Goal: Task Accomplishment & Management: Use online tool/utility

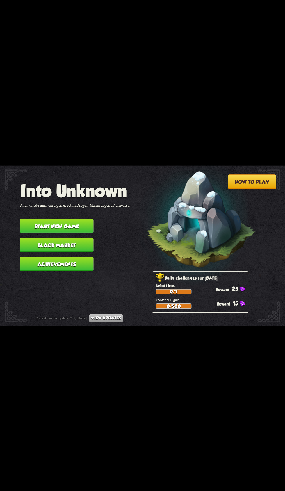
click at [28, 220] on button "Start new game" at bounding box center [57, 226] width 74 height 15
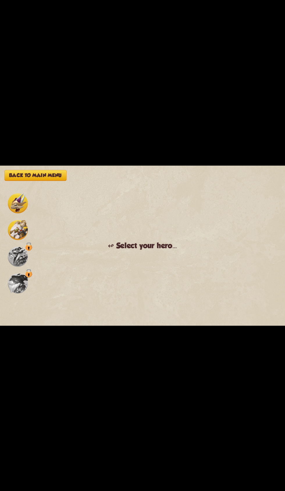
click at [28, 220] on img at bounding box center [18, 230] width 20 height 20
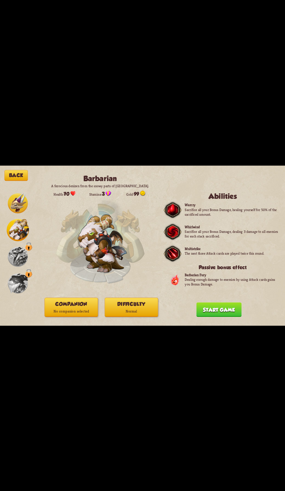
click at [48, 301] on button "Companion No companion selected" at bounding box center [70, 307] width 53 height 19
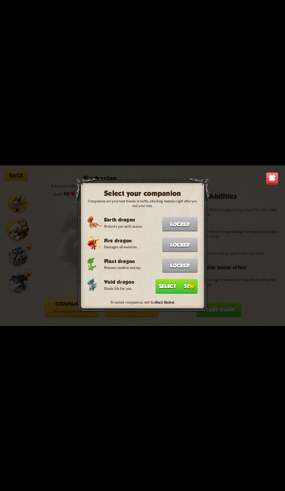
click at [164, 279] on button "Select 50" at bounding box center [176, 286] width 42 height 15
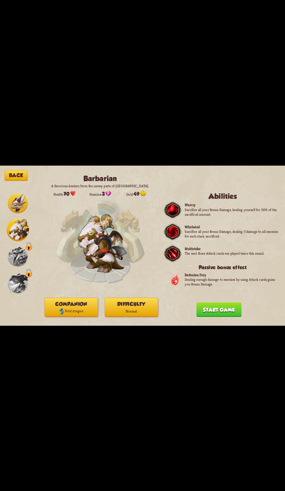
click at [121, 310] on p "Normal" at bounding box center [131, 310] width 53 height 7
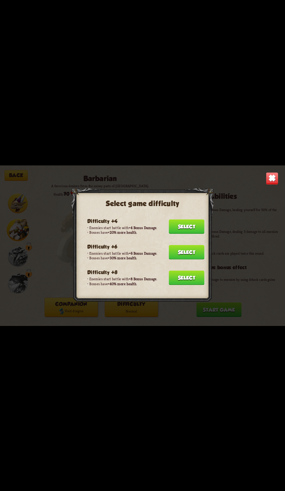
scroll to position [54, 0]
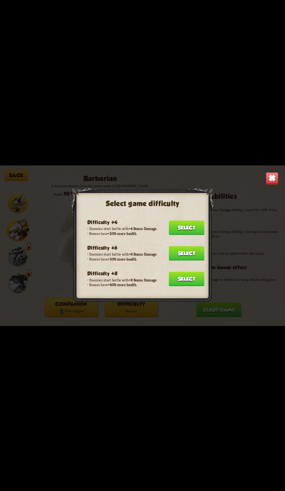
click at [181, 223] on button "Select" at bounding box center [187, 227] width 36 height 15
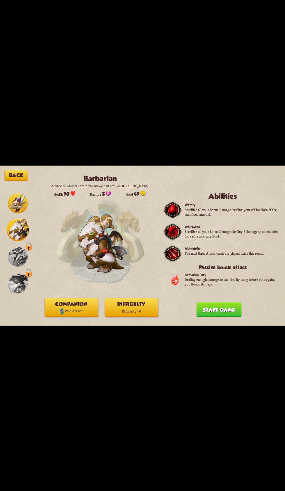
click at [208, 304] on button "Start game" at bounding box center [218, 309] width 45 height 15
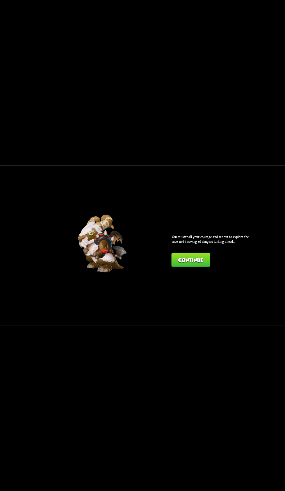
click at [221, 247] on div "You muster all your courage and set out to explore the cave, not knowing of dan…" at bounding box center [211, 250] width 80 height 33
click at [193, 253] on button "Continue" at bounding box center [190, 260] width 38 height 15
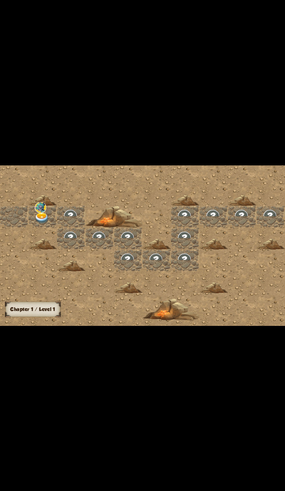
click at [50, 213] on div at bounding box center [42, 216] width 28 height 22
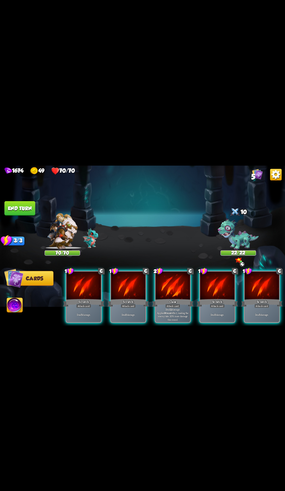
click at [174, 298] on div "Claw" at bounding box center [172, 302] width 41 height 9
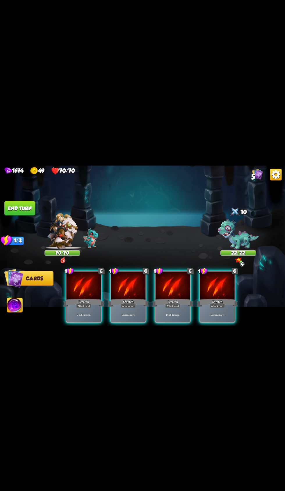
click at [182, 287] on div at bounding box center [172, 285] width 35 height 29
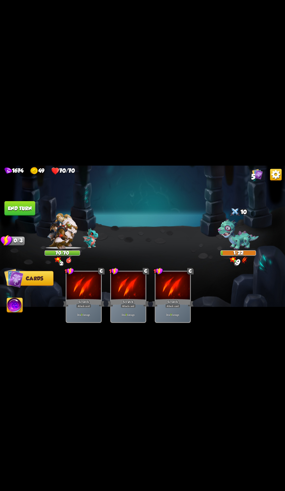
click at [26, 210] on button "End turn" at bounding box center [19, 208] width 31 height 15
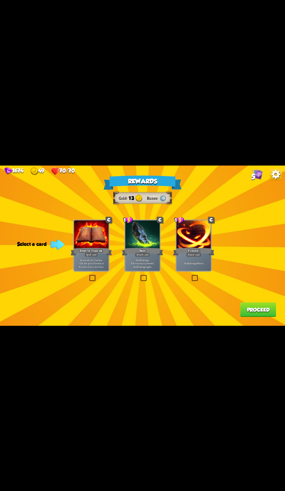
click at [197, 237] on div at bounding box center [193, 234] width 35 height 29
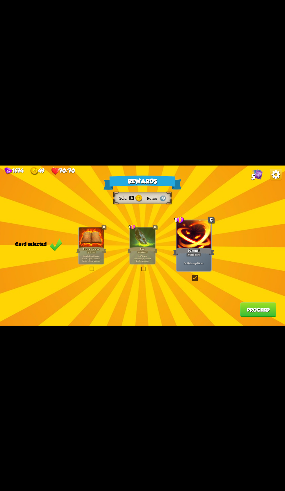
click at [273, 325] on div "Rewards Gold 13 Runes Card selected C Reserve Stamina Spell card Spend all your…" at bounding box center [142, 245] width 285 height 160
click at [272, 325] on div "Rewards Gold 13 Runes Card selected C Reserve Stamina Spell card Spend all your…" at bounding box center [142, 245] width 285 height 160
click at [269, 314] on button "Proceed" at bounding box center [258, 309] width 36 height 15
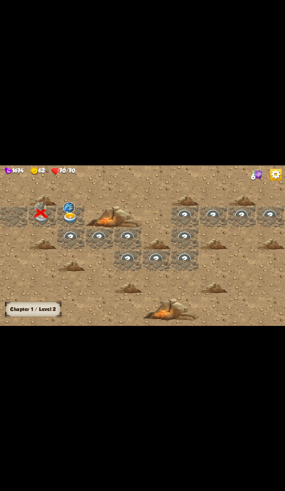
click at [64, 217] on img at bounding box center [70, 217] width 14 height 11
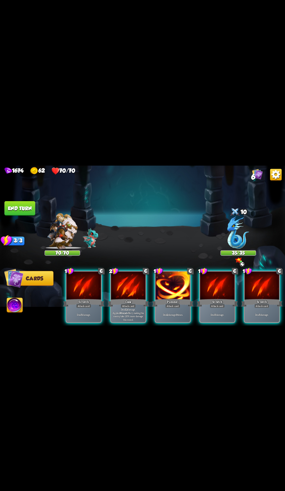
click at [138, 298] on div "Claw" at bounding box center [128, 302] width 41 height 9
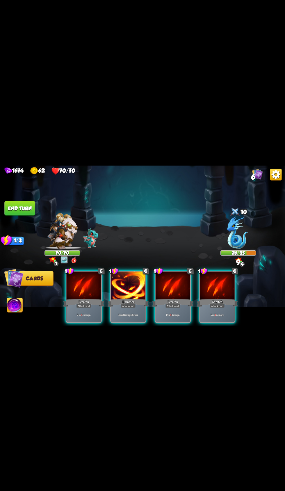
click at [138, 298] on div "Pummel" at bounding box center [128, 302] width 41 height 9
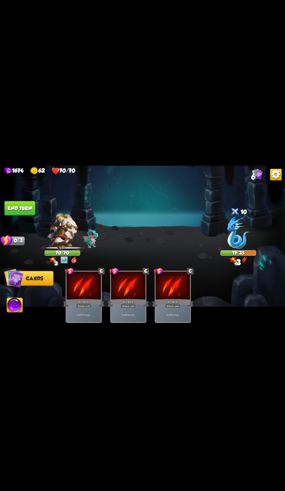
click at [24, 208] on button "End turn" at bounding box center [19, 208] width 31 height 15
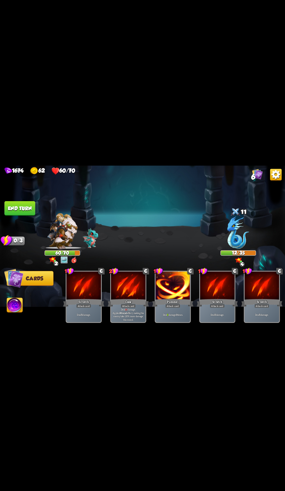
click at [133, 307] on p "Deal 10 damage. Applies Wound effect, making the enemy take 20% more damage thi…" at bounding box center [128, 314] width 33 height 14
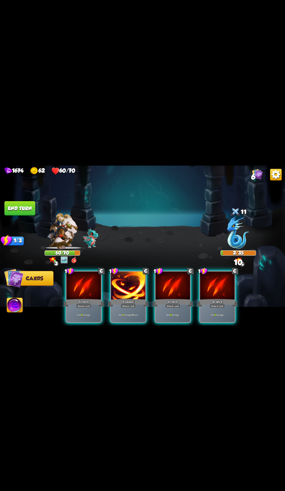
click at [23, 305] on span "Abilities" at bounding box center [19, 305] width 24 height 6
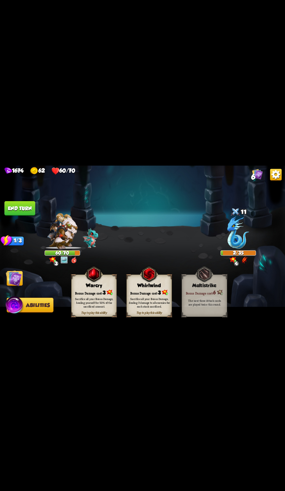
click at [98, 296] on div "Sacrifice all your Bonus Damage, healing yourself for 50% of the sacrificed amo…" at bounding box center [93, 303] width 45 height 18
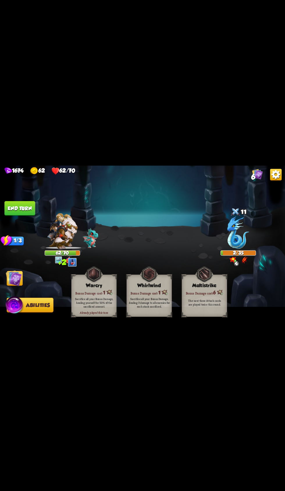
click at [34, 207] on button "End turn" at bounding box center [19, 208] width 31 height 15
click at [22, 283] on img at bounding box center [14, 278] width 16 height 16
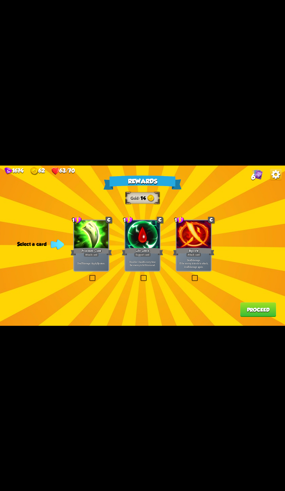
click at [94, 233] on div at bounding box center [91, 234] width 35 height 29
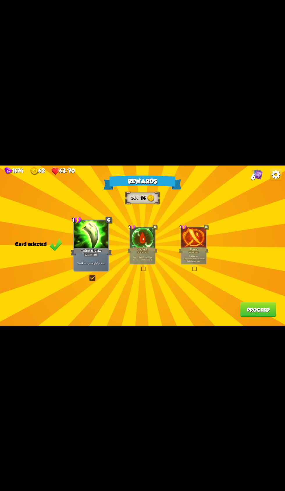
click at [249, 316] on button "Proceed" at bounding box center [258, 309] width 36 height 15
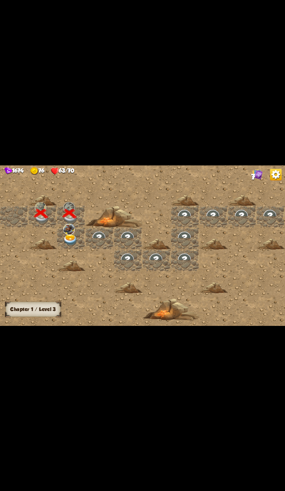
click at [251, 311] on div at bounding box center [185, 245] width 370 height 166
click at [74, 215] on div at bounding box center [71, 216] width 28 height 22
click at [81, 236] on div at bounding box center [71, 239] width 28 height 22
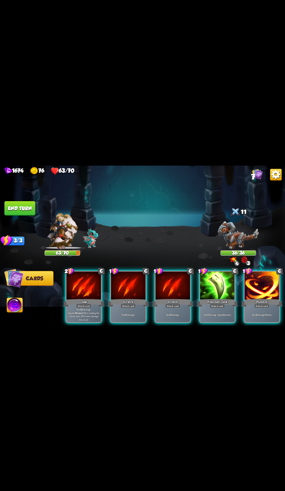
click at [84, 313] on p "Deal 12 damage. Applies Wound effect, making the enemy take 20% more damage thi…" at bounding box center [83, 314] width 33 height 14
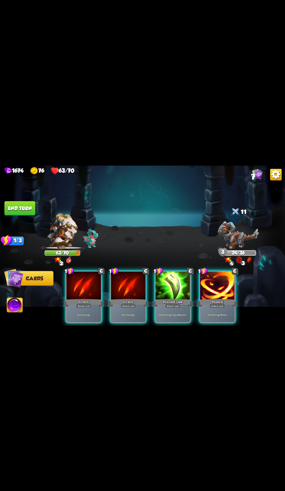
click at [212, 311] on div "Deal 4 damage 3 times." at bounding box center [217, 314] width 35 height 15
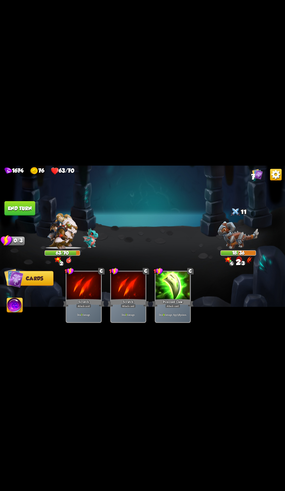
click at [30, 208] on button "End turn" at bounding box center [19, 208] width 31 height 15
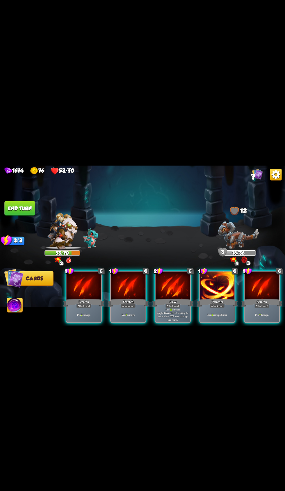
click at [140, 298] on div "Scratch" at bounding box center [128, 302] width 41 height 9
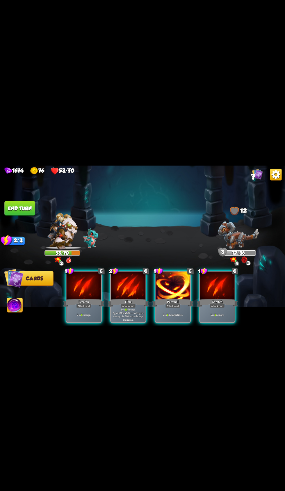
click at [210, 313] on p "Deal 8 damage." at bounding box center [217, 314] width 33 height 3
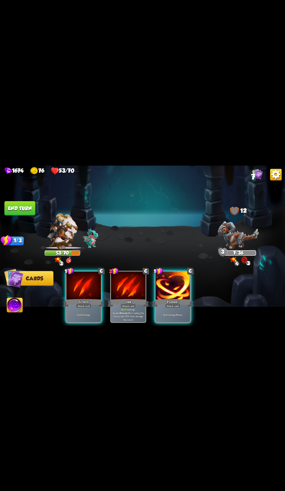
click at [18, 312] on img at bounding box center [15, 306] width 16 height 16
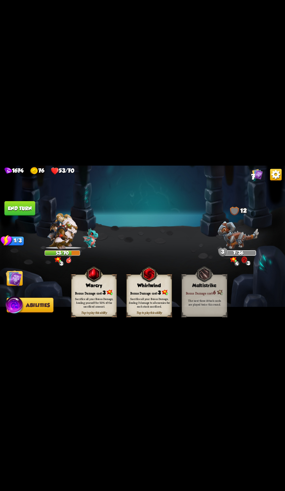
click at [101, 291] on div "Bonus Damage cost: 3" at bounding box center [93, 292] width 45 height 6
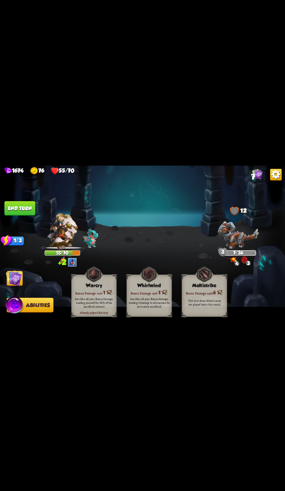
click at [17, 278] on img at bounding box center [14, 278] width 16 height 16
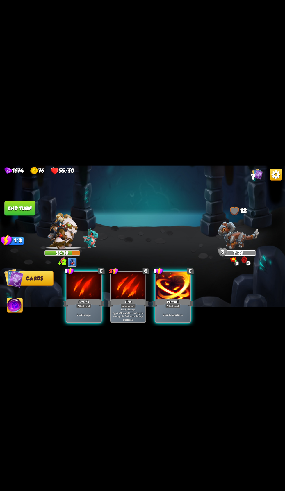
click at [83, 289] on div at bounding box center [84, 285] width 35 height 29
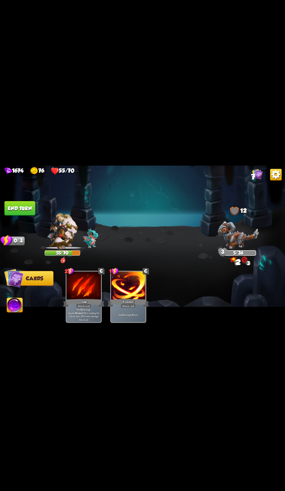
click at [46, 211] on div at bounding box center [62, 213] width 36 height 12
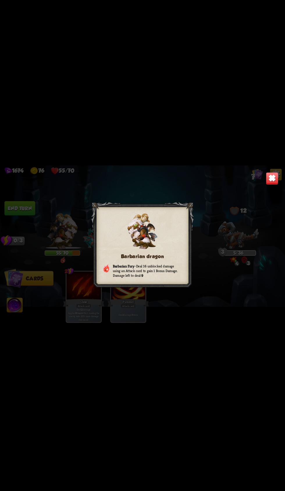
click at [273, 173] on img at bounding box center [272, 178] width 12 height 12
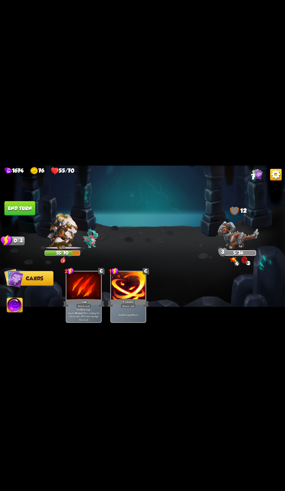
click at [30, 208] on button "End turn" at bounding box center [19, 208] width 31 height 15
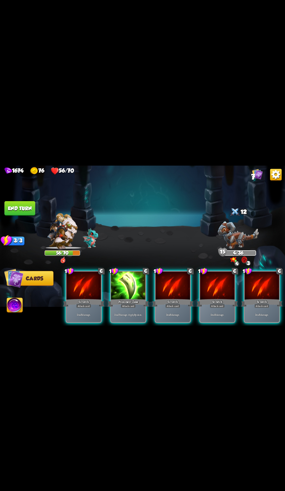
click at [133, 287] on div at bounding box center [128, 285] width 35 height 29
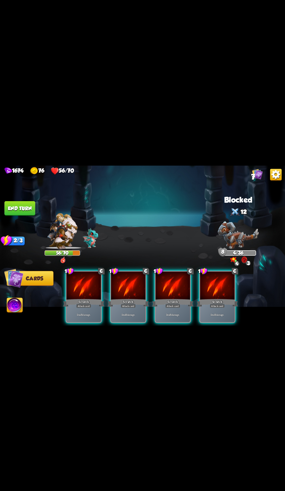
click at [139, 298] on div "Scratch" at bounding box center [128, 302] width 41 height 9
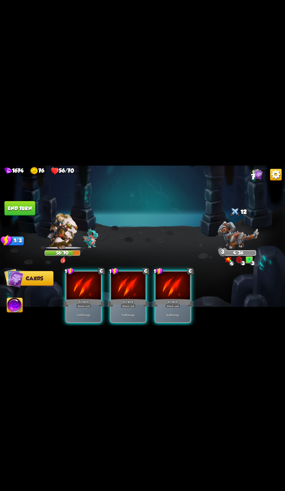
click at [27, 203] on button "End turn" at bounding box center [19, 208] width 31 height 15
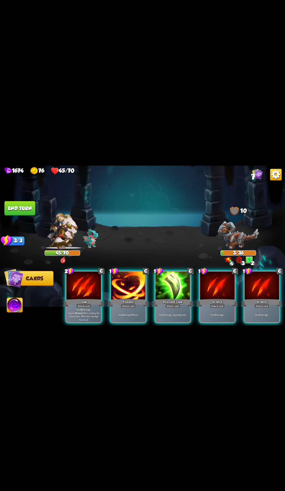
click at [27, 204] on button "End turn" at bounding box center [19, 208] width 31 height 15
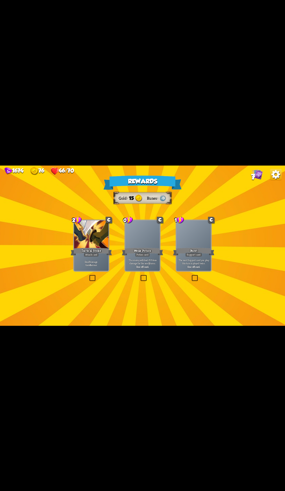
click at [84, 238] on div at bounding box center [91, 234] width 35 height 29
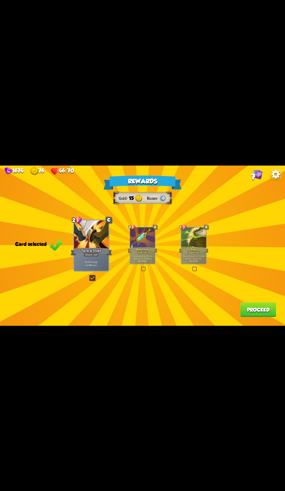
click at [259, 310] on button "Proceed" at bounding box center [258, 309] width 36 height 15
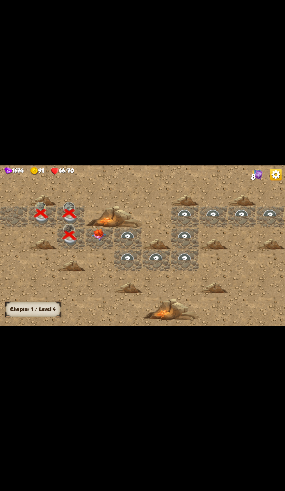
click at [90, 241] on div at bounding box center [99, 239] width 28 height 22
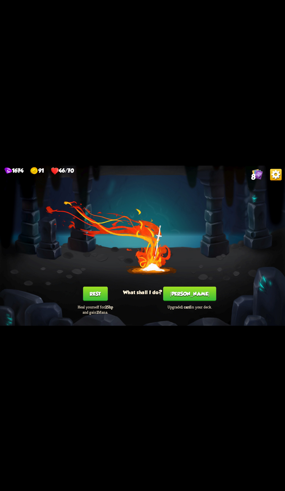
click at [102, 293] on button "Rest" at bounding box center [95, 293] width 25 height 15
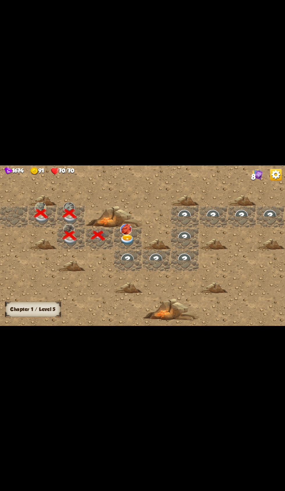
click at [132, 240] on img at bounding box center [127, 239] width 14 height 11
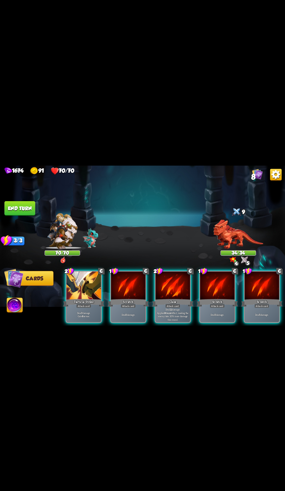
click at [83, 311] on p "Deal 7 damage. Gain 8 armor." at bounding box center [83, 314] width 33 height 7
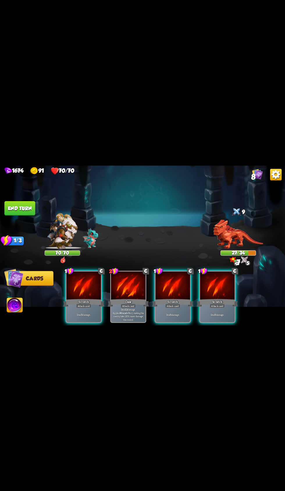
click at [215, 307] on div "Deal 5 damage." at bounding box center [217, 314] width 35 height 15
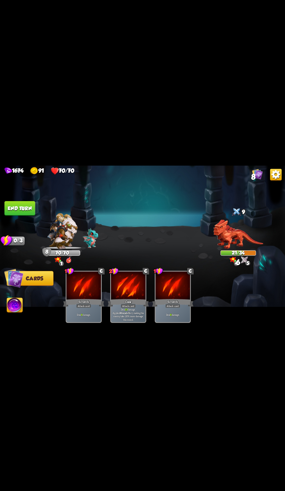
click at [32, 207] on button "End turn" at bounding box center [19, 208] width 31 height 15
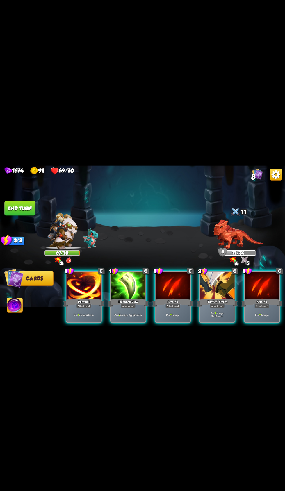
click at [215, 304] on div "Attack card" at bounding box center [217, 306] width 15 height 4
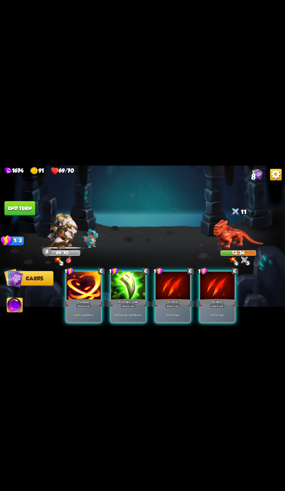
click at [131, 304] on div "Attack card" at bounding box center [128, 306] width 15 height 4
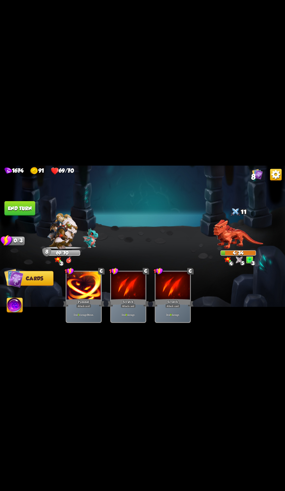
click at [31, 231] on img at bounding box center [142, 245] width 285 height 160
click at [35, 211] on button "End turn" at bounding box center [19, 208] width 31 height 15
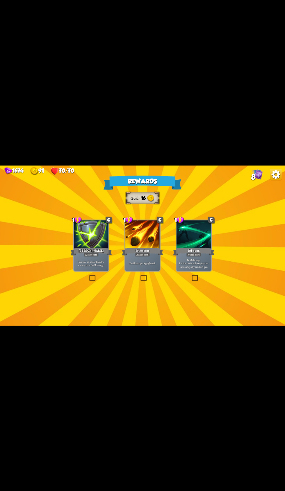
click at [151, 251] on div "Brimstone" at bounding box center [142, 251] width 41 height 9
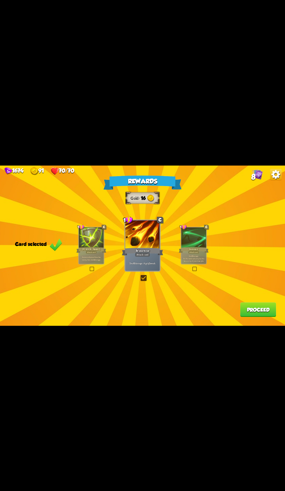
click at [254, 310] on button "Proceed" at bounding box center [258, 309] width 36 height 15
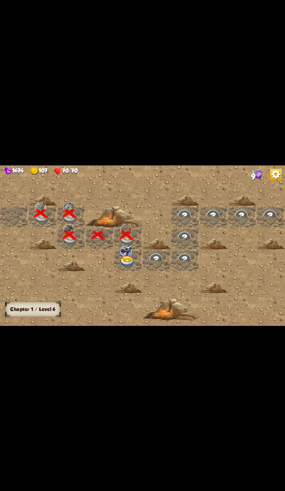
click at [134, 265] on img at bounding box center [127, 261] width 14 height 11
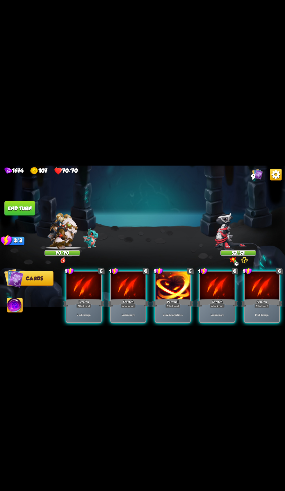
click at [218, 298] on div "Scratch" at bounding box center [216, 302] width 41 height 9
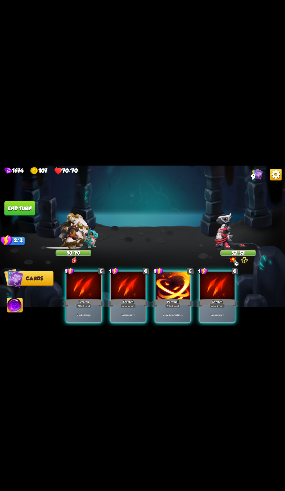
click at [210, 304] on div "Attack card" at bounding box center [217, 306] width 15 height 4
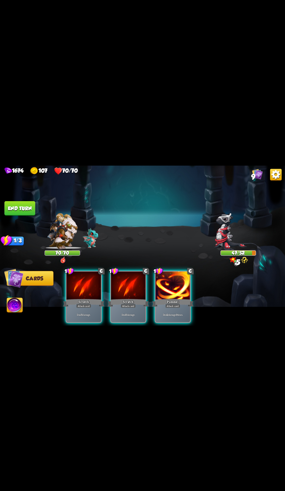
click at [167, 302] on div "Pummel" at bounding box center [172, 302] width 41 height 9
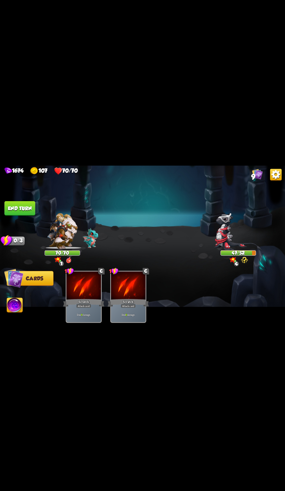
click at [26, 211] on button "End turn" at bounding box center [19, 208] width 31 height 15
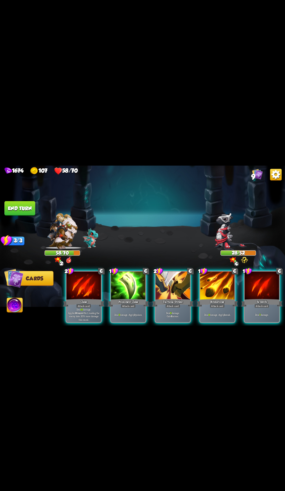
click at [168, 298] on div "Tactical Strike" at bounding box center [172, 302] width 41 height 9
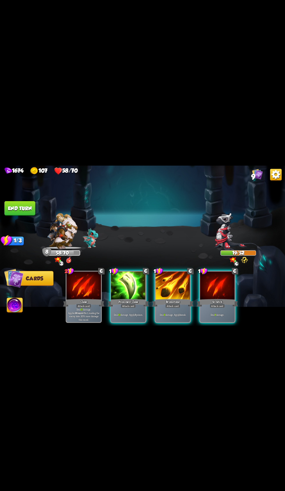
click at [119, 314] on div "Deal 10 damage. Apply 3 poison." at bounding box center [128, 314] width 35 height 15
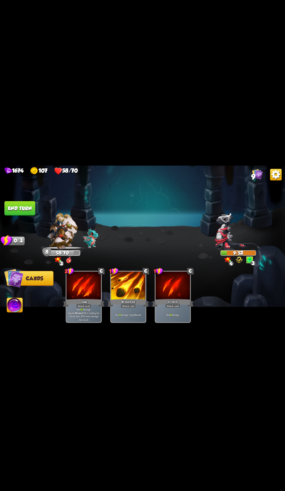
click at [33, 207] on button "End turn" at bounding box center [19, 208] width 31 height 15
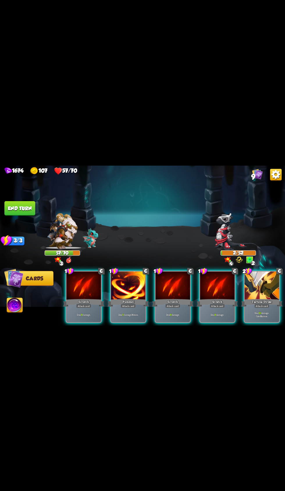
click at [23, 305] on span "Abilities" at bounding box center [19, 305] width 24 height 6
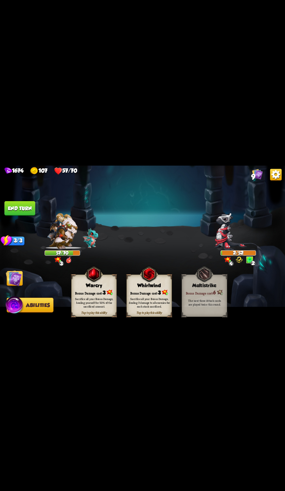
click at [96, 293] on div "Bonus Damage cost: 3" at bounding box center [93, 292] width 45 height 6
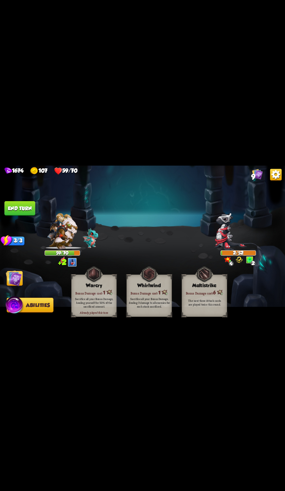
click at [33, 208] on button "End turn" at bounding box center [19, 208] width 31 height 15
click at [20, 279] on img at bounding box center [14, 278] width 16 height 16
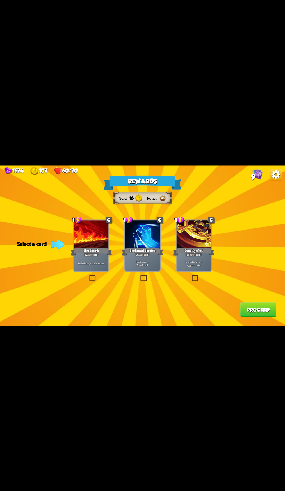
click at [100, 249] on div "Fire Breath" at bounding box center [91, 251] width 41 height 9
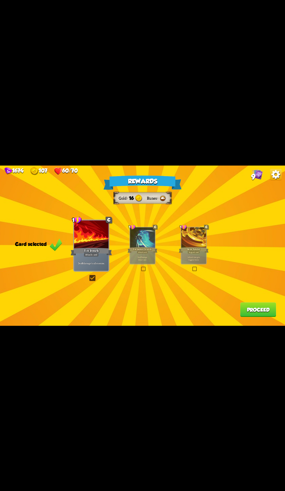
click at [232, 313] on div "Rewards Gold 16 Runes Card selected 1 C Fire Breath Attack card Deal 6 damage t…" at bounding box center [142, 245] width 285 height 160
click at [257, 306] on button "Proceed" at bounding box center [258, 309] width 36 height 15
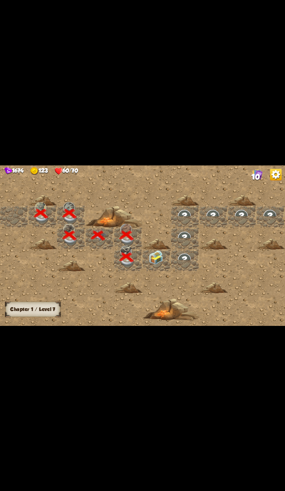
click at [256, 307] on div at bounding box center [185, 245] width 370 height 166
click at [156, 267] on div at bounding box center [156, 260] width 28 height 22
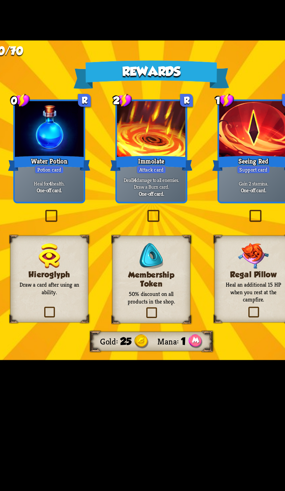
click at [98, 227] on div "Water Potion" at bounding box center [91, 226] width 41 height 9
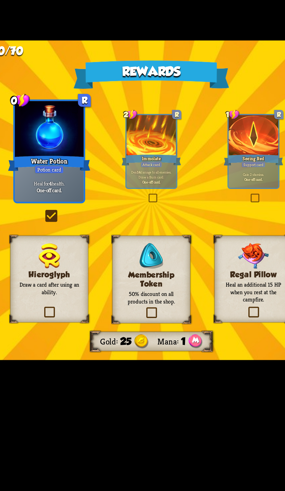
click at [154, 281] on h3 "Membership Token" at bounding box center [142, 284] width 32 height 9
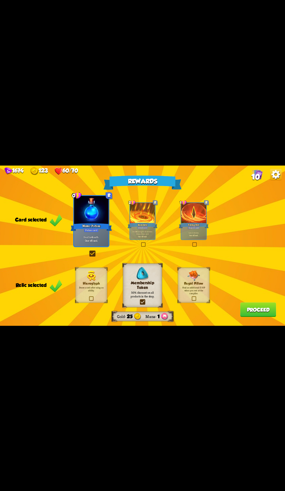
click at [254, 310] on button "Proceed" at bounding box center [258, 309] width 36 height 15
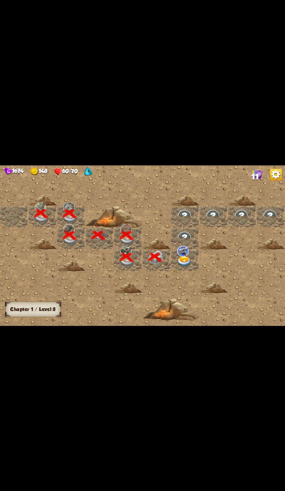
click at [187, 257] on img at bounding box center [184, 261] width 14 height 11
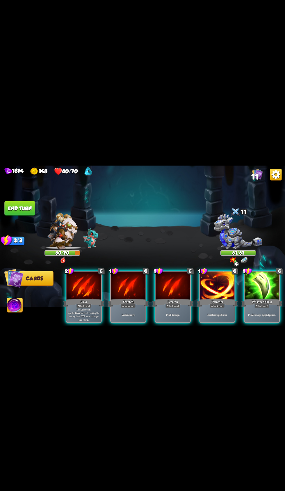
click at [90, 307] on div "Deal 12 damage. Applies Wound effect, making the enemy take 20% more damage thi…" at bounding box center [84, 314] width 35 height 15
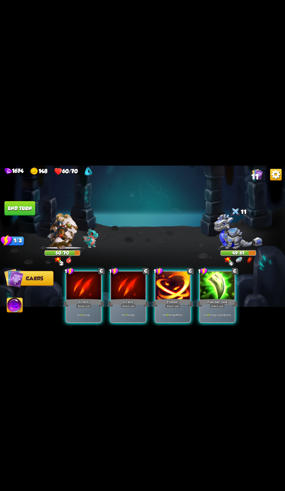
click at [201, 307] on div "Deal 9 damage. Apply 3 poison." at bounding box center [217, 314] width 35 height 15
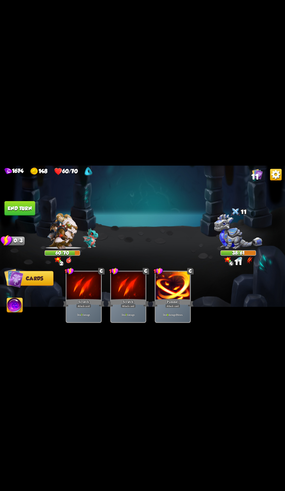
click at [34, 202] on button "End turn" at bounding box center [19, 208] width 31 height 15
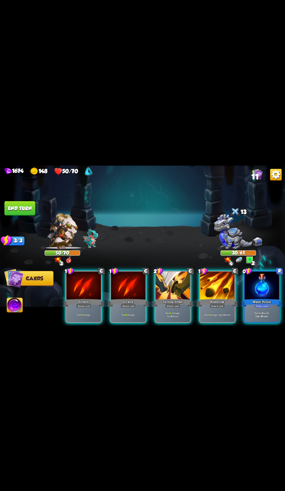
click at [269, 290] on div at bounding box center [261, 285] width 35 height 29
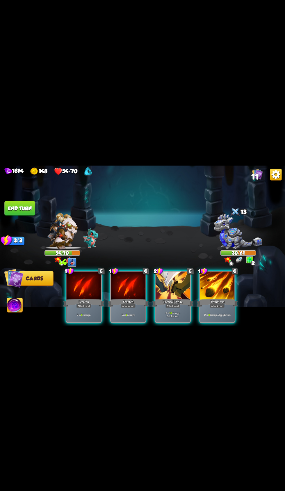
click at [171, 311] on b "10" at bounding box center [170, 312] width 2 height 3
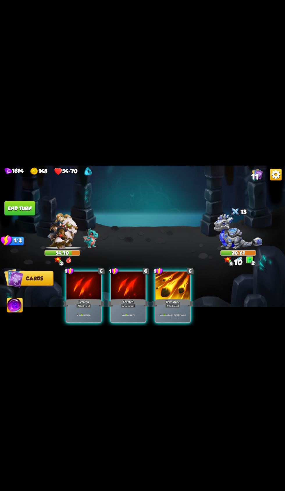
click at [180, 298] on div "Brimstone" at bounding box center [172, 302] width 41 height 9
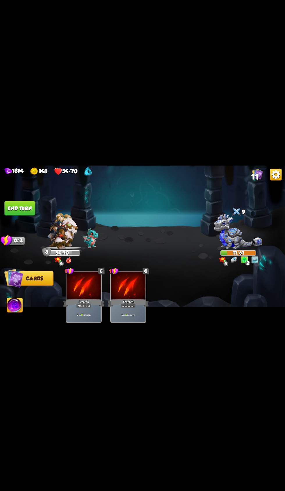
click at [35, 209] on button "End turn" at bounding box center [19, 208] width 31 height 15
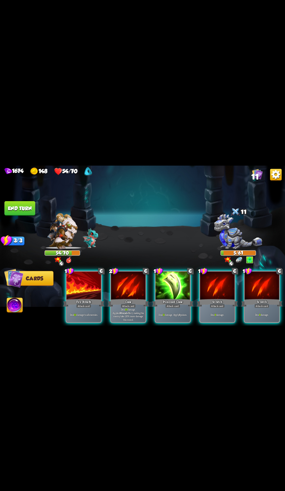
click at [28, 305] on span "Abilities" at bounding box center [19, 305] width 24 height 6
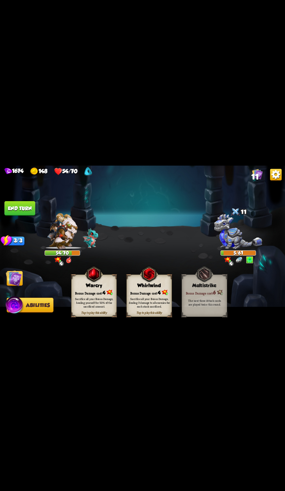
click at [26, 305] on span "Abilities" at bounding box center [38, 305] width 24 height 6
click at [85, 301] on div "Sacrifice all your Bonus Damage, healing yourself for 50% of the sacrificed amo…" at bounding box center [94, 302] width 41 height 11
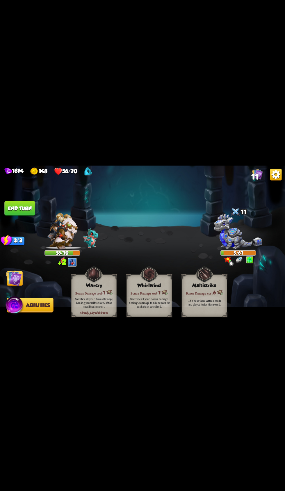
click at [20, 279] on img at bounding box center [14, 278] width 16 height 16
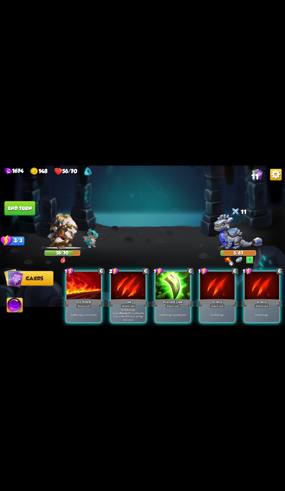
click at [225, 304] on div "Attack card" at bounding box center [217, 306] width 15 height 4
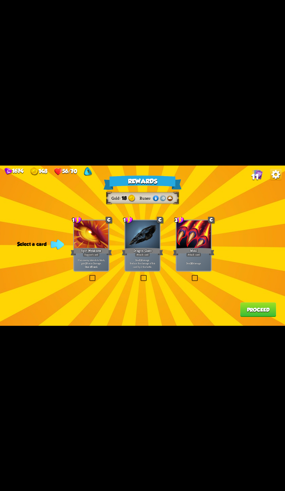
click at [88, 260] on p "If an enemy intends to block, gain 2 Bonus Damage." at bounding box center [91, 261] width 33 height 7
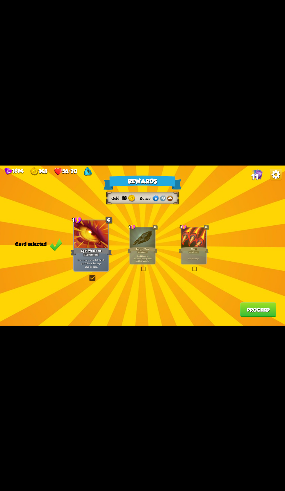
click at [259, 310] on button "Proceed" at bounding box center [258, 309] width 36 height 15
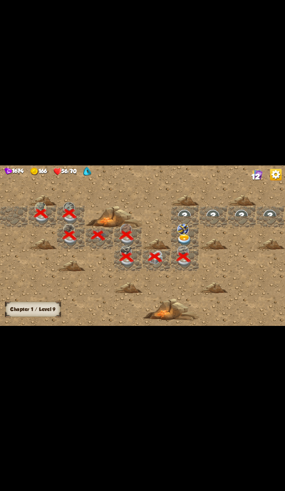
click at [183, 240] on img at bounding box center [184, 239] width 14 height 11
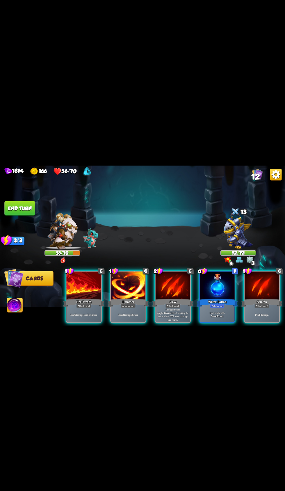
click at [212, 298] on div "Water Potion" at bounding box center [216, 302] width 41 height 9
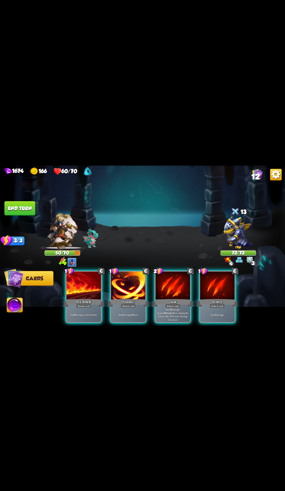
click at [164, 307] on p "Deal 12 damage. Applies Wound effect, making the enemy take 20% more damage thi…" at bounding box center [172, 314] width 33 height 14
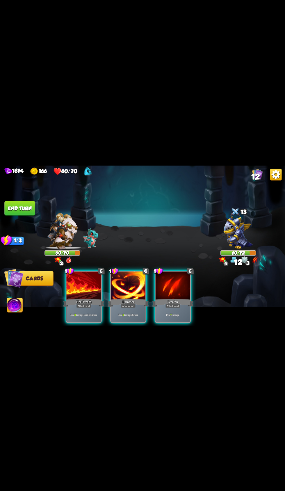
click at [124, 312] on div "Deal 4 damage 3 times." at bounding box center [128, 314] width 35 height 15
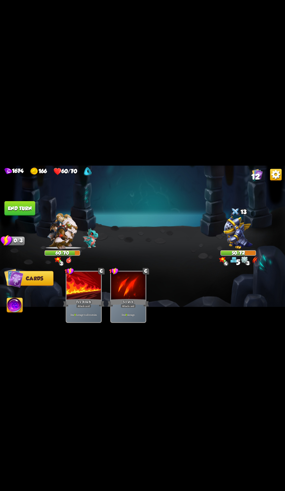
click at [26, 205] on button "End turn" at bounding box center [19, 208] width 31 height 15
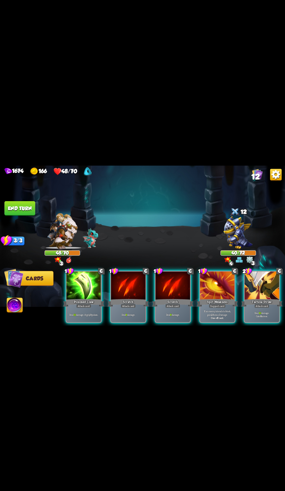
click at [271, 298] on div "Tactical Strike" at bounding box center [261, 302] width 41 height 9
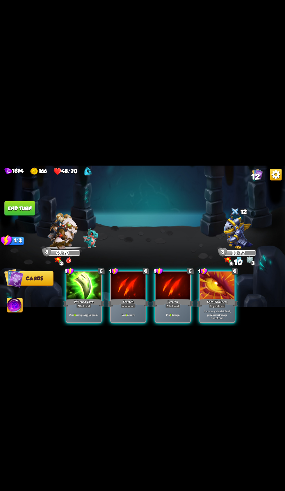
click at [91, 312] on div "Deal 10 damage. Apply 3 poison." at bounding box center [84, 314] width 35 height 15
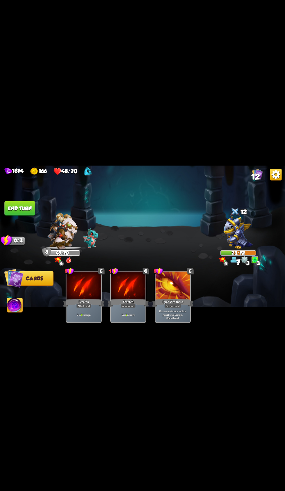
click at [33, 204] on button "End turn" at bounding box center [19, 208] width 31 height 15
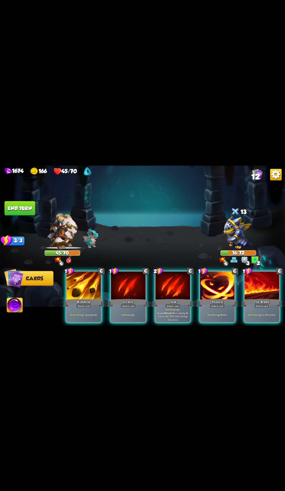
click at [90, 314] on div "Deal 10 damage. Apply 1 weak." at bounding box center [84, 314] width 35 height 15
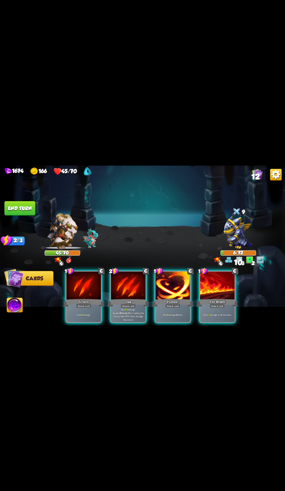
click at [24, 305] on span "Abilities" at bounding box center [19, 305] width 24 height 6
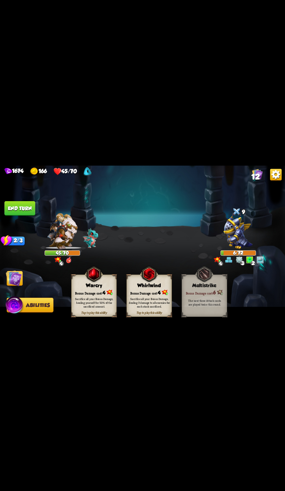
click at [87, 291] on div "Bonus Damage cost: 4" at bounding box center [93, 292] width 45 height 6
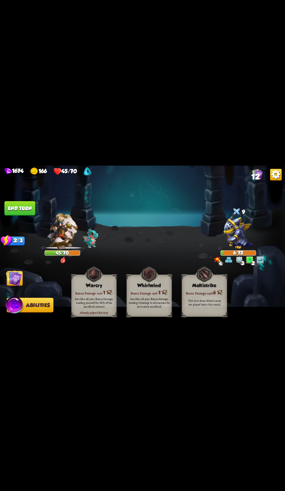
click at [32, 206] on button "End turn" at bounding box center [19, 208] width 31 height 15
click at [18, 274] on img at bounding box center [14, 278] width 16 height 16
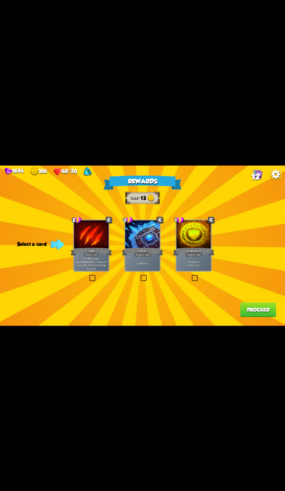
click at [198, 261] on p "Gain 7 armor. Draw 1 card." at bounding box center [193, 263] width 33 height 7
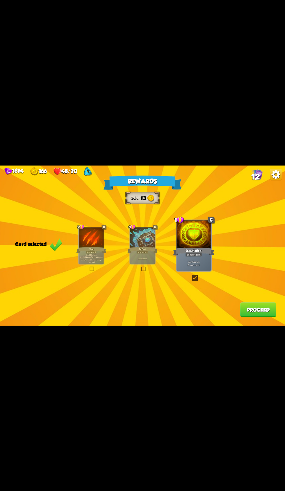
click at [255, 310] on button "Proceed" at bounding box center [258, 309] width 36 height 15
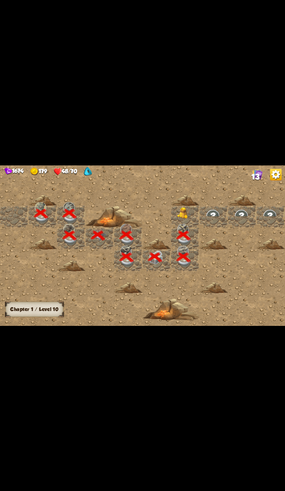
click at [185, 216] on img at bounding box center [184, 213] width 14 height 12
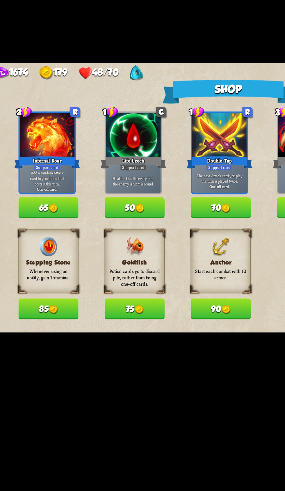
click at [94, 317] on button "75" at bounding box center [87, 311] width 36 height 12
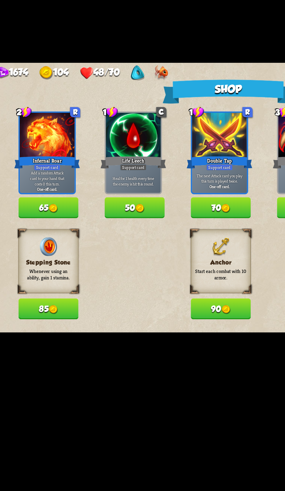
click at [138, 313] on button "90" at bounding box center [138, 311] width 36 height 12
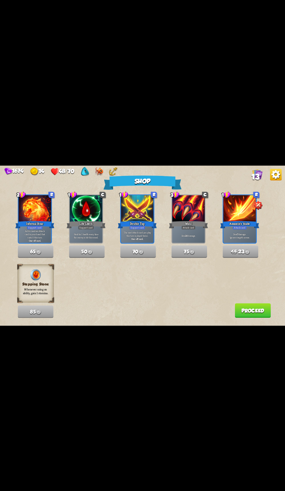
click at [241, 314] on button "Proceed" at bounding box center [253, 310] width 36 height 15
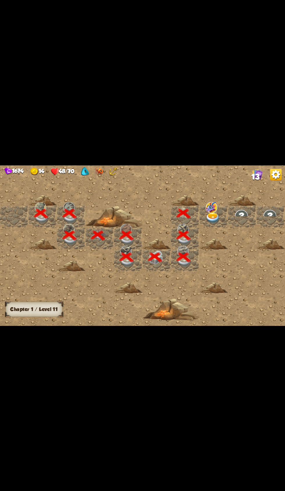
scroll to position [0, 112]
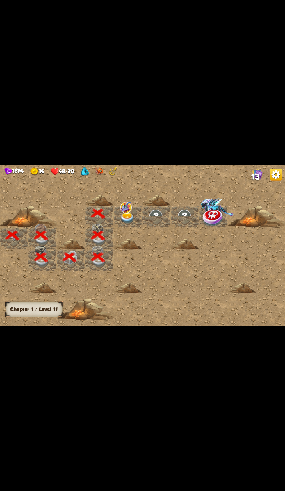
click at [128, 221] on img at bounding box center [127, 217] width 14 height 11
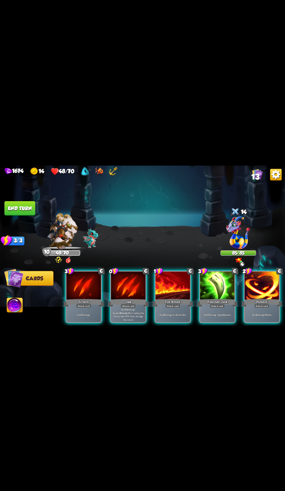
click at [132, 307] on div "Deal 12 damage. Applies Wound effect, making the enemy take 20% more damage thi…" at bounding box center [128, 314] width 35 height 15
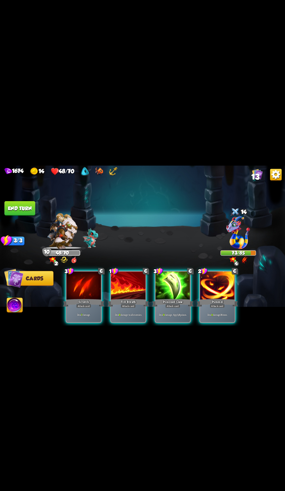
click at [144, 298] on div "Fire Breath" at bounding box center [128, 302] width 41 height 9
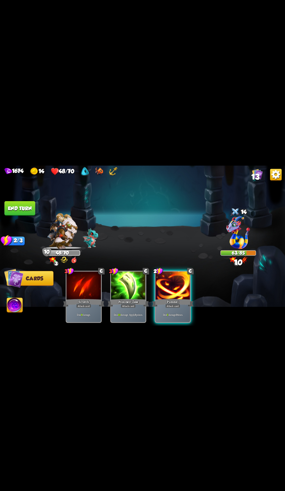
click at [176, 307] on div "Deal 5 damage 3 times." at bounding box center [172, 314] width 35 height 15
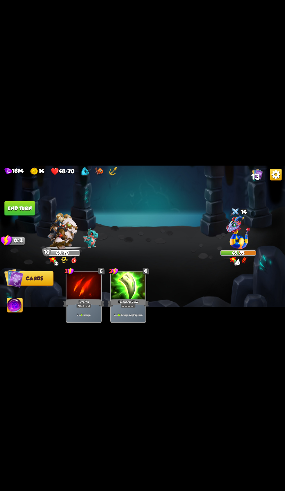
click at [31, 208] on button "End turn" at bounding box center [19, 208] width 31 height 15
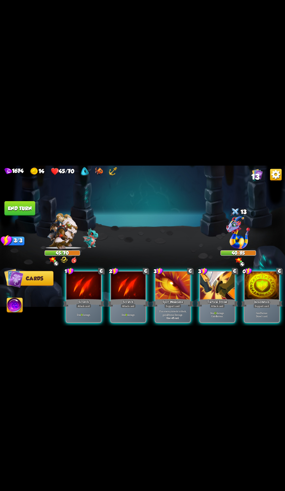
click at [211, 304] on div "Attack card" at bounding box center [217, 306] width 15 height 4
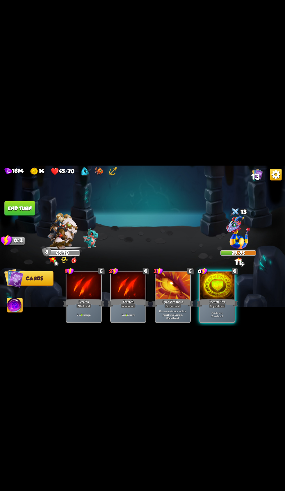
click at [223, 298] on div "Incantation" at bounding box center [216, 302] width 41 height 9
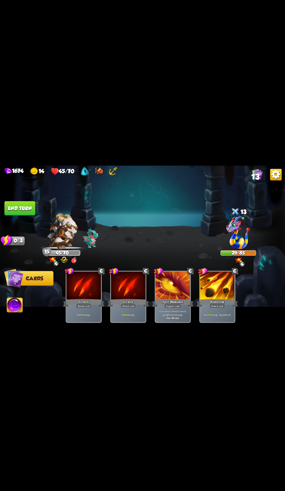
click at [34, 204] on button "End turn" at bounding box center [19, 208] width 31 height 15
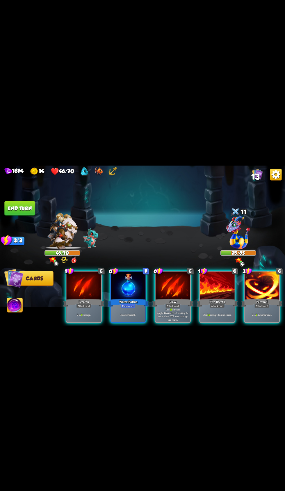
click at [130, 298] on div "Water Potion" at bounding box center [128, 302] width 41 height 9
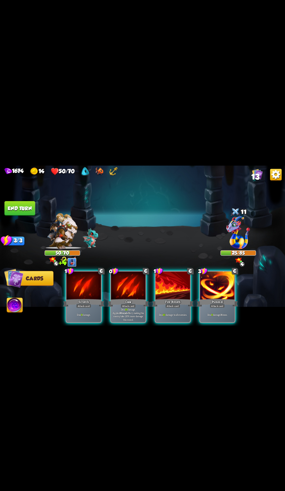
click at [130, 304] on div "Attack card" at bounding box center [128, 306] width 15 height 4
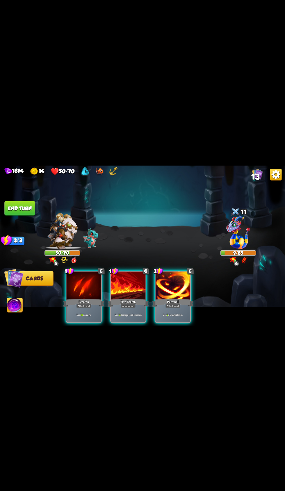
click at [24, 306] on span "Abilities" at bounding box center [19, 305] width 24 height 6
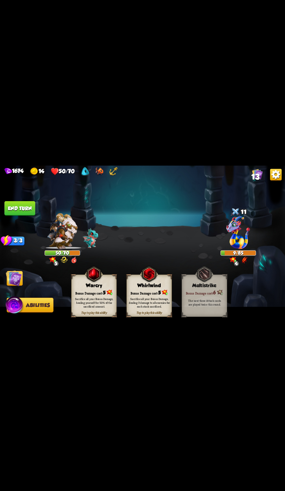
click at [96, 300] on div "Sacrifice all your Bonus Damage, healing yourself for 50% of the sacrificed amo…" at bounding box center [94, 302] width 41 height 11
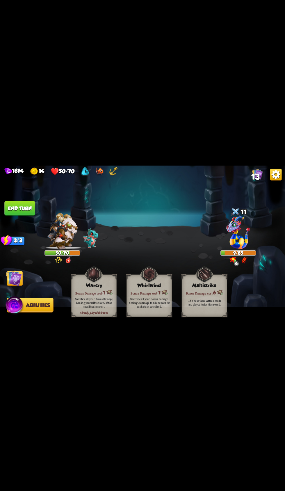
click at [20, 274] on img at bounding box center [14, 278] width 16 height 16
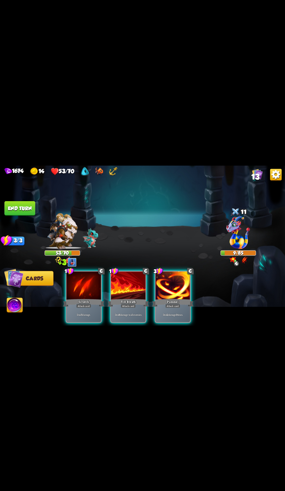
click at [21, 279] on img at bounding box center [13, 277] width 19 height 19
click at [84, 313] on p "Deal 5 damage." at bounding box center [83, 314] width 33 height 3
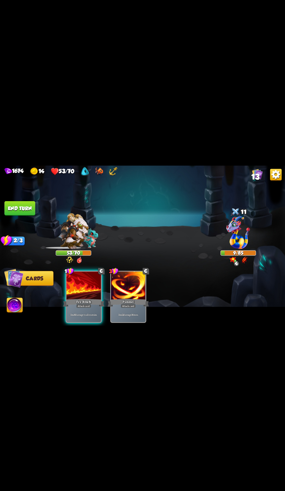
click at [84, 313] on p "Deal 6 damage to all enemies." at bounding box center [83, 314] width 33 height 3
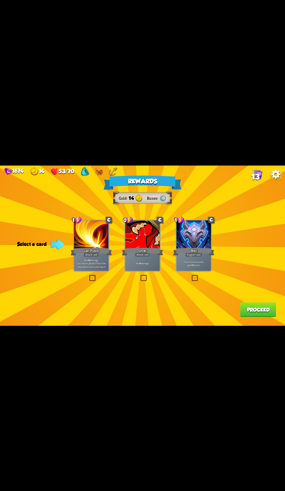
click at [140, 252] on div "Growl" at bounding box center [142, 251] width 41 height 9
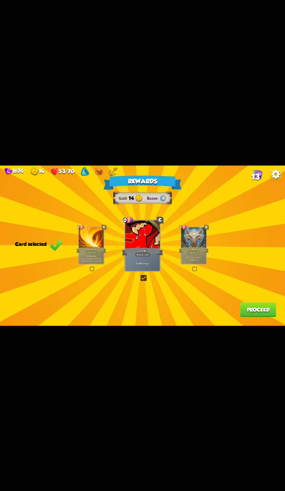
click at [192, 260] on p "If you have no armor, gain 10 armor." at bounding box center [194, 258] width 24 height 5
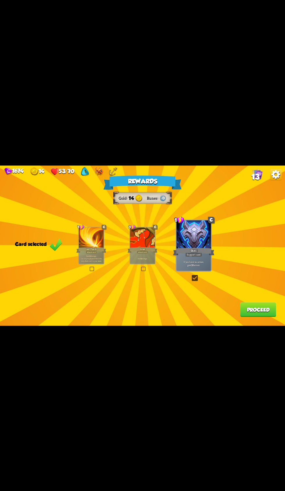
click at [255, 316] on button "Proceed" at bounding box center [258, 309] width 36 height 15
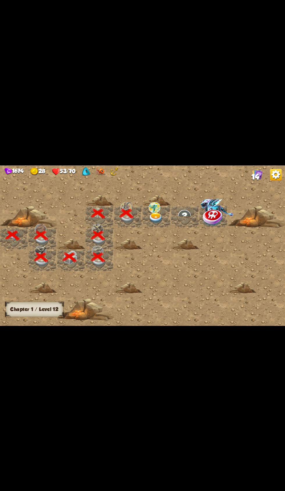
click at [152, 215] on img at bounding box center [156, 217] width 14 height 11
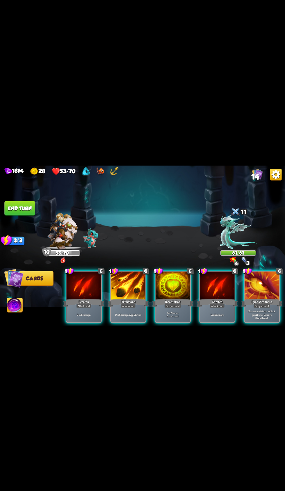
click at [171, 304] on div "Support card" at bounding box center [172, 306] width 17 height 4
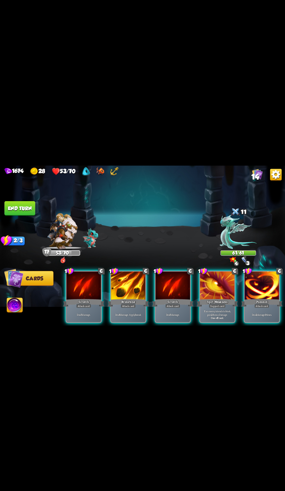
click at [126, 298] on div "Brimstone" at bounding box center [128, 302] width 41 height 9
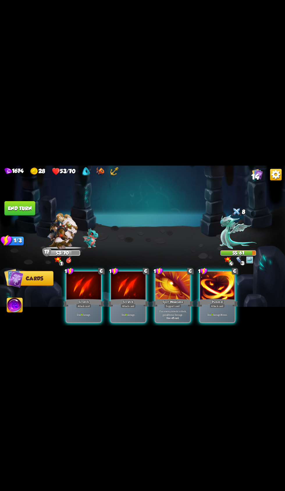
click at [214, 307] on div "Deal 3 damage 3 times." at bounding box center [217, 314] width 35 height 15
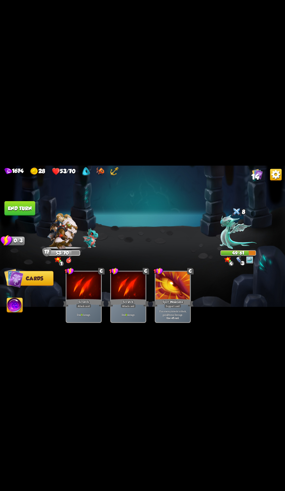
click at [18, 208] on button "End turn" at bounding box center [19, 208] width 31 height 15
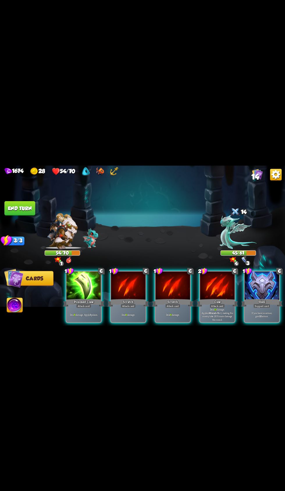
click at [272, 286] on div at bounding box center [261, 285] width 35 height 29
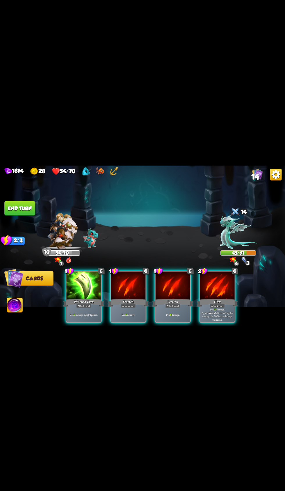
click at [217, 298] on div "Claw" at bounding box center [216, 302] width 41 height 9
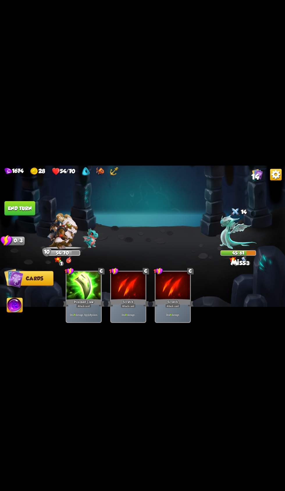
click at [23, 208] on button "End turn" at bounding box center [19, 208] width 31 height 15
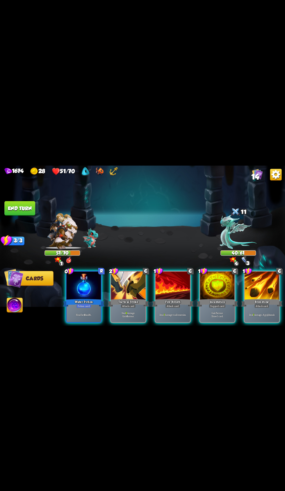
click at [85, 298] on div "Water Potion" at bounding box center [83, 302] width 41 height 9
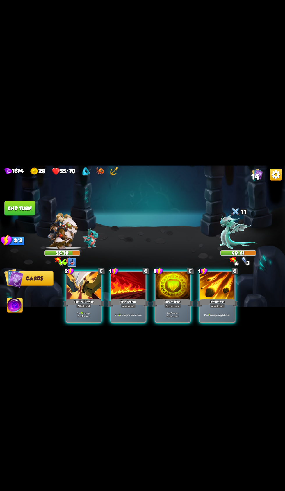
click at [86, 298] on div "Tactical Strike" at bounding box center [83, 302] width 41 height 9
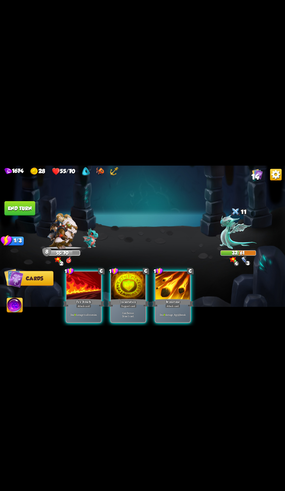
click at [161, 298] on div "Brimstone" at bounding box center [172, 302] width 41 height 9
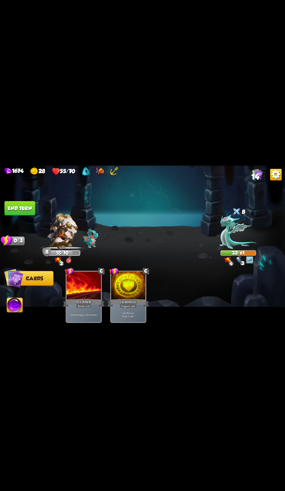
click at [33, 206] on button "End turn" at bounding box center [19, 208] width 31 height 15
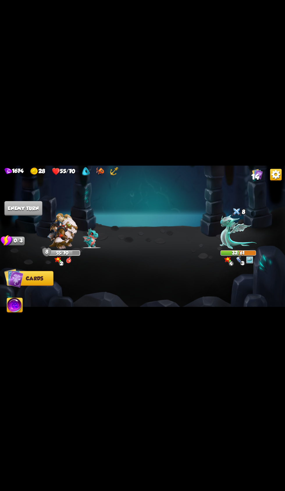
click at [40, 190] on img at bounding box center [142, 245] width 285 height 160
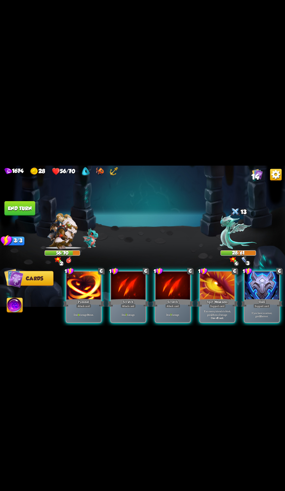
click at [267, 298] on div "Shell" at bounding box center [261, 302] width 41 height 9
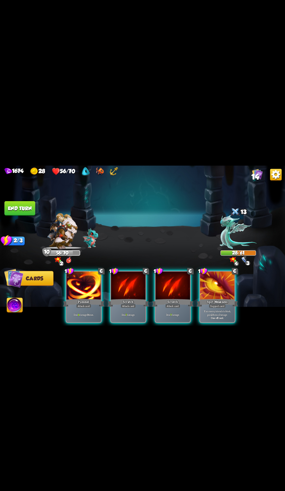
click at [127, 307] on div "Deal 7 damage." at bounding box center [128, 314] width 35 height 15
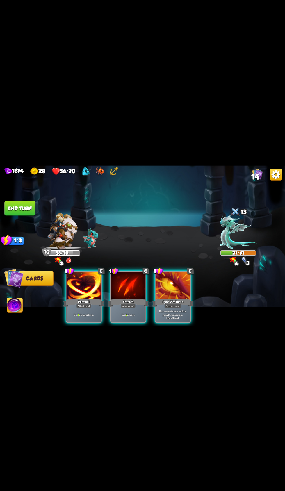
click at [86, 298] on div "Pummel" at bounding box center [83, 302] width 41 height 9
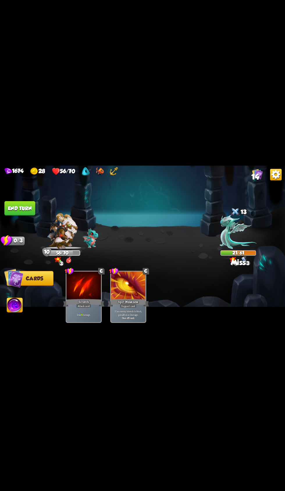
click at [86, 298] on div "Scratch" at bounding box center [83, 302] width 41 height 9
click at [29, 212] on button "End turn" at bounding box center [19, 208] width 31 height 15
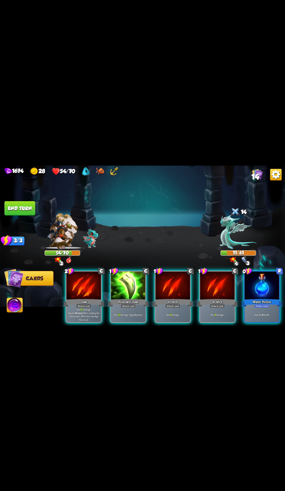
click at [264, 282] on div at bounding box center [261, 285] width 35 height 29
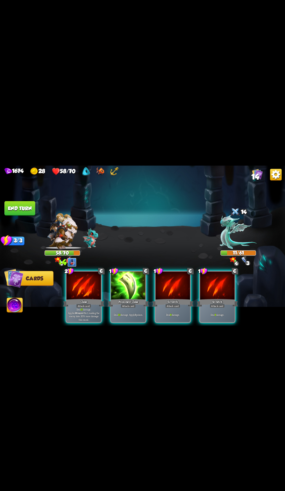
click at [133, 307] on div "Deal 10 damage. Apply 3 poison." at bounding box center [128, 314] width 35 height 15
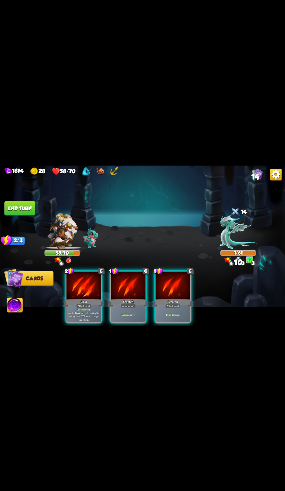
click at [26, 305] on span "Abilities" at bounding box center [19, 305] width 24 height 6
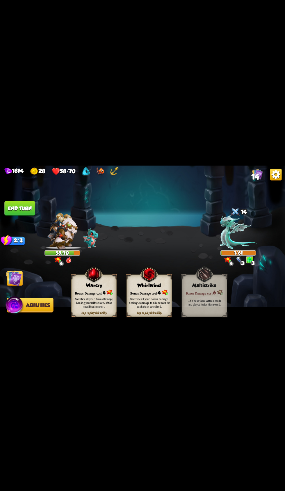
click at [95, 298] on div "Sacrifice all your Bonus Damage, healing yourself for 50% of the sacrificed amo…" at bounding box center [94, 302] width 41 height 11
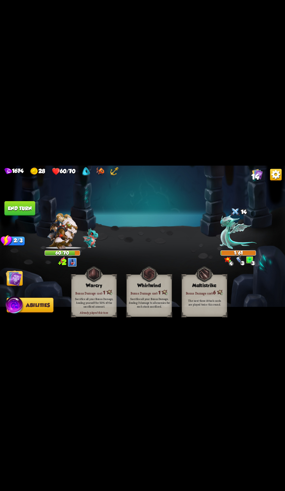
click at [32, 208] on button "End turn" at bounding box center [19, 208] width 31 height 15
click at [18, 278] on img at bounding box center [14, 278] width 16 height 16
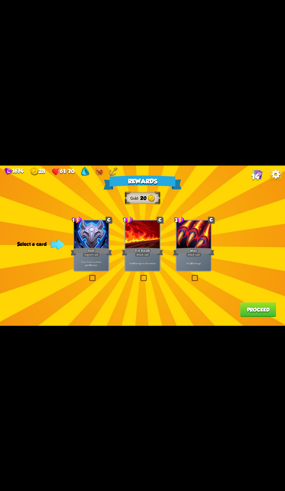
click at [84, 257] on div "If you have no armor, gain 10 armor." at bounding box center [91, 263] width 35 height 15
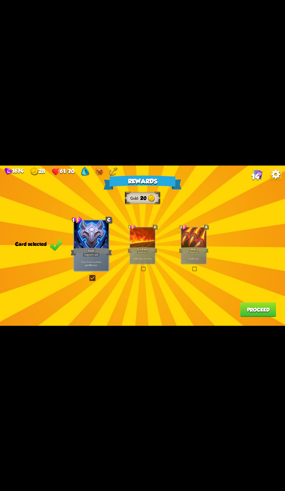
click at [260, 310] on button "Proceed" at bounding box center [258, 309] width 36 height 15
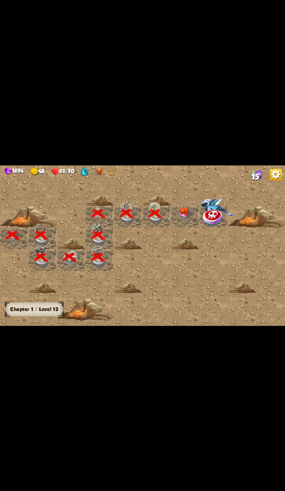
click at [182, 211] on img at bounding box center [184, 213] width 14 height 12
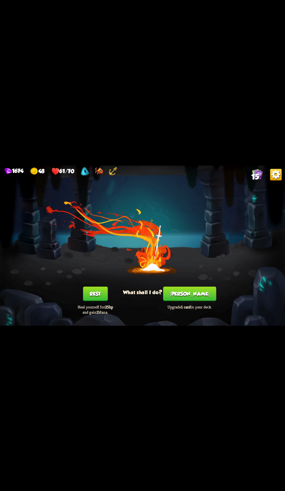
click at [189, 294] on button "[PERSON_NAME]" at bounding box center [189, 293] width 53 height 15
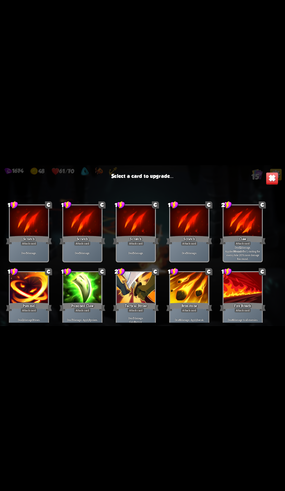
scroll to position [96, 0]
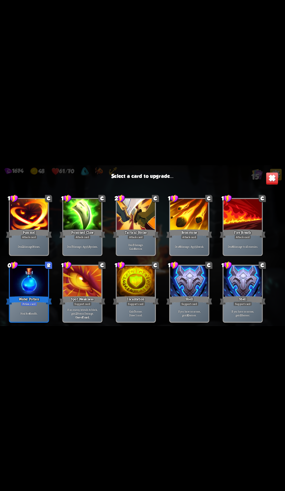
click at [34, 301] on div "Water Potion" at bounding box center [29, 300] width 46 height 10
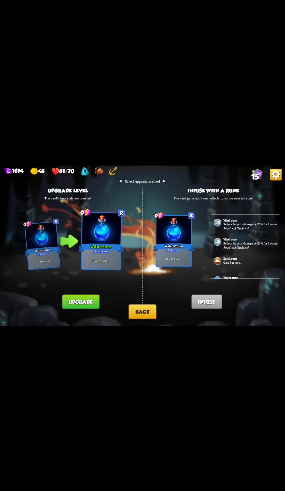
click at [251, 245] on p "Reduce target's damage by 25% for 1 round." at bounding box center [250, 243] width 55 height 4
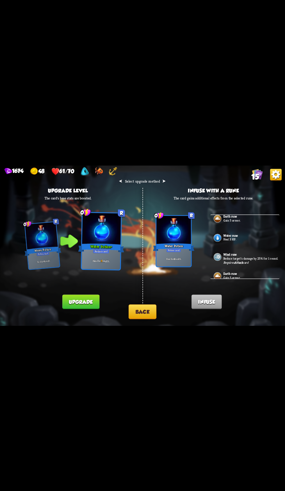
scroll to position [61, 0]
click at [228, 245] on div "Water rune Heal 3 HP." at bounding box center [244, 235] width 69 height 19
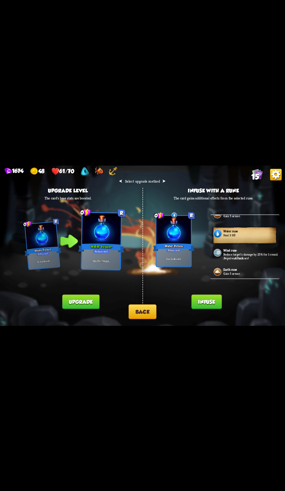
click at [239, 237] on p "Heal 3 HP." at bounding box center [250, 235] width 55 height 4
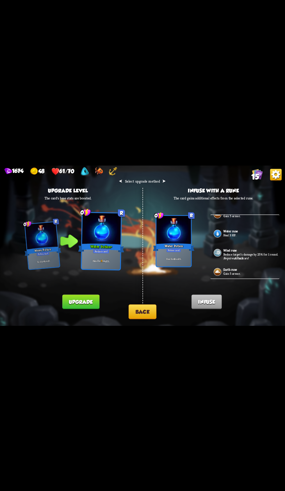
click at [242, 237] on p "Heal 3 HP." at bounding box center [250, 235] width 55 height 4
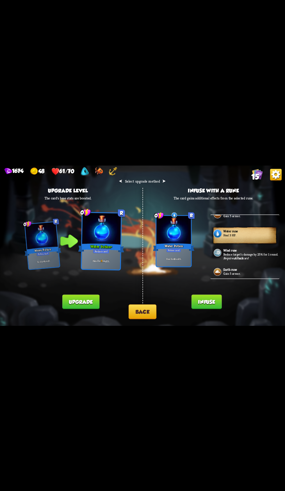
click at [215, 302] on button "Infuse" at bounding box center [206, 301] width 30 height 15
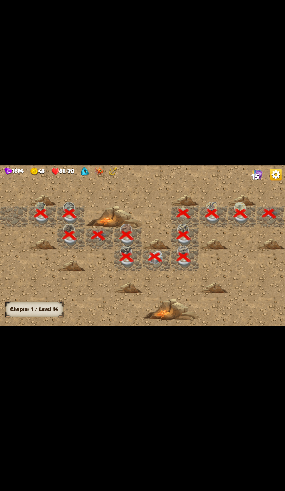
scroll to position [0, 112]
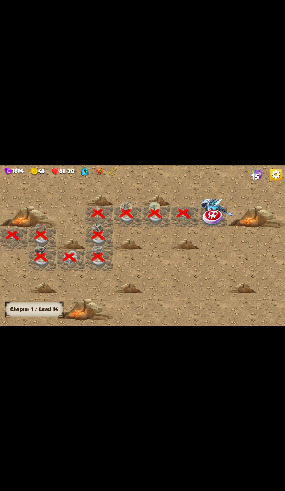
click at [222, 227] on div at bounding box center [213, 216] width 28 height 22
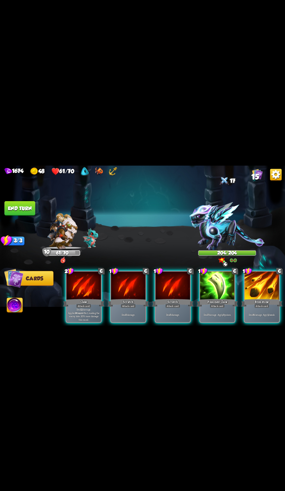
click at [79, 307] on p "Deal 12 damage. Applies Wound effect, making the enemy take 20% more damage thi…" at bounding box center [83, 314] width 33 height 14
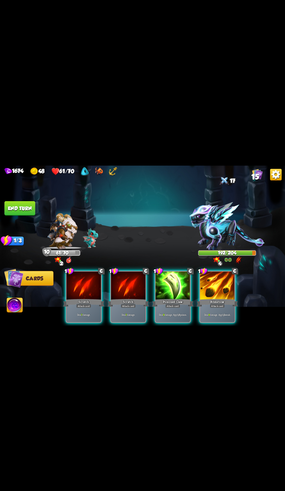
click at [215, 304] on div "Attack card" at bounding box center [217, 306] width 15 height 4
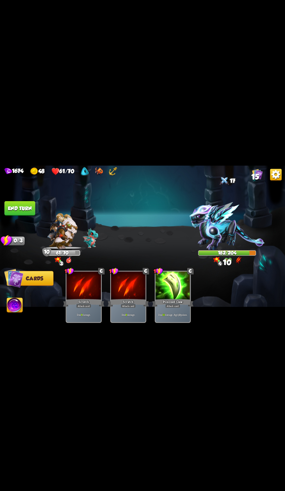
click at [31, 209] on button "End turn" at bounding box center [19, 208] width 31 height 15
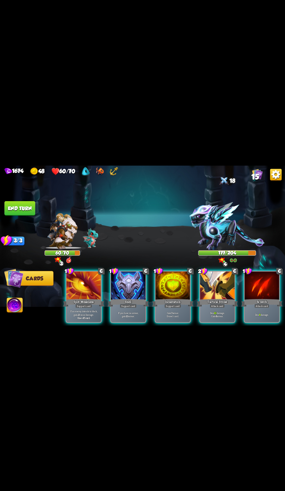
click at [217, 307] on div "Deal 10 damage. Gain 8 armor." at bounding box center [217, 314] width 35 height 15
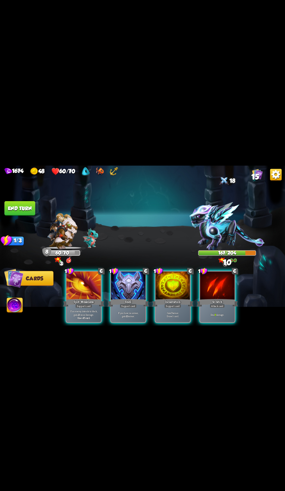
click at [164, 311] on p "Gain 7 armor. Draw 1 card." at bounding box center [172, 314] width 33 height 7
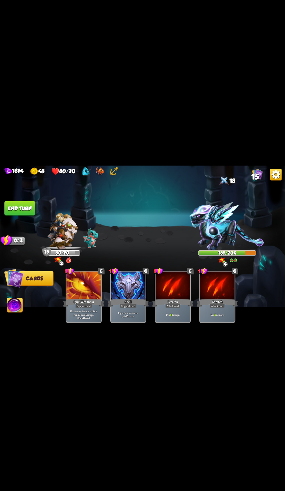
click at [47, 208] on div at bounding box center [62, 213] width 36 height 12
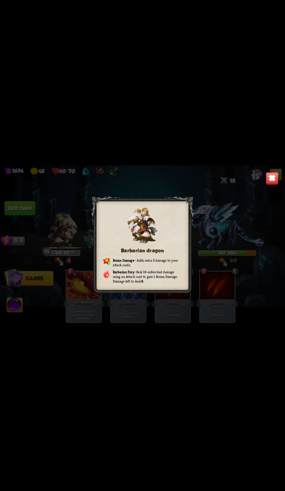
click at [32, 208] on div "Barbarian dragon Bonus Damage – Adds extra 3 damage to your attack cards. Barba…" at bounding box center [142, 245] width 285 height 160
click at [269, 182] on img at bounding box center [272, 178] width 12 height 12
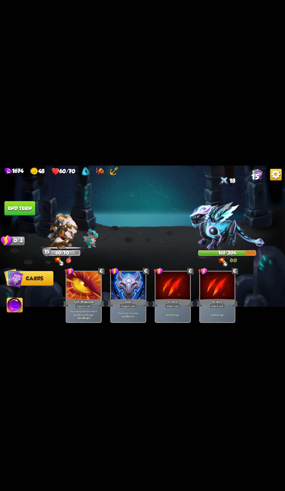
click at [29, 204] on button "End turn" at bounding box center [19, 208] width 31 height 15
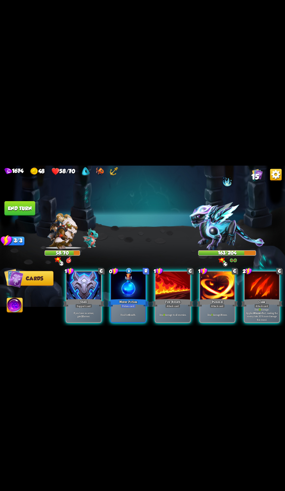
click at [133, 289] on div at bounding box center [128, 285] width 35 height 29
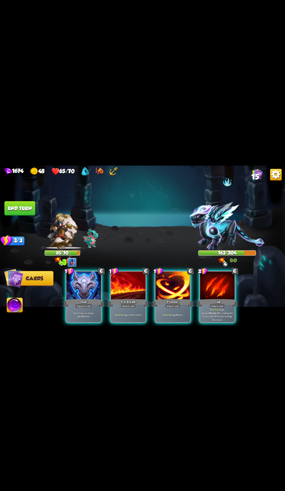
click at [217, 289] on div at bounding box center [217, 285] width 35 height 29
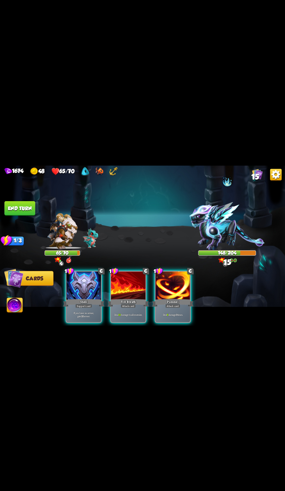
click at [166, 307] on div "Deal 6 damage 3 times." at bounding box center [172, 314] width 35 height 15
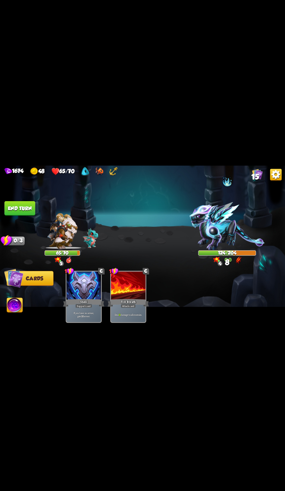
click at [33, 206] on button "End turn" at bounding box center [19, 208] width 31 height 15
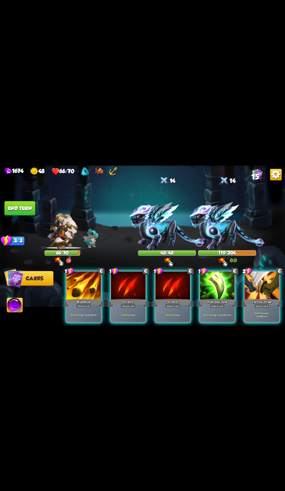
click at [255, 307] on div "Deal 12 damage. Gain 8 armor." at bounding box center [261, 314] width 35 height 15
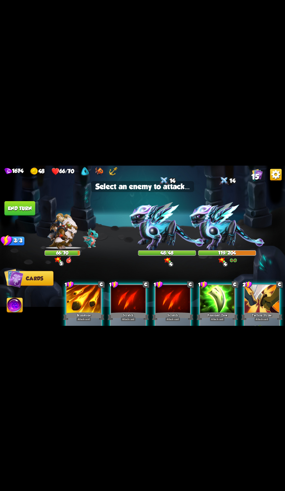
click at [158, 230] on img at bounding box center [166, 226] width 75 height 48
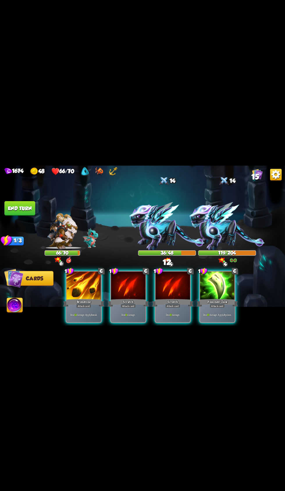
click at [84, 313] on p "Deal 12 damage. Apply 1 weak." at bounding box center [83, 314] width 33 height 3
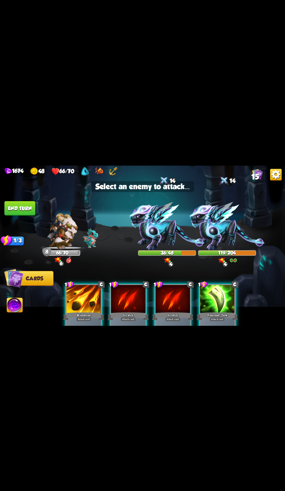
click at [162, 224] on img at bounding box center [166, 226] width 75 height 48
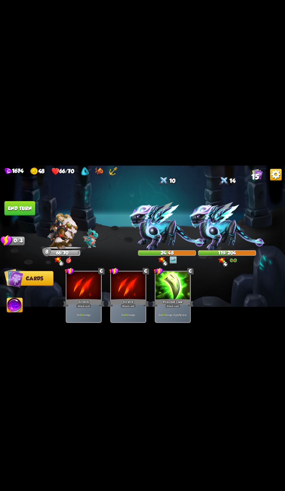
click at [30, 208] on button "End turn" at bounding box center [19, 208] width 31 height 15
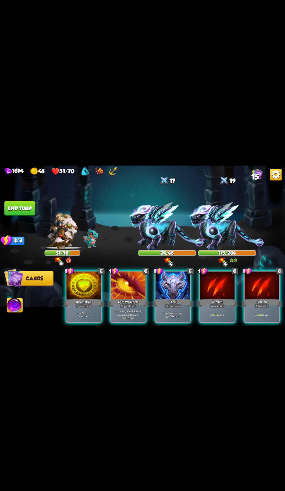
click at [179, 298] on div "Shell" at bounding box center [172, 302] width 41 height 9
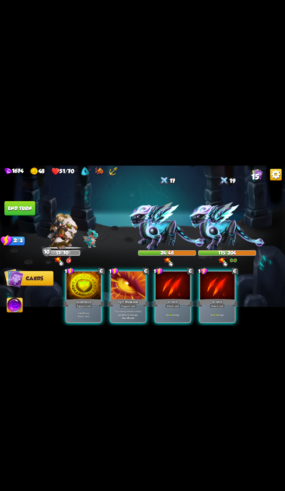
click at [179, 298] on div "Scratch" at bounding box center [172, 302] width 41 height 9
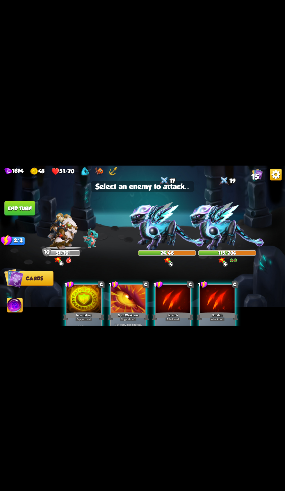
click at [174, 225] on img at bounding box center [166, 226] width 75 height 48
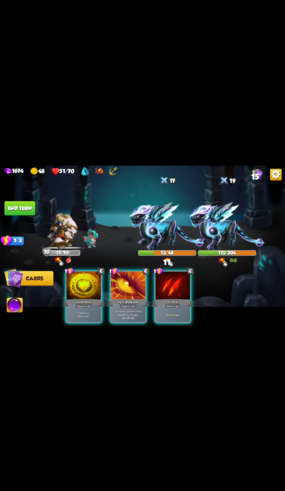
click at [176, 298] on div "Scratch" at bounding box center [172, 302] width 41 height 9
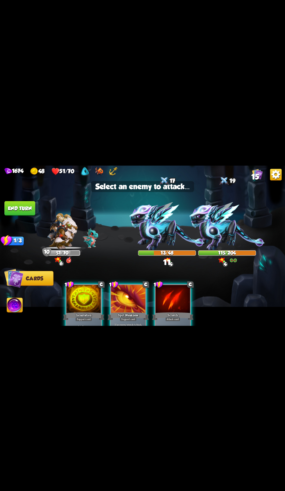
click at [168, 227] on img at bounding box center [166, 226] width 75 height 48
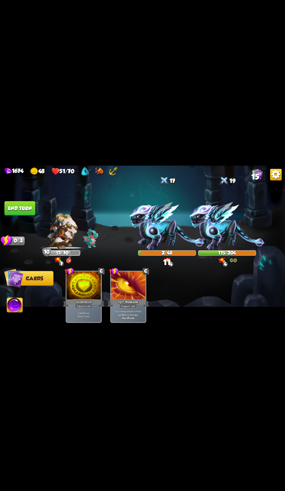
click at [32, 207] on button "End turn" at bounding box center [19, 208] width 31 height 15
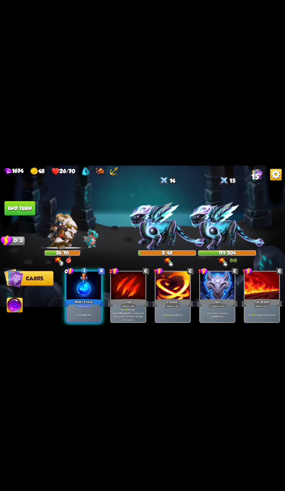
click at [81, 313] on p "Heal for 4 health." at bounding box center [83, 314] width 33 height 3
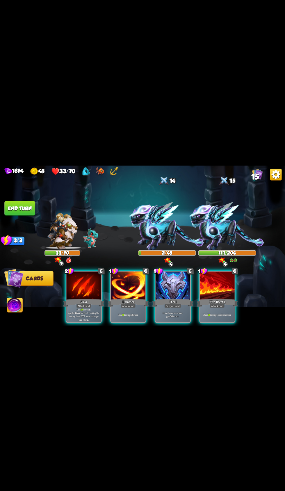
click at [171, 315] on div "If you have no armor, gain 10 armor." at bounding box center [172, 314] width 35 height 15
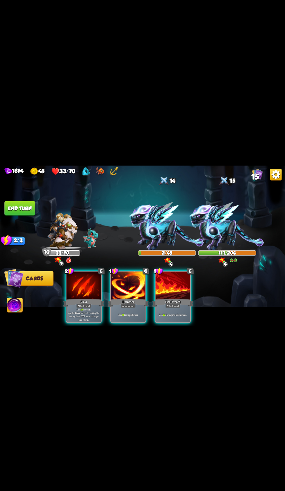
click at [169, 313] on p "Deal 13 damage to all enemies." at bounding box center [172, 314] width 33 height 3
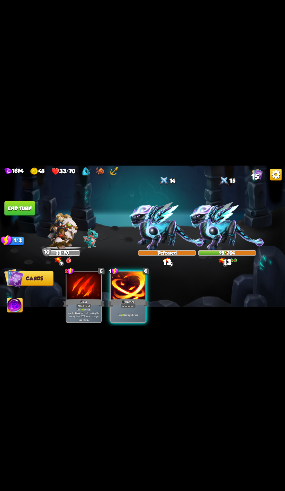
click at [137, 307] on div "Deal 9 damage 3 times." at bounding box center [128, 314] width 35 height 15
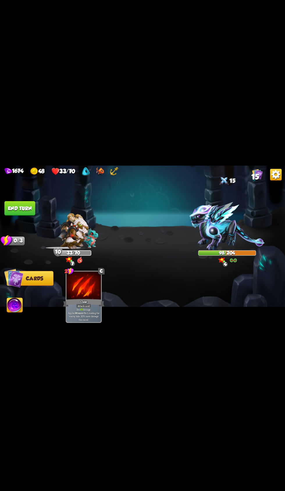
click at [227, 219] on img at bounding box center [226, 226] width 75 height 48
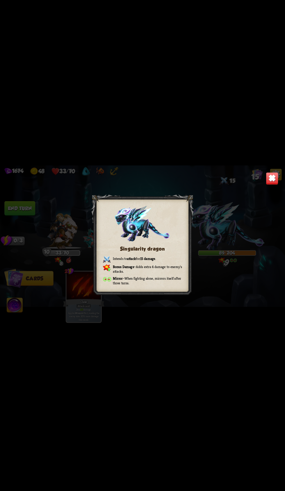
click at [272, 171] on div "Singularity dragon Intends to attack for 15 damage . Bonus Damage – Adds extra …" at bounding box center [142, 245] width 285 height 160
click at [267, 180] on img at bounding box center [272, 178] width 12 height 12
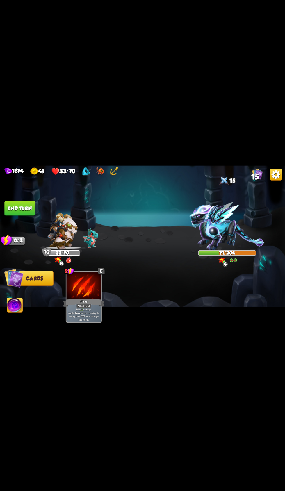
click at [28, 210] on button "End turn" at bounding box center [19, 208] width 31 height 15
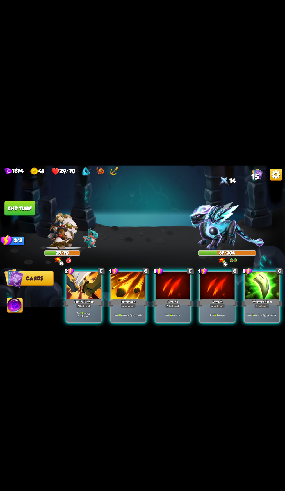
click at [81, 311] on p "Deal 15 damage. Gain 8 armor." at bounding box center [83, 314] width 33 height 7
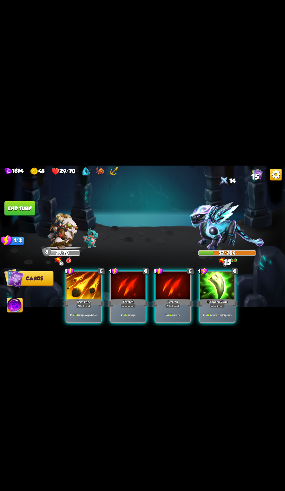
click at [89, 298] on div "Brimstone" at bounding box center [83, 302] width 41 height 9
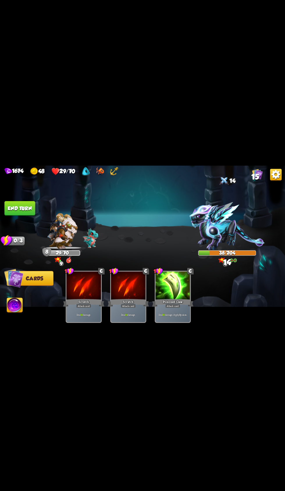
click at [33, 205] on button "End turn" at bounding box center [19, 208] width 31 height 15
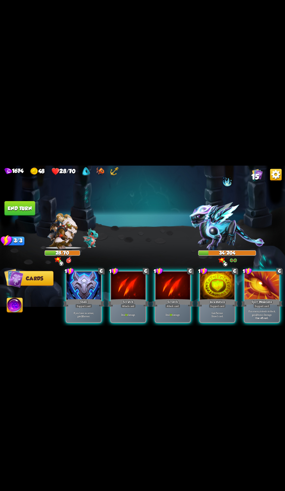
click at [171, 307] on div "Deal 14 damage." at bounding box center [172, 314] width 35 height 15
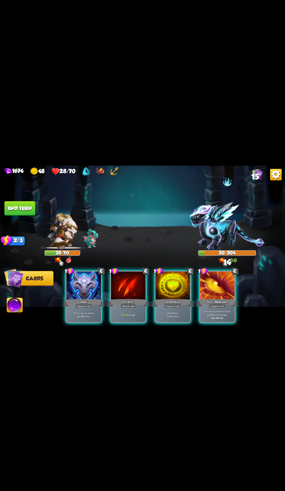
click at [130, 307] on div "Deal 14 damage." at bounding box center [128, 314] width 35 height 15
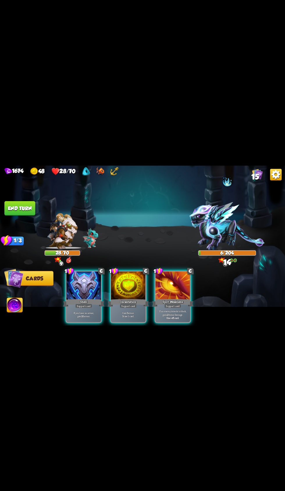
click at [135, 316] on div "Gain 7 armor. Draw 1 card." at bounding box center [128, 314] width 35 height 15
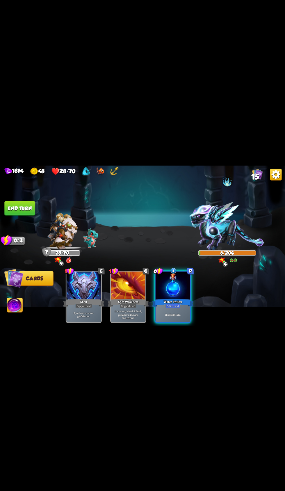
click at [175, 307] on div "Heal for 4 health." at bounding box center [172, 314] width 35 height 15
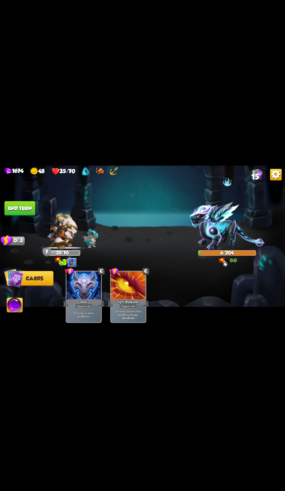
click at [23, 305] on span "Abilities" at bounding box center [19, 305] width 24 height 6
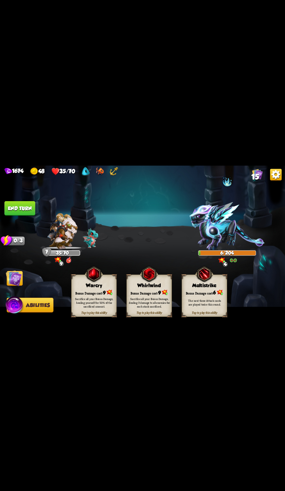
click at [210, 297] on div "The next three Attack cards are played twice this round." at bounding box center [204, 303] width 45 height 18
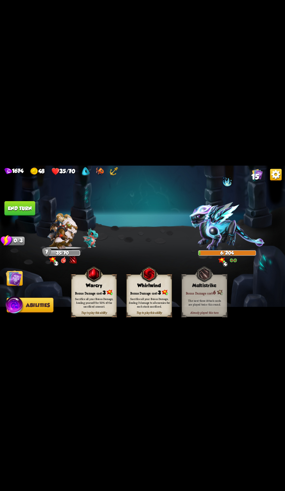
click at [153, 302] on div "Sacrifice all your Bonus Damage, dealing 3 damage to all enemies for each stack…" at bounding box center [149, 302] width 41 height 11
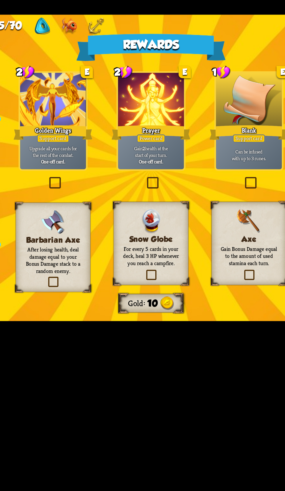
click at [100, 239] on p "Upgrade all your cards for the rest of the combat." at bounding box center [91, 237] width 33 height 7
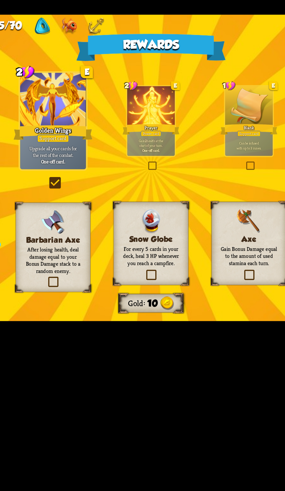
click at [192, 291] on p "Gain Bonus Damage equal to the amount of used stamina each turn." at bounding box center [194, 291] width 32 height 11
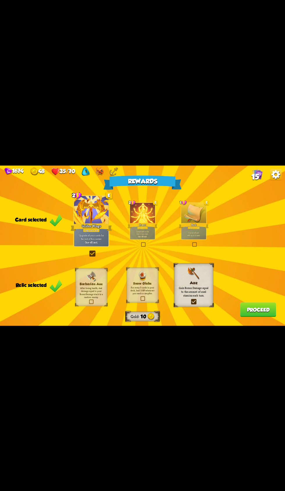
click at [264, 311] on button "Proceed" at bounding box center [258, 309] width 36 height 15
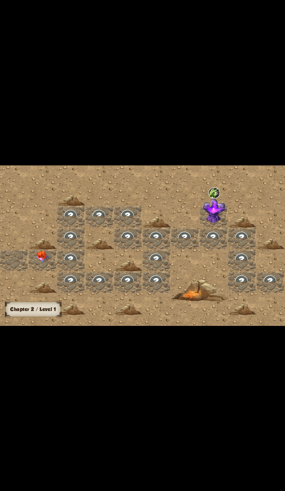
click at [50, 258] on div at bounding box center [42, 260] width 28 height 22
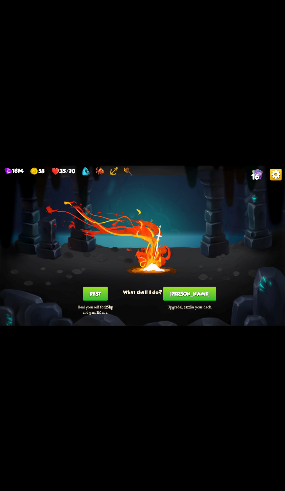
click at [95, 294] on button "Rest" at bounding box center [95, 293] width 25 height 15
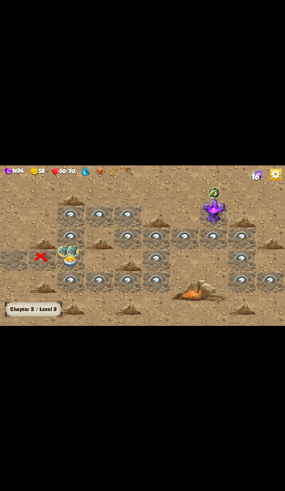
click at [77, 253] on img at bounding box center [73, 251] width 12 height 11
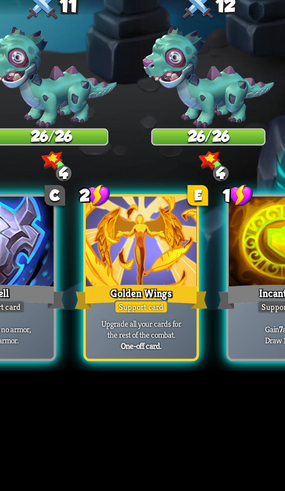
click at [226, 307] on div "Upgrade all your cards for the rest of the combat. One-off card." at bounding box center [217, 314] width 35 height 15
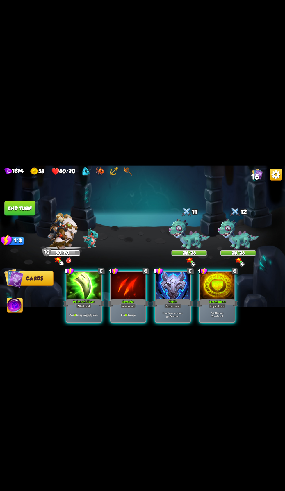
click at [221, 311] on p "Gain 10 armor. Draw 1 card." at bounding box center [217, 314] width 33 height 7
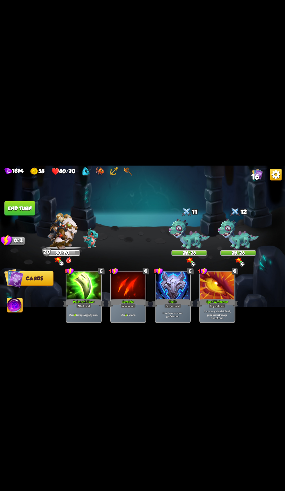
click at [32, 209] on button "End turn" at bounding box center [19, 208] width 31 height 15
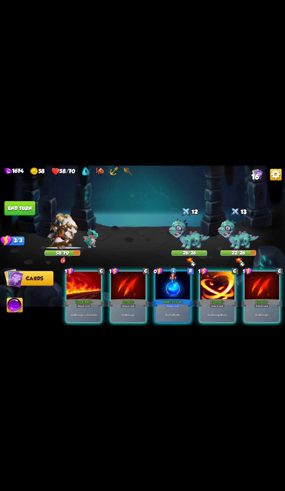
click at [168, 298] on div "Water Potion +" at bounding box center [172, 302] width 41 height 9
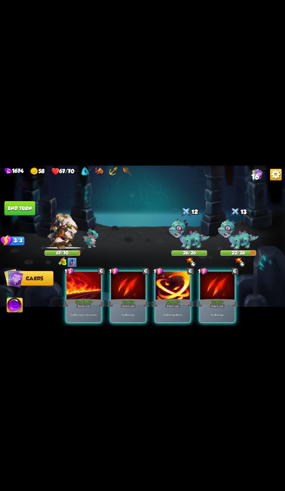
click at [82, 307] on div "Deal 8 damage to all enemies." at bounding box center [84, 314] width 35 height 15
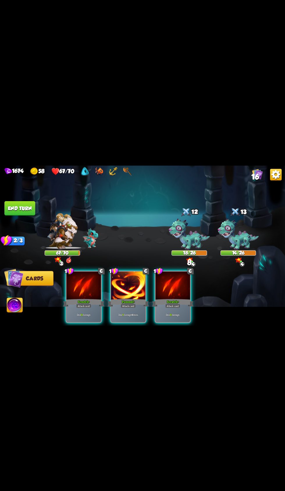
click at [168, 307] on div "Deal 11 damage." at bounding box center [172, 314] width 35 height 15
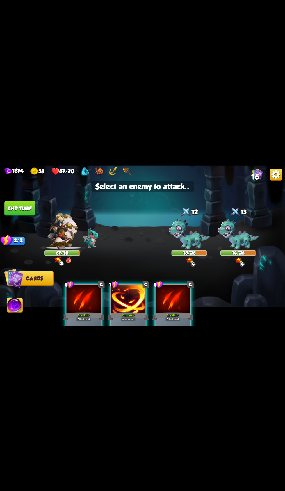
click at [224, 246] on img at bounding box center [238, 235] width 41 height 32
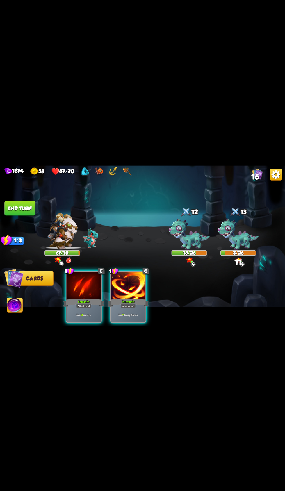
click at [142, 290] on div at bounding box center [128, 285] width 35 height 29
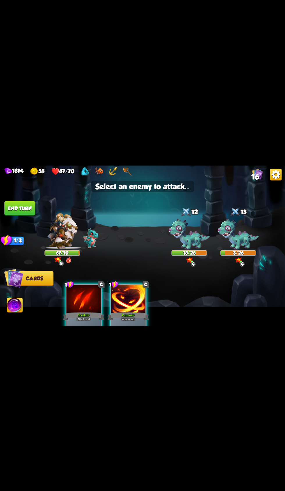
click at [190, 227] on img at bounding box center [189, 235] width 41 height 32
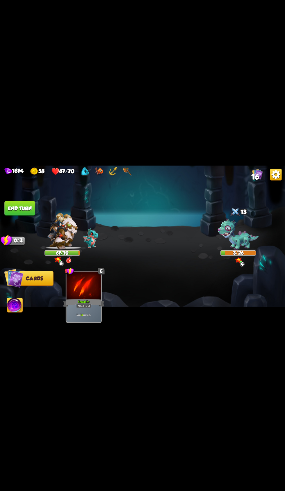
click at [26, 305] on span "Abilities" at bounding box center [19, 305] width 24 height 6
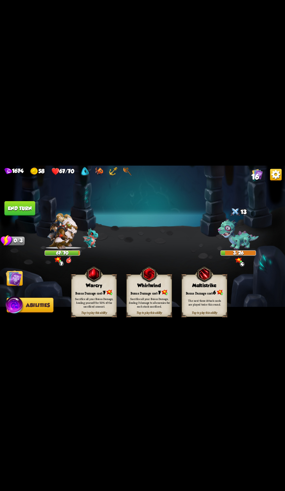
click at [93, 300] on div "Sacrifice all your Bonus Damage, healing yourself for 50% of the sacrificed amo…" at bounding box center [94, 302] width 41 height 11
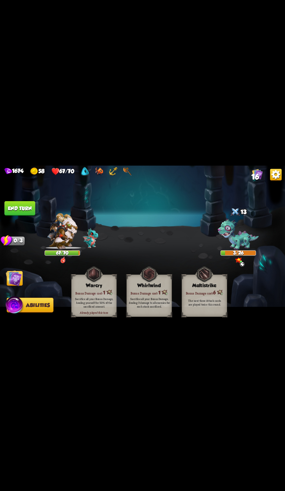
click at [27, 214] on button "End turn" at bounding box center [19, 208] width 31 height 15
click at [20, 279] on img at bounding box center [14, 278] width 16 height 16
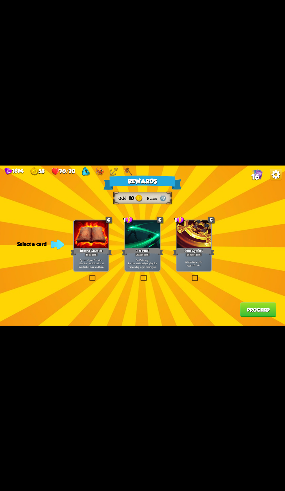
click at [158, 237] on div at bounding box center [142, 234] width 35 height 29
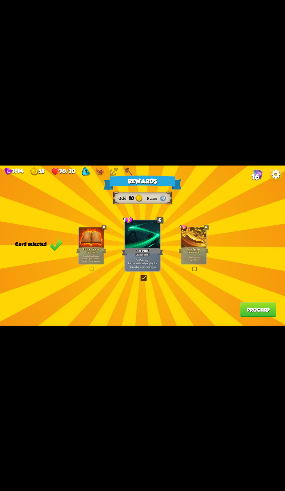
click at [258, 310] on button "Proceed" at bounding box center [258, 309] width 36 height 15
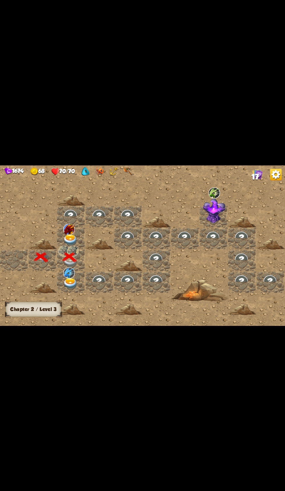
click at [71, 233] on img at bounding box center [69, 229] width 12 height 11
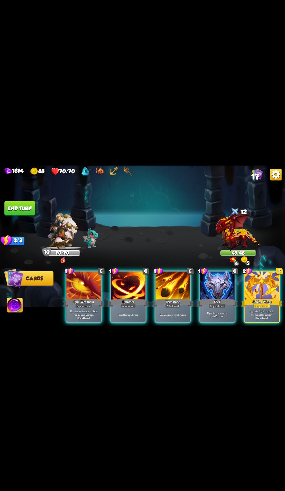
click at [260, 282] on div at bounding box center [261, 285] width 35 height 29
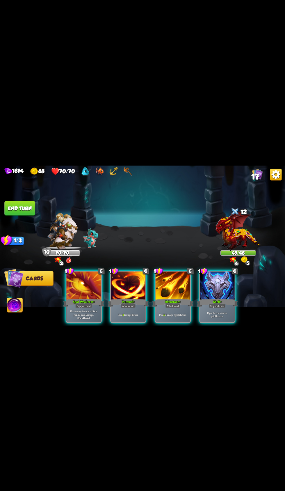
click at [126, 298] on div "Pummel +" at bounding box center [128, 302] width 41 height 9
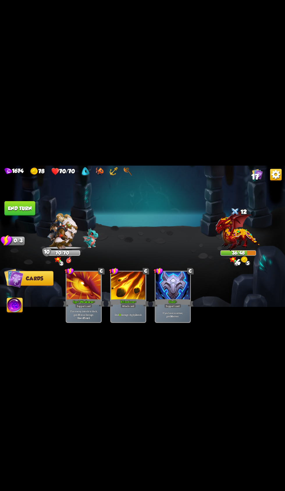
click at [28, 209] on button "End turn" at bounding box center [19, 208] width 31 height 15
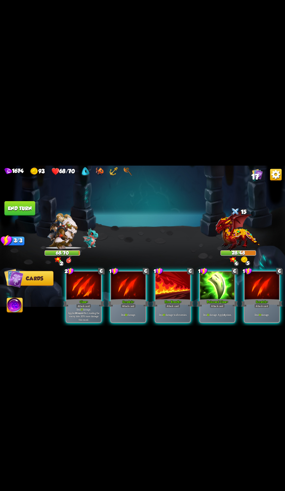
click at [81, 314] on p "Deal 17 damage. Applies Wound effect, making the enemy take 20% more damage thi…" at bounding box center [83, 314] width 33 height 14
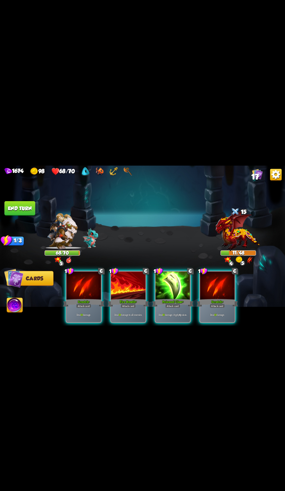
click at [18, 311] on img at bounding box center [15, 306] width 16 height 16
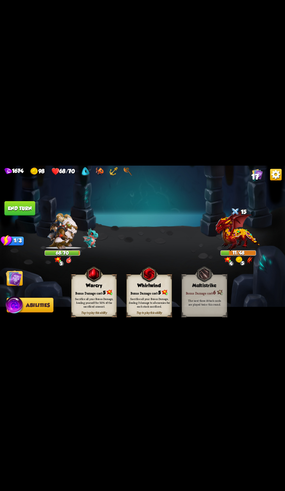
click at [87, 301] on div "Sacrifice all your Bonus Damage, healing yourself for 50% of the sacrificed amo…" at bounding box center [94, 302] width 41 height 11
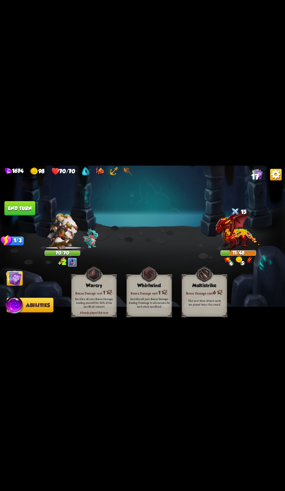
click at [20, 299] on img at bounding box center [14, 305] width 19 height 19
click at [24, 276] on img at bounding box center [142, 245] width 285 height 160
click at [15, 274] on img at bounding box center [14, 278] width 16 height 16
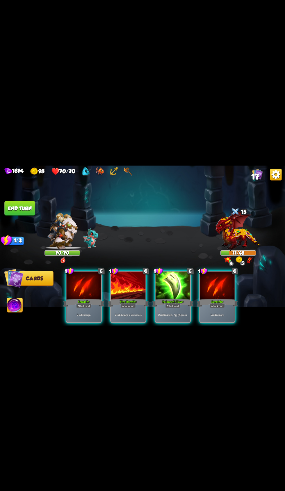
click at [21, 280] on img at bounding box center [13, 277] width 19 height 19
click at [80, 298] on div "Scratch +" at bounding box center [83, 302] width 41 height 9
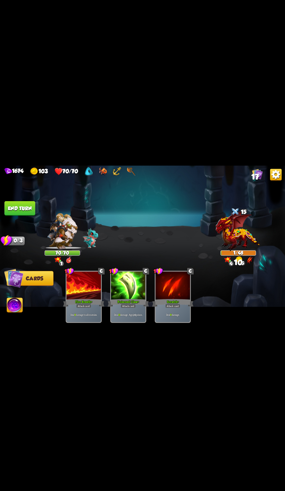
click at [28, 205] on button "End turn" at bounding box center [19, 208] width 31 height 15
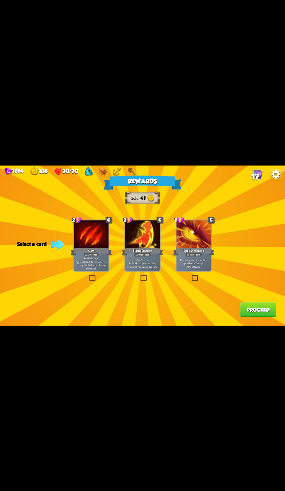
click at [144, 241] on div at bounding box center [142, 234] width 35 height 29
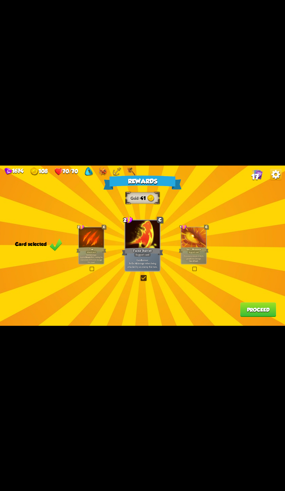
click at [246, 313] on button "Proceed" at bounding box center [258, 309] width 36 height 15
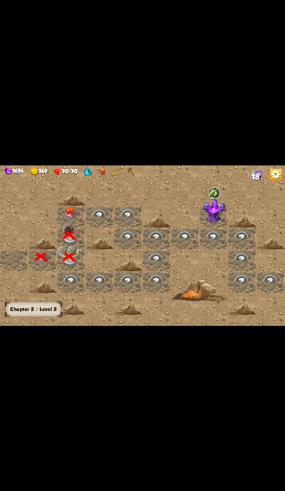
click at [73, 214] on img at bounding box center [70, 213] width 14 height 12
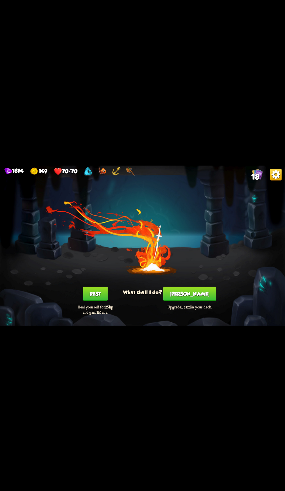
click at [186, 297] on button "[PERSON_NAME]" at bounding box center [189, 293] width 53 height 15
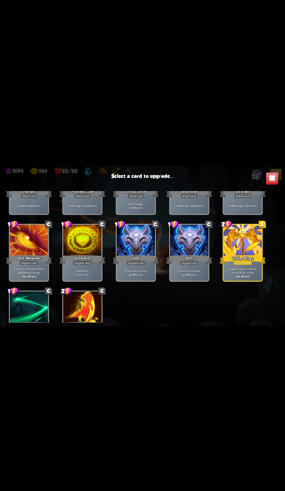
scroll to position [183, 0]
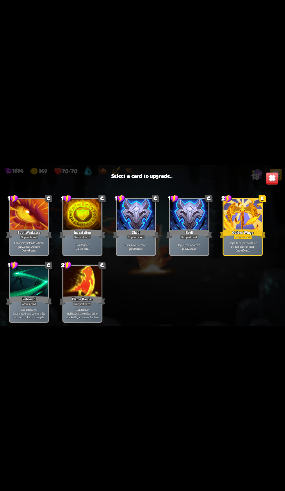
click at [250, 229] on div "Golden Wings" at bounding box center [243, 233] width 46 height 10
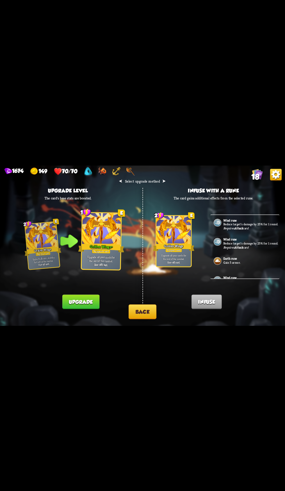
click at [89, 307] on button "Upgrade" at bounding box center [80, 301] width 37 height 15
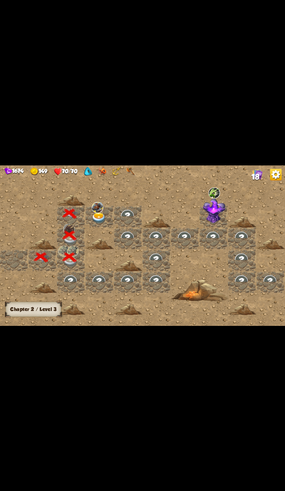
click at [96, 214] on img at bounding box center [99, 217] width 14 height 11
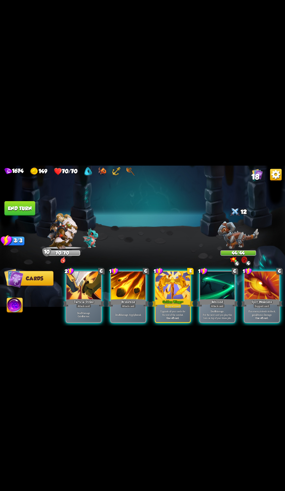
click at [175, 291] on div at bounding box center [172, 285] width 35 height 29
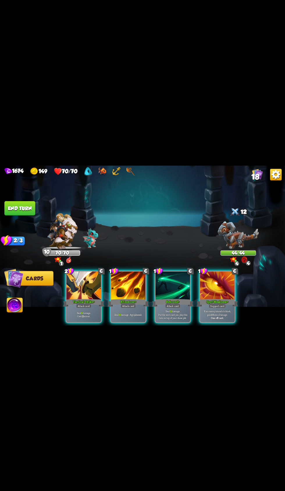
click at [72, 300] on div "Tactical Strike +" at bounding box center [83, 302] width 41 height 9
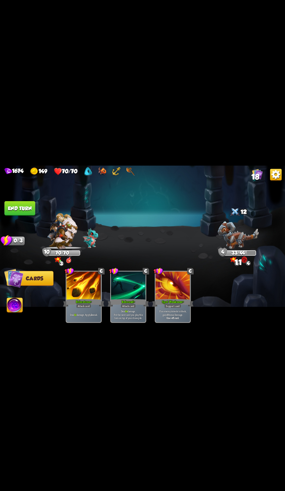
click at [32, 207] on button "End turn" at bounding box center [19, 208] width 31 height 15
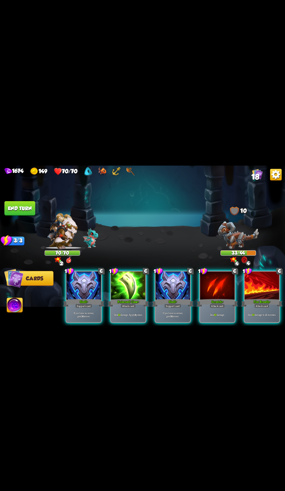
click at [123, 304] on div "Attack card" at bounding box center [128, 306] width 15 height 4
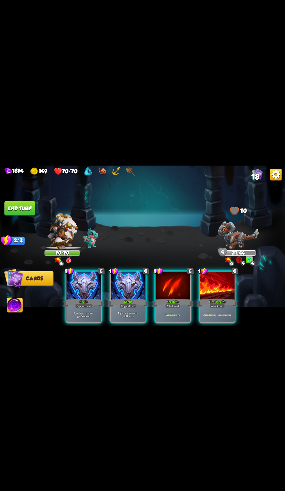
click at [123, 311] on p "If you have no armor, gain 14 armor." at bounding box center [128, 314] width 33 height 7
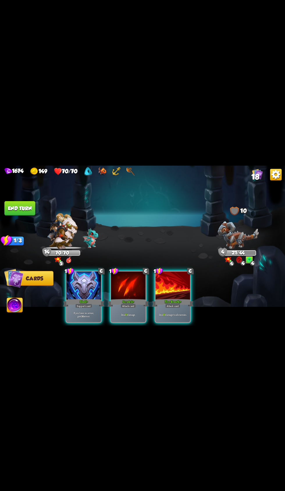
click at [139, 313] on p "Deal 13 damage." at bounding box center [128, 314] width 33 height 3
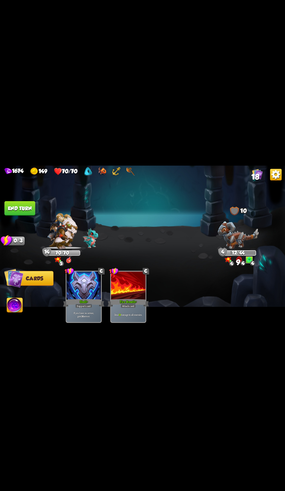
click at [29, 210] on button "End turn" at bounding box center [19, 208] width 31 height 15
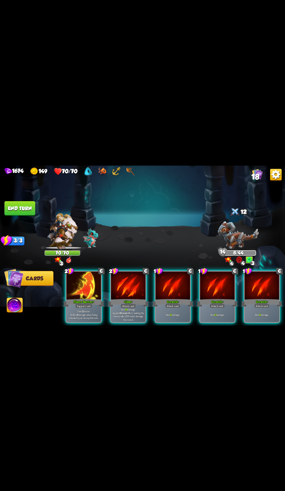
click at [132, 299] on b "+" at bounding box center [131, 301] width 1 height 4
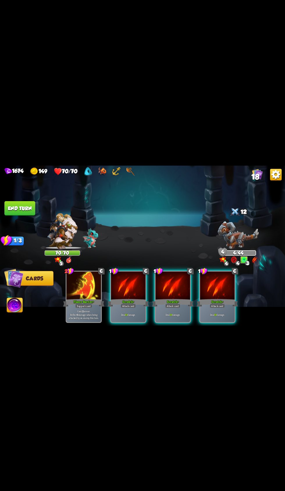
click at [120, 313] on p "Deal 13 damage." at bounding box center [128, 314] width 33 height 3
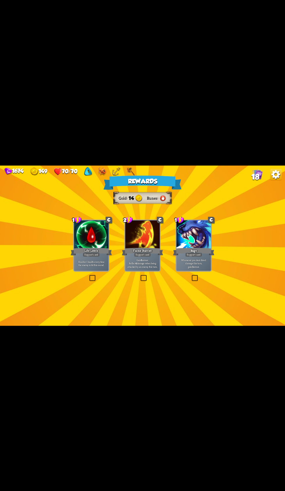
click at [189, 267] on p "Whenever you deal direct damage this turn, gain 3 armor." at bounding box center [193, 263] width 33 height 10
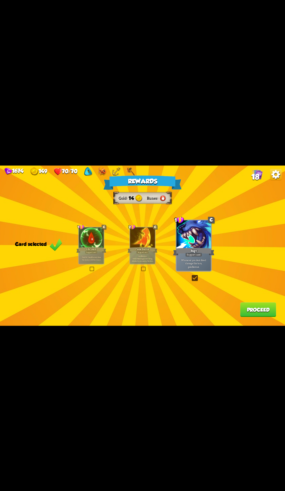
click at [146, 255] on p "Gain 8 armor. Reflect 4 damage when being attacked by an enemy this turn." at bounding box center [142, 258] width 24 height 7
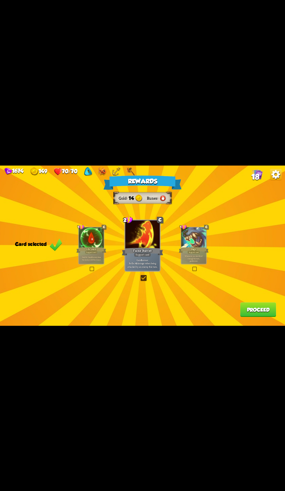
click at [249, 314] on button "Proceed" at bounding box center [258, 309] width 36 height 15
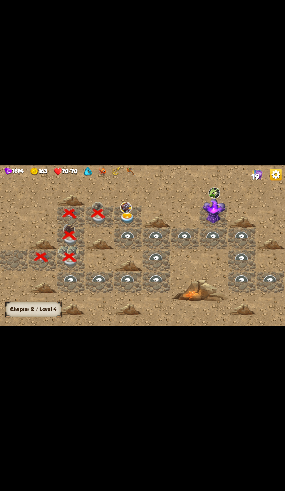
click at [131, 221] on img at bounding box center [127, 217] width 14 height 11
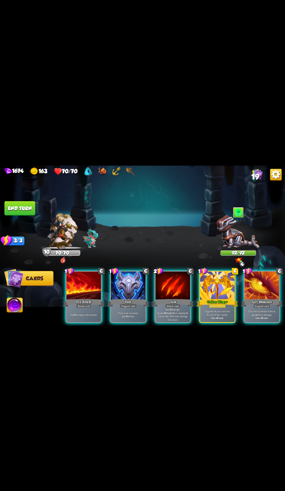
click at [217, 304] on div "Support card" at bounding box center [217, 306] width 17 height 4
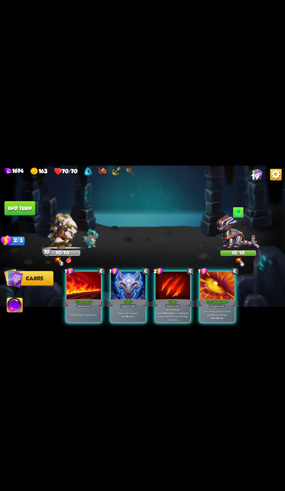
click at [167, 307] on div "Deal 16 damage. Applies Wound effect, making the enemy take 20% more damage thi…" at bounding box center [172, 314] width 35 height 15
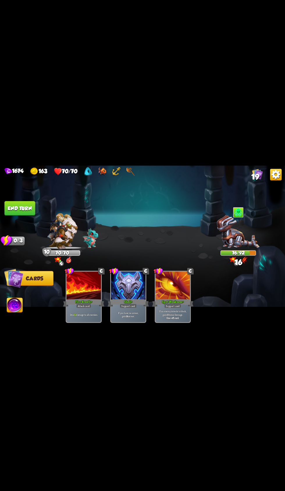
click at [32, 208] on button "End turn" at bounding box center [19, 208] width 31 height 15
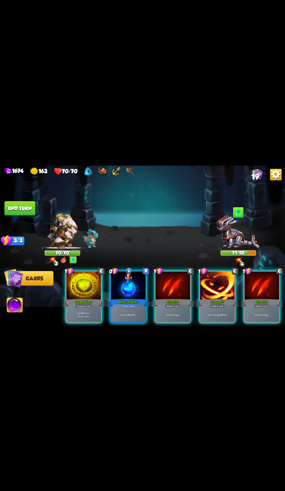
click at [84, 311] on p "Gain 10 armor. Draw 1 card." at bounding box center [83, 314] width 33 height 7
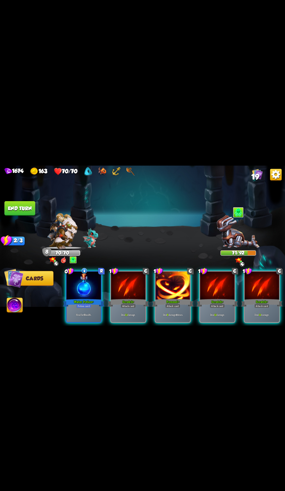
click at [256, 313] on p "Deal 12 damage." at bounding box center [261, 314] width 33 height 3
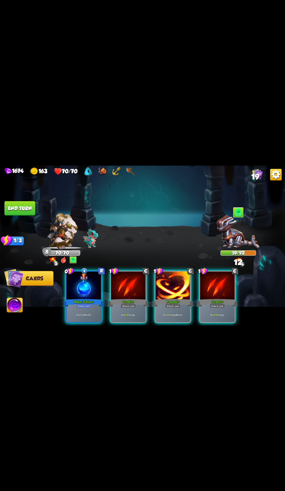
click at [174, 311] on div "Deal 7 damage 4 times." at bounding box center [172, 314] width 35 height 15
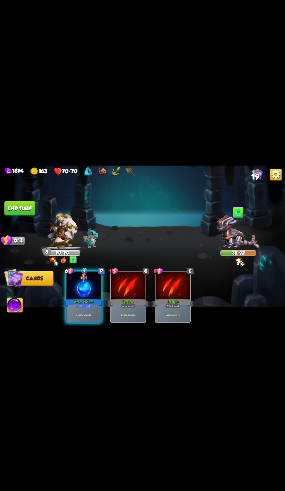
click at [28, 201] on button "End turn" at bounding box center [19, 208] width 31 height 15
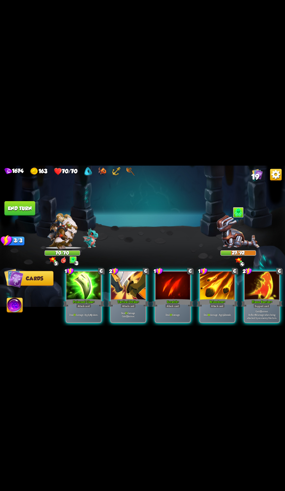
click at [130, 311] on p "Deal 15 damage. Gain 12 armor." at bounding box center [128, 314] width 33 height 7
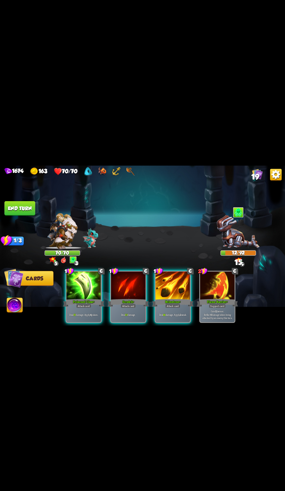
click at [89, 314] on div "Deal 15 damage. Apply 4 poison." at bounding box center [84, 314] width 35 height 15
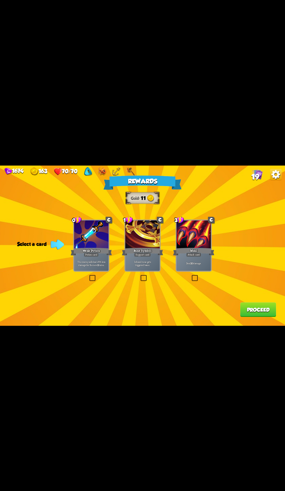
click at [91, 265] on p "The enemy will deal 25% less damage for the next 2 turns." at bounding box center [91, 263] width 33 height 7
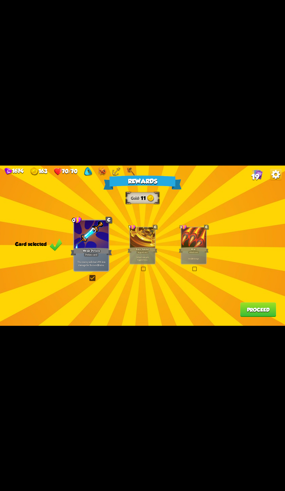
click at [262, 310] on button "Proceed" at bounding box center [258, 309] width 36 height 15
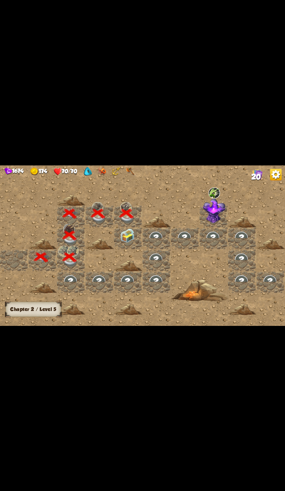
click at [131, 235] on img at bounding box center [127, 235] width 14 height 14
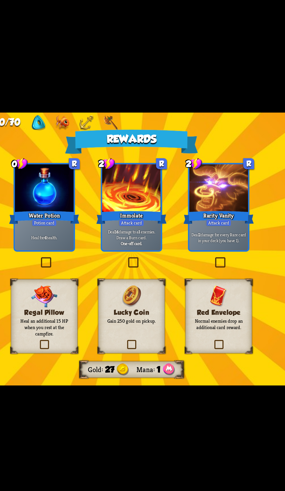
click at [195, 290] on p "Normal enemies drop an additional card reward." at bounding box center [194, 290] width 32 height 8
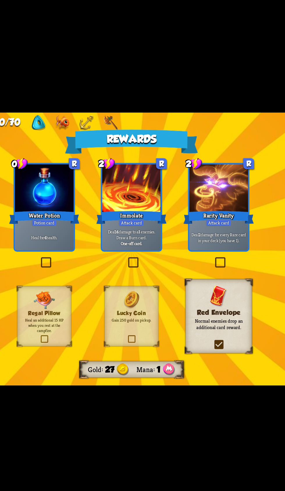
click at [94, 242] on div "Heal for 4 health." at bounding box center [91, 238] width 35 height 15
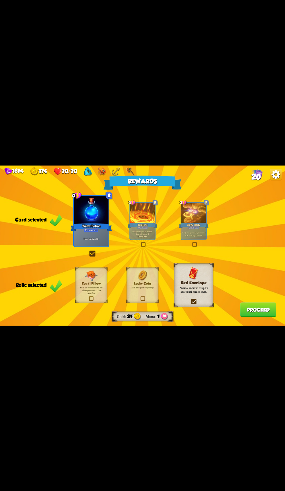
click at [263, 312] on button "Proceed" at bounding box center [258, 309] width 36 height 15
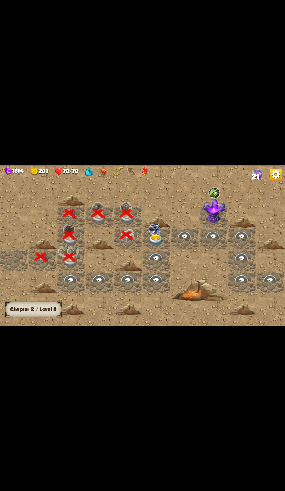
click at [159, 236] on img at bounding box center [156, 239] width 14 height 11
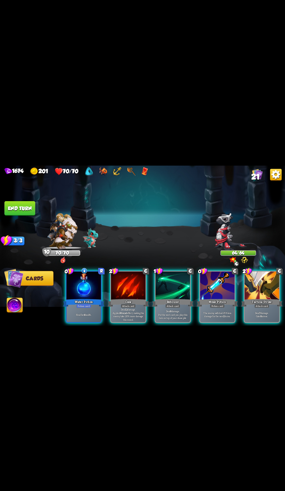
click at [136, 287] on div at bounding box center [128, 285] width 35 height 29
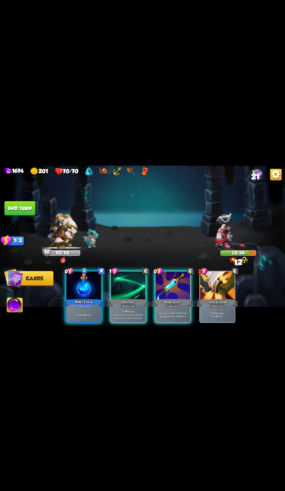
click at [175, 314] on div "The enemy will deal 25% less damage for the next 2 turns." at bounding box center [172, 314] width 35 height 15
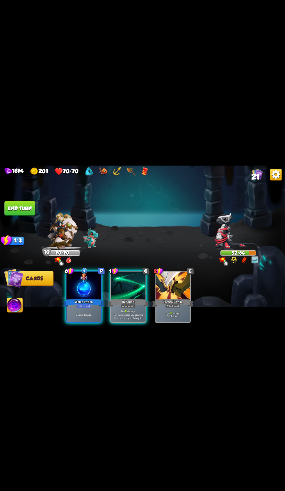
click at [133, 315] on div "Deal 12 damage. Put the next card you play this turn on top of your draw pile." at bounding box center [128, 314] width 35 height 15
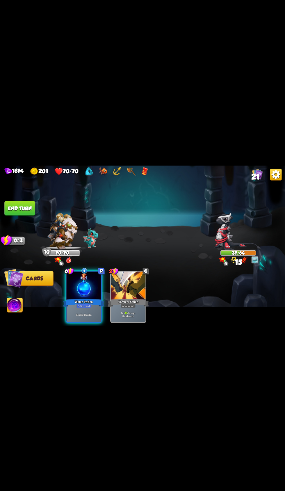
click at [28, 207] on button "End turn" at bounding box center [19, 208] width 31 height 15
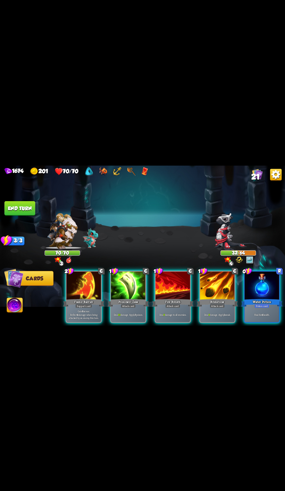
click at [217, 289] on div at bounding box center [217, 285] width 35 height 29
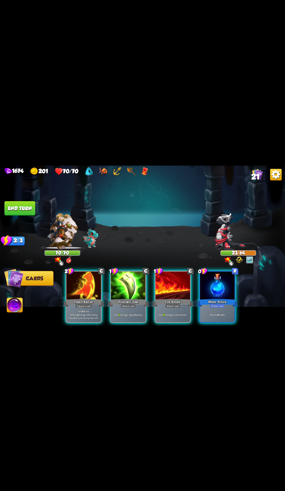
click at [171, 298] on div "Fire Breath" at bounding box center [172, 302] width 41 height 9
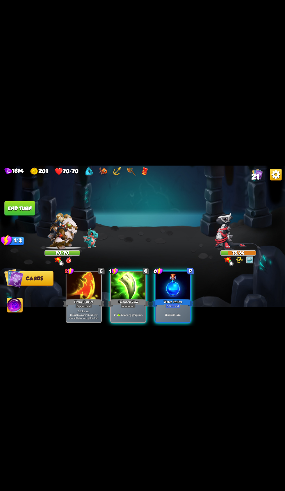
click at [127, 307] on div "Deal 13 damage. Apply 3 poison." at bounding box center [128, 314] width 35 height 15
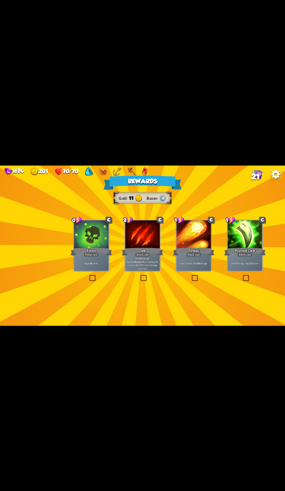
click at [75, 263] on p "Apply 4 poison." at bounding box center [91, 263] width 33 height 3
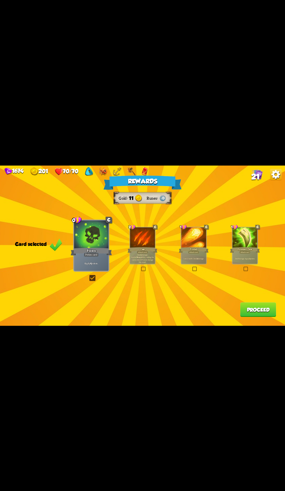
click at [258, 313] on button "Proceed" at bounding box center [258, 309] width 36 height 15
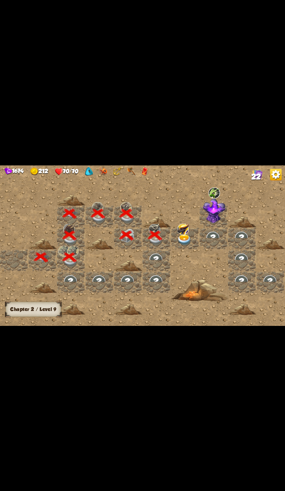
click at [184, 237] on img at bounding box center [184, 239] width 14 height 11
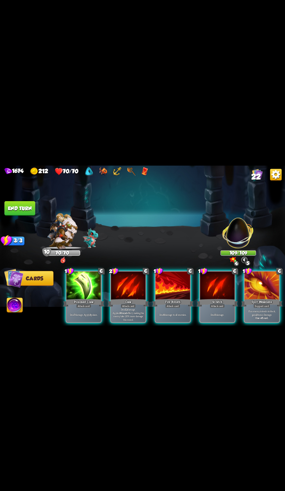
click at [128, 307] on p "Deal 12 damage. Applies Wound effect, making the enemy take 20% more damage thi…" at bounding box center [128, 314] width 33 height 14
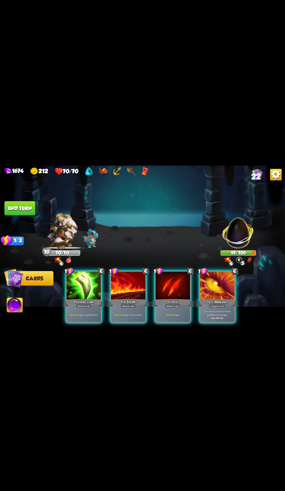
click at [83, 313] on div "Deal 11 damage. Apply 3 poison." at bounding box center [84, 314] width 35 height 15
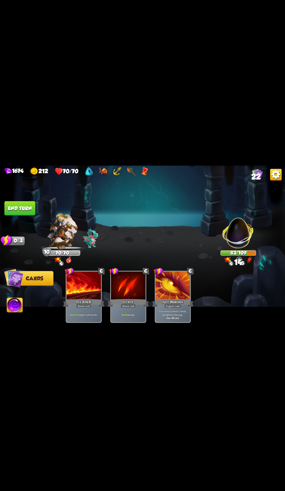
click at [29, 209] on button "End turn" at bounding box center [19, 208] width 31 height 15
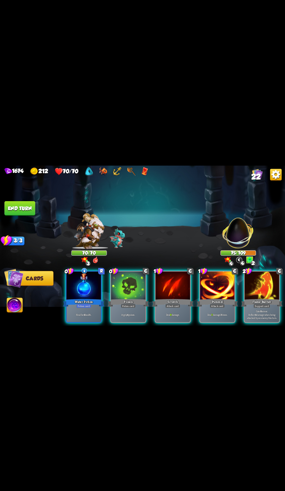
click at [136, 285] on div at bounding box center [128, 285] width 35 height 29
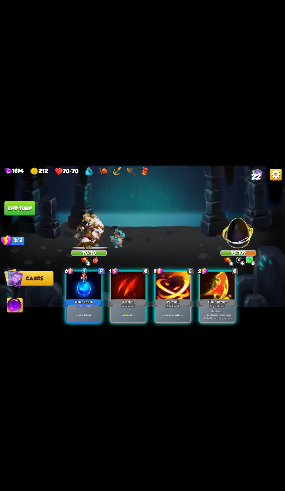
click at [125, 307] on div "Deal 8 damage." at bounding box center [128, 314] width 35 height 15
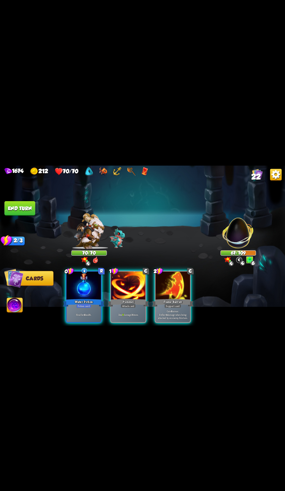
click at [133, 307] on div "Deal 6 damage 3 times." at bounding box center [128, 314] width 35 height 15
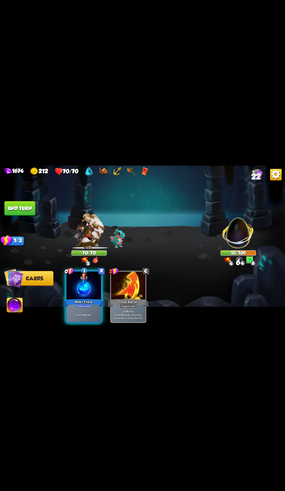
click at [25, 208] on button "End turn" at bounding box center [19, 208] width 31 height 15
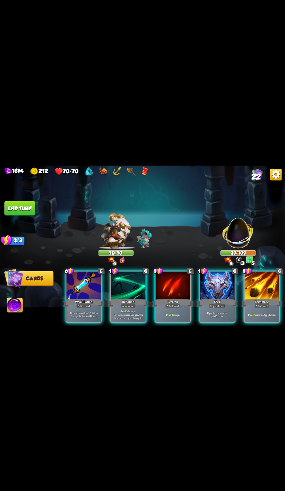
click at [178, 298] on div "Scratch" at bounding box center [172, 302] width 41 height 9
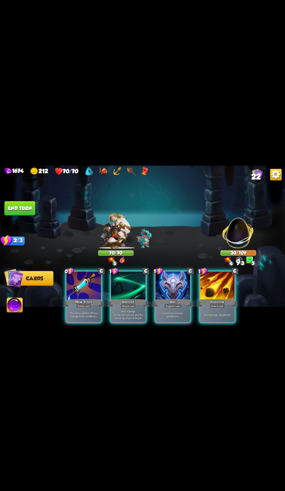
click at [226, 298] on div "Brimstone" at bounding box center [216, 302] width 41 height 9
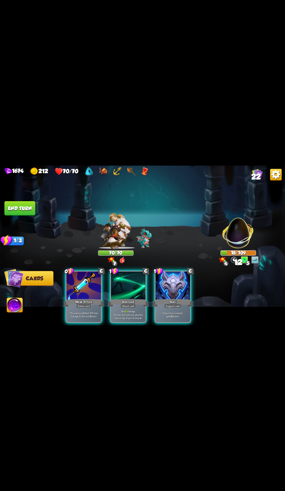
click at [125, 310] on p "Deal 15 damage. Put the next card you play this turn on top of your draw pile." at bounding box center [128, 314] width 33 height 10
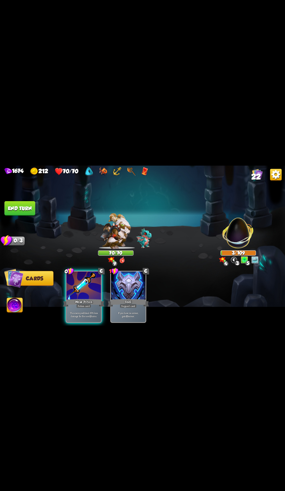
click at [24, 208] on button "End turn" at bounding box center [19, 208] width 31 height 15
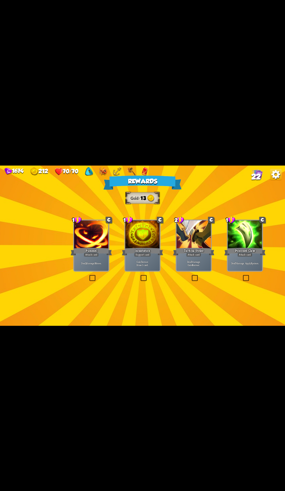
click at [191, 233] on div at bounding box center [193, 234] width 35 height 29
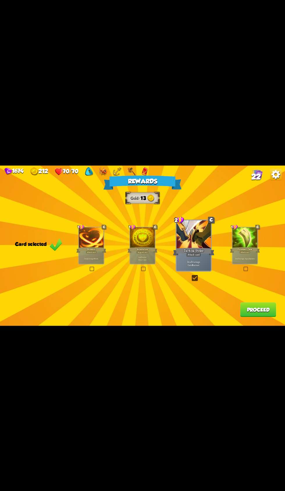
click at [246, 306] on button "Proceed" at bounding box center [258, 309] width 36 height 15
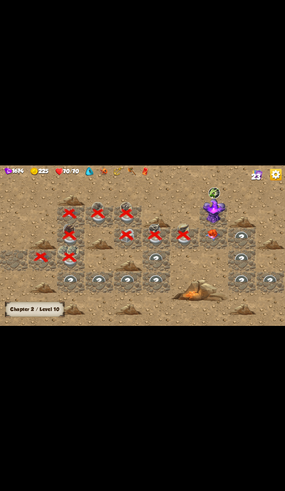
click at [208, 239] on img at bounding box center [212, 235] width 14 height 12
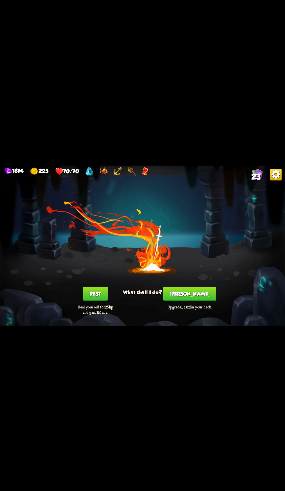
click at [198, 298] on button "[PERSON_NAME]" at bounding box center [189, 293] width 53 height 15
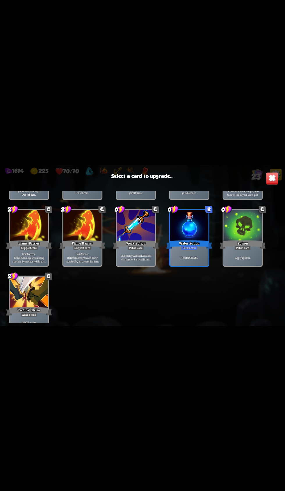
scroll to position [270, 0]
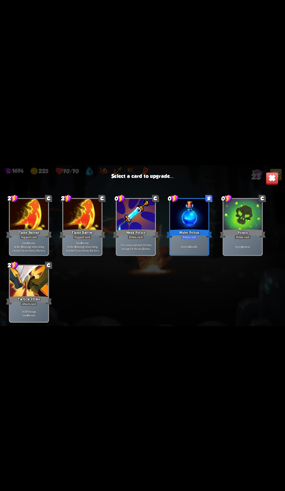
click at [240, 203] on div at bounding box center [242, 215] width 38 height 32
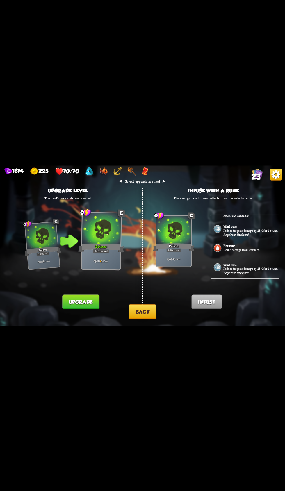
scroll to position [170, 0]
click at [84, 304] on button "Upgrade" at bounding box center [80, 301] width 37 height 15
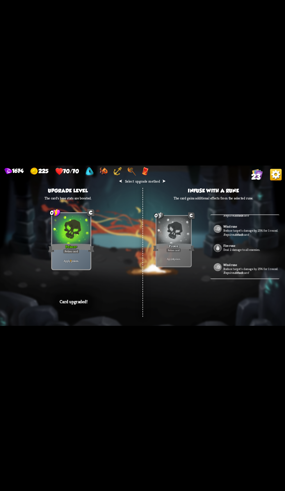
click at [83, 309] on div "Card upgraded!" at bounding box center [73, 301] width 37 height 15
click at [73, 300] on p "Card upgraded!" at bounding box center [74, 302] width 28 height 6
click at [75, 305] on div "Card upgraded!" at bounding box center [73, 301] width 37 height 15
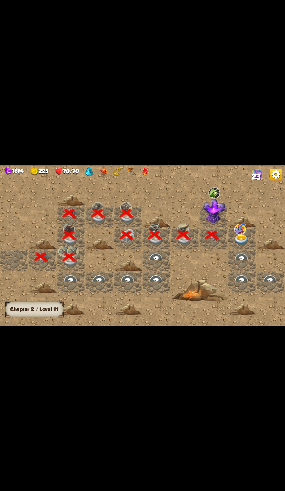
scroll to position [0, 112]
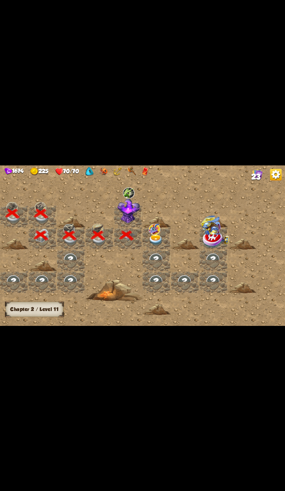
click at [126, 213] on img at bounding box center [128, 210] width 22 height 25
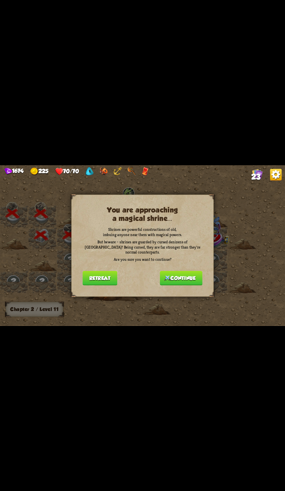
click at [186, 273] on button "Continue" at bounding box center [181, 278] width 42 height 15
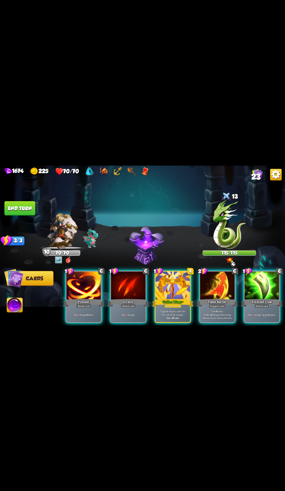
click at [167, 309] on p "Upgrade all your cards for the rest of the combat." at bounding box center [172, 312] width 33 height 7
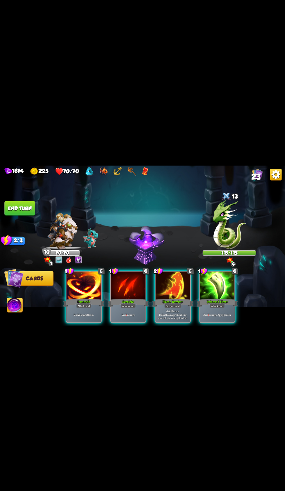
click at [219, 307] on div "Deal 8 damage. Apply 4 poison." at bounding box center [217, 314] width 35 height 15
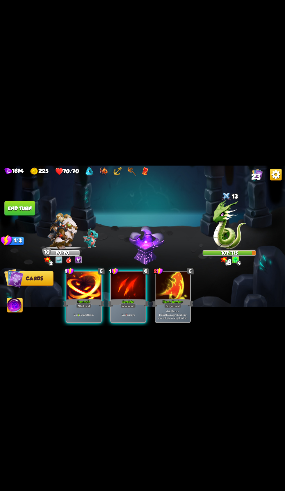
click at [92, 314] on div "Deal 3 damage 4 times." at bounding box center [84, 314] width 35 height 15
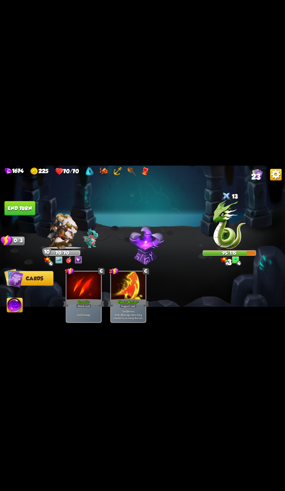
click at [16, 207] on button "End turn" at bounding box center [19, 208] width 31 height 15
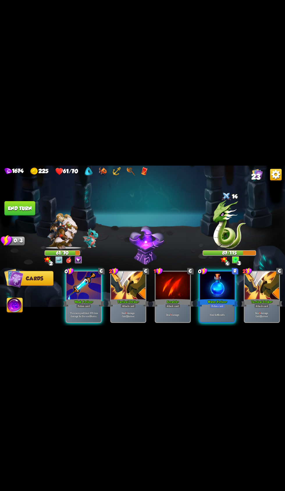
click at [78, 311] on p "The enemy will deal 25% less damage for the next 3 turns." at bounding box center [83, 314] width 33 height 7
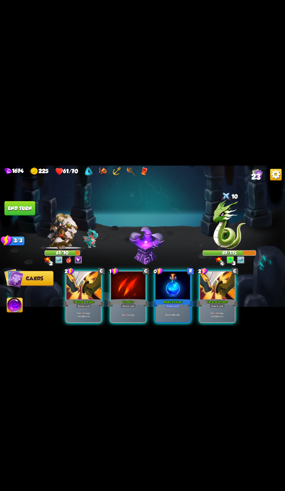
click at [169, 286] on div at bounding box center [172, 285] width 35 height 29
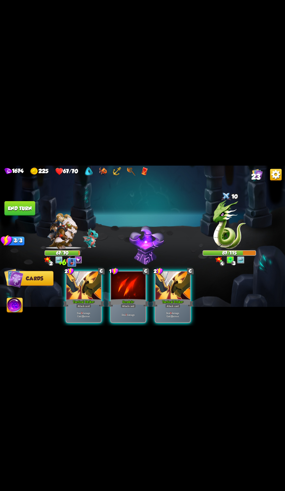
click at [173, 304] on div "Attack card" at bounding box center [172, 306] width 15 height 4
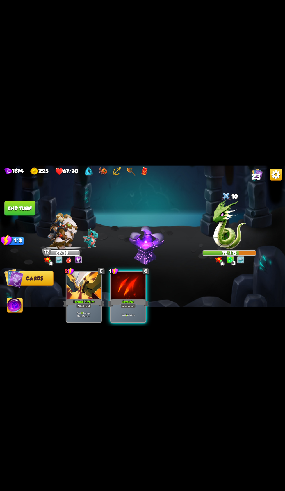
click at [131, 313] on p "Deal 9 damage." at bounding box center [128, 314] width 33 height 3
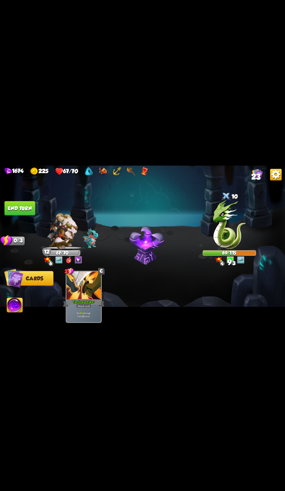
click at [22, 203] on button "End turn" at bounding box center [19, 208] width 31 height 15
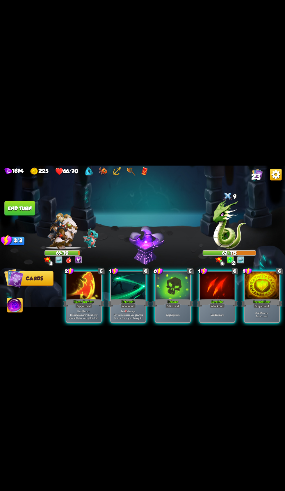
click at [166, 313] on p "Apply 7 poison." at bounding box center [172, 314] width 33 height 3
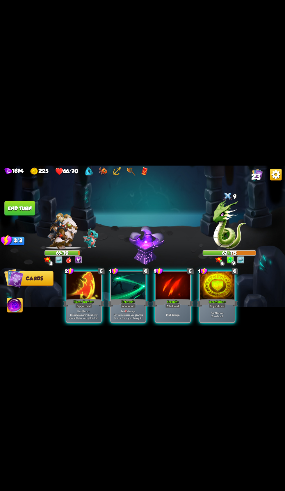
click at [221, 307] on div "Gain 10 armor. Draw 1 card." at bounding box center [217, 314] width 35 height 15
click at [167, 307] on div "Deal 9 damage." at bounding box center [172, 314] width 35 height 15
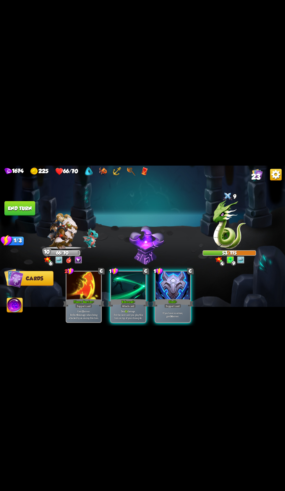
click at [128, 309] on p "Deal 12 damage. Put the next card you play this turn on top of your draw pile." at bounding box center [128, 314] width 33 height 10
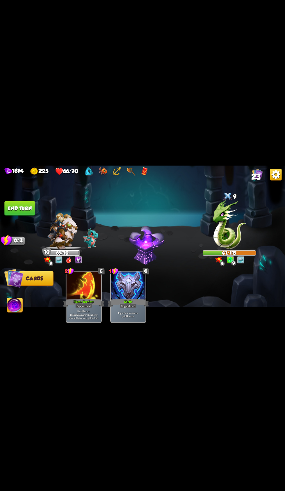
click at [31, 208] on button "End turn" at bounding box center [19, 208] width 31 height 15
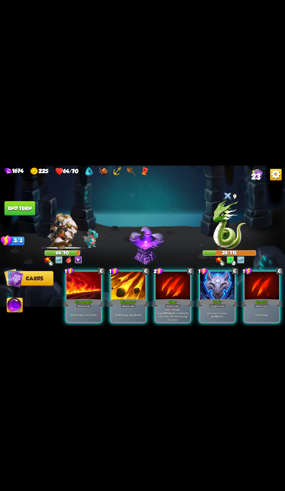
click at [166, 310] on p "Deal 14 damage. Applies Wound effect, making the enemy take 20% more damage thi…" at bounding box center [172, 314] width 33 height 14
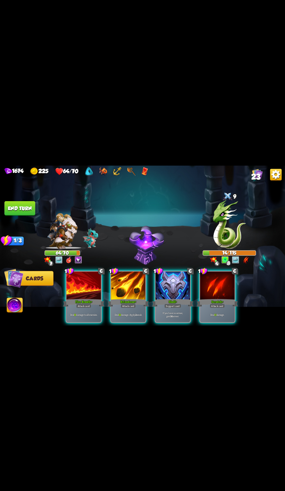
click at [21, 308] on img at bounding box center [15, 306] width 16 height 16
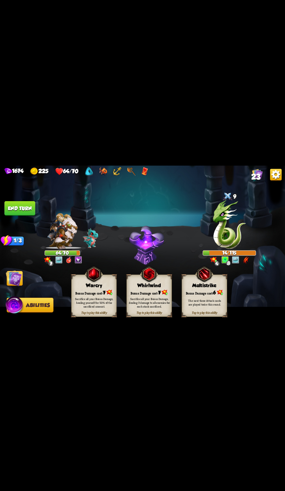
click at [90, 306] on div "Sacrifice all your Bonus Damage, healing yourself for 50% of the sacrificed amo…" at bounding box center [94, 302] width 41 height 11
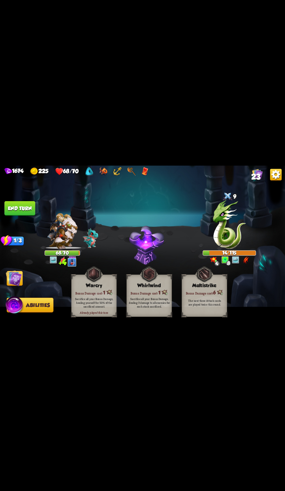
click at [21, 279] on img at bounding box center [14, 278] width 16 height 16
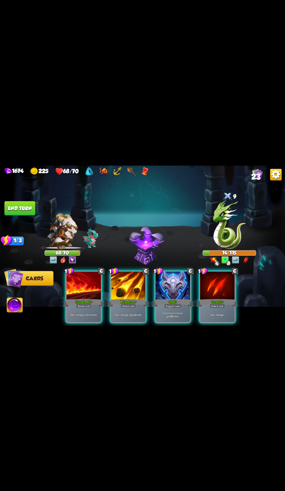
click at [136, 286] on div at bounding box center [128, 285] width 35 height 29
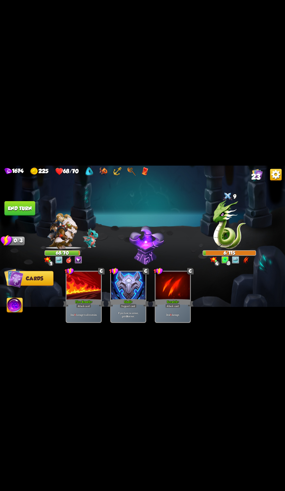
click at [33, 192] on img at bounding box center [142, 245] width 285 height 160
click at [31, 208] on button "End turn" at bounding box center [19, 208] width 31 height 15
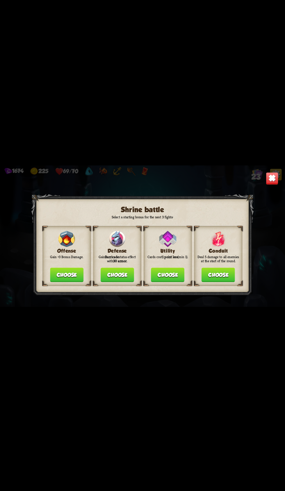
click at [67, 273] on button "Choose" at bounding box center [66, 274] width 33 height 15
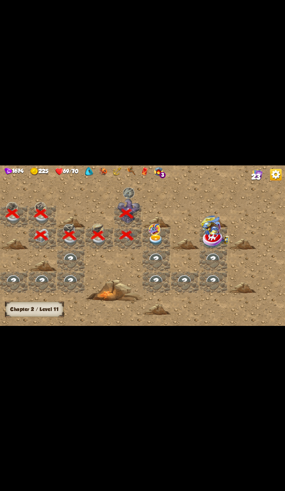
click at [159, 251] on div at bounding box center [156, 260] width 28 height 22
click at [150, 234] on img at bounding box center [155, 229] width 12 height 11
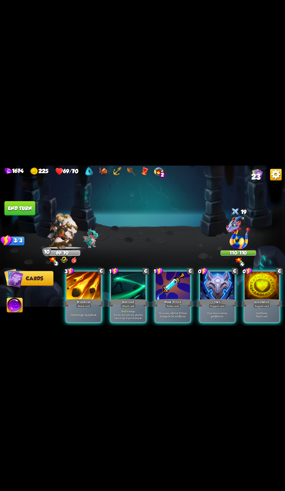
click at [257, 290] on div at bounding box center [261, 285] width 35 height 29
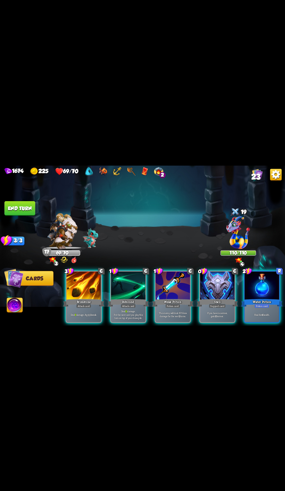
click at [170, 298] on div "Weak Potion" at bounding box center [172, 302] width 41 height 9
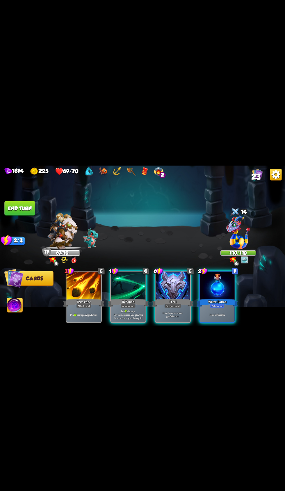
click at [134, 315] on div "Deal 12 damage. Put the next card you play this turn on top of your draw pile." at bounding box center [128, 314] width 35 height 15
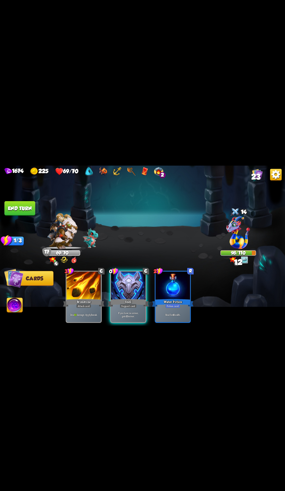
click at [26, 206] on button "End turn" at bounding box center [19, 208] width 31 height 15
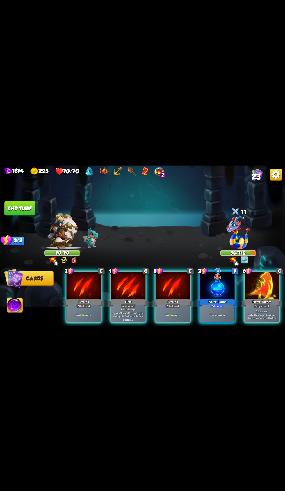
click at [277, 278] on div at bounding box center [261, 285] width 35 height 29
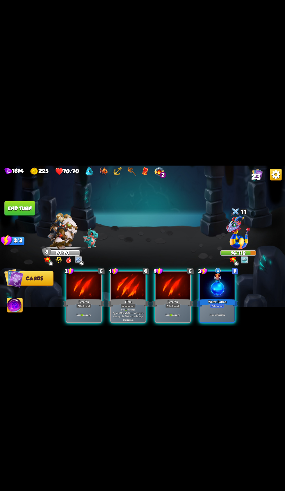
click at [125, 307] on p "Deal 17 damage. Applies Wound effect, making the enemy take 20% more damage thi…" at bounding box center [128, 314] width 33 height 14
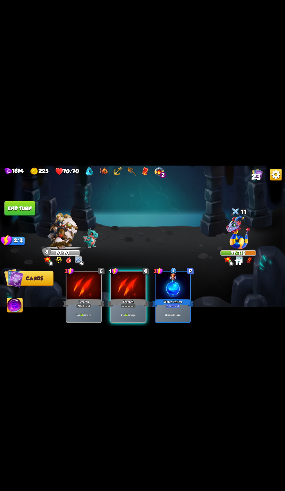
click at [129, 298] on div "Scratch" at bounding box center [128, 302] width 41 height 9
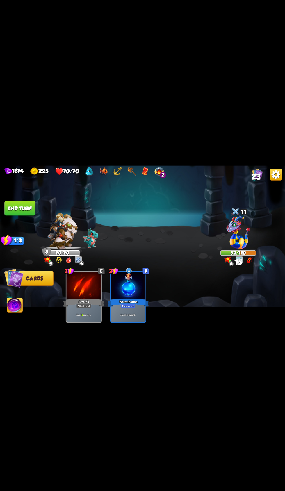
click at [26, 192] on img at bounding box center [142, 245] width 285 height 160
click at [31, 205] on button "End turn" at bounding box center [19, 208] width 31 height 15
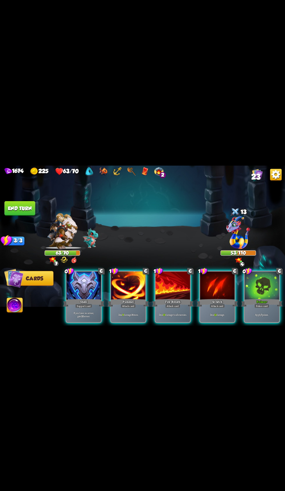
click at [261, 298] on div "Poison +" at bounding box center [261, 302] width 41 height 9
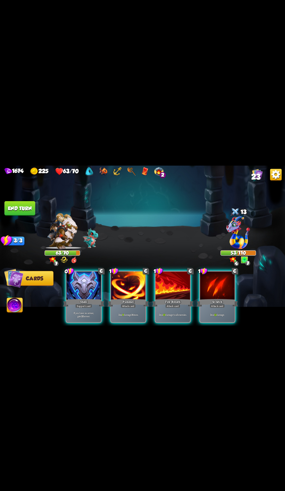
click at [91, 307] on div "If you have no armor, gain 10 armor." at bounding box center [84, 314] width 35 height 15
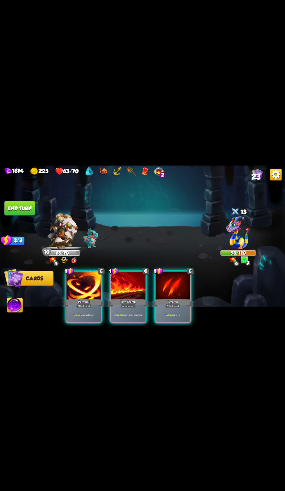
click at [115, 298] on div "Fire Breath" at bounding box center [128, 302] width 41 height 9
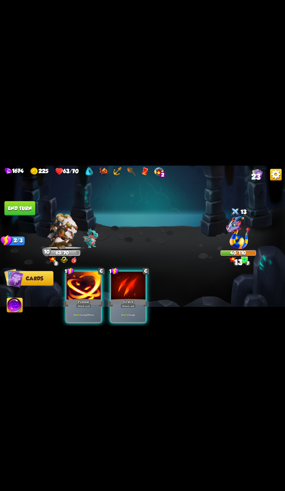
click at [139, 288] on div at bounding box center [128, 285] width 35 height 29
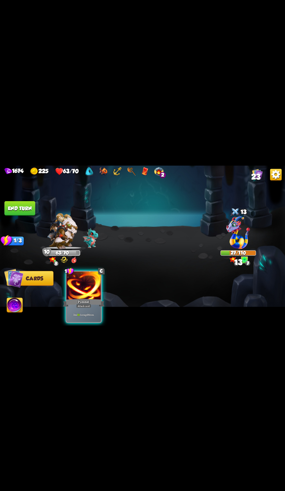
click at [101, 307] on div "Deal 10 damage 3 times." at bounding box center [84, 314] width 35 height 15
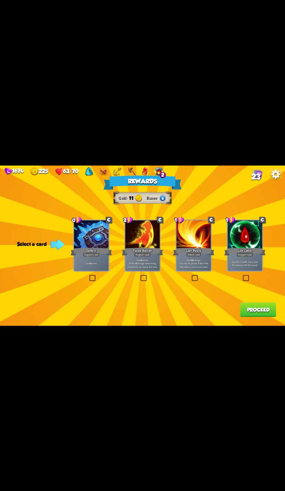
click at [90, 252] on div "Deflect" at bounding box center [91, 251] width 41 height 9
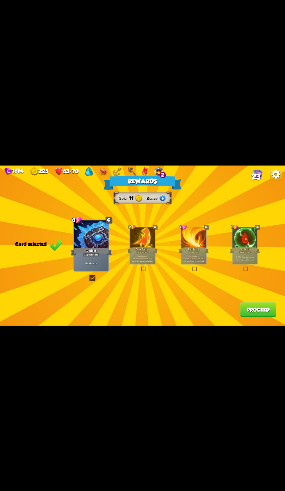
click at [257, 311] on button "Proceed" at bounding box center [258, 309] width 36 height 15
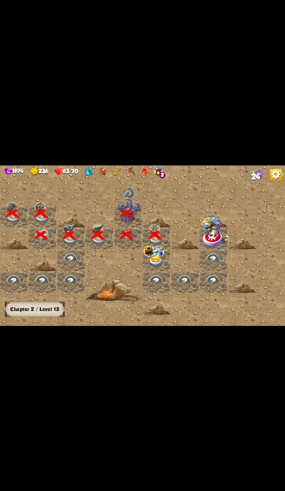
click at [170, 250] on div at bounding box center [156, 260] width 28 height 22
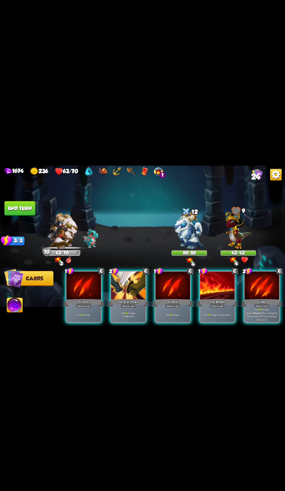
click at [126, 314] on b "8" at bounding box center [126, 315] width 1 height 3
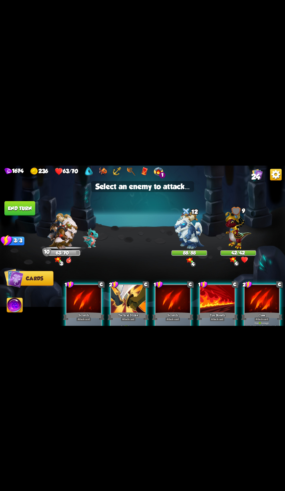
click at [182, 245] on img at bounding box center [189, 229] width 30 height 37
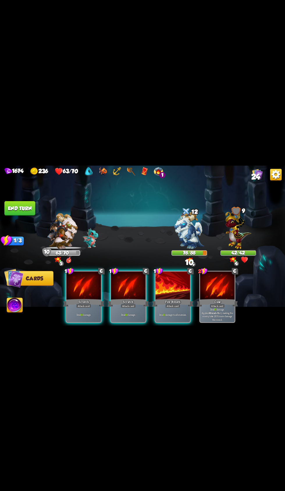
click at [174, 289] on div at bounding box center [172, 285] width 35 height 29
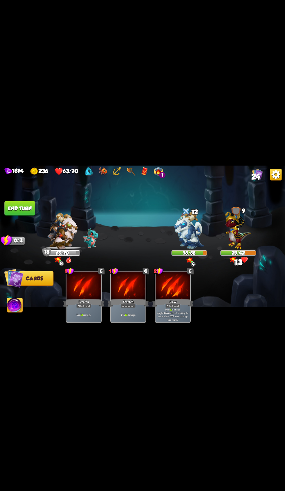
click at [19, 202] on button "End turn" at bounding box center [19, 208] width 31 height 15
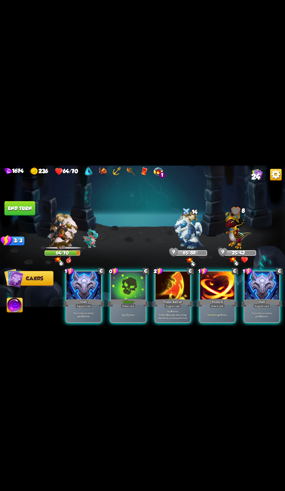
click at [136, 298] on div "Poison +" at bounding box center [128, 302] width 41 height 9
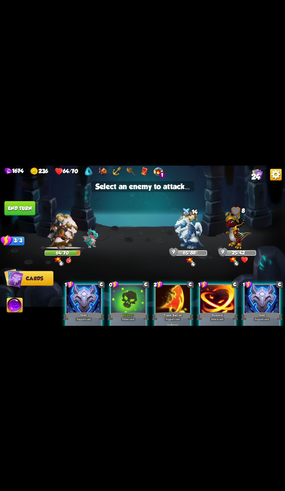
click at [178, 234] on img at bounding box center [189, 229] width 30 height 37
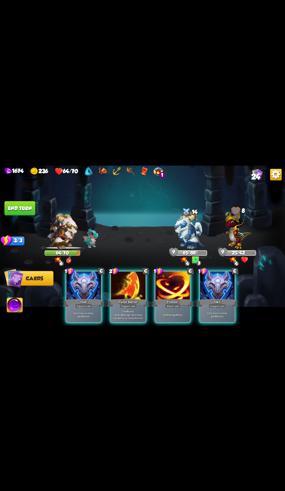
click at [212, 278] on div at bounding box center [217, 285] width 35 height 29
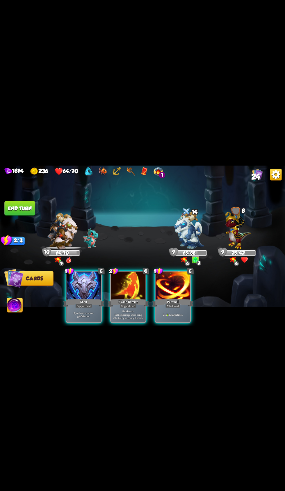
click at [175, 288] on div at bounding box center [172, 285] width 35 height 29
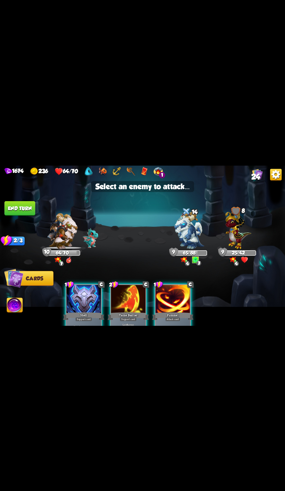
click at [238, 226] on img at bounding box center [238, 228] width 26 height 40
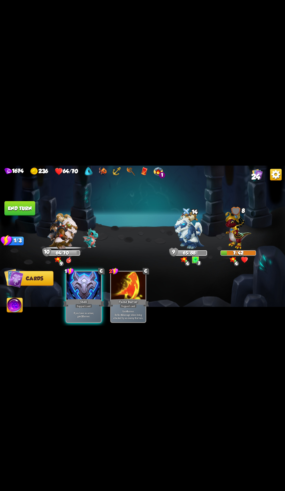
click at [27, 203] on button "End turn" at bounding box center [19, 208] width 31 height 15
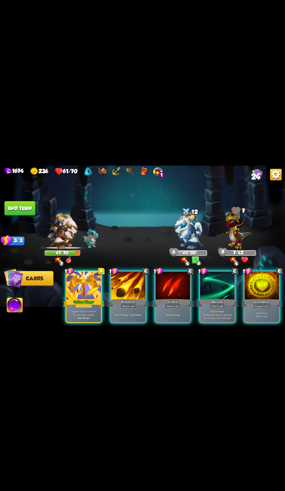
click at [94, 299] on b "+" at bounding box center [92, 301] width 1 height 4
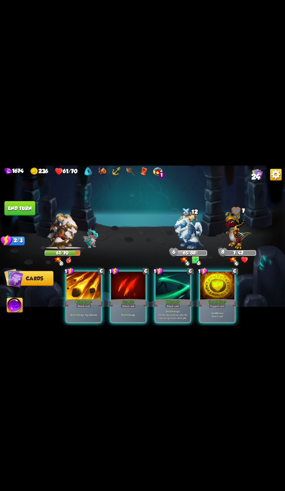
click at [208, 285] on div at bounding box center [217, 285] width 35 height 29
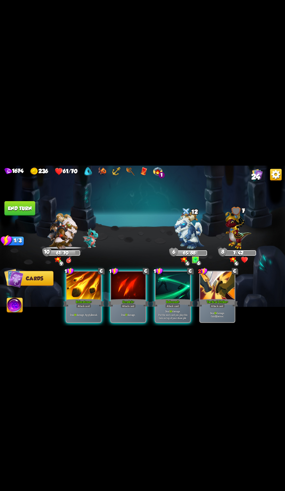
click at [77, 304] on div "Attack card" at bounding box center [83, 306] width 15 height 4
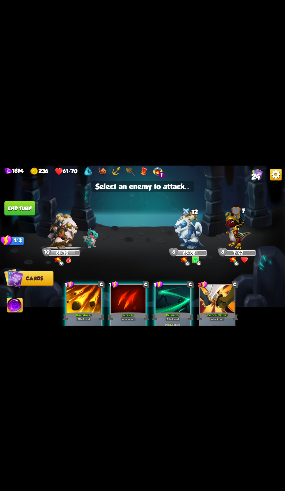
click at [240, 228] on img at bounding box center [238, 228] width 26 height 40
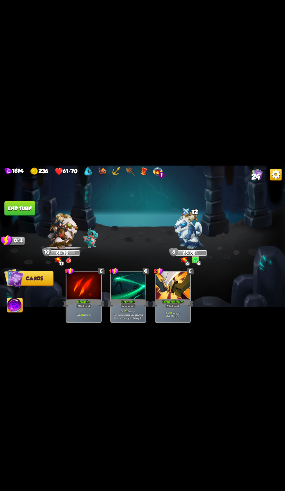
click at [13, 209] on button "End turn" at bounding box center [19, 208] width 31 height 15
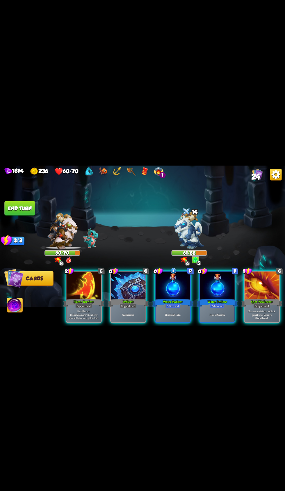
click at [167, 284] on div at bounding box center [172, 285] width 35 height 29
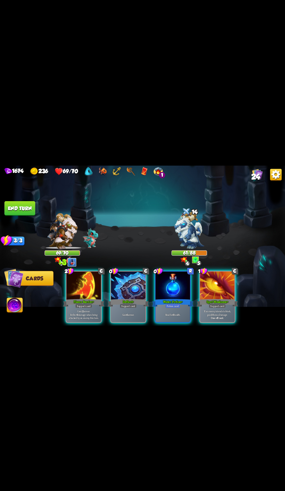
click at [170, 271] on div at bounding box center [172, 285] width 35 height 29
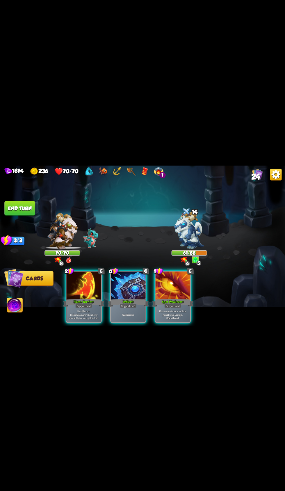
click at [95, 317] on div "Gain 12 armor. Reflect 6 damage when being attacked by an enemy this turn." at bounding box center [84, 314] width 35 height 15
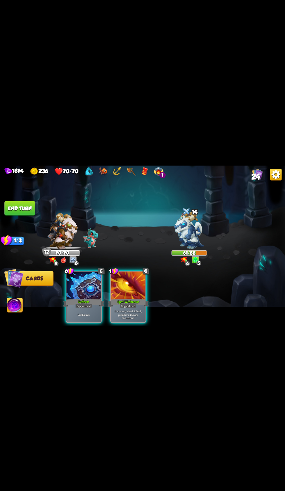
click at [95, 317] on div "Gain 6 armor." at bounding box center [84, 314] width 35 height 15
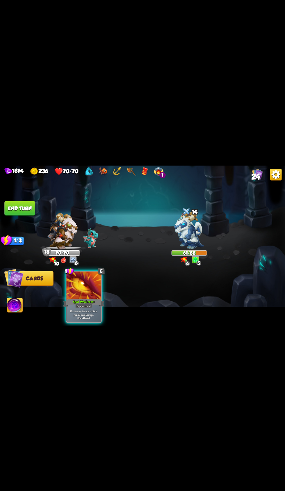
click at [22, 205] on button "End turn" at bounding box center [19, 208] width 31 height 15
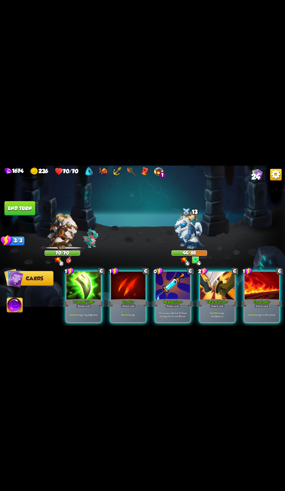
click at [215, 286] on div at bounding box center [217, 285] width 35 height 29
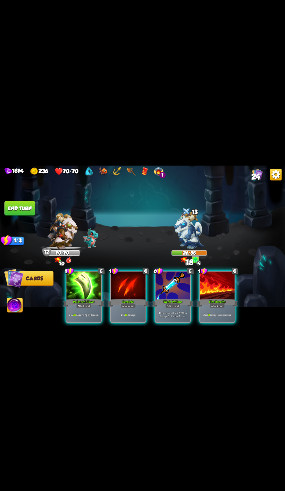
click at [88, 319] on div "1 C Poisoned Claw + Attack card Deal 20 damage. Apply 4 poison. 1 C Scratch + A…" at bounding box center [171, 289] width 228 height 71
click at [94, 298] on div "Poisoned Claw +" at bounding box center [83, 302] width 41 height 9
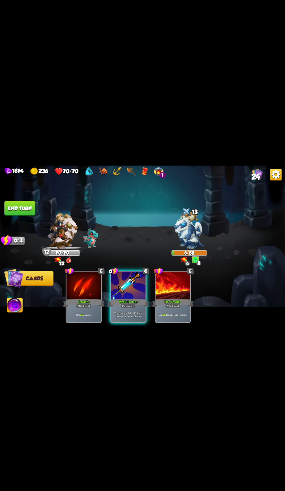
click at [24, 208] on button "End turn" at bounding box center [19, 208] width 31 height 15
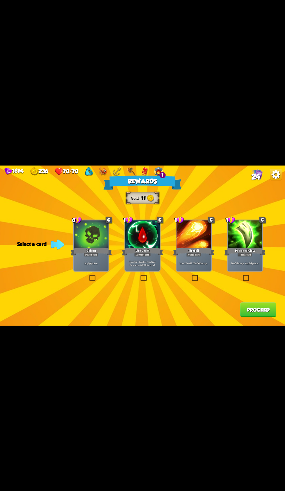
click at [96, 255] on div "Potion card" at bounding box center [91, 255] width 15 height 4
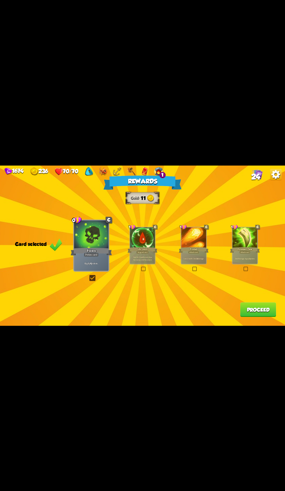
click at [253, 310] on button "Proceed" at bounding box center [258, 309] width 36 height 15
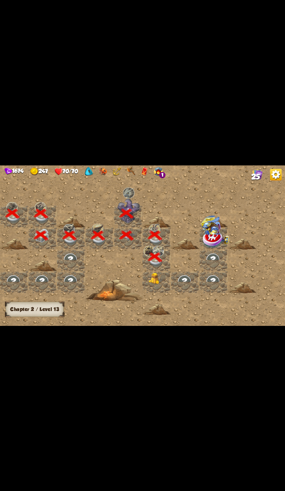
click at [161, 283] on img at bounding box center [156, 279] width 14 height 12
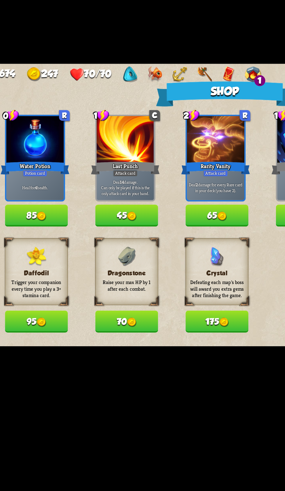
click at [92, 310] on img at bounding box center [89, 311] width 5 height 5
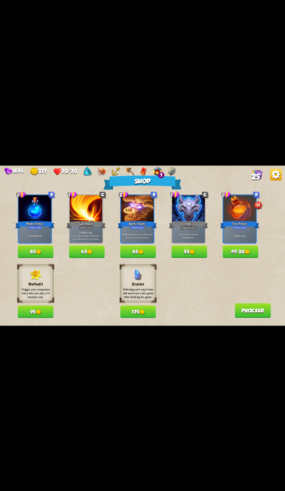
click at [248, 236] on p "Deal 8 damage." at bounding box center [239, 235] width 31 height 3
click at [232, 252] on span "60" at bounding box center [234, 252] width 6 height 6
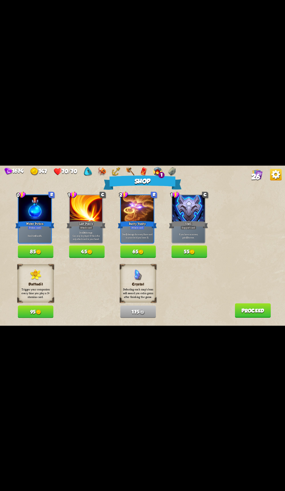
click at [250, 310] on button "Proceed" at bounding box center [253, 310] width 36 height 15
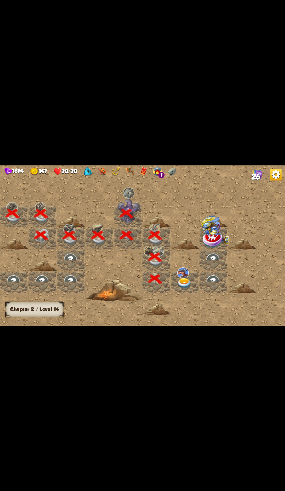
click at [189, 276] on div at bounding box center [185, 282] width 28 height 22
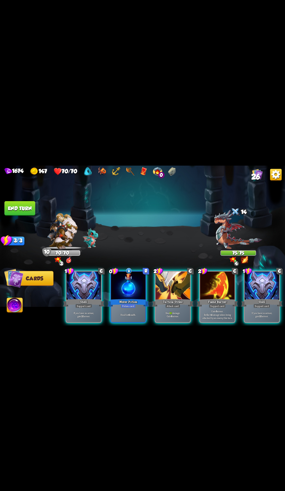
click at [170, 307] on div "Deal 10 damage. Gain 8 armor." at bounding box center [172, 314] width 35 height 15
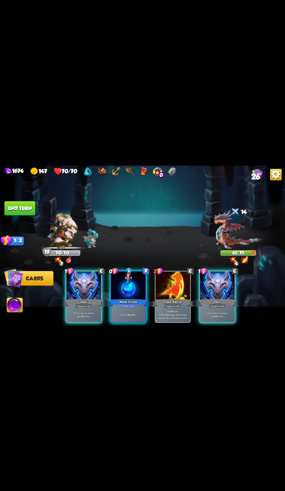
click at [28, 204] on button "End turn" at bounding box center [19, 208] width 31 height 15
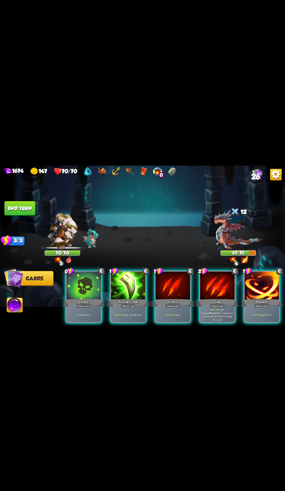
click at [73, 313] on div "Apply 4 poison." at bounding box center [84, 314] width 35 height 15
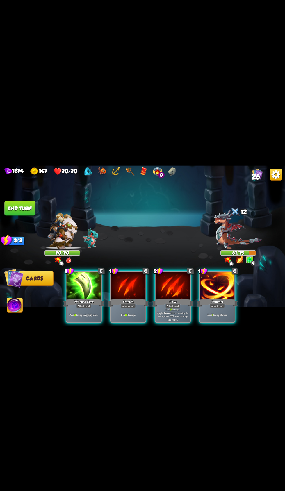
click at [170, 283] on div at bounding box center [172, 285] width 35 height 29
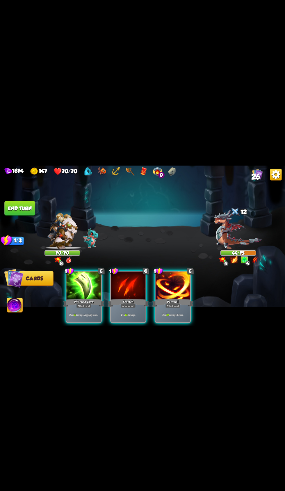
click at [163, 280] on div at bounding box center [172, 285] width 35 height 29
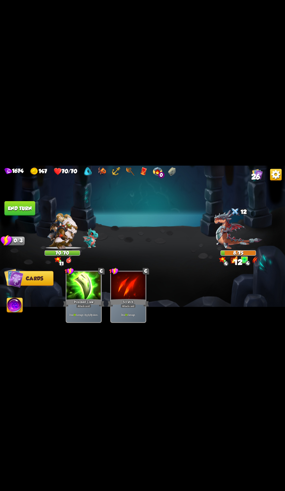
click at [17, 306] on img at bounding box center [15, 306] width 16 height 16
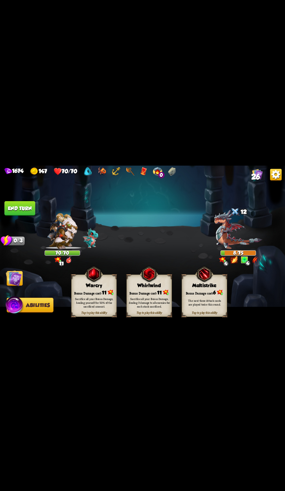
click at [136, 277] on div "Tap to play this ability Whirlwind Bonus Damage cost: 11 Sacrifice all your Bon…" at bounding box center [148, 295] width 45 height 42
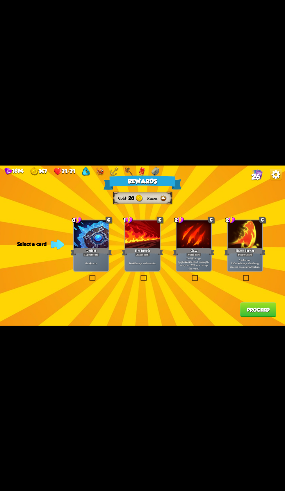
click at [191, 249] on div "Claw" at bounding box center [193, 251] width 41 height 9
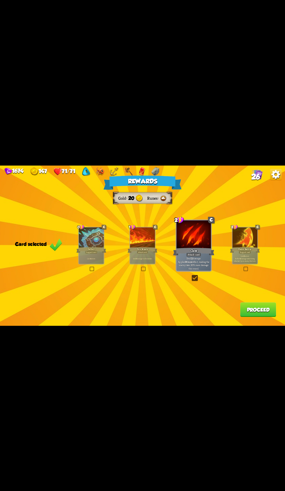
click at [243, 312] on button "Proceed" at bounding box center [258, 309] width 36 height 15
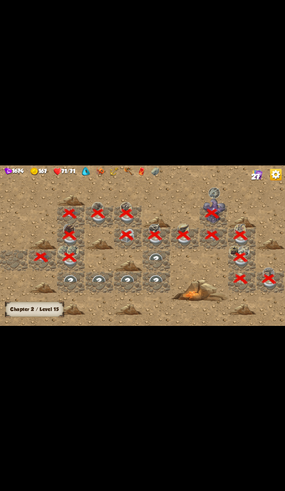
click at [250, 308] on div at bounding box center [185, 245] width 370 height 166
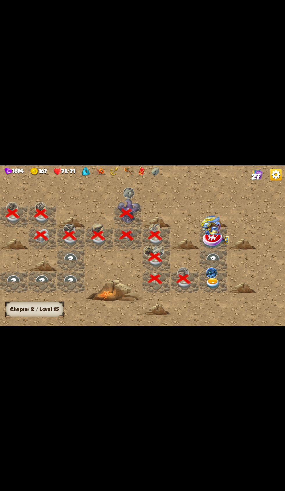
click at [214, 277] on img at bounding box center [211, 272] width 12 height 11
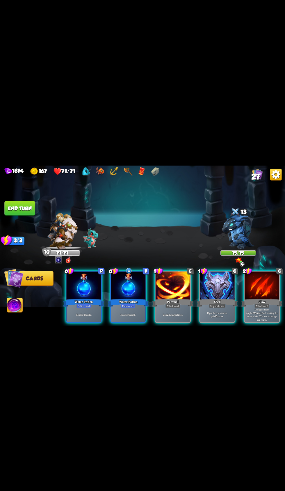
click at [257, 298] on div "Claw" at bounding box center [261, 302] width 41 height 9
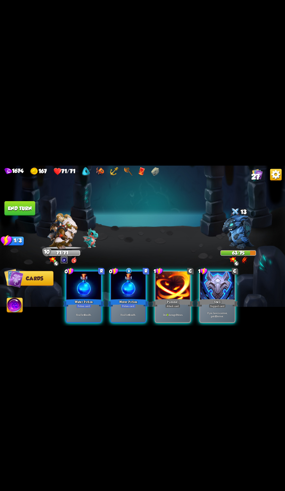
click at [170, 313] on p "Deal 6 damage 3 times." at bounding box center [172, 314] width 33 height 3
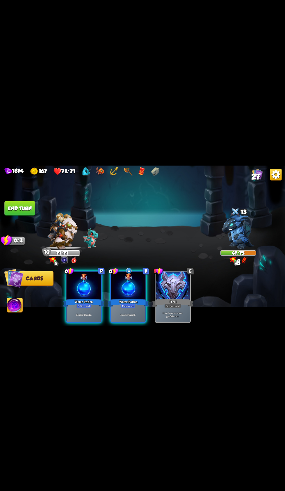
click at [28, 207] on button "End turn" at bounding box center [19, 208] width 31 height 15
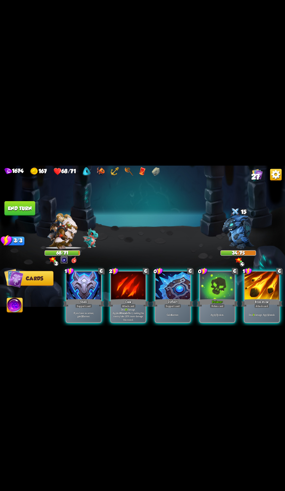
click at [124, 307] on div "Deal 15 damage. Applies Wound effect, making the enemy take 20% more damage thi…" at bounding box center [128, 314] width 35 height 15
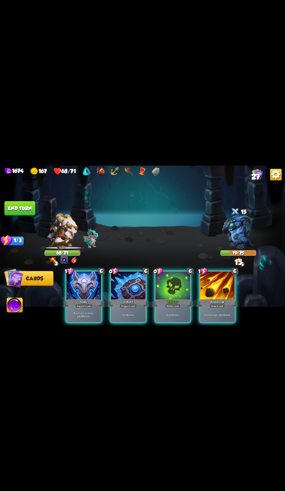
click at [176, 281] on div at bounding box center [172, 285] width 35 height 29
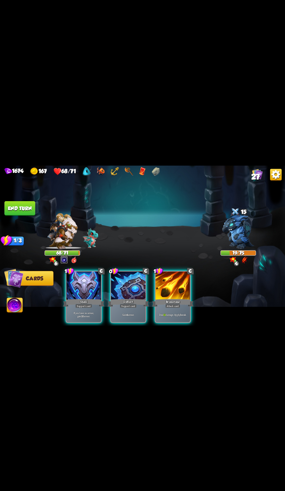
click at [173, 285] on div at bounding box center [172, 285] width 35 height 29
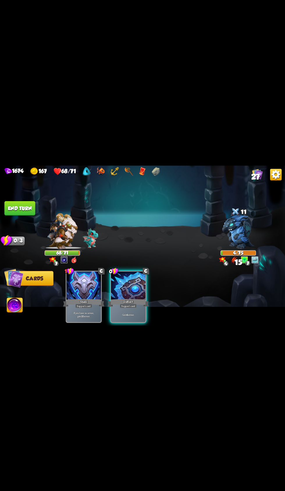
click at [21, 302] on img at bounding box center [15, 306] width 16 height 16
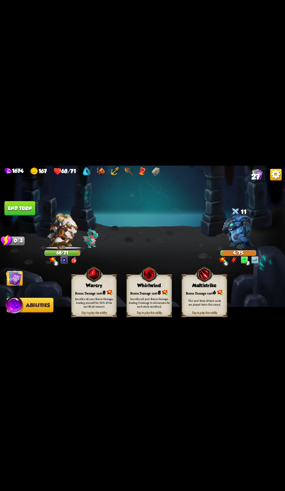
click at [94, 289] on div "Tap to play this ability Warcry Bonus Damage cost: 8 Sacrifice all your Bonus D…" at bounding box center [93, 295] width 45 height 42
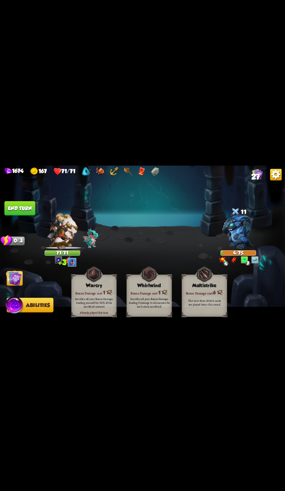
click at [33, 205] on button "End turn" at bounding box center [19, 208] width 31 height 15
click at [21, 279] on img at bounding box center [14, 278] width 16 height 16
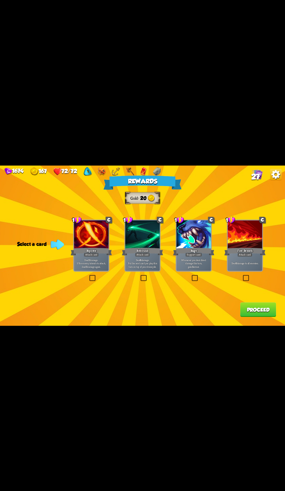
click at [256, 233] on div at bounding box center [245, 234] width 35 height 29
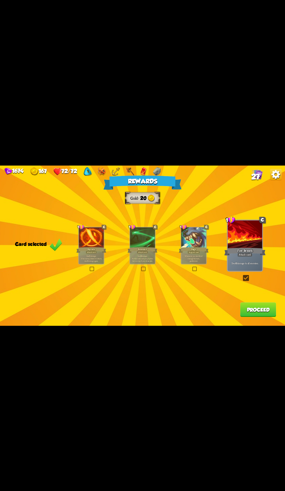
click at [253, 310] on button "Proceed" at bounding box center [258, 309] width 36 height 15
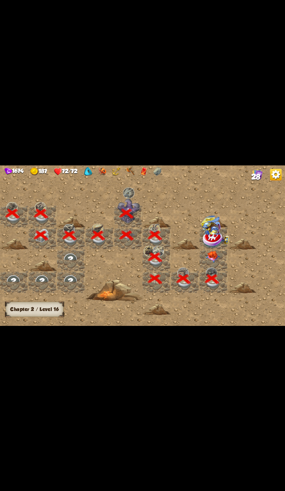
click at [213, 252] on img at bounding box center [212, 257] width 14 height 12
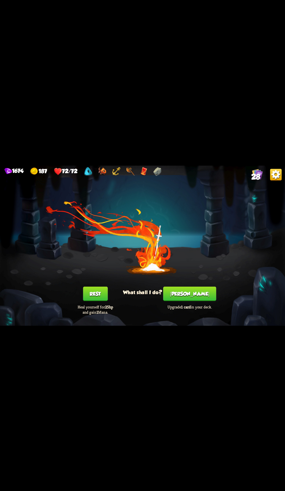
click at [192, 294] on button "[PERSON_NAME]" at bounding box center [189, 293] width 53 height 15
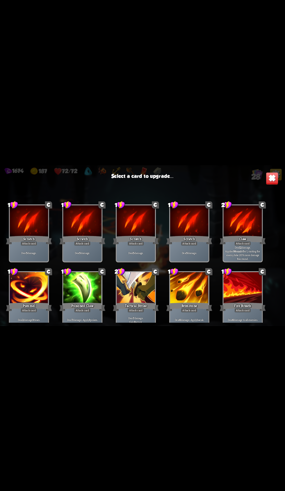
scroll to position [270, 0]
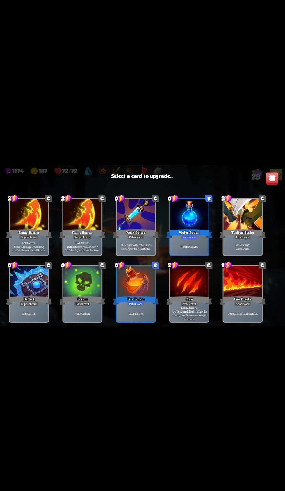
click at [153, 283] on div at bounding box center [136, 282] width 38 height 32
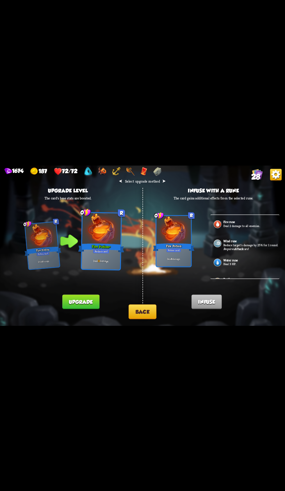
scroll to position [172, 0]
click at [244, 228] on p "Deal 2 damage to all enemies." at bounding box center [250, 226] width 55 height 4
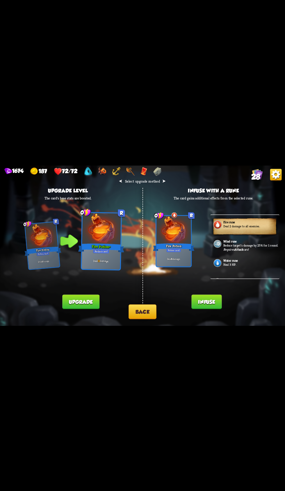
click at [199, 305] on button "Infuse" at bounding box center [206, 301] width 30 height 15
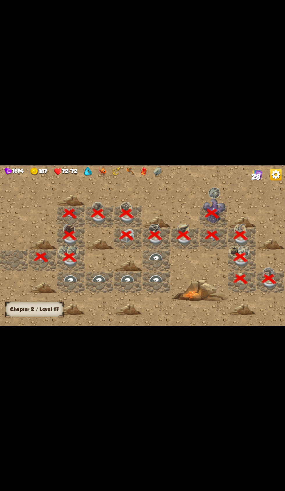
scroll to position [0, 112]
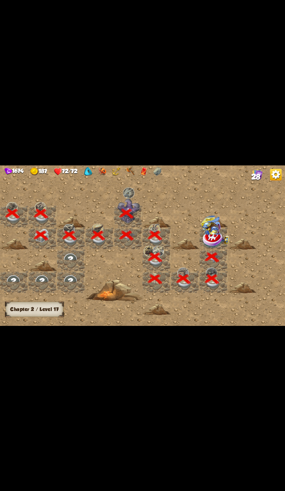
click at [228, 225] on img at bounding box center [215, 229] width 28 height 28
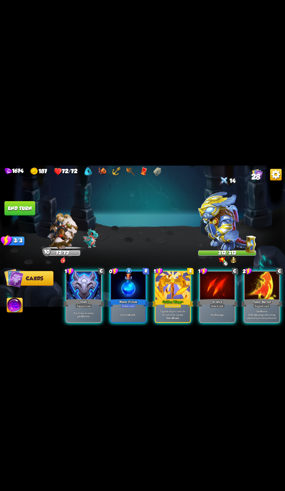
click at [171, 282] on div at bounding box center [172, 285] width 35 height 29
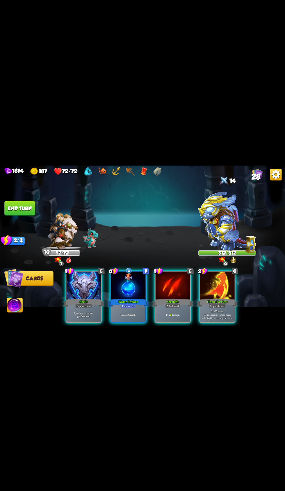
click at [168, 271] on div at bounding box center [172, 285] width 35 height 29
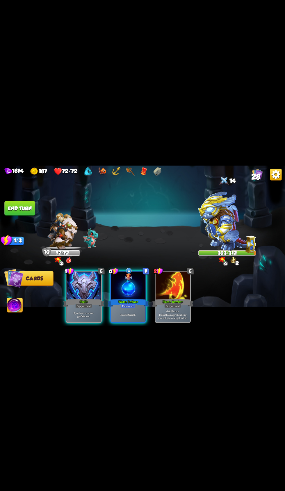
click at [29, 205] on button "End turn" at bounding box center [19, 208] width 31 height 15
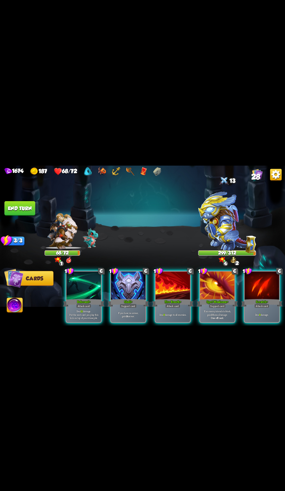
click at [125, 304] on div "Support card" at bounding box center [128, 306] width 17 height 4
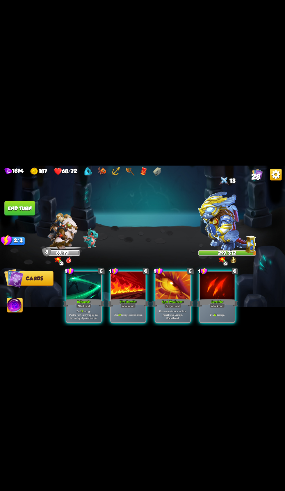
click at [141, 279] on div at bounding box center [128, 285] width 35 height 29
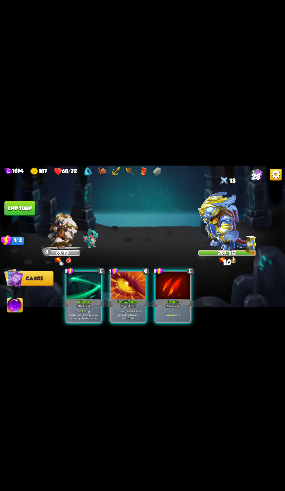
click at [89, 309] on p "Deal 15 damage. Put the next card you play this turn on top of your draw pile." at bounding box center [83, 314] width 33 height 10
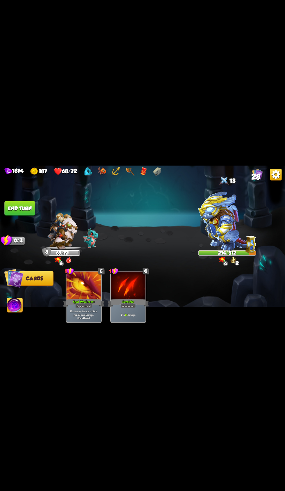
click at [31, 214] on button "End turn" at bounding box center [19, 208] width 31 height 15
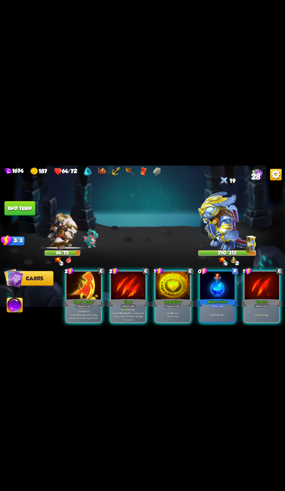
click at [182, 282] on div at bounding box center [172, 285] width 35 height 29
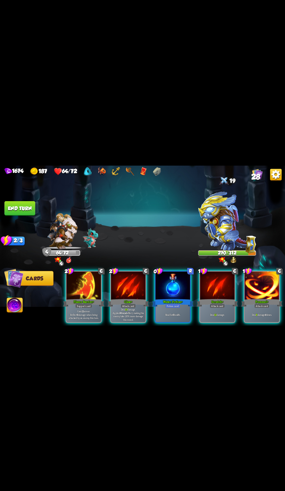
click at [219, 307] on div "Deal 12 damage." at bounding box center [217, 314] width 35 height 15
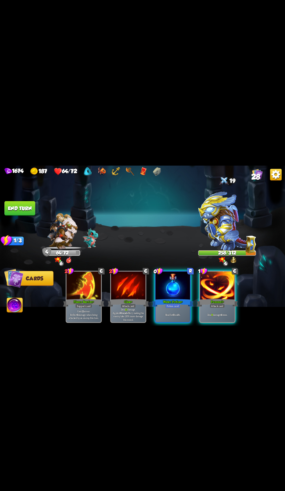
click at [214, 298] on div "Pummel +" at bounding box center [216, 302] width 41 height 9
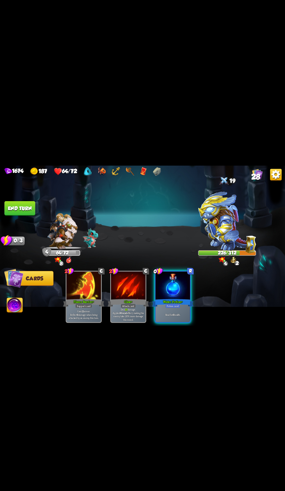
click at [26, 206] on button "End turn" at bounding box center [19, 208] width 31 height 15
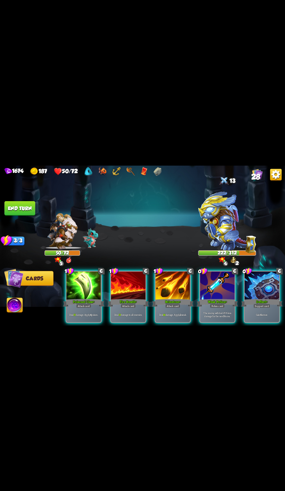
click at [263, 286] on div at bounding box center [261, 285] width 35 height 29
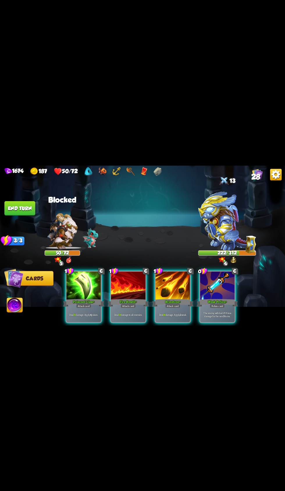
click at [217, 304] on div "Potion card" at bounding box center [217, 306] width 15 height 4
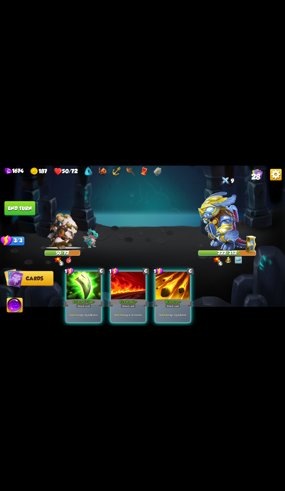
click at [175, 298] on div "Brimstone +" at bounding box center [172, 302] width 41 height 9
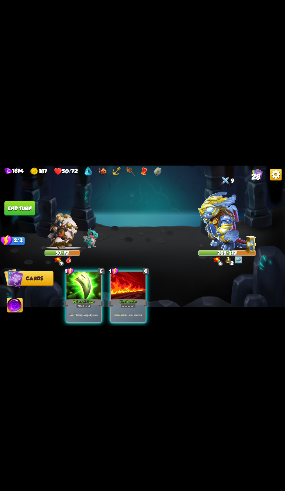
click at [89, 298] on div "Poisoned Claw +" at bounding box center [83, 302] width 41 height 9
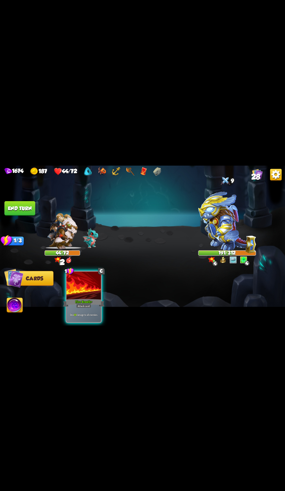
click at [102, 300] on div "Fire Breath +" at bounding box center [83, 302] width 41 height 9
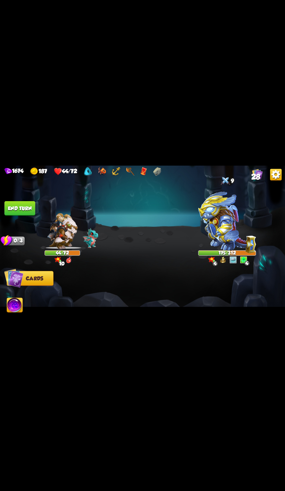
click at [28, 203] on button "End turn" at bounding box center [19, 208] width 31 height 15
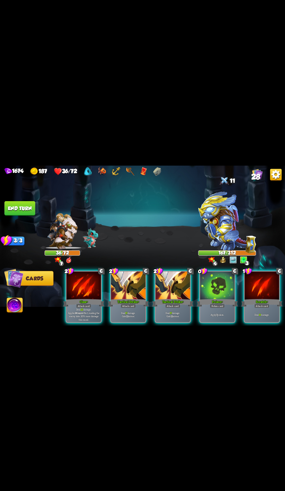
click at [133, 298] on div "Tactical Strike +" at bounding box center [128, 302] width 41 height 9
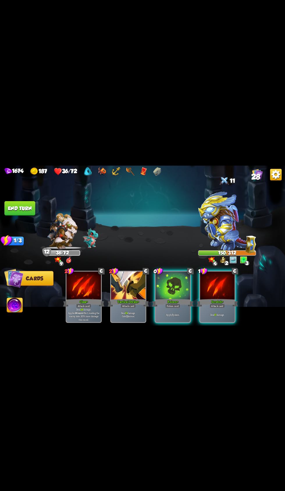
click at [167, 281] on div at bounding box center [172, 285] width 35 height 29
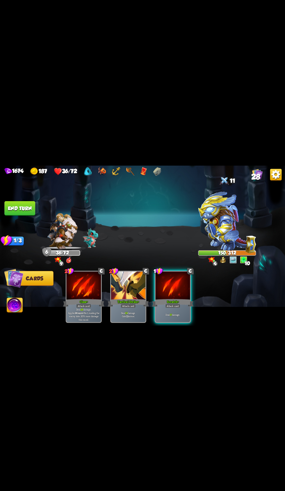
click at [163, 307] on div "Deal 17 damage." at bounding box center [172, 314] width 35 height 15
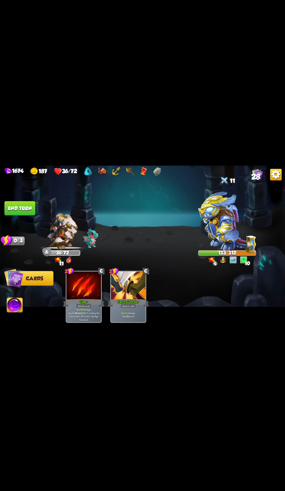
click at [32, 204] on button "End turn" at bounding box center [19, 208] width 31 height 15
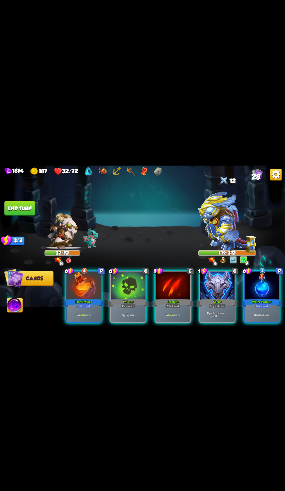
click at [222, 276] on div at bounding box center [217, 285] width 35 height 29
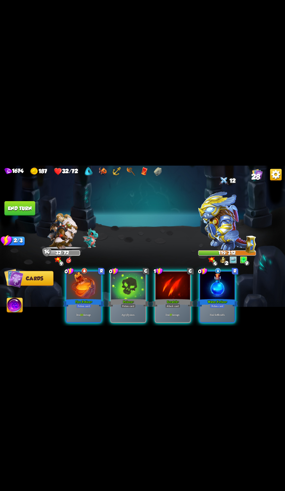
click at [214, 288] on div at bounding box center [217, 285] width 35 height 29
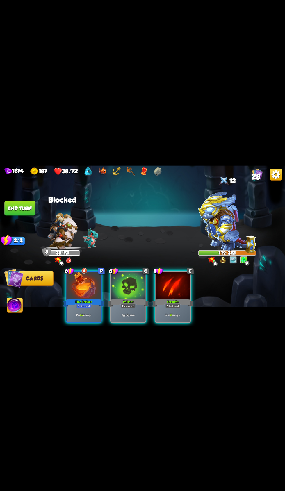
click at [135, 298] on div "Poison +" at bounding box center [128, 302] width 41 height 9
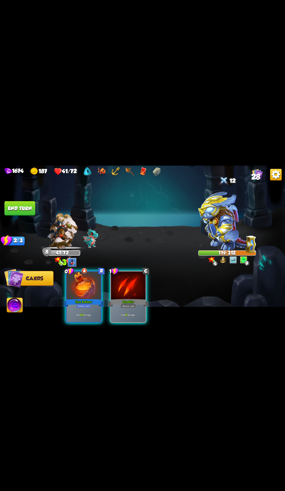
click at [91, 313] on p "Deal 20 damage." at bounding box center [83, 314] width 33 height 3
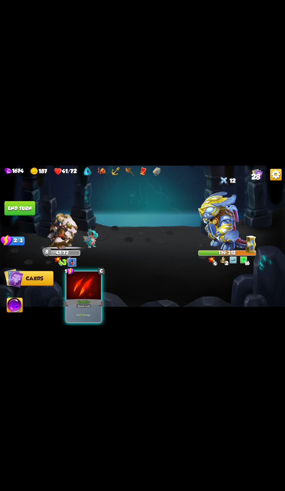
click at [91, 313] on p "Deal 17 damage." at bounding box center [83, 314] width 33 height 3
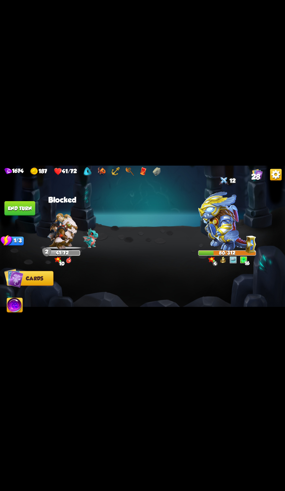
click at [24, 208] on button "End turn" at bounding box center [19, 208] width 31 height 15
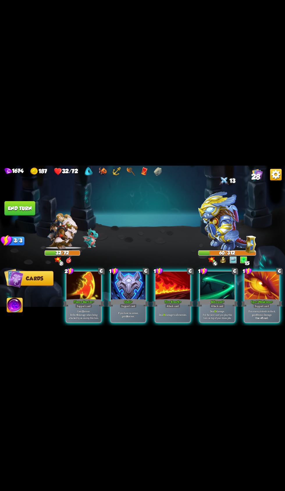
click at [136, 298] on div "Shell +" at bounding box center [128, 302] width 41 height 9
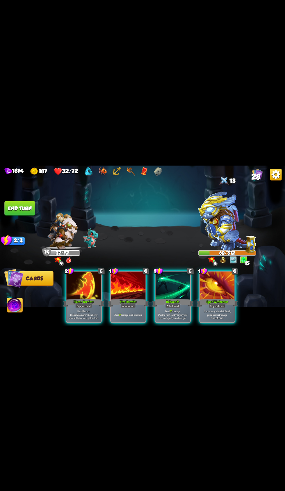
click at [136, 287] on div at bounding box center [128, 285] width 35 height 29
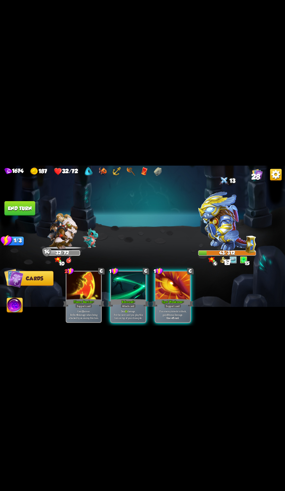
click at [128, 298] on div "Rebound +" at bounding box center [128, 302] width 41 height 9
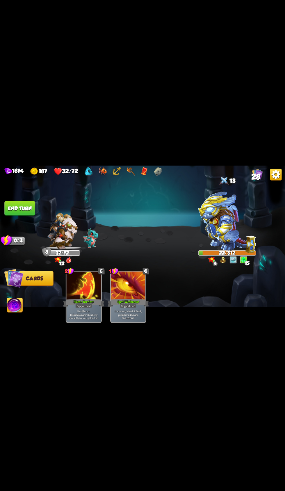
click at [27, 304] on span "Abilities" at bounding box center [19, 305] width 24 height 6
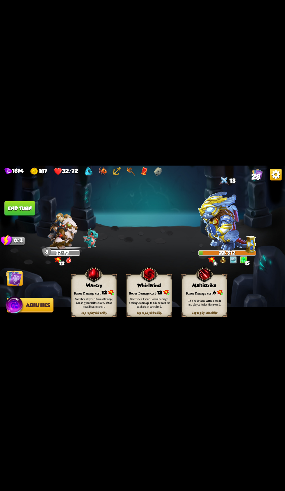
click at [135, 289] on div "Bonus Damage cost: 12" at bounding box center [149, 292] width 45 height 6
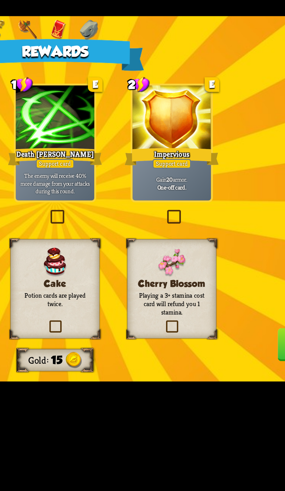
click at [151, 293] on div "Cake Potion cards are played twice." at bounding box center [142, 285] width 39 height 44
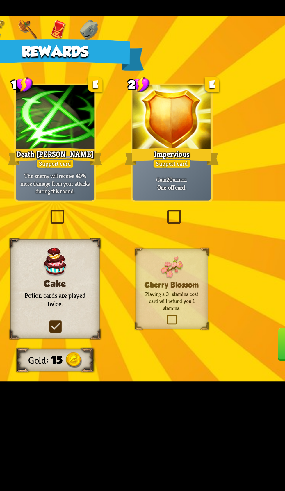
click at [203, 240] on div "One-off card." at bounding box center [193, 240] width 33 height 3
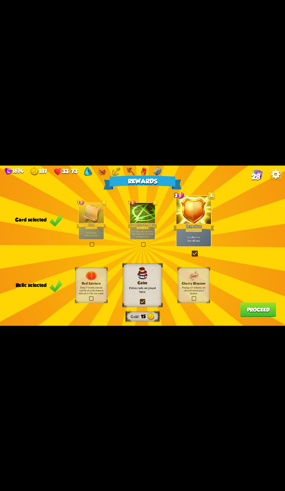
click at [256, 310] on button "Proceed" at bounding box center [258, 309] width 36 height 15
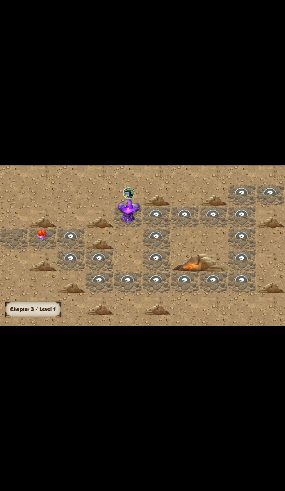
click at [46, 241] on div at bounding box center [42, 239] width 28 height 22
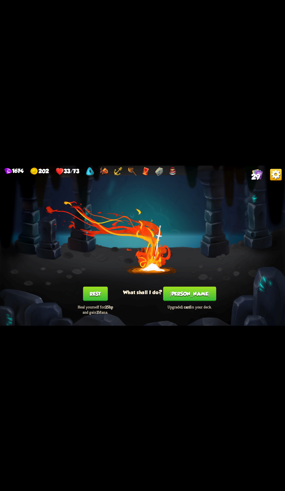
click at [95, 295] on button "Rest" at bounding box center [95, 293] width 25 height 15
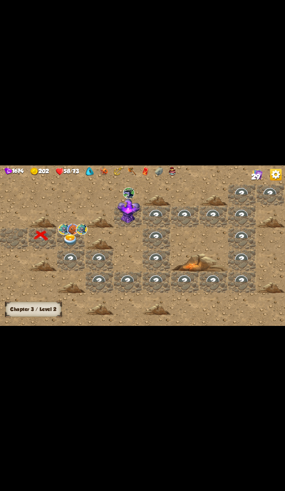
click at [77, 234] on img at bounding box center [82, 229] width 12 height 11
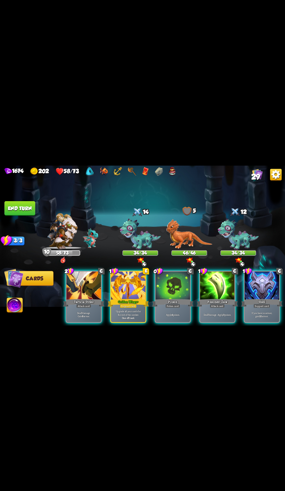
click at [140, 282] on div at bounding box center [128, 285] width 35 height 29
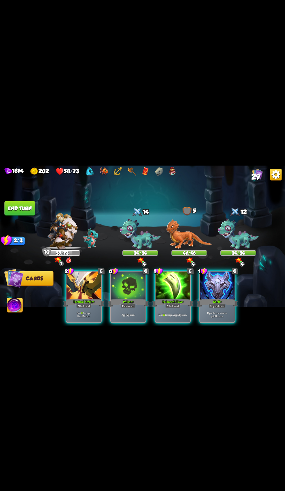
click at [128, 304] on div "Potion card" at bounding box center [128, 306] width 15 height 4
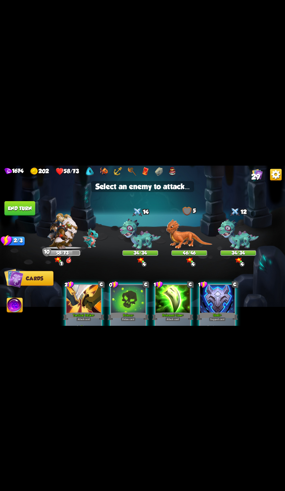
click at [133, 245] on img at bounding box center [140, 235] width 41 height 32
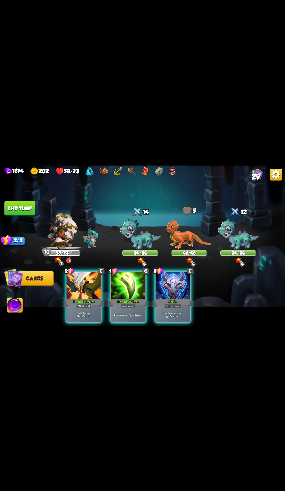
click at [148, 230] on img at bounding box center [140, 235] width 41 height 32
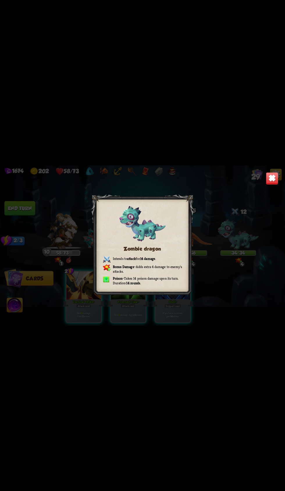
click at [267, 177] on img at bounding box center [272, 178] width 12 height 12
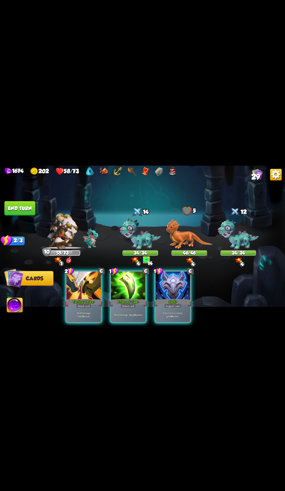
click at [91, 290] on div at bounding box center [84, 285] width 35 height 29
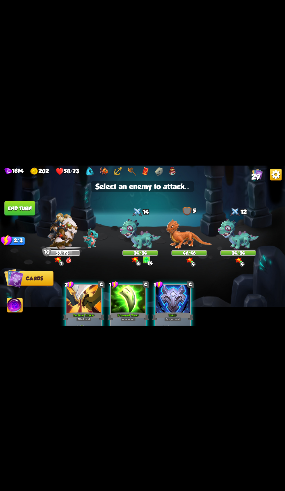
click at [142, 241] on img at bounding box center [140, 235] width 41 height 32
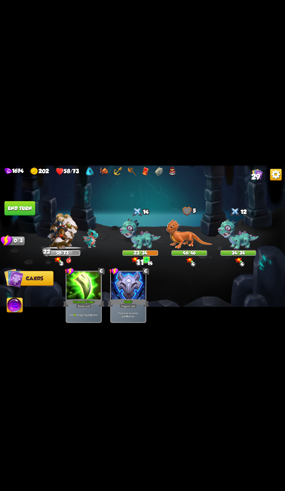
click at [28, 206] on button "End turn" at bounding box center [19, 208] width 31 height 15
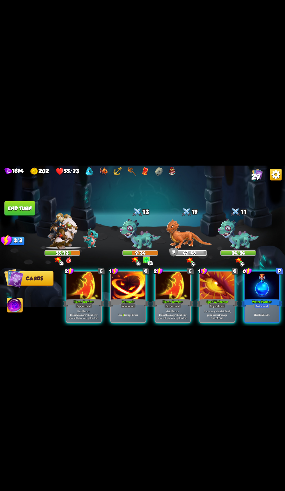
click at [183, 283] on div at bounding box center [172, 285] width 35 height 29
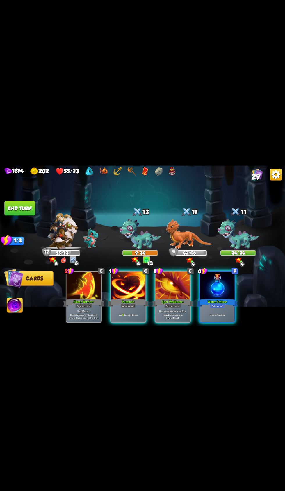
click at [219, 278] on div at bounding box center [217, 285] width 35 height 29
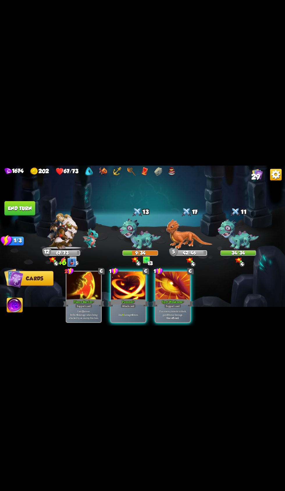
click at [127, 307] on div "Deal 6 damage 4 times." at bounding box center [128, 314] width 35 height 15
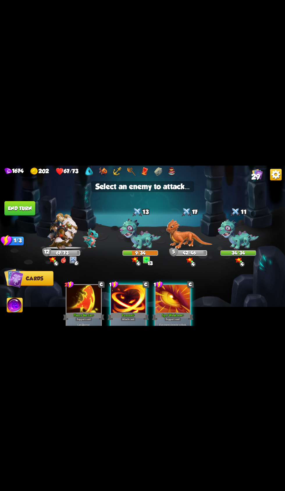
click at [246, 237] on img at bounding box center [238, 235] width 41 height 32
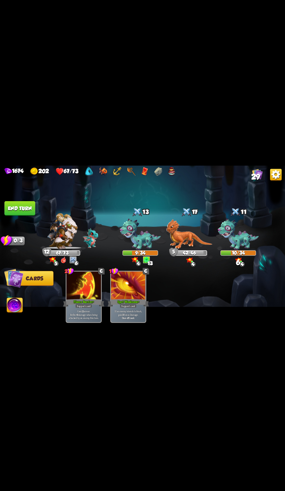
click at [33, 208] on button "End turn" at bounding box center [19, 208] width 31 height 15
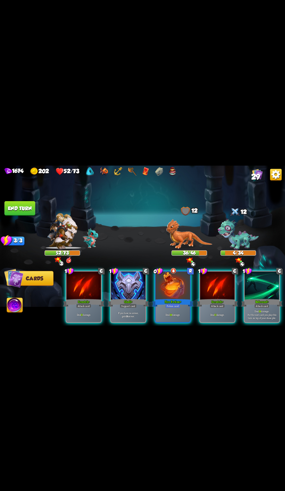
click at [169, 285] on div at bounding box center [172, 285] width 35 height 29
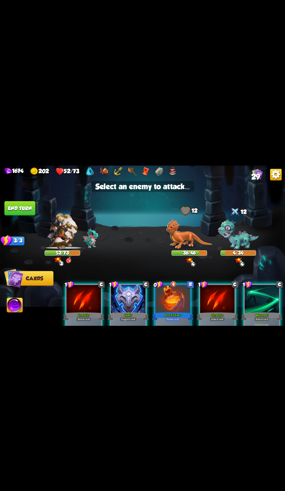
click at [203, 231] on img at bounding box center [189, 234] width 46 height 30
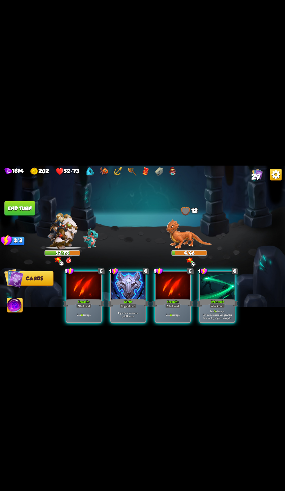
click at [21, 305] on img at bounding box center [15, 306] width 16 height 16
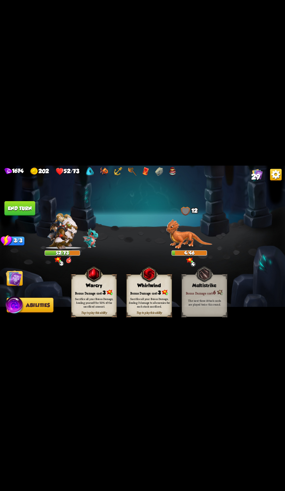
click at [89, 290] on div "Bonus Damage cost: 3" at bounding box center [93, 292] width 45 height 6
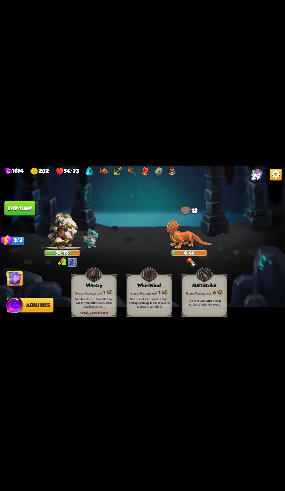
click at [23, 213] on button "End turn" at bounding box center [19, 208] width 31 height 15
click at [13, 299] on img at bounding box center [14, 305] width 19 height 19
click at [19, 279] on img at bounding box center [14, 278] width 16 height 16
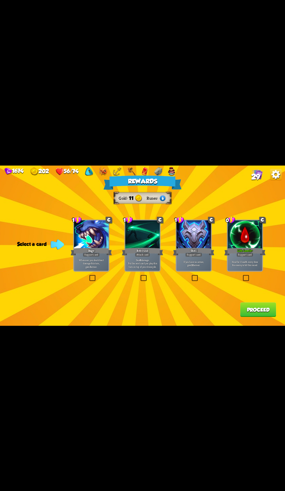
click at [239, 247] on div "Life Leech +" at bounding box center [244, 251] width 41 height 9
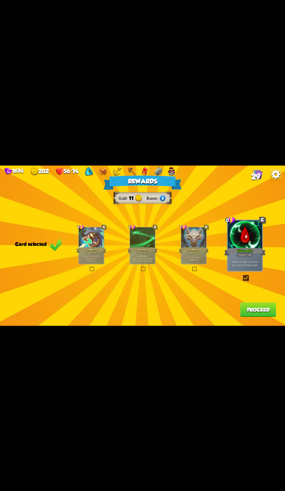
click at [251, 311] on button "Proceed" at bounding box center [258, 309] width 36 height 15
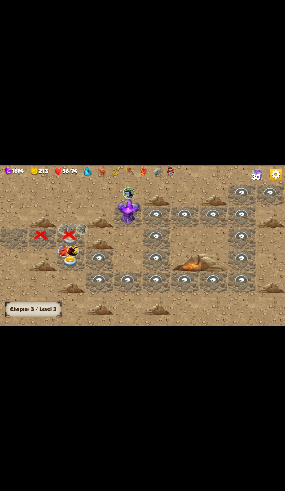
click at [62, 270] on div at bounding box center [71, 260] width 28 height 22
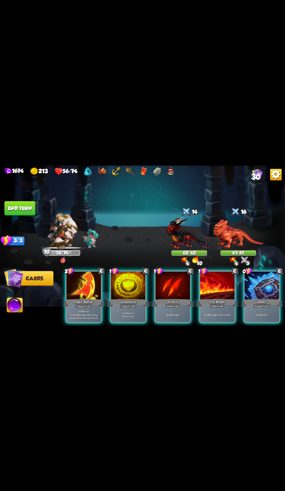
click at [127, 304] on div "Support card" at bounding box center [128, 306] width 17 height 4
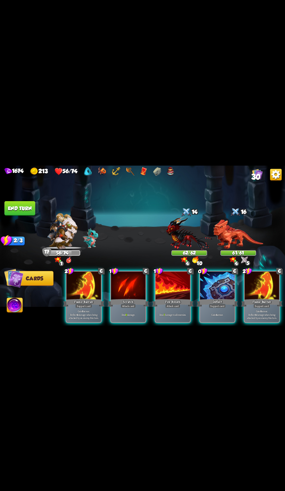
click at [211, 298] on div "Deflect" at bounding box center [216, 302] width 41 height 9
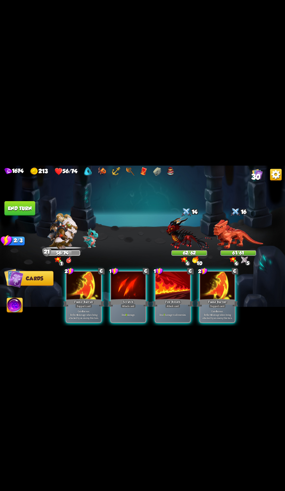
click at [124, 307] on div "Deal 6 damage." at bounding box center [128, 314] width 35 height 15
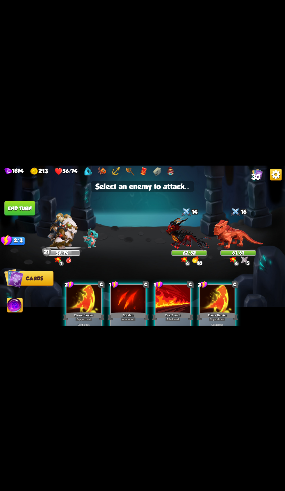
click at [194, 239] on img at bounding box center [189, 233] width 46 height 34
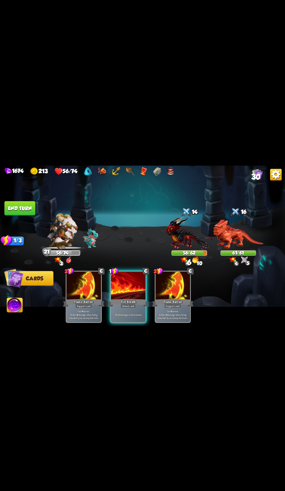
click at [126, 313] on p "Deal 9 damage to all enemies." at bounding box center [128, 314] width 33 height 3
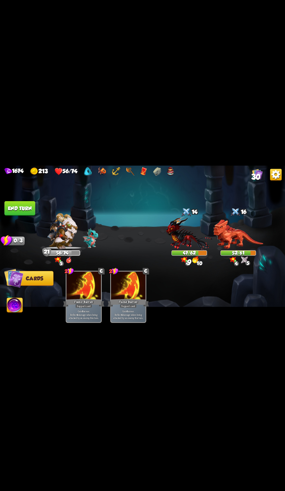
click at [24, 214] on button "End turn" at bounding box center [19, 208] width 31 height 15
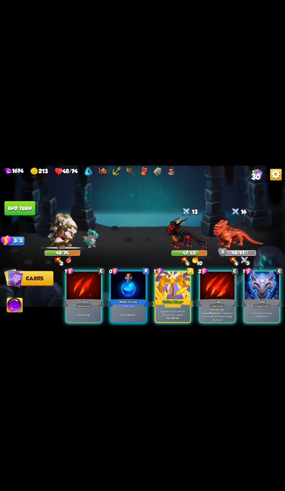
click at [168, 289] on div at bounding box center [172, 285] width 35 height 29
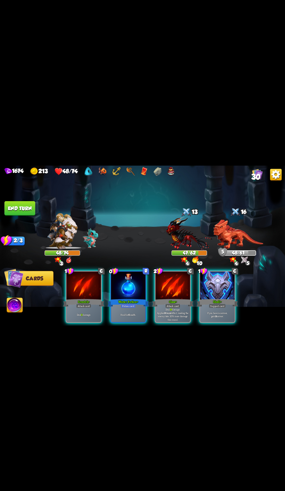
click at [235, 271] on div at bounding box center [217, 285] width 35 height 29
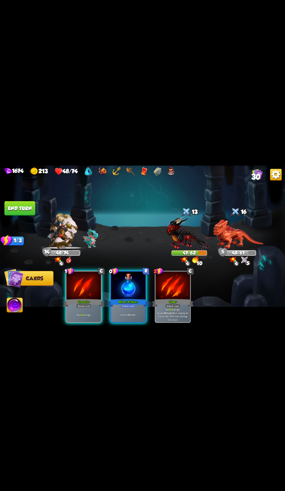
click at [135, 307] on div "Heal for 6 health." at bounding box center [128, 314] width 35 height 15
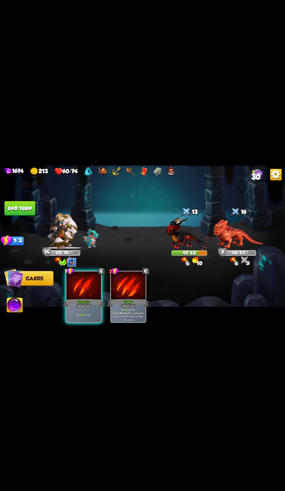
click at [78, 313] on p "Deal 12 damage." at bounding box center [83, 314] width 33 height 3
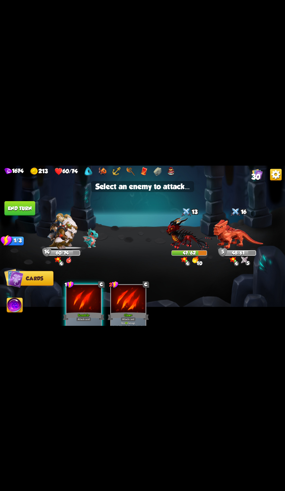
click at [181, 243] on img at bounding box center [189, 233] width 46 height 34
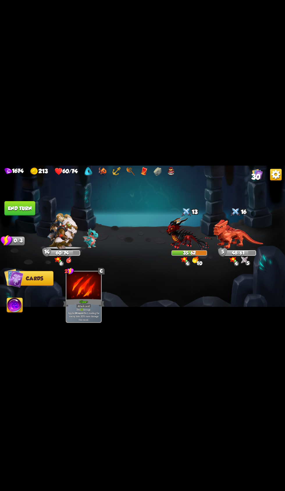
click at [31, 211] on button "End turn" at bounding box center [19, 208] width 31 height 15
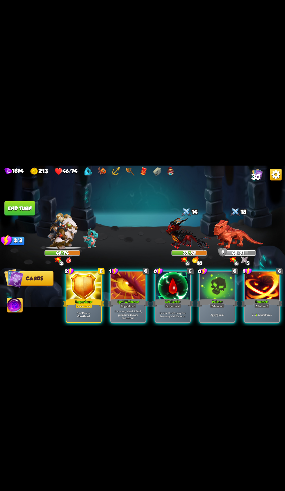
click at [213, 304] on div "Potion card" at bounding box center [217, 306] width 15 height 4
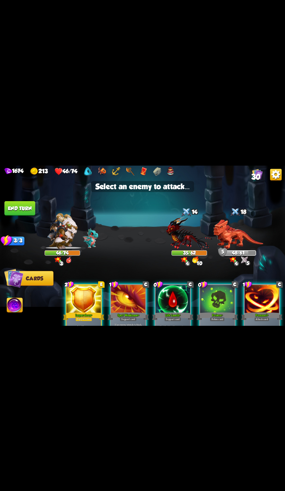
click at [238, 224] on img at bounding box center [238, 233] width 50 height 29
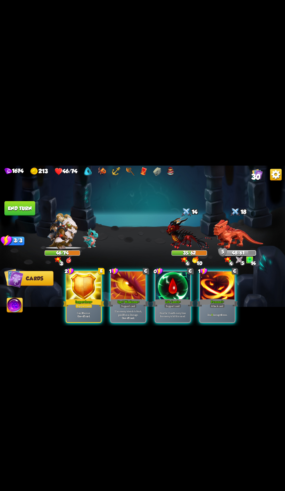
click at [173, 311] on p "Heal for 1 health every time the enemy is hit this round." at bounding box center [172, 314] width 33 height 7
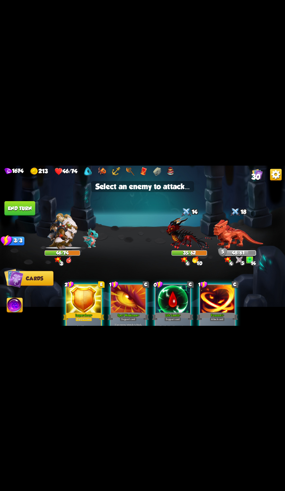
click at [178, 224] on img at bounding box center [189, 233] width 46 height 34
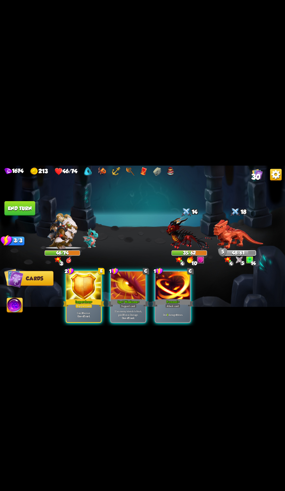
click at [84, 298] on div "Impervious +" at bounding box center [83, 302] width 41 height 9
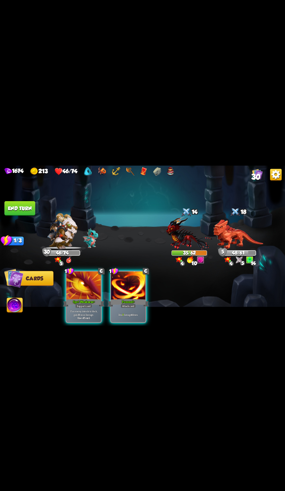
click at [128, 304] on div "Attack card" at bounding box center [128, 306] width 15 height 4
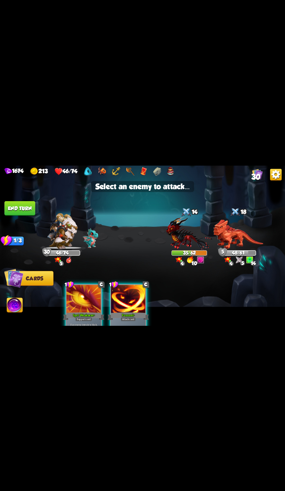
click at [172, 224] on img at bounding box center [189, 233] width 46 height 34
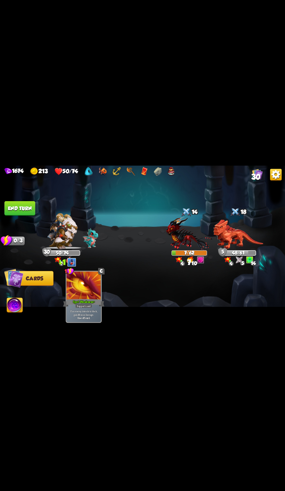
click at [26, 210] on button "End turn" at bounding box center [19, 208] width 31 height 15
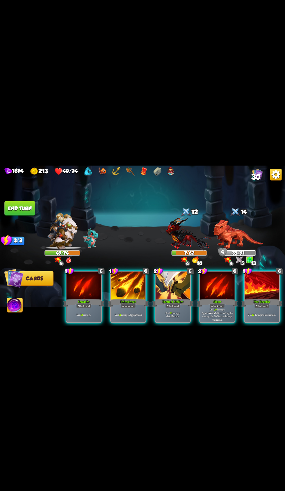
click at [96, 298] on div "Scratch +" at bounding box center [83, 302] width 41 height 9
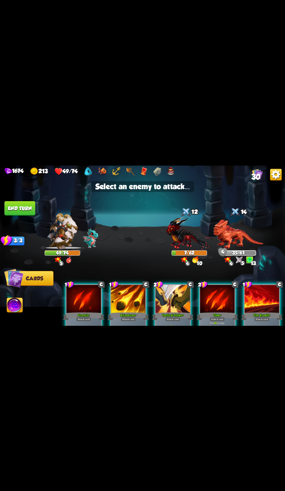
click at [187, 231] on img at bounding box center [189, 233] width 46 height 34
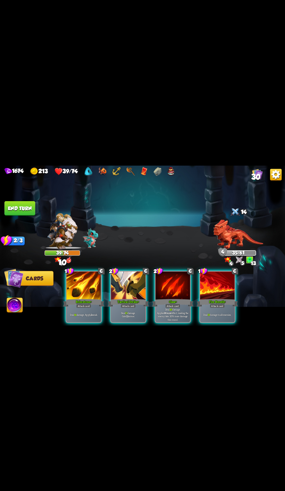
click at [124, 307] on div "Deal 15 damage. Gain 12 armor." at bounding box center [128, 314] width 35 height 15
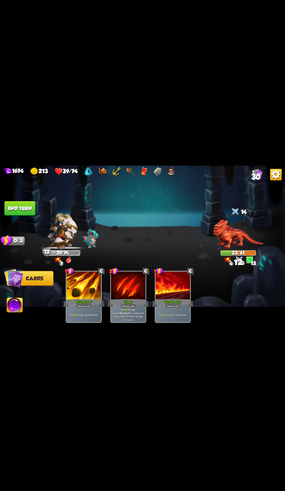
click at [19, 201] on button "End turn" at bounding box center [19, 208] width 31 height 15
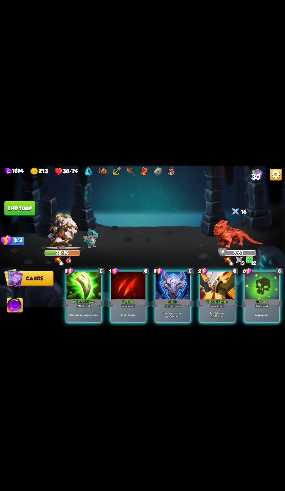
click at [176, 298] on div "Shell +" at bounding box center [172, 302] width 41 height 9
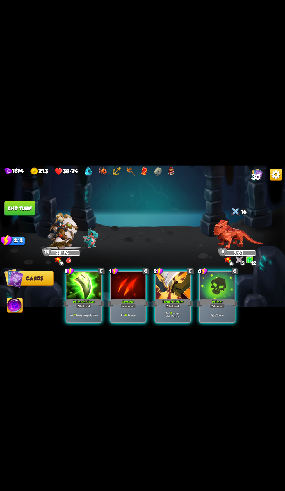
click at [22, 305] on img at bounding box center [15, 306] width 16 height 16
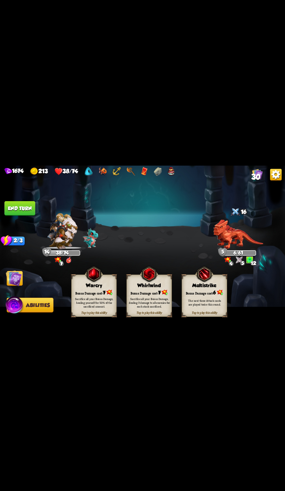
click at [87, 295] on div "Sacrifice all your Bonus Damage, healing yourself for 50% of the sacrificed amo…" at bounding box center [93, 303] width 45 height 18
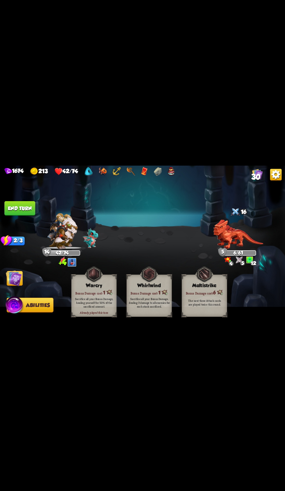
click at [23, 278] on span "Cards" at bounding box center [15, 279] width 17 height 6
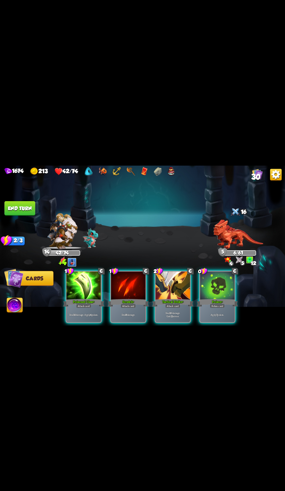
click at [222, 290] on div at bounding box center [217, 285] width 35 height 29
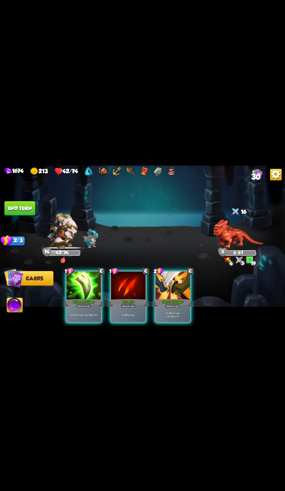
click at [24, 208] on button "End turn" at bounding box center [19, 208] width 31 height 15
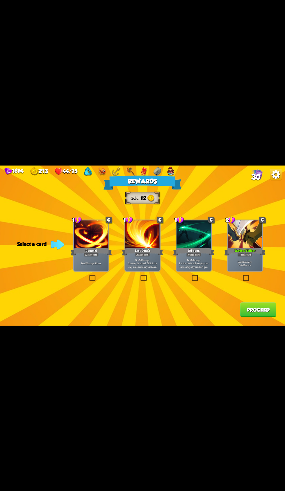
click at [243, 249] on div "Tactical Strike +" at bounding box center [244, 251] width 41 height 9
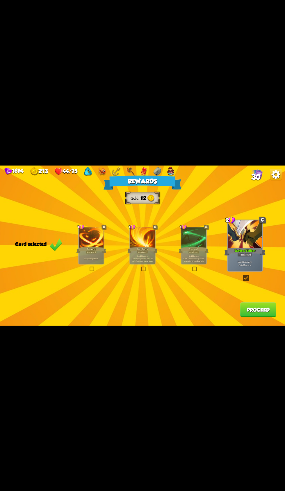
click at [249, 309] on button "Proceed" at bounding box center [258, 309] width 36 height 15
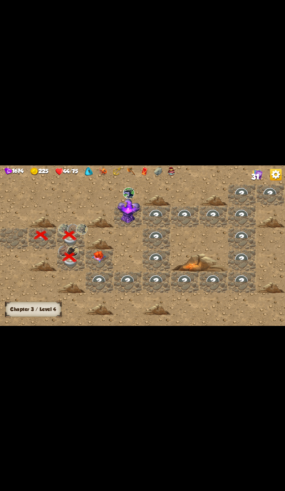
click at [105, 253] on img at bounding box center [99, 257] width 14 height 12
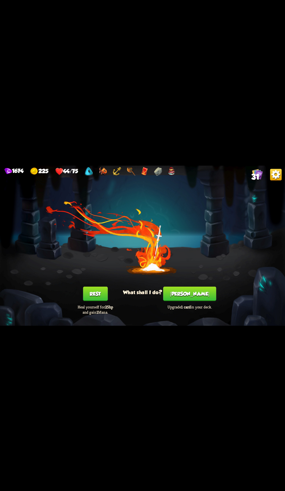
click at [105, 293] on button "Rest" at bounding box center [95, 293] width 25 height 15
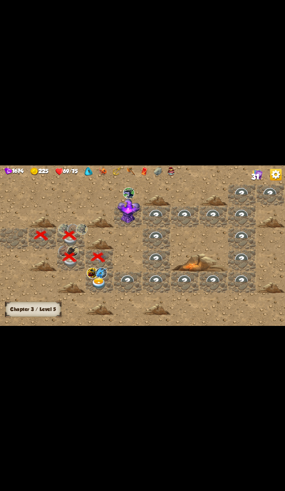
click at [106, 283] on div at bounding box center [99, 282] width 28 height 22
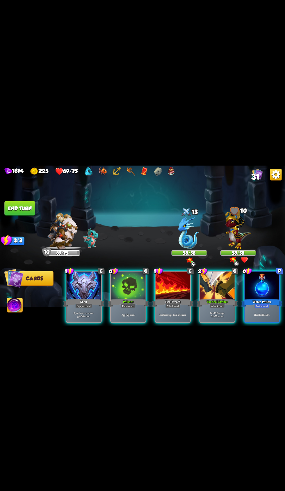
click at [133, 299] on b "+" at bounding box center [132, 301] width 1 height 4
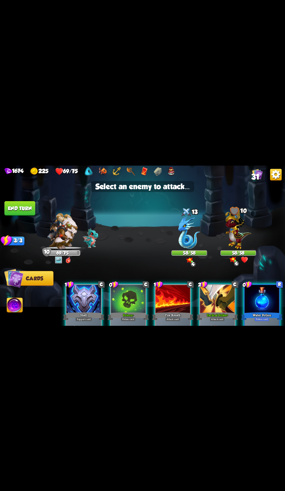
click at [196, 226] on img at bounding box center [189, 232] width 22 height 33
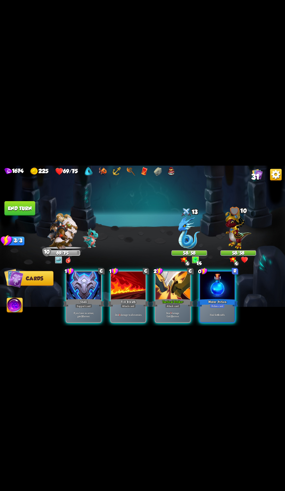
click at [94, 298] on div "Shell" at bounding box center [83, 302] width 41 height 9
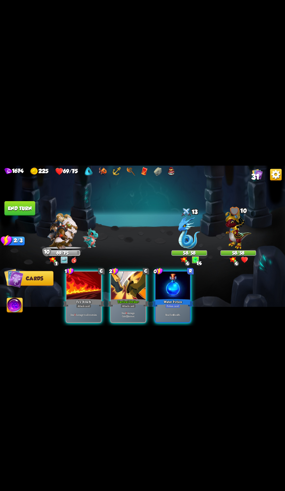
click at [169, 285] on div at bounding box center [172, 285] width 35 height 29
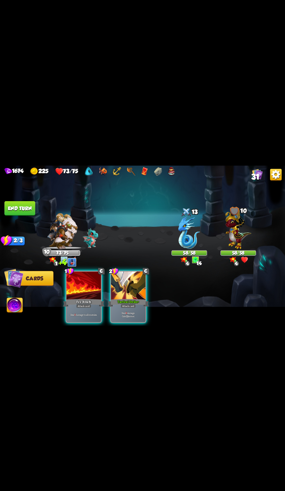
click at [121, 304] on div "Attack card" at bounding box center [128, 306] width 15 height 4
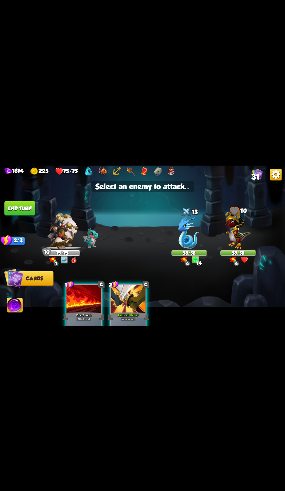
click at [138, 305] on div at bounding box center [128, 299] width 35 height 29
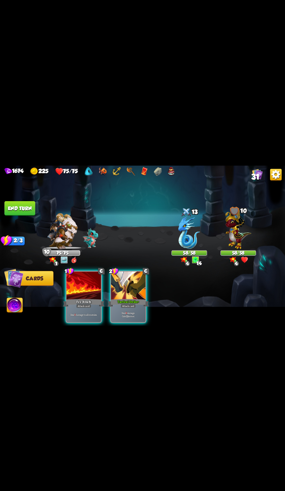
click at [81, 307] on div "Deal 5 damage to all enemies." at bounding box center [84, 314] width 35 height 15
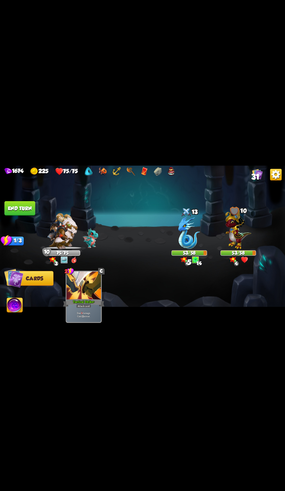
click at [30, 205] on button "End turn" at bounding box center [19, 208] width 31 height 15
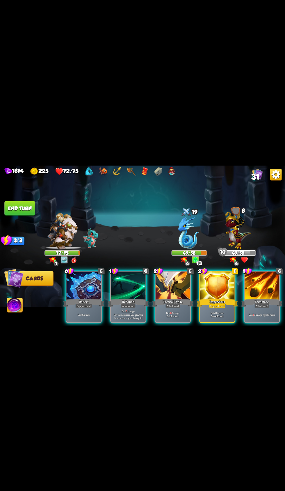
click at [215, 288] on div at bounding box center [217, 285] width 35 height 29
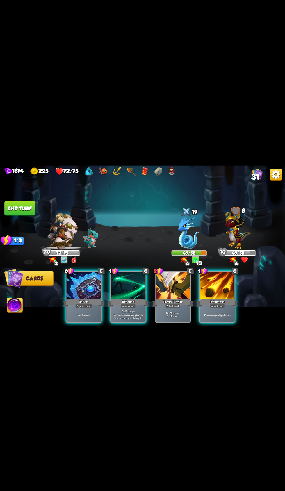
click at [70, 298] on div "Deflect" at bounding box center [83, 302] width 41 height 9
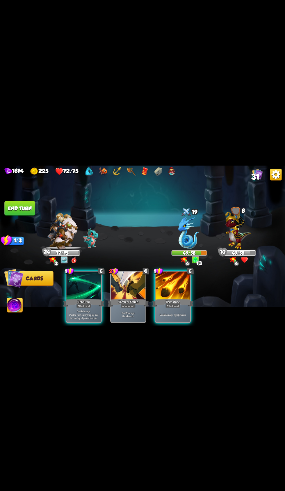
click at [173, 304] on div "Attack card" at bounding box center [172, 306] width 15 height 4
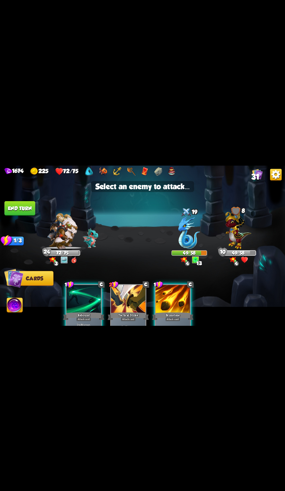
click at [183, 237] on img at bounding box center [189, 232] width 22 height 33
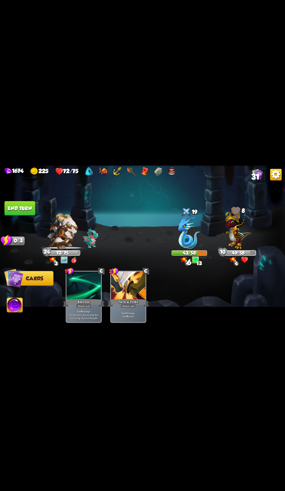
click at [47, 195] on img at bounding box center [142, 245] width 285 height 160
click at [32, 205] on button "End turn" at bounding box center [19, 208] width 31 height 15
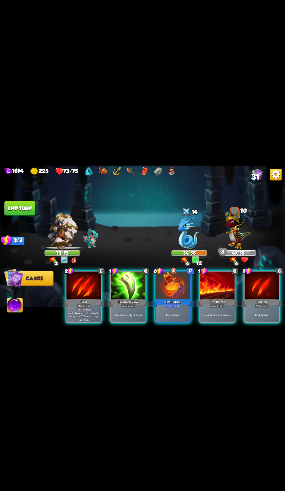
click at [176, 287] on div at bounding box center [172, 285] width 35 height 29
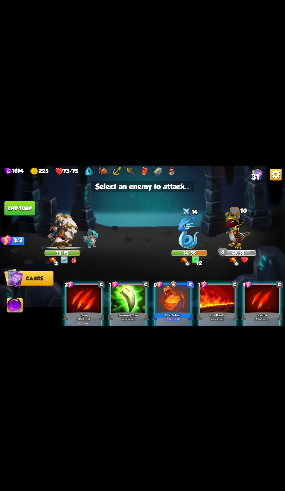
click at [193, 240] on img at bounding box center [189, 232] width 22 height 33
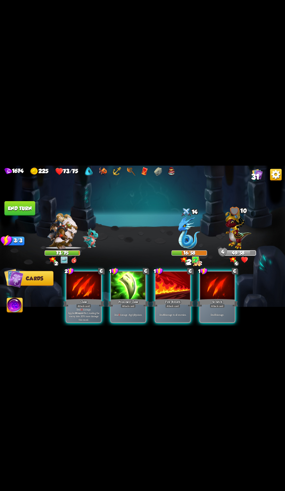
click at [175, 298] on div "Fire Breath" at bounding box center [172, 302] width 41 height 9
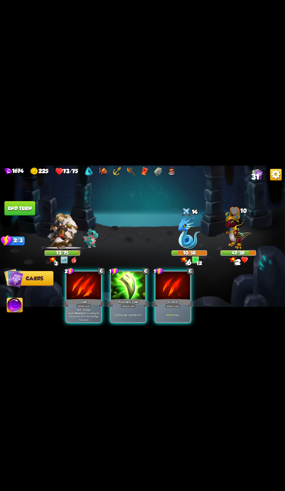
click at [136, 298] on div "Poisoned Claw" at bounding box center [128, 302] width 41 height 9
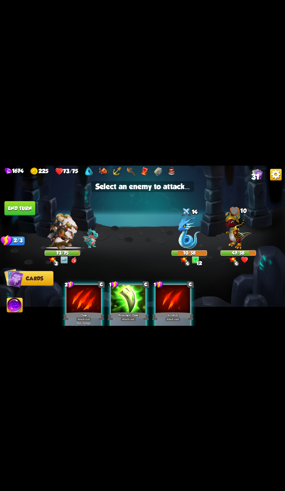
click at [237, 232] on img at bounding box center [238, 228] width 26 height 40
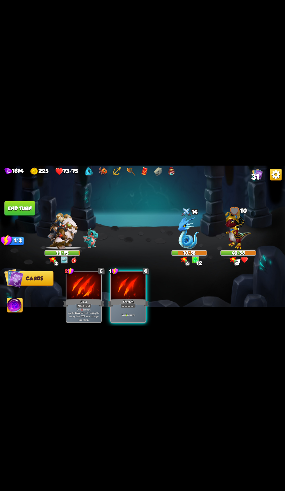
click at [142, 307] on div "Deal 6 damage." at bounding box center [128, 314] width 35 height 15
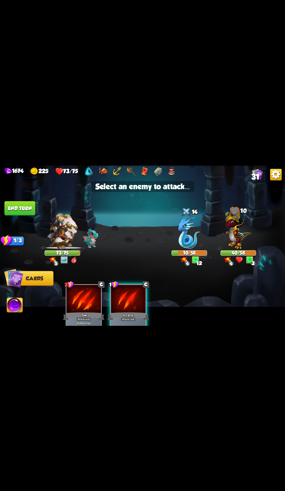
click at [246, 253] on div "40/58" at bounding box center [238, 253] width 35 height 4
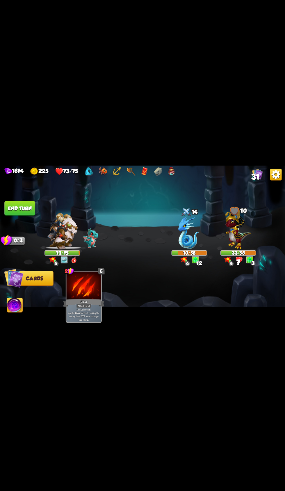
click at [46, 213] on div at bounding box center [62, 213] width 36 height 12
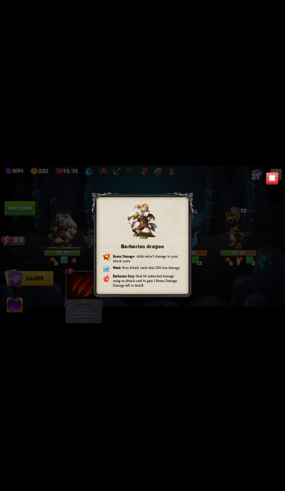
click at [36, 208] on div "Barbarian dragon Bonus Damage – Adds extra 5 damage to your attack cards. Weak …" at bounding box center [142, 245] width 285 height 160
click at [273, 169] on div "Barbarian dragon Bonus Damage – Adds extra 6 damage to your attack cards. Weak …" at bounding box center [142, 245] width 285 height 160
click at [267, 178] on img at bounding box center [272, 178] width 12 height 12
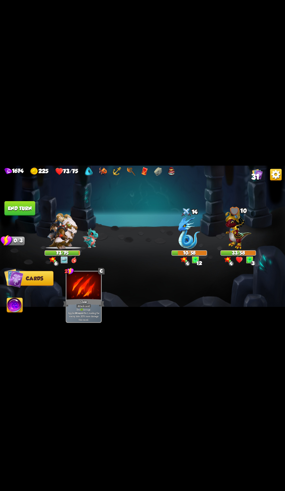
click at [19, 211] on button "End turn" at bounding box center [19, 208] width 31 height 15
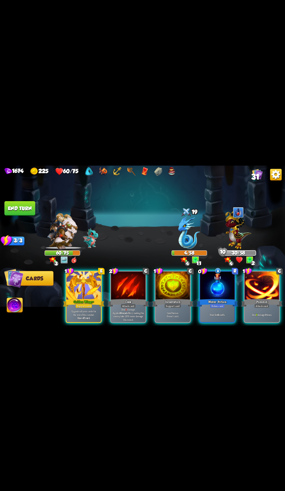
click at [210, 298] on div "Water Potion" at bounding box center [216, 302] width 41 height 9
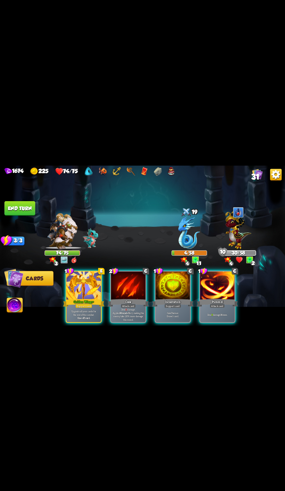
click at [128, 298] on div "Claw" at bounding box center [128, 302] width 41 height 9
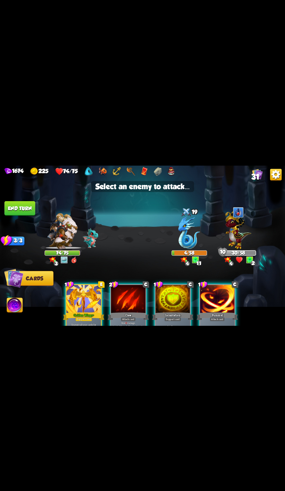
click at [238, 231] on img at bounding box center [238, 228] width 26 height 40
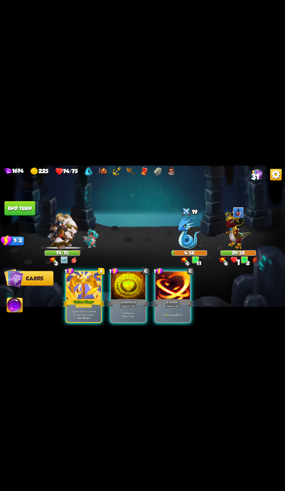
click at [175, 304] on div "Attack card" at bounding box center [172, 306] width 15 height 4
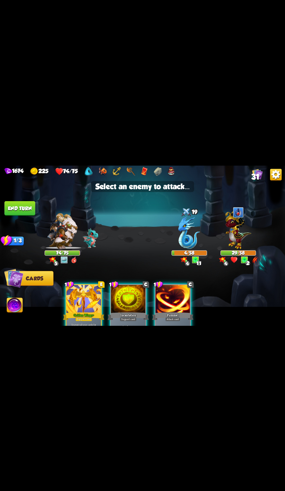
click at [236, 233] on img at bounding box center [238, 228] width 26 height 40
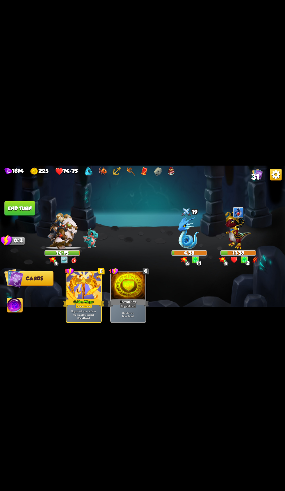
click at [16, 312] on img at bounding box center [15, 306] width 16 height 16
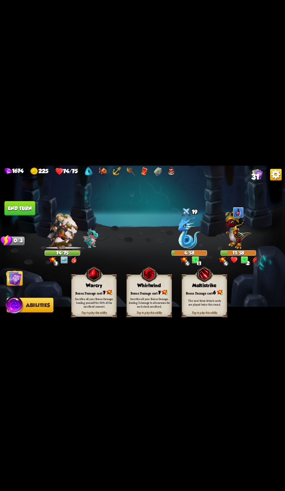
click at [140, 289] on div "Bonus Damage cost: 7" at bounding box center [149, 292] width 45 height 6
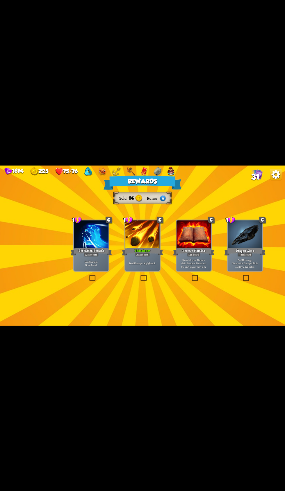
click at [155, 248] on div "Brimstone +" at bounding box center [142, 251] width 41 height 9
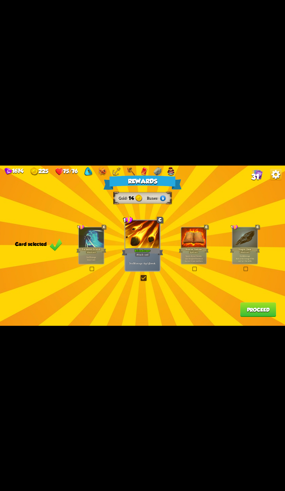
click at [248, 307] on button "Proceed" at bounding box center [258, 309] width 36 height 15
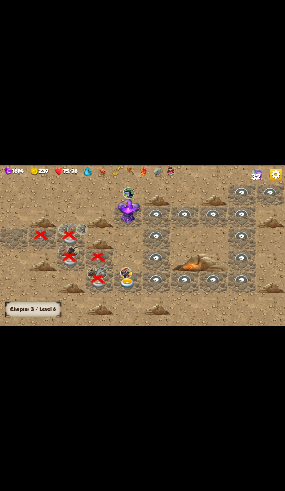
click at [130, 287] on img at bounding box center [127, 283] width 14 height 11
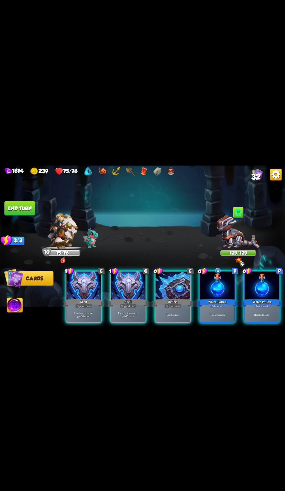
click at [208, 283] on div at bounding box center [217, 285] width 35 height 29
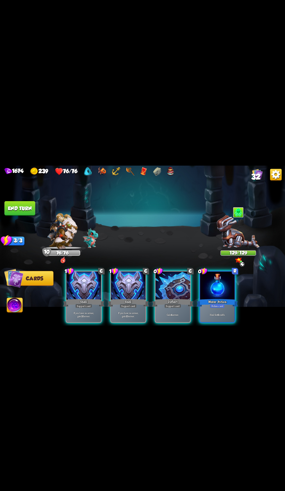
click at [166, 290] on div at bounding box center [172, 285] width 35 height 29
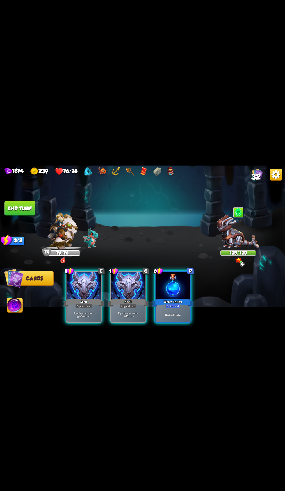
click at [19, 208] on button "End turn" at bounding box center [19, 208] width 31 height 15
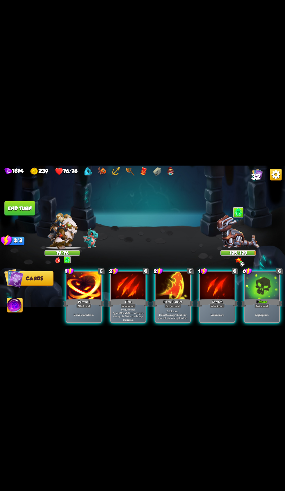
click at [266, 289] on div at bounding box center [261, 285] width 35 height 29
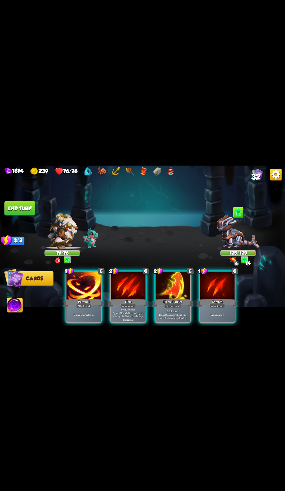
click at [128, 307] on div "Deal 12 damage. Applies Wound effect, making the enemy take 20% more damage thi…" at bounding box center [128, 314] width 35 height 15
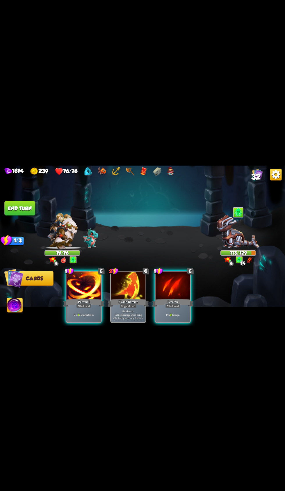
click at [87, 312] on div "Deal 6 damage 3 times." at bounding box center [84, 314] width 35 height 15
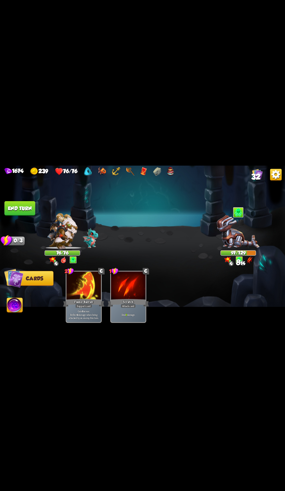
click at [30, 212] on button "End turn" at bounding box center [19, 208] width 31 height 15
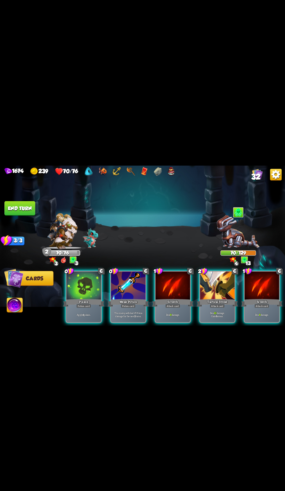
click at [87, 307] on div "Apply 4 poison." at bounding box center [84, 314] width 35 height 15
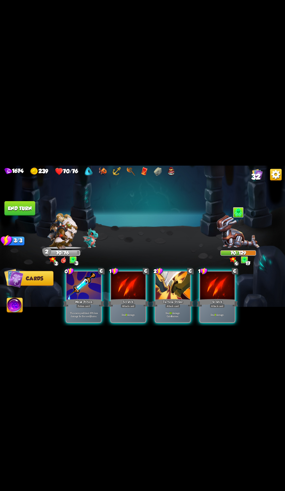
click at [88, 311] on p "The enemy will deal 25% less damage for the next 2 turns." at bounding box center [83, 314] width 33 height 7
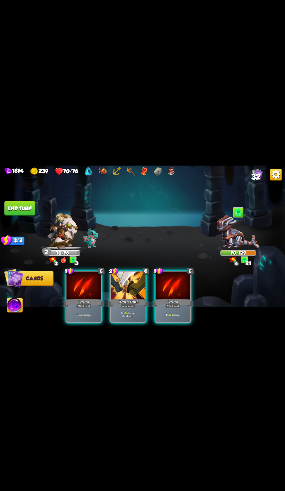
click at [143, 290] on div at bounding box center [128, 285] width 35 height 29
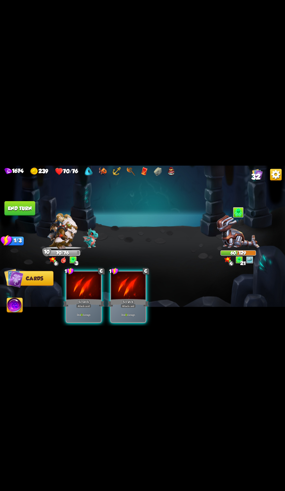
click at [118, 307] on div "Deal 11 damage." at bounding box center [128, 314] width 35 height 15
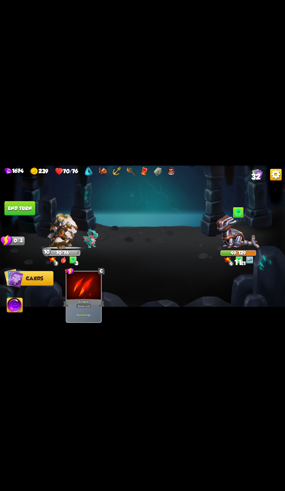
click at [32, 207] on button "End turn" at bounding box center [19, 208] width 31 height 15
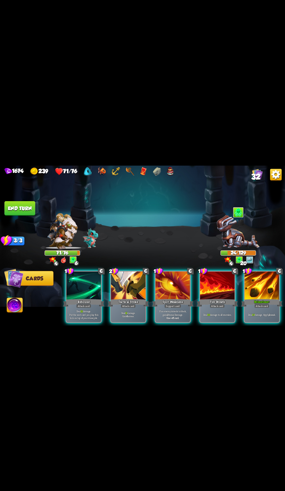
click at [144, 278] on div at bounding box center [128, 285] width 35 height 29
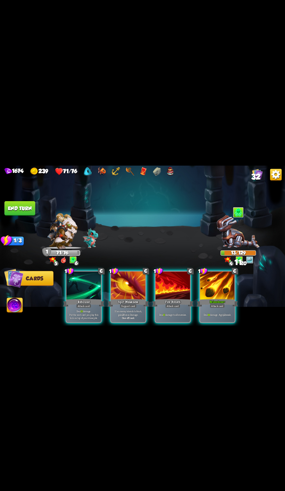
click at [31, 305] on span "Abilities" at bounding box center [19, 305] width 24 height 6
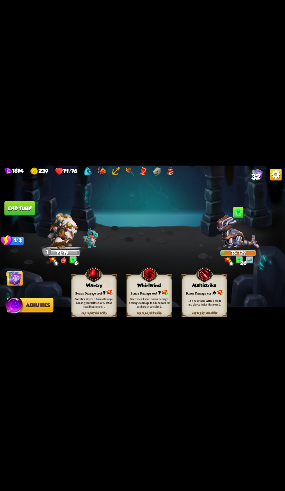
click at [14, 214] on button "End turn" at bounding box center [19, 208] width 31 height 15
click at [17, 280] on img at bounding box center [14, 278] width 16 height 16
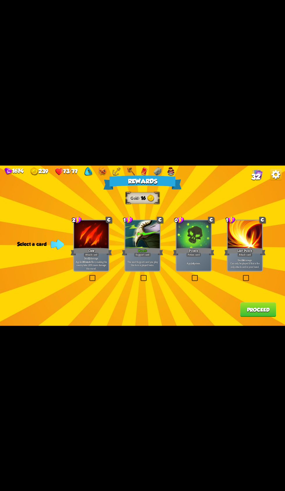
click at [190, 238] on div at bounding box center [193, 234] width 35 height 29
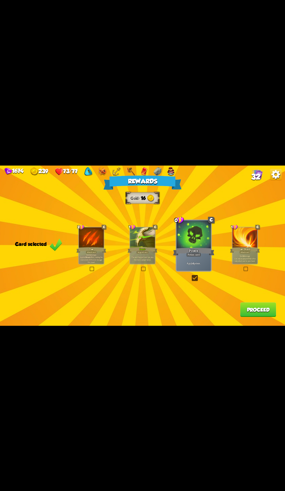
click at [253, 314] on button "Proceed" at bounding box center [258, 309] width 36 height 15
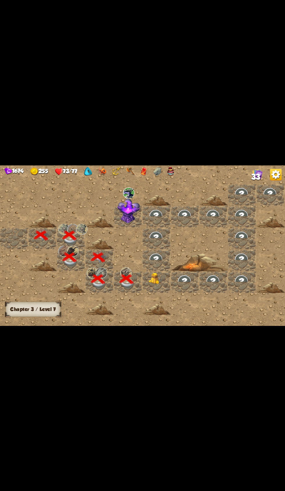
click at [157, 282] on img at bounding box center [156, 279] width 14 height 12
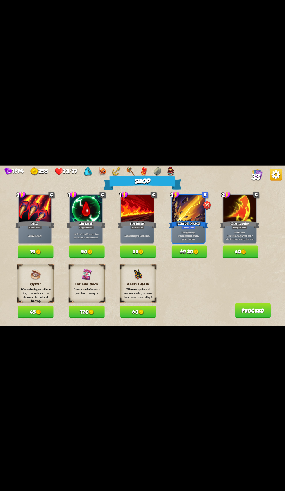
click at [142, 312] on img at bounding box center [140, 311] width 5 height 5
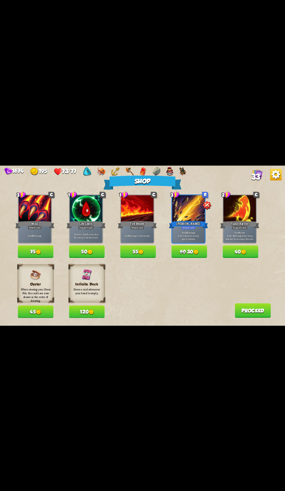
click at [191, 250] on button "60 30" at bounding box center [189, 251] width 36 height 12
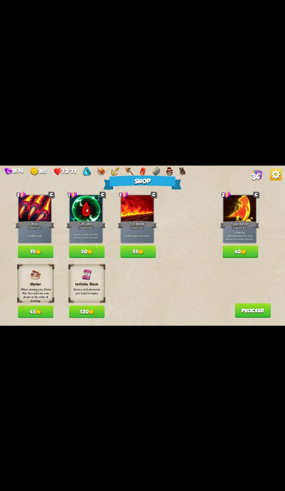
click at [150, 254] on button "55" at bounding box center [138, 251] width 36 height 12
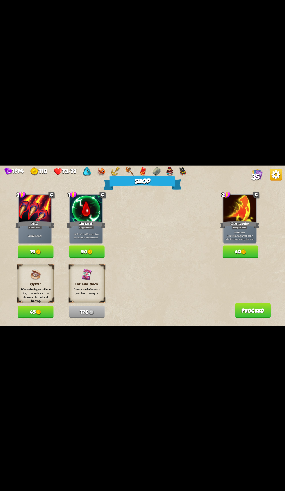
click at [141, 245] on img at bounding box center [137, 247] width 9 height 11
click at [246, 308] on button "Proceed" at bounding box center [253, 310] width 36 height 15
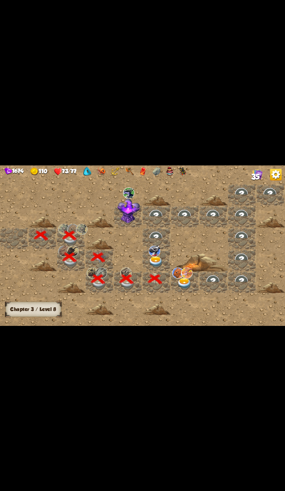
click at [159, 252] on img at bounding box center [155, 251] width 12 height 11
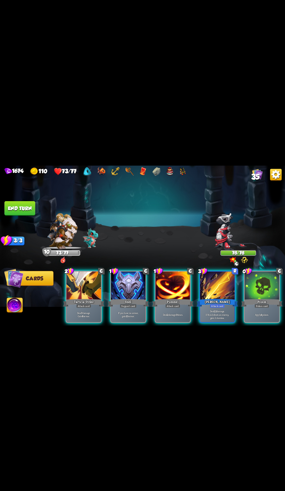
click at [259, 288] on div at bounding box center [261, 285] width 35 height 29
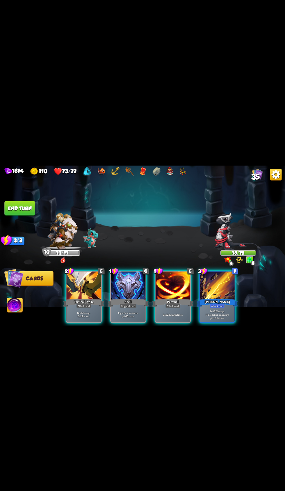
click at [79, 311] on p "Deal 7 damage. Gain 8 armor." at bounding box center [83, 314] width 33 height 7
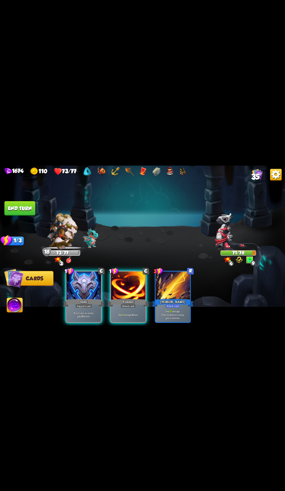
click at [117, 298] on div "Pummel" at bounding box center [128, 302] width 41 height 9
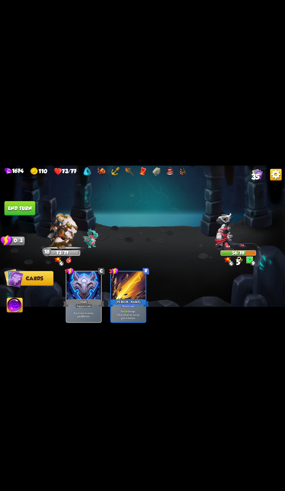
click at [22, 208] on button "End turn" at bounding box center [19, 208] width 31 height 15
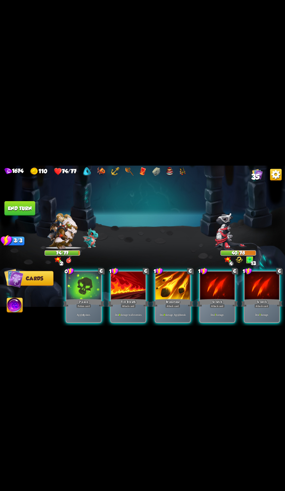
click at [68, 298] on div "Poison" at bounding box center [83, 302] width 41 height 9
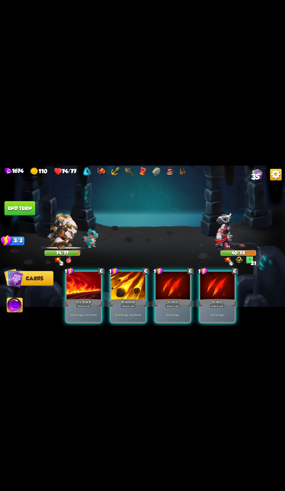
click at [123, 304] on div "Attack card" at bounding box center [128, 306] width 15 height 4
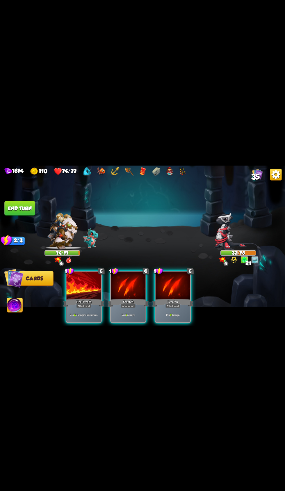
click at [89, 304] on div "Attack card" at bounding box center [83, 306] width 15 height 4
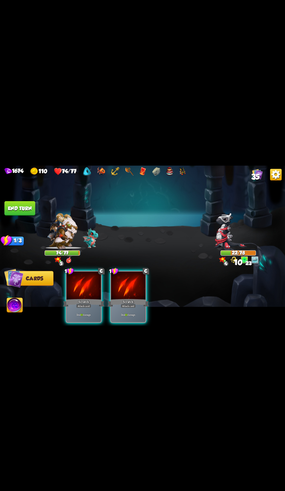
click at [139, 313] on p "Deal 10 damage." at bounding box center [128, 314] width 33 height 3
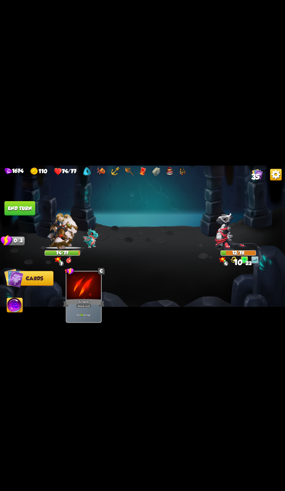
click at [23, 305] on span "Abilities" at bounding box center [19, 305] width 24 height 6
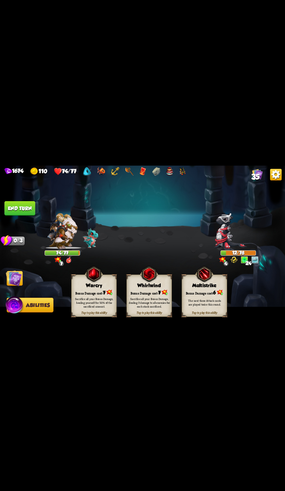
click at [94, 288] on div "Tap to play this ability Warcry Bonus Damage cost: 7 Sacrifice all your Bonus D…" at bounding box center [93, 295] width 45 height 42
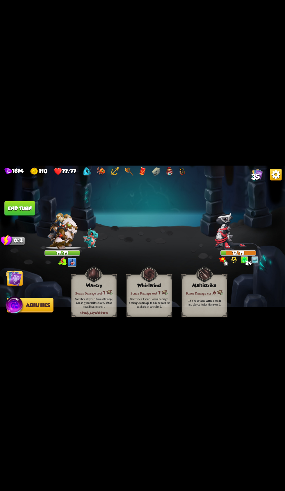
click at [21, 210] on button "End turn" at bounding box center [19, 208] width 31 height 15
click at [17, 278] on img at bounding box center [14, 278] width 16 height 16
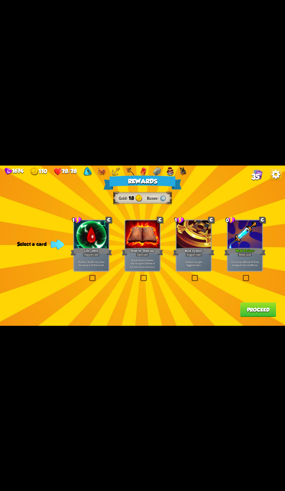
click at [245, 249] on div "Weak Potion +" at bounding box center [244, 251] width 41 height 9
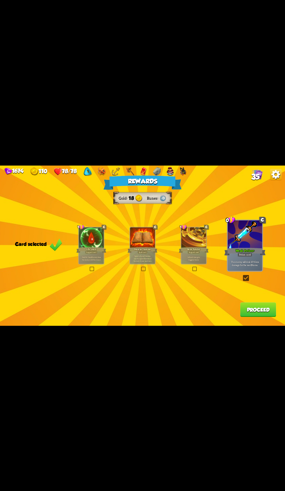
click at [266, 309] on button "Proceed" at bounding box center [258, 309] width 36 height 15
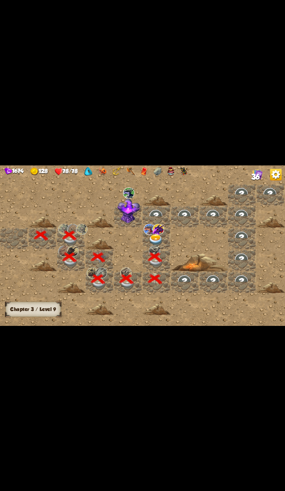
click at [159, 223] on div at bounding box center [156, 216] width 28 height 22
click at [160, 237] on img at bounding box center [156, 239] width 14 height 11
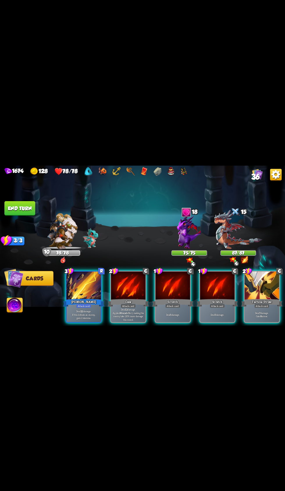
click at [248, 285] on div at bounding box center [261, 285] width 35 height 29
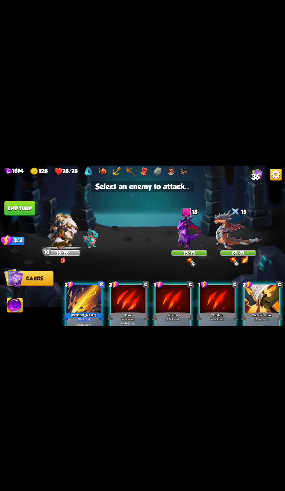
click at [182, 244] on img at bounding box center [189, 231] width 24 height 34
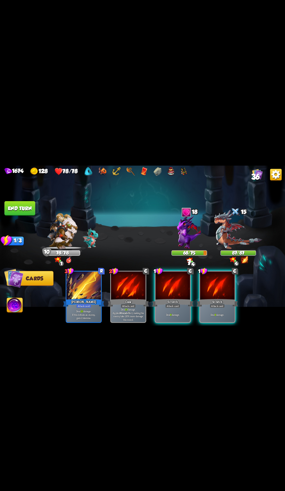
click at [219, 281] on div at bounding box center [217, 285] width 35 height 29
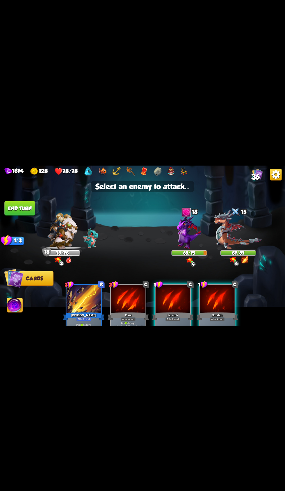
click at [175, 244] on div at bounding box center [189, 233] width 36 height 31
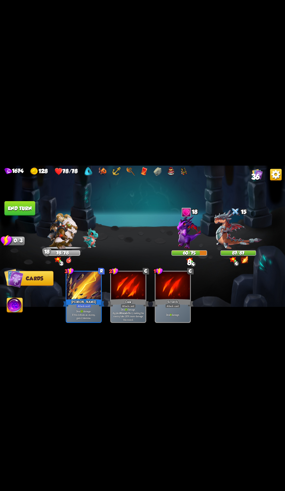
click at [25, 208] on button "End turn" at bounding box center [19, 208] width 31 height 15
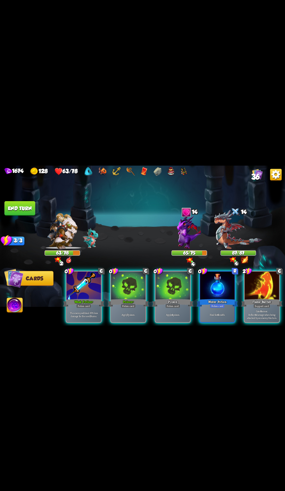
click at [136, 298] on div "Poison +" at bounding box center [128, 302] width 41 height 9
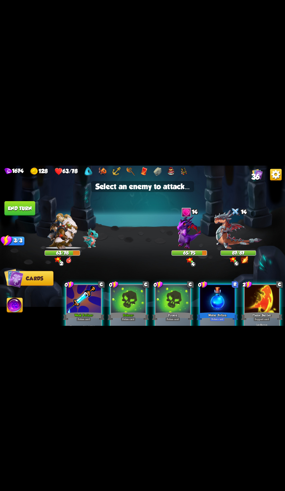
click at [185, 219] on img at bounding box center [189, 231] width 24 height 34
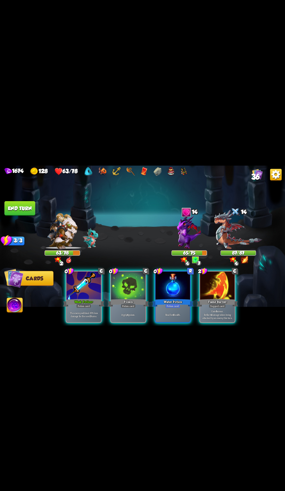
click at [122, 304] on div "Potion card" at bounding box center [128, 306] width 15 height 4
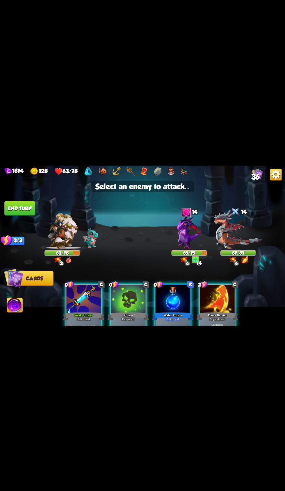
click at [237, 240] on img at bounding box center [238, 229] width 48 height 39
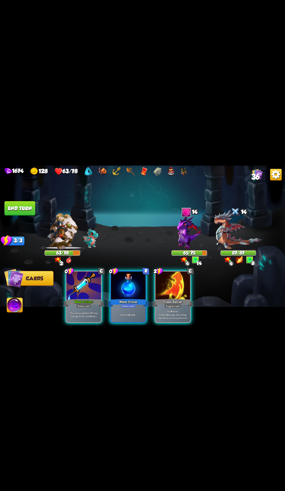
click at [81, 298] on div "Weak Potion +" at bounding box center [83, 302] width 41 height 9
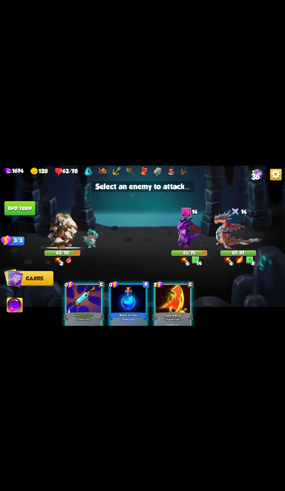
click at [235, 212] on div at bounding box center [235, 213] width 11 height 12
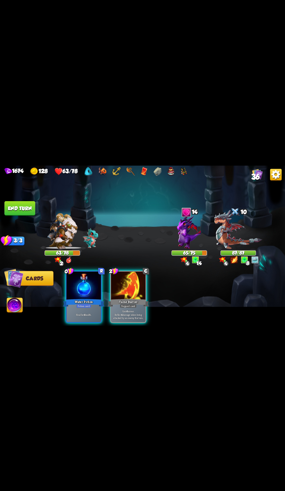
click at [134, 298] on div "Flame Barrier" at bounding box center [128, 302] width 41 height 9
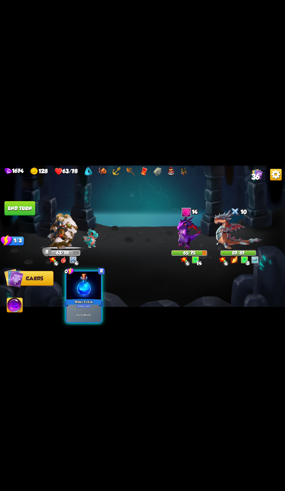
click at [84, 307] on div "Heal for 4 health." at bounding box center [84, 314] width 35 height 15
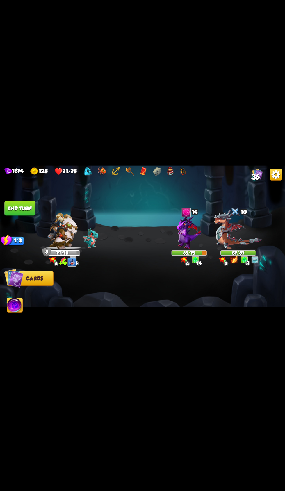
click at [29, 204] on button "End turn" at bounding box center [19, 208] width 31 height 15
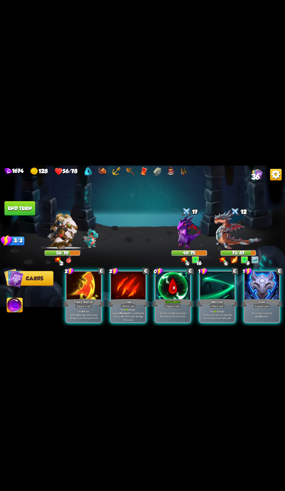
click at [260, 287] on div at bounding box center [261, 285] width 35 height 29
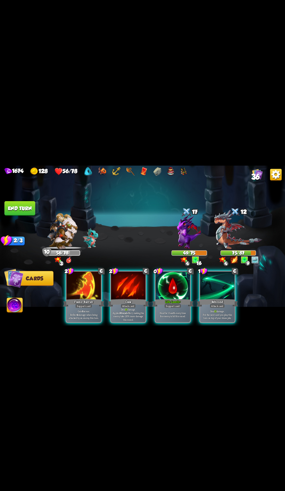
click at [169, 311] on p "Heal for 1 health every time the enemy is hit this round." at bounding box center [172, 314] width 33 height 7
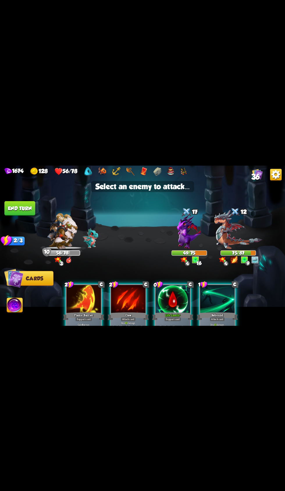
click at [183, 238] on img at bounding box center [189, 231] width 24 height 34
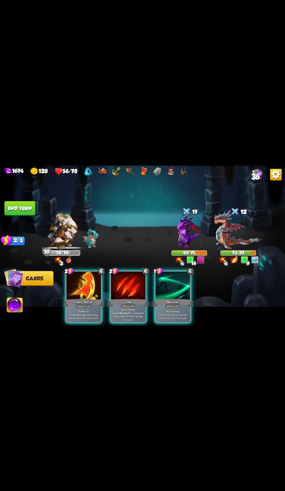
click at [135, 298] on div "Claw" at bounding box center [128, 302] width 41 height 9
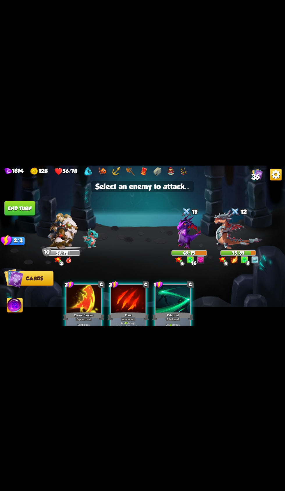
click at [178, 242] on img at bounding box center [189, 231] width 24 height 34
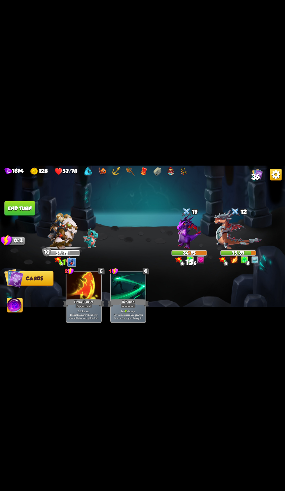
click at [28, 212] on button "End turn" at bounding box center [19, 208] width 31 height 15
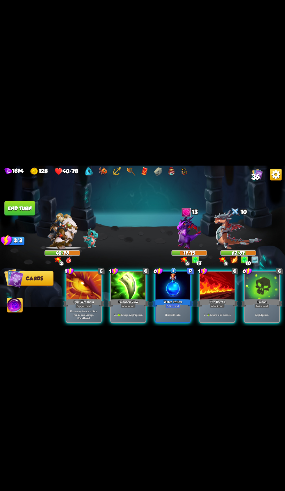
click at [167, 298] on div "Water Potion" at bounding box center [172, 302] width 41 height 9
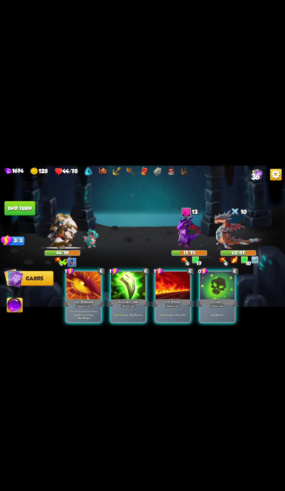
click at [214, 282] on div at bounding box center [217, 285] width 35 height 29
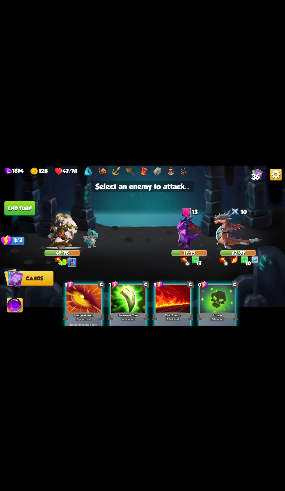
click at [232, 230] on img at bounding box center [238, 229] width 48 height 39
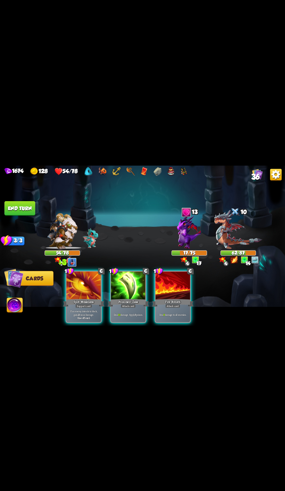
click at [181, 284] on div at bounding box center [172, 285] width 35 height 29
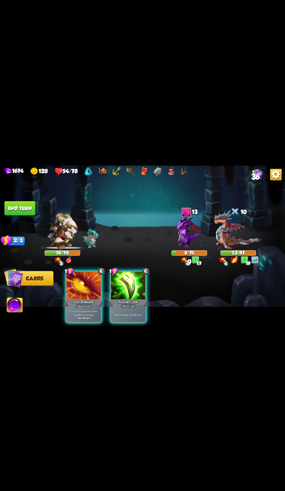
click at [133, 307] on div "Deal 12 damage. Apply 3 poison." at bounding box center [128, 314] width 35 height 15
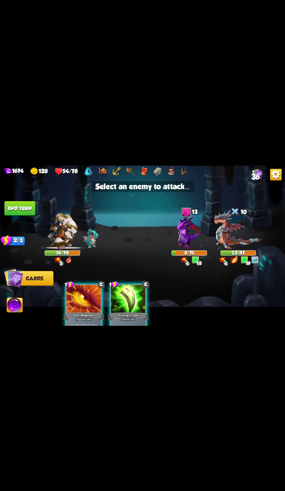
click at [242, 229] on img at bounding box center [238, 229] width 48 height 39
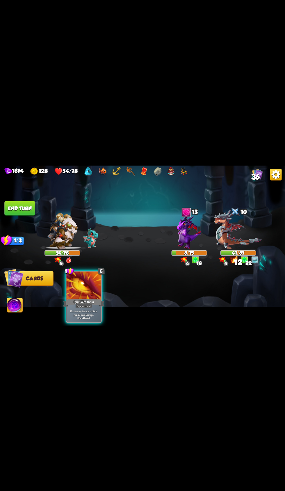
click at [34, 205] on button "End turn" at bounding box center [19, 208] width 31 height 15
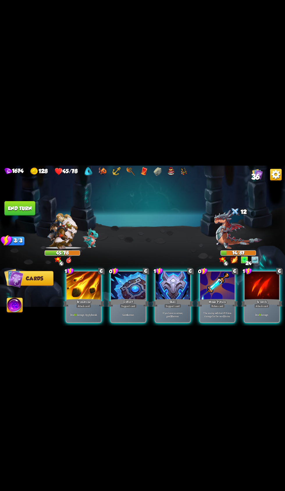
click at [175, 274] on div at bounding box center [172, 285] width 35 height 29
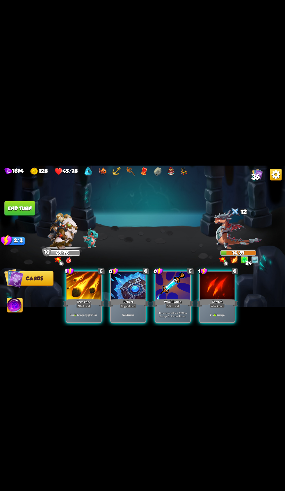
click at [135, 298] on div "Deflect" at bounding box center [128, 302] width 41 height 9
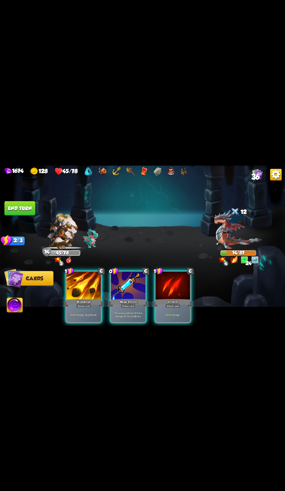
click at [133, 304] on div "Potion card" at bounding box center [128, 306] width 15 height 4
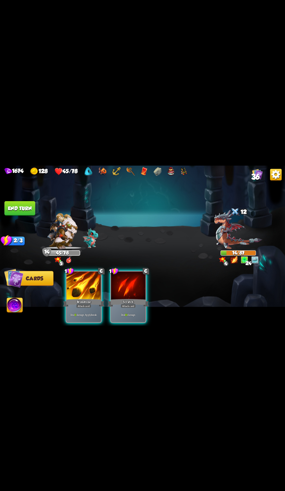
click at [18, 312] on img at bounding box center [15, 306] width 16 height 16
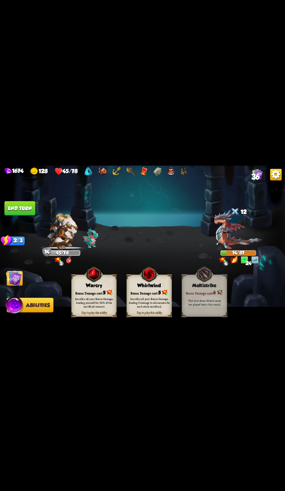
click at [79, 301] on div "Sacrifice all your Bonus Damage, healing yourself for 50% of the sacrificed amo…" at bounding box center [94, 302] width 41 height 11
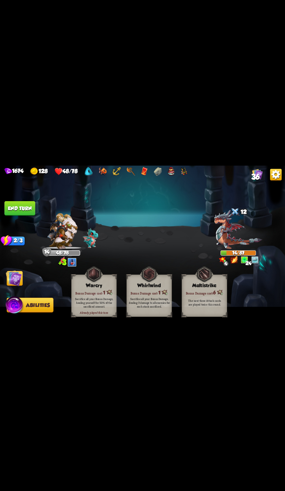
click at [33, 203] on button "End turn" at bounding box center [19, 208] width 31 height 15
click at [17, 279] on img at bounding box center [14, 278] width 16 height 16
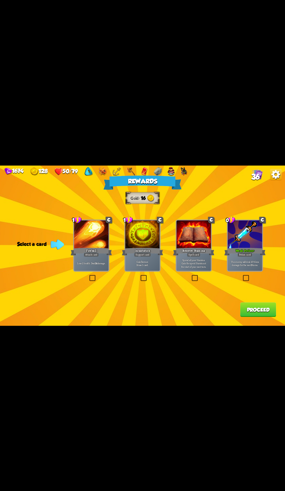
click at [149, 253] on div "Support card" at bounding box center [142, 255] width 17 height 4
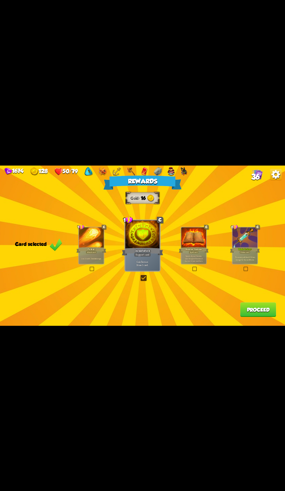
click at [245, 254] on div "The enemy will deal 25% less damage for the next 3 turns." at bounding box center [244, 258] width 25 height 11
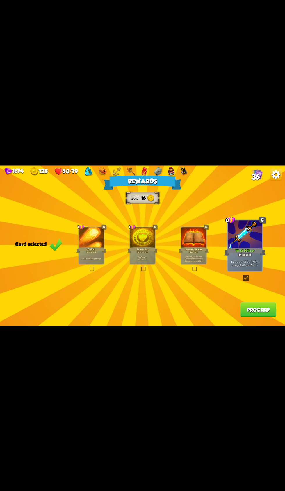
click at [261, 312] on button "Proceed" at bounding box center [258, 309] width 36 height 15
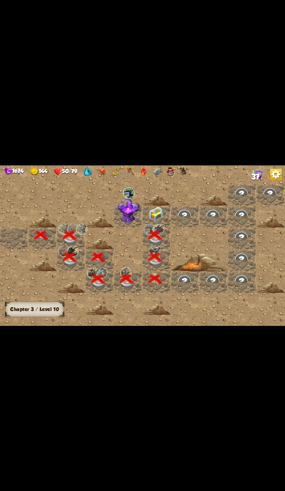
click at [154, 216] on img at bounding box center [156, 214] width 14 height 14
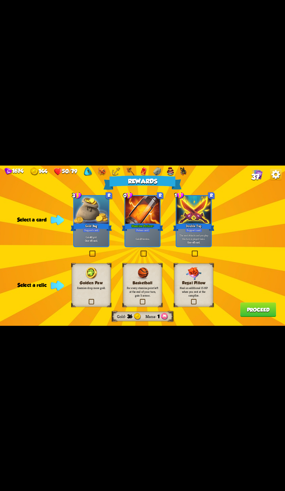
click at [142, 214] on div at bounding box center [142, 210] width 35 height 29
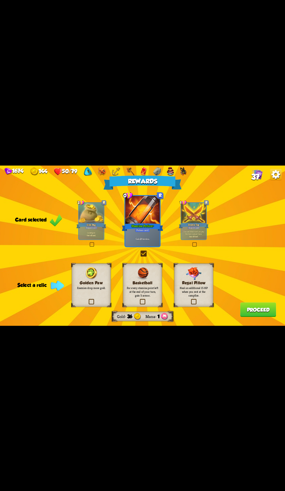
click at [143, 288] on p "For every stamina point left at the end of your turn, gain 5 armor." at bounding box center [142, 291] width 32 height 11
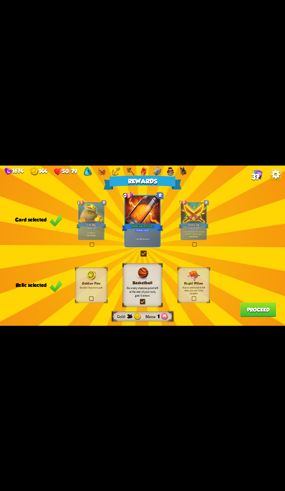
click at [255, 309] on button "Proceed" at bounding box center [258, 309] width 36 height 15
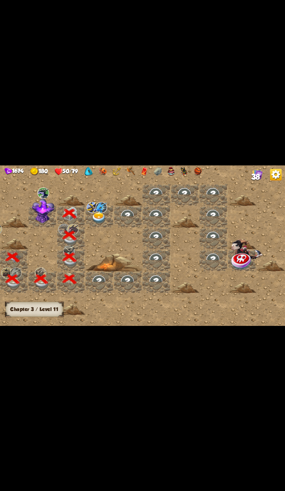
click at [92, 219] on img at bounding box center [99, 217] width 14 height 11
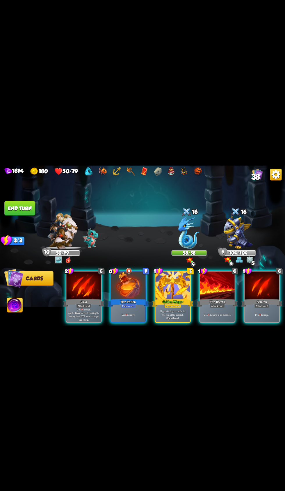
click at [175, 285] on div at bounding box center [172, 285] width 35 height 29
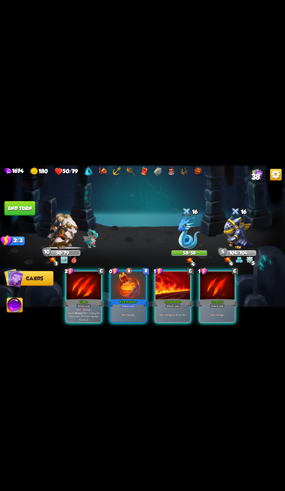
click at [88, 311] on p "Deal 12 damage. Applies Wound effect, making the enemy take 20% more damage thi…" at bounding box center [83, 314] width 33 height 14
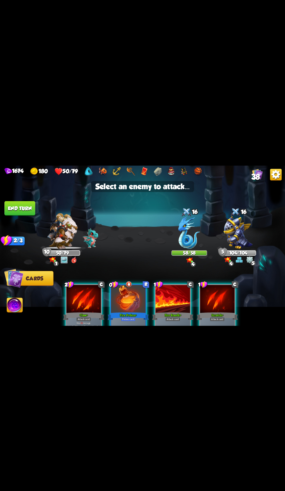
click at [192, 230] on img at bounding box center [189, 232] width 22 height 33
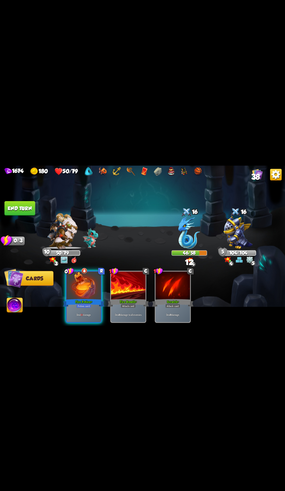
click at [85, 288] on div at bounding box center [84, 285] width 35 height 29
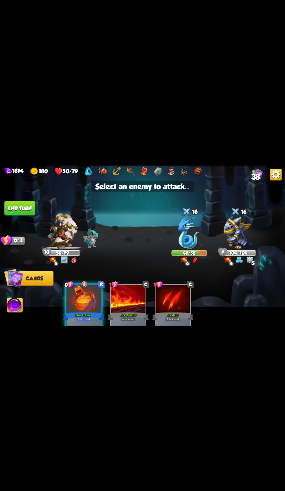
click at [180, 237] on img at bounding box center [189, 232] width 22 height 33
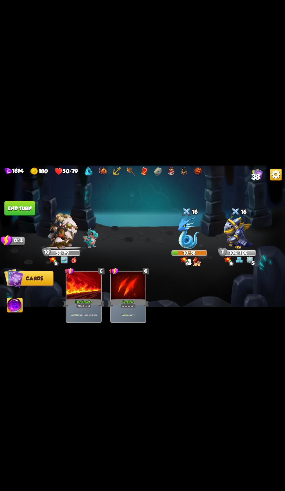
click at [33, 209] on button "End turn" at bounding box center [19, 208] width 31 height 15
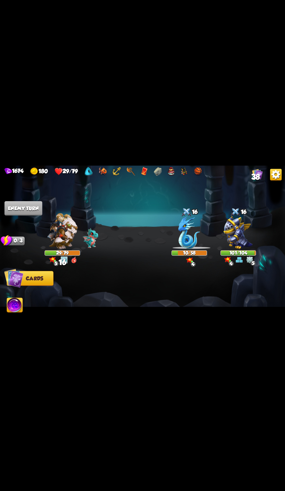
click at [255, 134] on div "1674 180 29/79 38 Select an enemy to attack... You don't have enough stamina to…" at bounding box center [142, 245] width 285 height 491
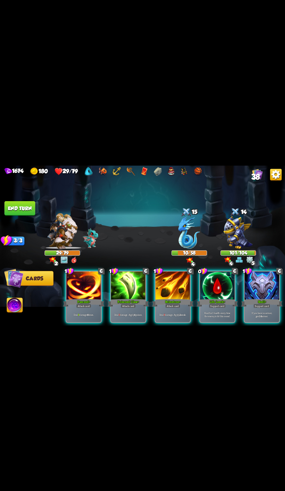
click at [256, 304] on div "Support card" at bounding box center [261, 306] width 17 height 4
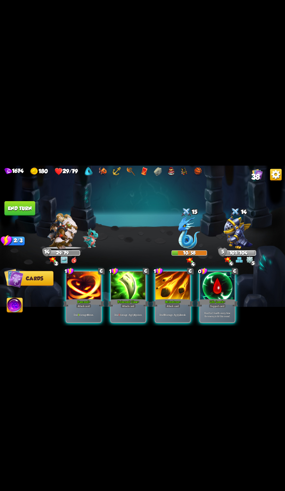
click at [176, 289] on div at bounding box center [172, 285] width 35 height 29
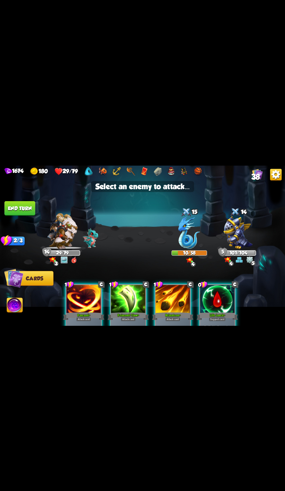
click at [181, 216] on div at bounding box center [186, 213] width 11 height 12
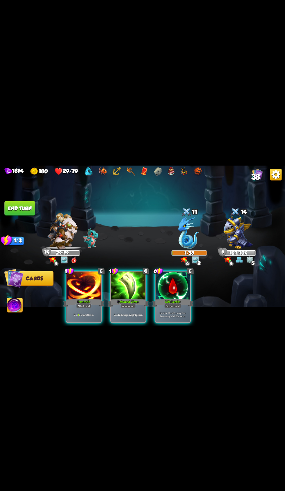
click at [177, 290] on div at bounding box center [172, 285] width 35 height 29
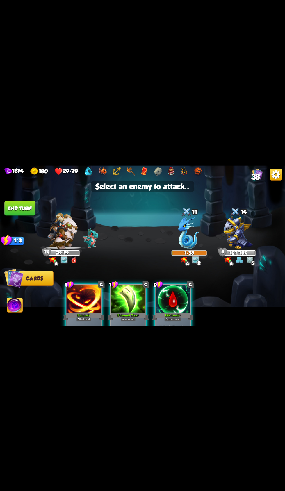
click at [248, 226] on img at bounding box center [237, 232] width 29 height 33
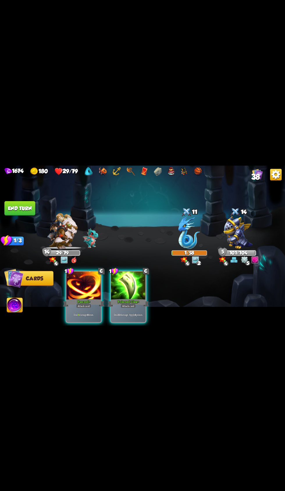
click at [137, 287] on div at bounding box center [128, 285] width 35 height 29
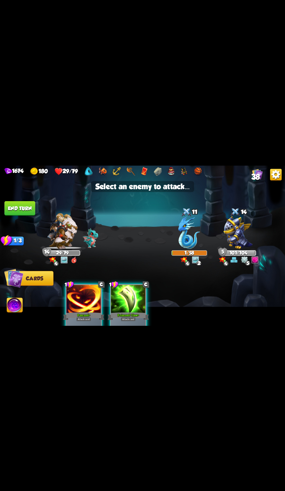
click at [142, 299] on div at bounding box center [128, 299] width 35 height 29
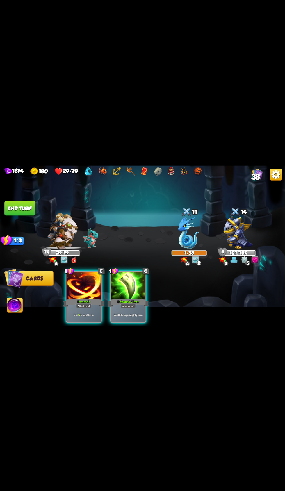
click at [93, 282] on div at bounding box center [84, 285] width 35 height 29
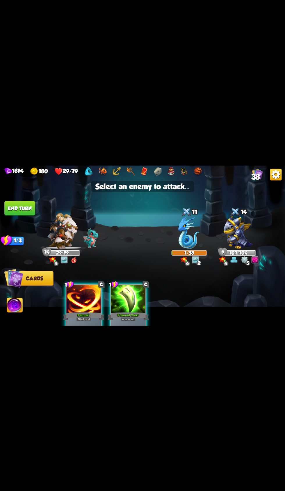
click at [245, 226] on img at bounding box center [237, 232] width 29 height 33
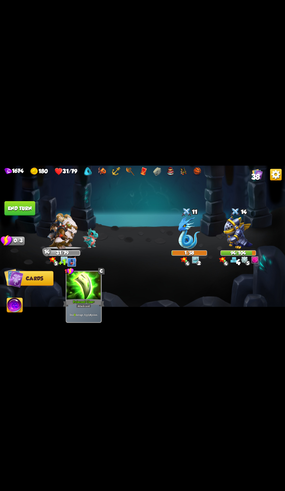
click at [27, 202] on button "End turn" at bounding box center [19, 208] width 31 height 15
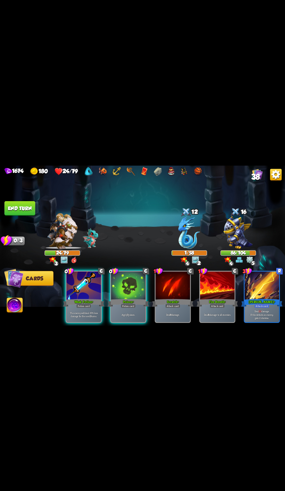
click at [83, 304] on div "Potion card" at bounding box center [83, 306] width 15 height 4
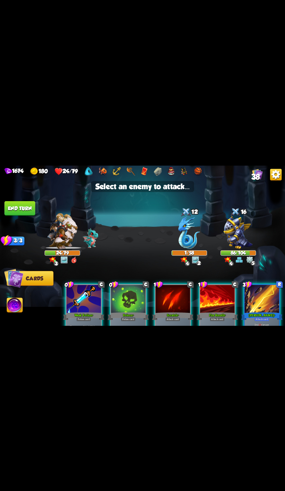
click at [235, 238] on img at bounding box center [237, 232] width 29 height 33
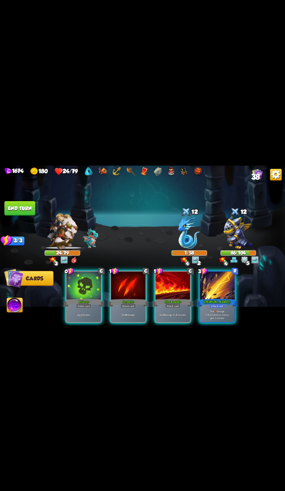
click at [168, 304] on div "Attack card" at bounding box center [172, 306] width 15 height 4
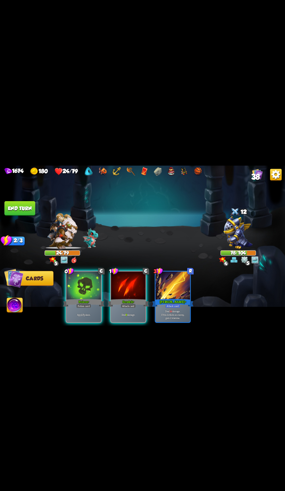
click at [92, 307] on div "Apply 7 poison." at bounding box center [84, 314] width 35 height 15
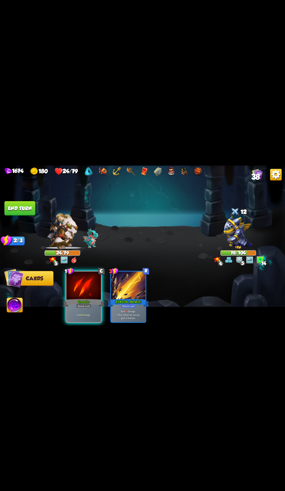
click at [92, 307] on div "Deal 9 damage." at bounding box center [84, 314] width 35 height 15
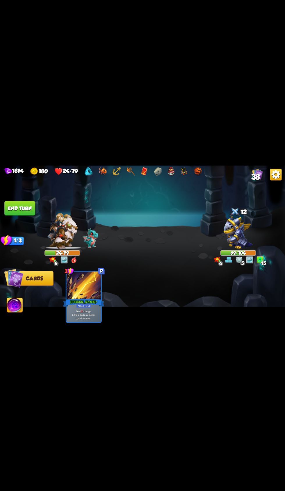
click at [30, 210] on button "End turn" at bounding box center [19, 208] width 31 height 15
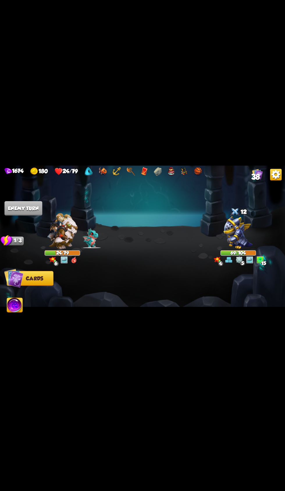
click at [35, 191] on img at bounding box center [142, 245] width 285 height 160
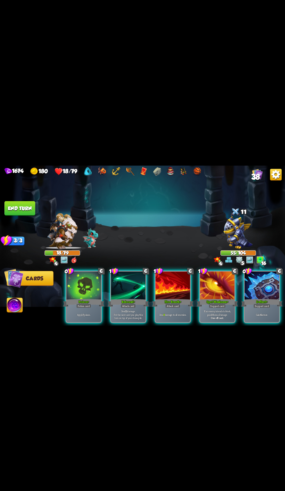
click at [85, 289] on div at bounding box center [84, 285] width 35 height 29
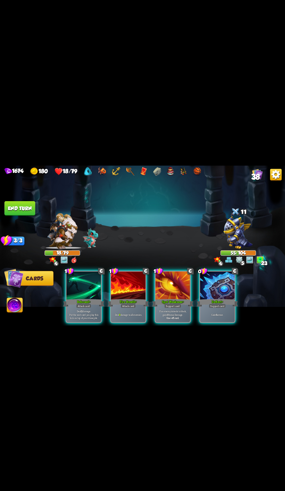
click at [213, 298] on div "Deflect +" at bounding box center [216, 302] width 41 height 9
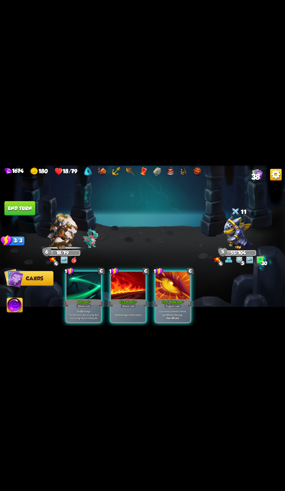
click at [125, 298] on div "Fire Breath +" at bounding box center [128, 302] width 41 height 9
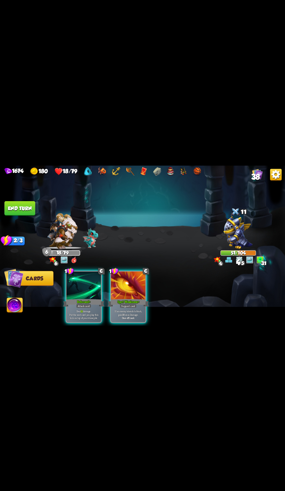
click at [92, 298] on div "Rebound +" at bounding box center [83, 302] width 41 height 9
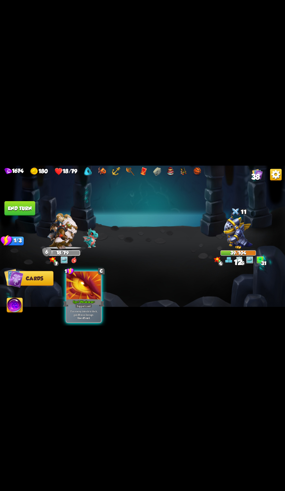
click at [33, 208] on button "End turn" at bounding box center [19, 208] width 31 height 15
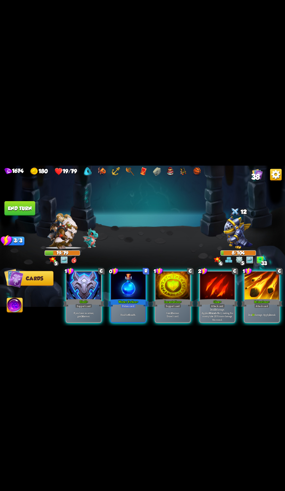
click at [85, 304] on div "Support card" at bounding box center [83, 306] width 17 height 4
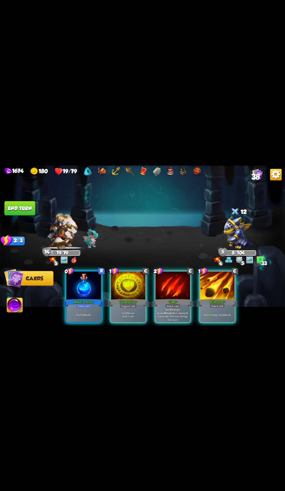
click at [91, 290] on div at bounding box center [84, 285] width 35 height 29
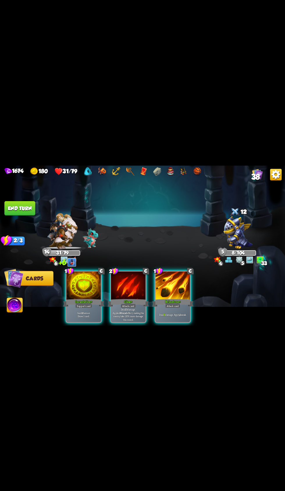
click at [92, 283] on div at bounding box center [84, 285] width 35 height 29
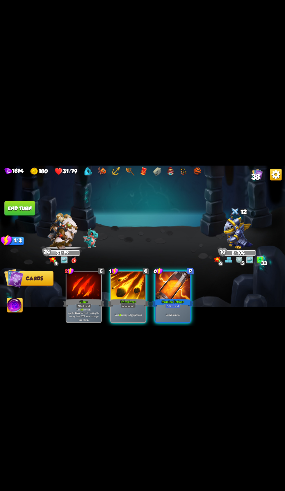
click at [181, 298] on div "Stamina Potion +" at bounding box center [172, 302] width 41 height 9
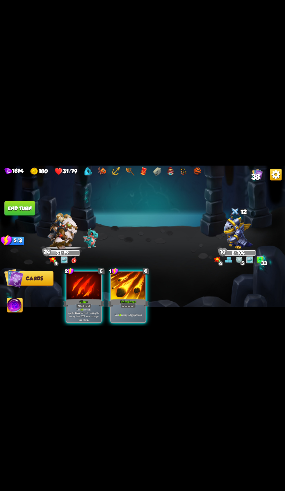
click at [15, 305] on img at bounding box center [15, 306] width 16 height 16
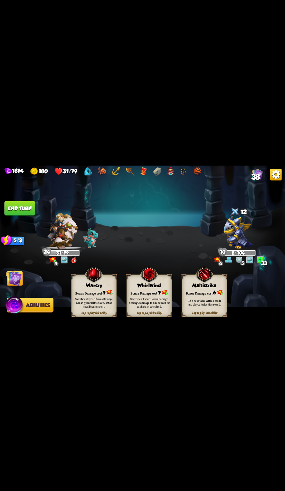
click at [94, 292] on div "Bonus Damage cost: 7" at bounding box center [93, 292] width 45 height 6
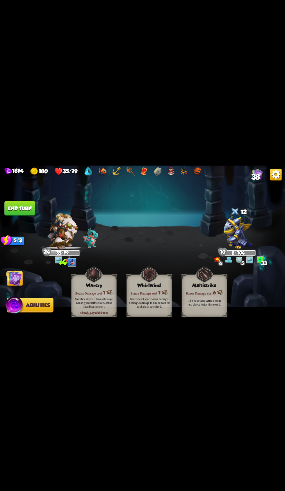
click at [19, 280] on img at bounding box center [14, 278] width 16 height 16
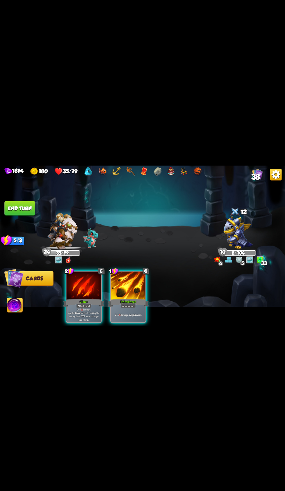
click at [126, 289] on div at bounding box center [128, 285] width 35 height 29
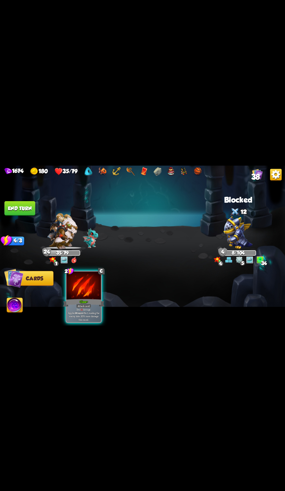
click at [30, 210] on button "End turn" at bounding box center [19, 208] width 31 height 15
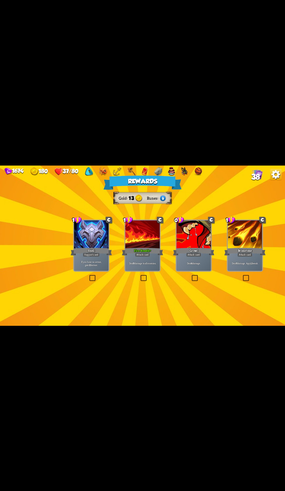
click at [148, 223] on div at bounding box center [142, 234] width 35 height 29
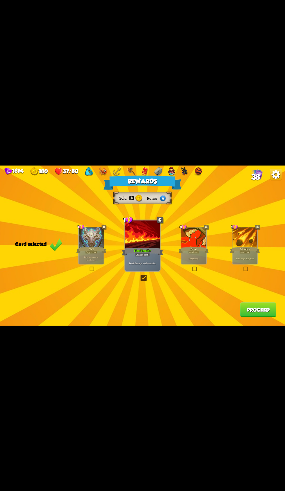
click at [190, 246] on div at bounding box center [193, 237] width 25 height 21
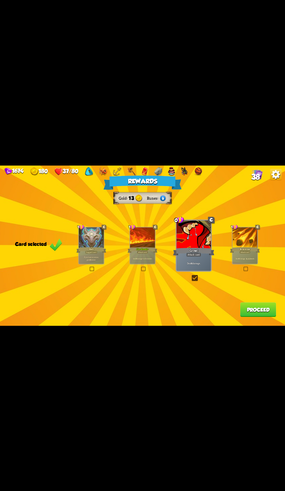
click at [253, 308] on button "Proceed" at bounding box center [258, 309] width 36 height 15
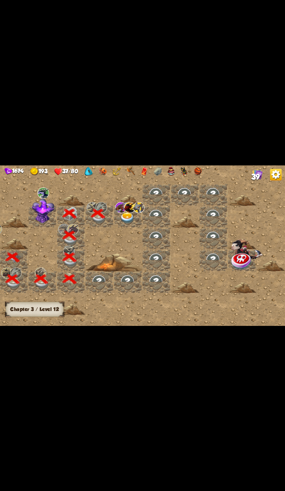
click at [141, 205] on div at bounding box center [128, 200] width 28 height 11
click at [123, 214] on img at bounding box center [127, 217] width 14 height 11
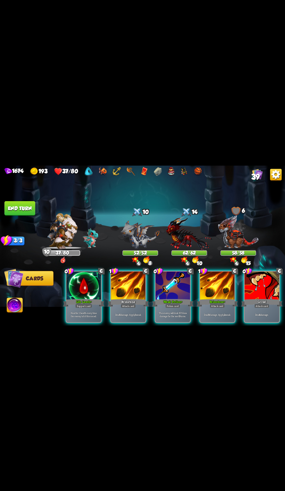
click at [173, 298] on div "Weak Potion +" at bounding box center [172, 302] width 41 height 9
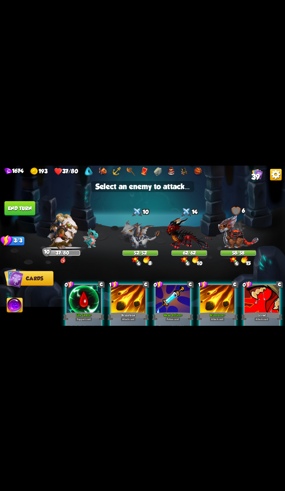
click at [188, 241] on img at bounding box center [189, 233] width 46 height 34
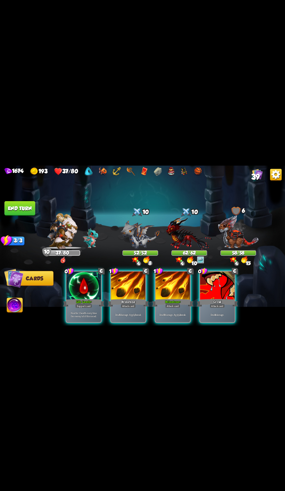
click at [83, 298] on div "Life Leech +" at bounding box center [83, 302] width 41 height 9
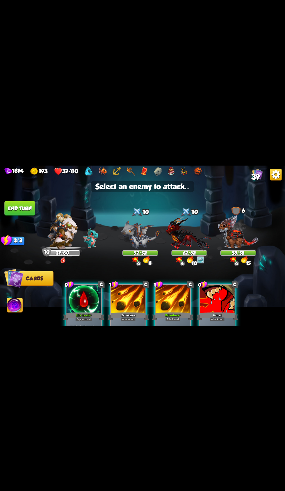
click at [190, 239] on img at bounding box center [189, 233] width 46 height 34
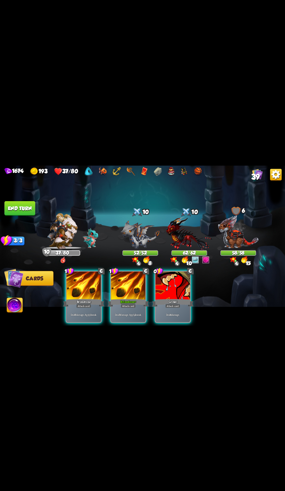
click at [128, 298] on div "Brimstone +" at bounding box center [128, 302] width 41 height 9
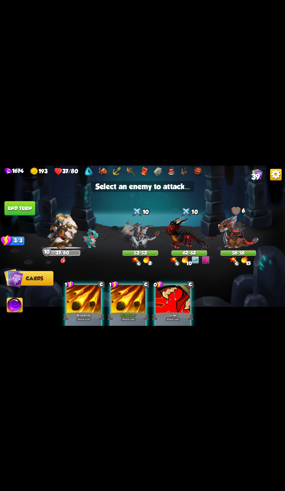
click at [147, 221] on img at bounding box center [140, 234] width 39 height 29
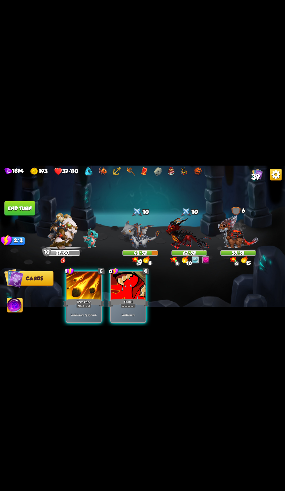
click at [85, 304] on div "Attack card" at bounding box center [83, 306] width 15 height 4
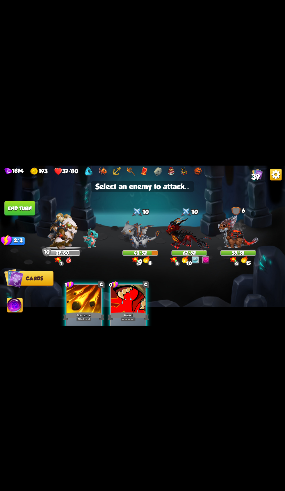
click at [189, 241] on img at bounding box center [189, 233] width 46 height 34
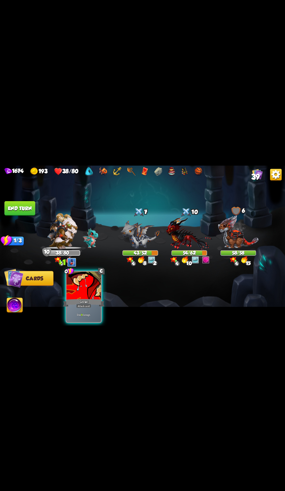
click at [186, 239] on img at bounding box center [189, 233] width 46 height 34
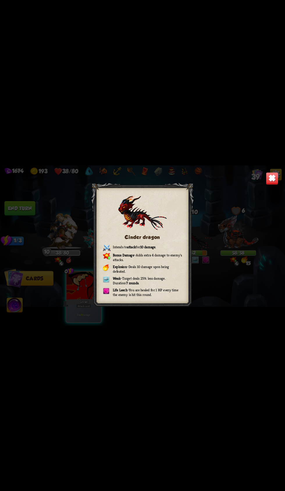
click at [271, 181] on img at bounding box center [272, 178] width 12 height 12
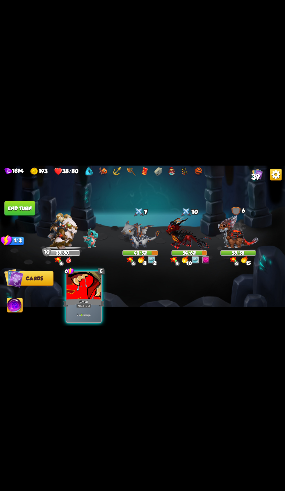
click at [74, 321] on div "0 C Growl Attack card Deal 8 damage." at bounding box center [171, 289] width 228 height 71
click at [184, 224] on img at bounding box center [189, 233] width 46 height 34
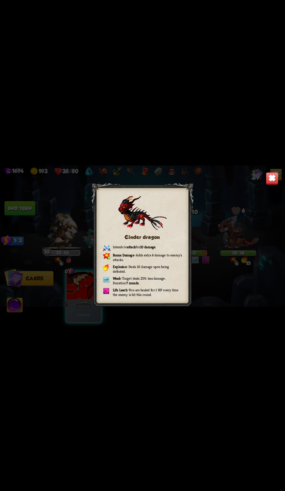
click at [274, 172] on img at bounding box center [272, 178] width 12 height 12
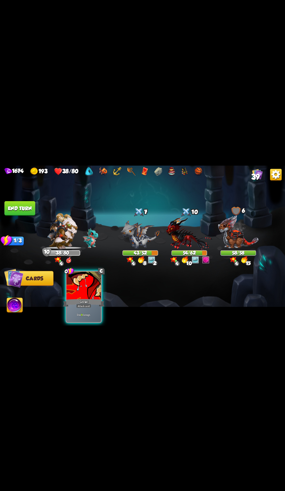
click at [79, 304] on div "Attack card" at bounding box center [83, 306] width 15 height 4
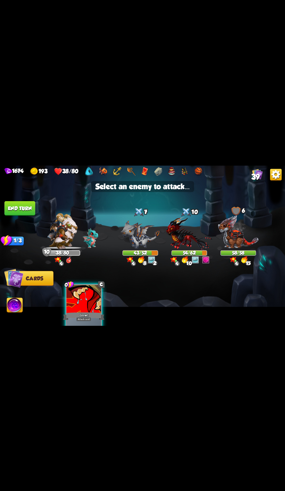
click at [176, 245] on img at bounding box center [189, 233] width 46 height 34
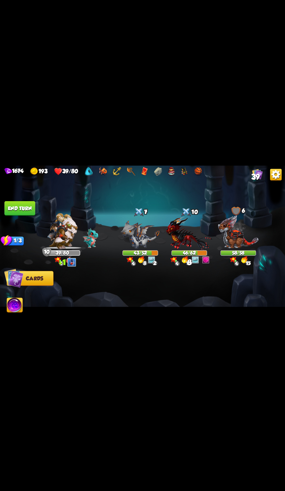
click at [24, 208] on button "End turn" at bounding box center [19, 208] width 31 height 15
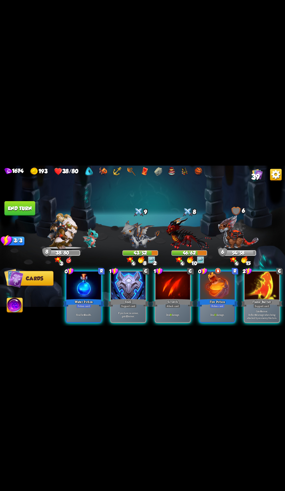
click at [87, 307] on div "Heal for 4 health." at bounding box center [84, 314] width 35 height 15
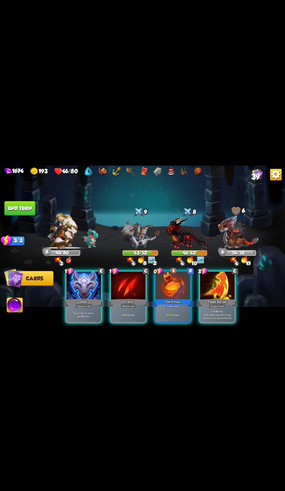
click at [126, 313] on b "8" at bounding box center [126, 314] width 1 height 3
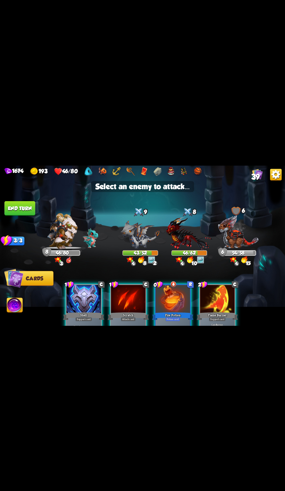
click at [187, 240] on img at bounding box center [189, 233] width 46 height 34
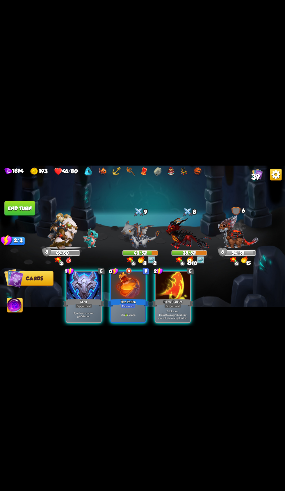
click at [123, 314] on div "Deal 11 damage." at bounding box center [128, 314] width 35 height 15
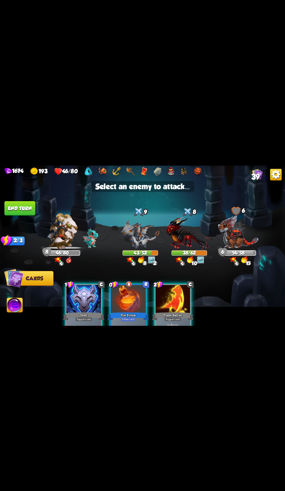
click at [182, 230] on img at bounding box center [189, 233] width 46 height 34
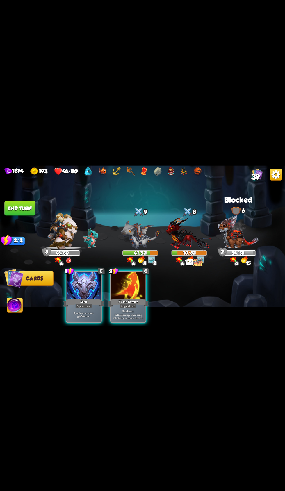
click at [128, 304] on div "Support card" at bounding box center [128, 306] width 17 height 4
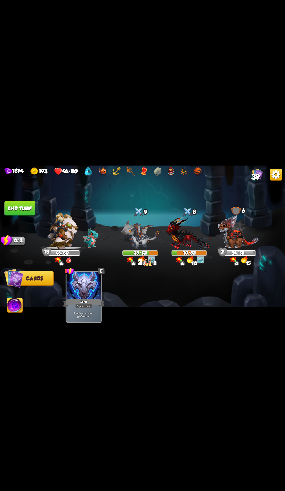
click at [24, 209] on button "End turn" at bounding box center [19, 208] width 31 height 15
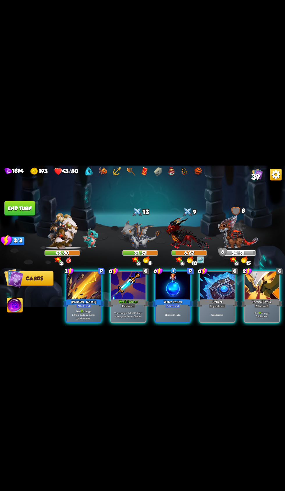
click at [217, 290] on div at bounding box center [217, 285] width 35 height 29
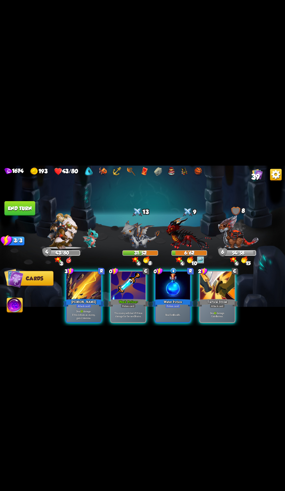
click at [174, 298] on div "Water Potion" at bounding box center [172, 302] width 41 height 9
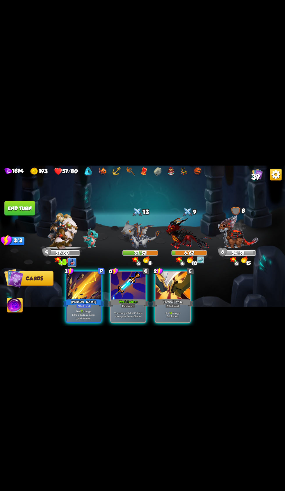
click at [132, 304] on div "Potion card" at bounding box center [128, 306] width 15 height 4
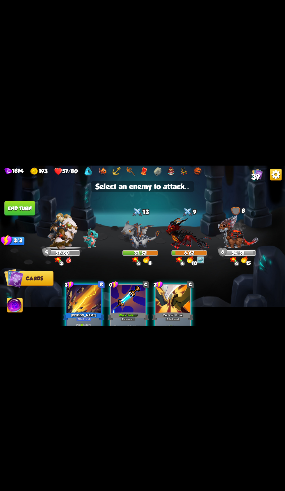
click at [146, 227] on img at bounding box center [140, 234] width 39 height 29
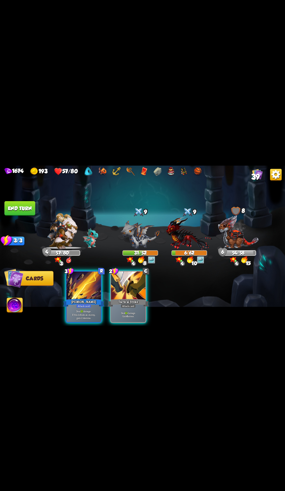
click at [90, 298] on div "[PERSON_NAME]" at bounding box center [83, 302] width 41 height 9
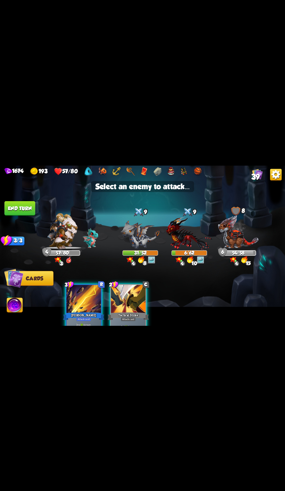
click at [196, 233] on img at bounding box center [189, 233] width 46 height 34
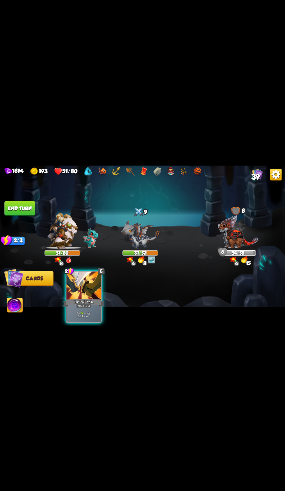
click at [82, 298] on div "Tactical Strike" at bounding box center [83, 302] width 41 height 9
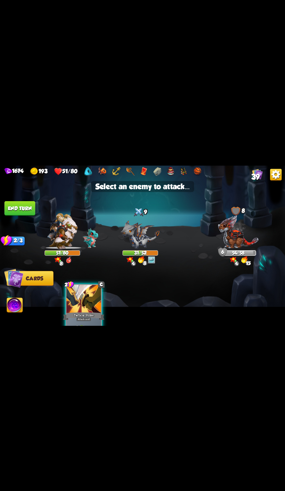
click at [139, 232] on img at bounding box center [140, 234] width 39 height 29
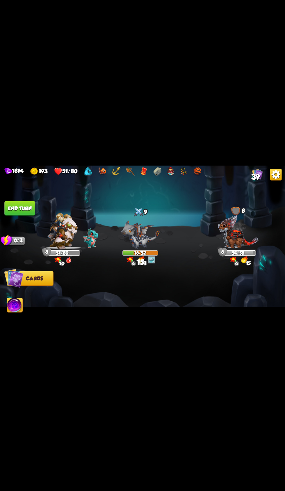
click at [24, 207] on button "End turn" at bounding box center [19, 208] width 31 height 15
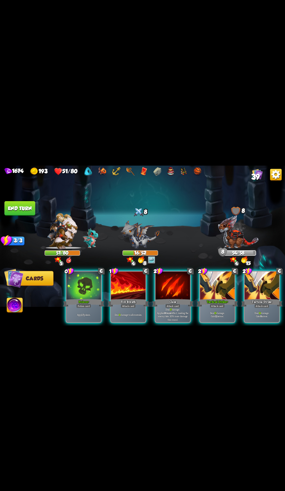
click at [76, 307] on div "Apply 7 poison." at bounding box center [84, 314] width 35 height 15
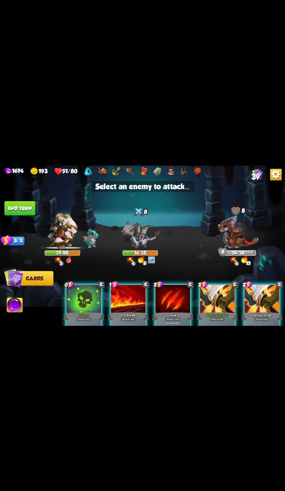
click at [239, 239] on img at bounding box center [238, 232] width 41 height 34
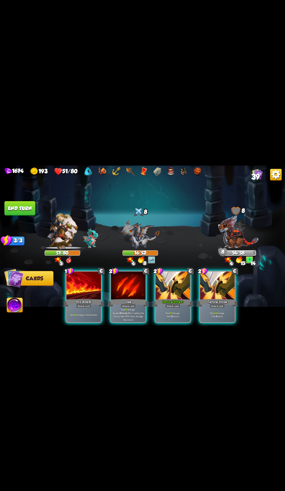
click at [180, 278] on div at bounding box center [172, 285] width 35 height 29
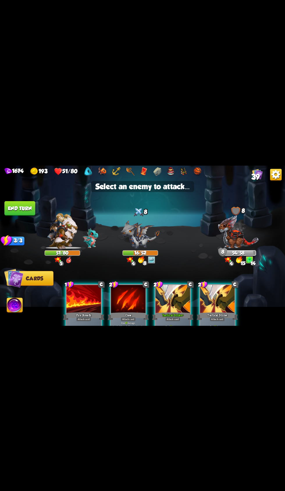
click at [234, 212] on div at bounding box center [235, 211] width 9 height 9
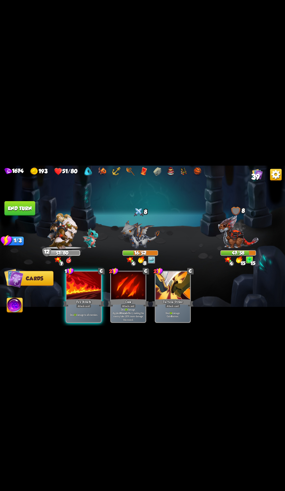
click at [96, 300] on div "Fire Breath" at bounding box center [83, 302] width 41 height 9
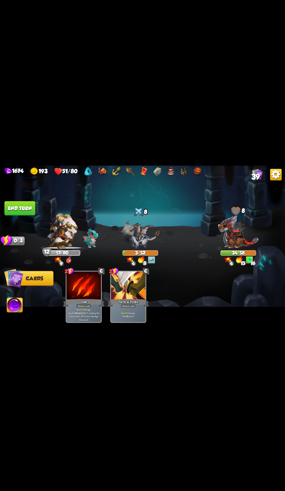
click at [28, 211] on button "End turn" at bounding box center [19, 208] width 31 height 15
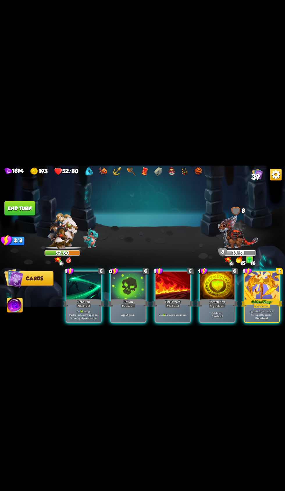
click at [261, 304] on div "Support card" at bounding box center [261, 306] width 17 height 4
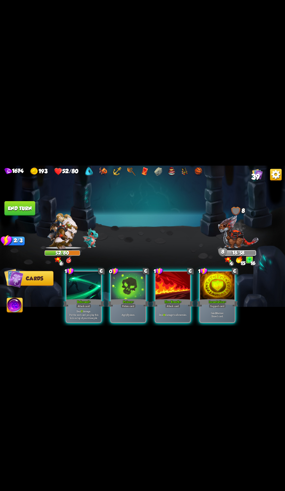
click at [213, 287] on div at bounding box center [217, 285] width 35 height 29
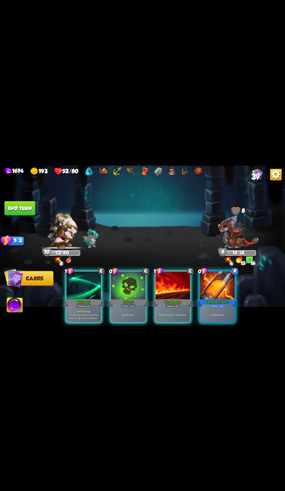
click at [214, 311] on div "Gain 2 Stamina." at bounding box center [217, 314] width 35 height 15
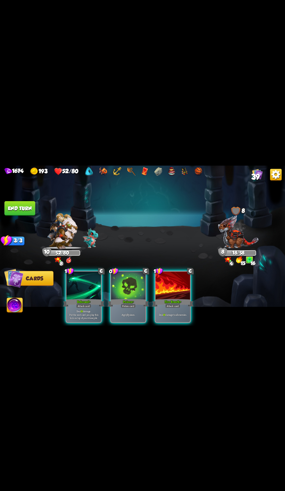
click at [19, 305] on img at bounding box center [15, 306] width 16 height 16
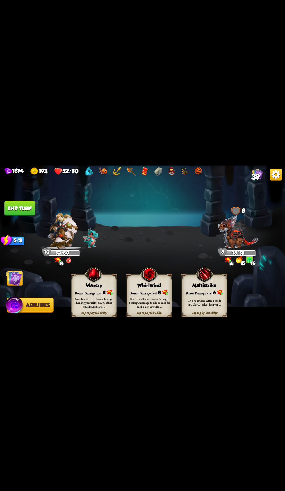
click at [95, 291] on div "Bonus Damage cost: 8" at bounding box center [93, 292] width 45 height 6
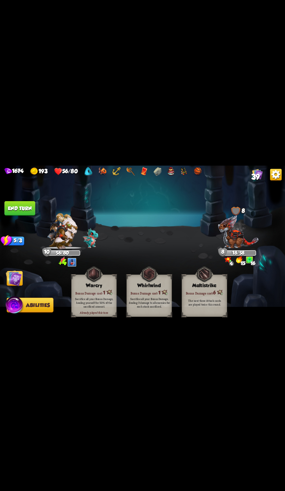
click at [17, 279] on img at bounding box center [14, 278] width 16 height 16
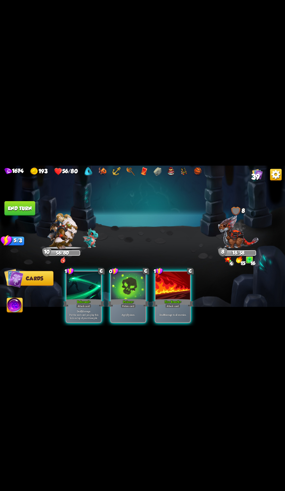
click at [19, 193] on img at bounding box center [142, 245] width 285 height 160
click at [32, 205] on button "End turn" at bounding box center [19, 208] width 31 height 15
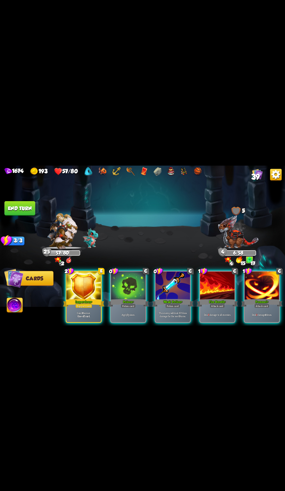
click at [177, 287] on div at bounding box center [172, 285] width 35 height 29
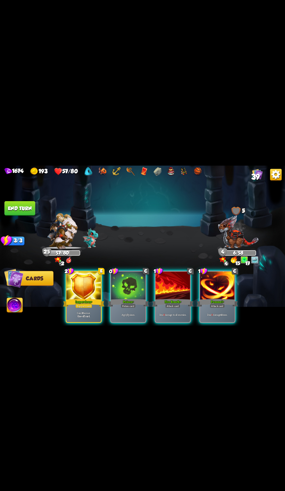
click at [14, 305] on img at bounding box center [15, 306] width 16 height 16
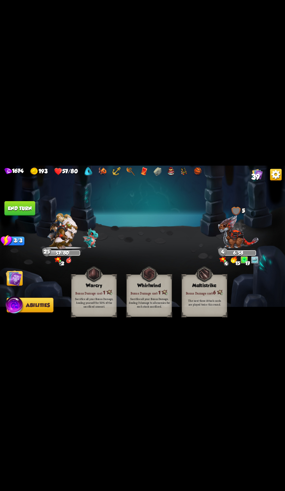
click at [12, 212] on button "End turn" at bounding box center [19, 208] width 31 height 15
click at [16, 283] on img at bounding box center [14, 278] width 16 height 16
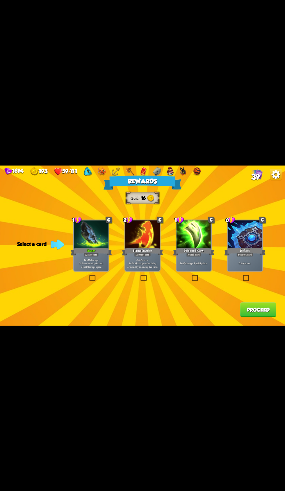
click at [72, 251] on div "Bane +" at bounding box center [91, 251] width 41 height 9
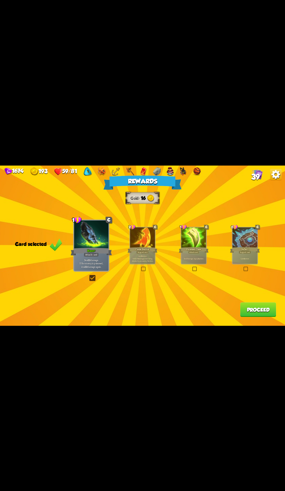
click at [253, 310] on button "Proceed" at bounding box center [258, 309] width 36 height 15
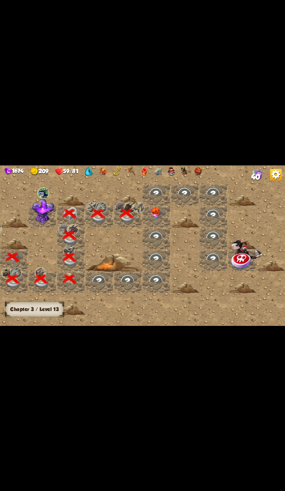
click at [157, 202] on div at bounding box center [156, 195] width 28 height 22
click at [157, 208] on img at bounding box center [156, 213] width 14 height 12
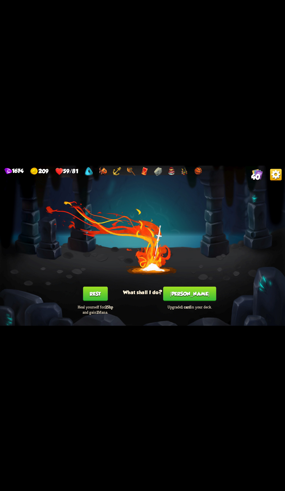
click at [96, 295] on button "Rest" at bounding box center [95, 293] width 25 height 15
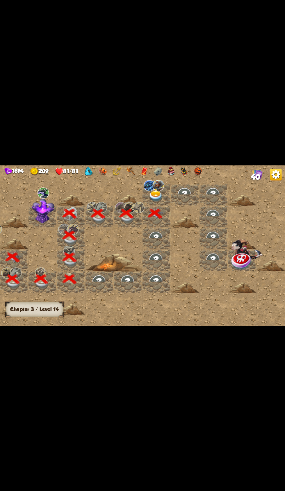
click at [154, 189] on img at bounding box center [158, 185] width 12 height 11
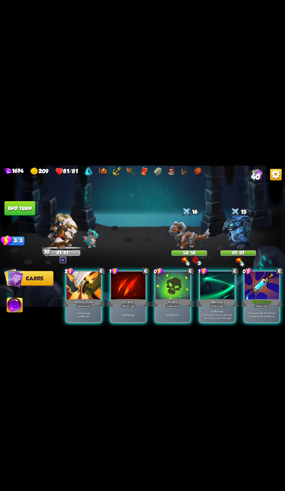
click at [174, 307] on div "Apply 4 poison." at bounding box center [172, 314] width 35 height 15
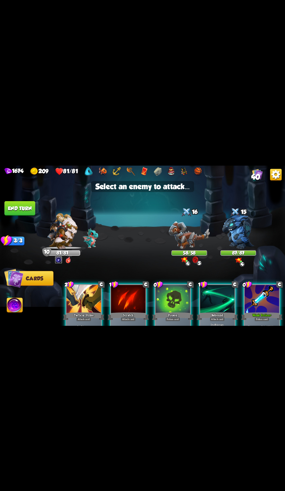
click at [239, 229] on img at bounding box center [238, 231] width 32 height 34
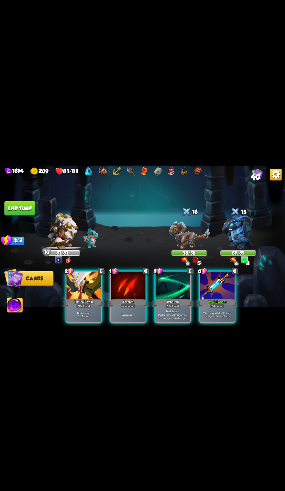
click at [215, 311] on p "The enemy will deal 25% less damage for the next 3 turns." at bounding box center [217, 314] width 33 height 7
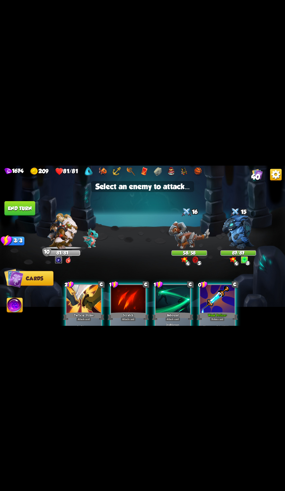
click at [185, 224] on img at bounding box center [189, 235] width 41 height 28
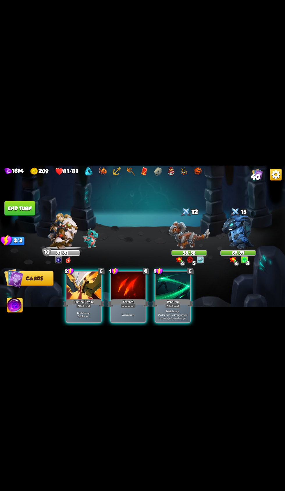
click at [92, 298] on div "Tactical Strike" at bounding box center [83, 302] width 41 height 9
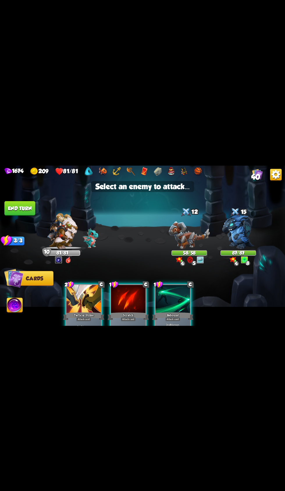
click at [191, 226] on img at bounding box center [189, 235] width 41 height 28
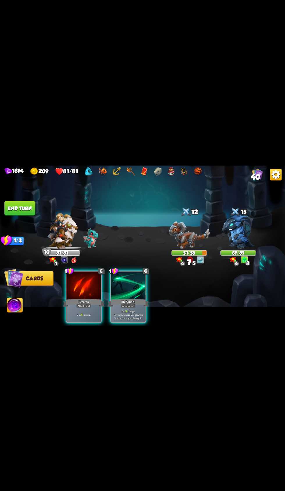
click at [132, 304] on div "Attack card" at bounding box center [128, 306] width 15 height 4
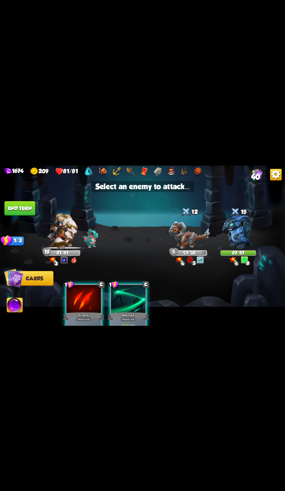
click at [246, 219] on img at bounding box center [238, 231] width 32 height 34
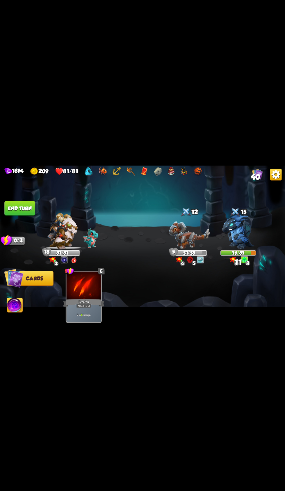
click at [25, 208] on button "End turn" at bounding box center [19, 208] width 31 height 15
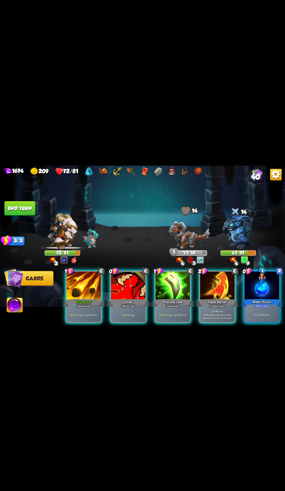
click at [261, 304] on div "Potion card" at bounding box center [261, 306] width 15 height 4
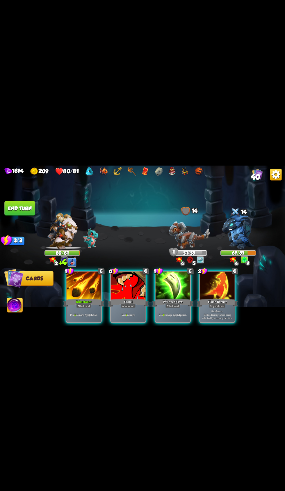
click at [217, 288] on div at bounding box center [217, 285] width 35 height 29
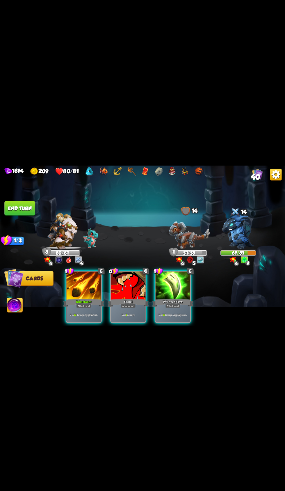
click at [77, 298] on div "Brimstone +" at bounding box center [83, 302] width 41 height 9
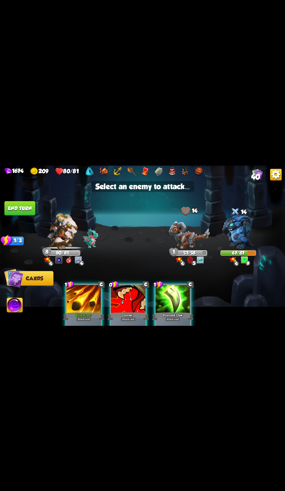
click at [241, 228] on img at bounding box center [238, 231] width 32 height 34
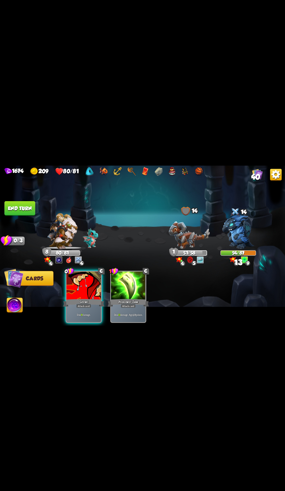
click at [92, 291] on div at bounding box center [84, 285] width 35 height 29
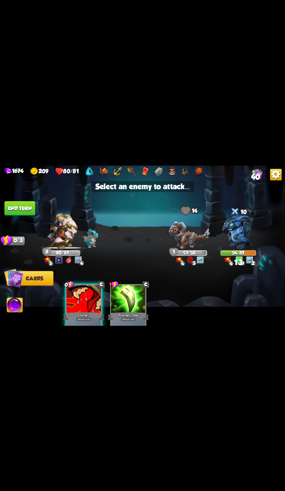
click at [251, 230] on img at bounding box center [238, 231] width 32 height 34
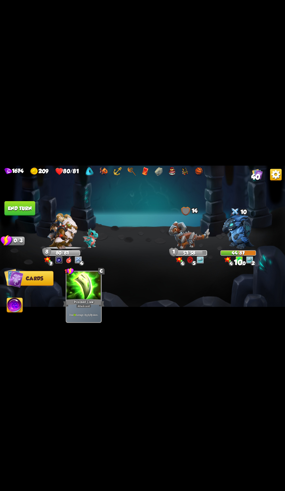
click at [12, 208] on button "End turn" at bounding box center [19, 208] width 31 height 15
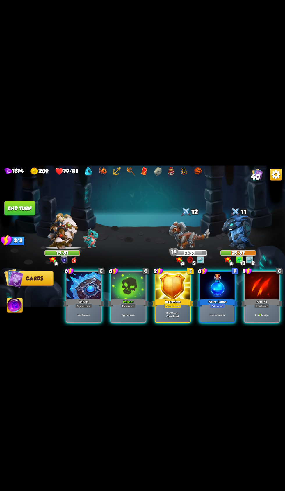
click at [143, 298] on div "Poison +" at bounding box center [128, 302] width 41 height 9
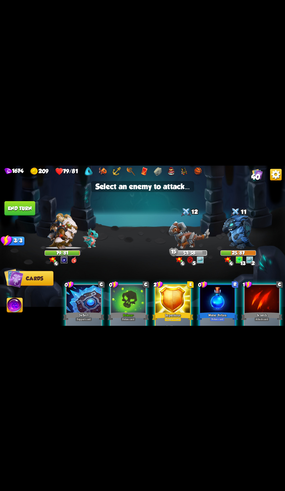
click at [239, 230] on img at bounding box center [238, 231] width 32 height 34
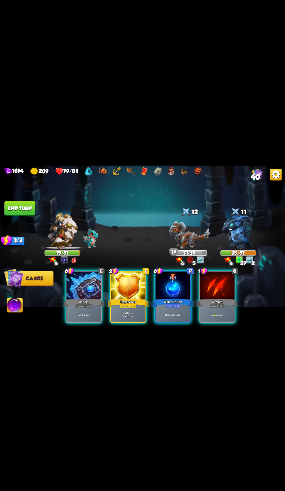
click at [134, 298] on div "Impervious" at bounding box center [128, 302] width 41 height 9
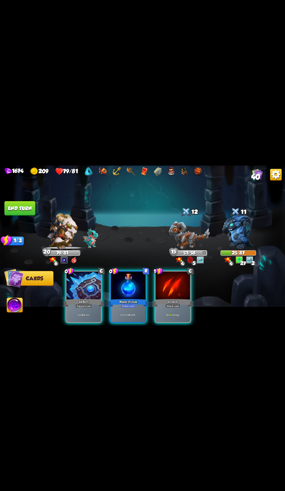
click at [89, 298] on div "Deflect" at bounding box center [83, 302] width 41 height 9
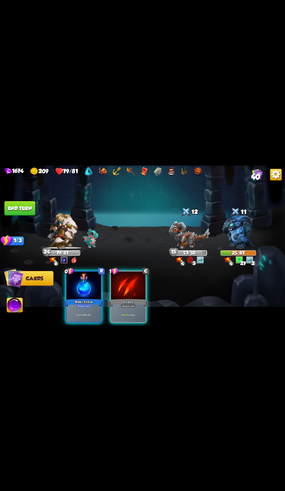
click at [183, 232] on img at bounding box center [189, 235] width 41 height 28
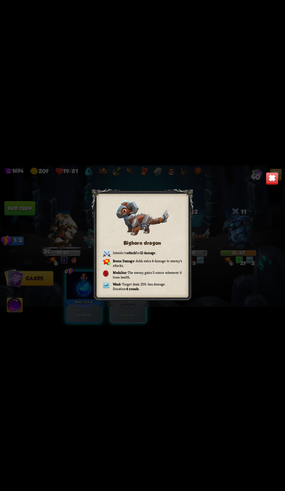
click at [277, 171] on div "Bighorn dragon Intends to attack for 12 damage . Bonus Damage – Adds extra 4 da…" at bounding box center [142, 245] width 285 height 160
click at [266, 180] on img at bounding box center [272, 178] width 12 height 12
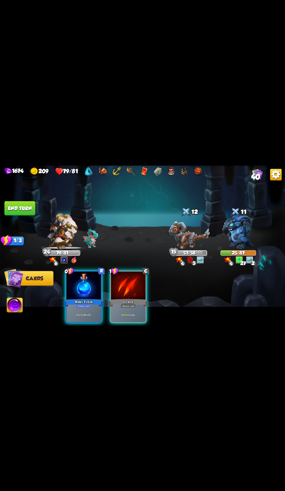
click at [127, 307] on div "Deal 11 damage." at bounding box center [128, 314] width 35 height 15
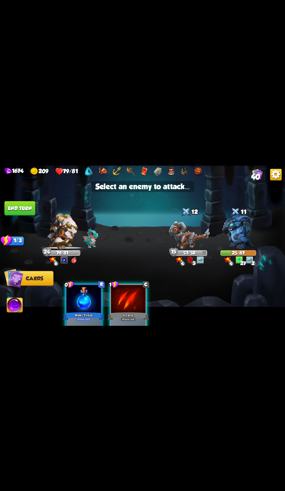
click at [194, 213] on div "12" at bounding box center [189, 213] width 36 height 12
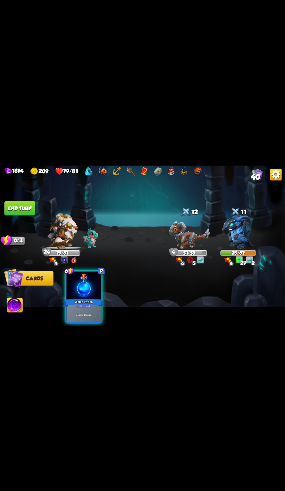
click at [29, 203] on button "End turn" at bounding box center [19, 208] width 31 height 15
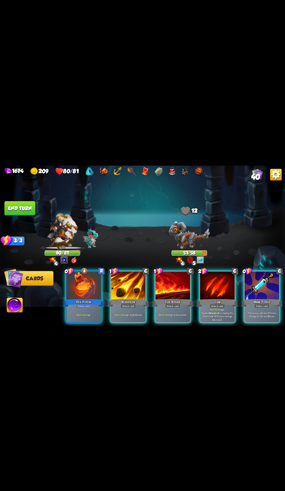
click at [215, 298] on div "Claw" at bounding box center [216, 302] width 41 height 9
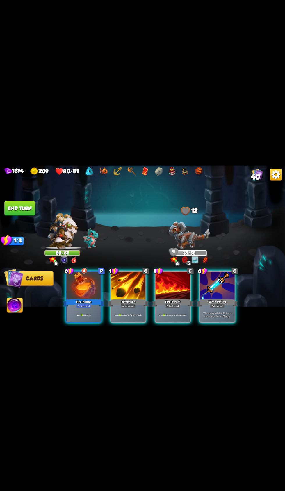
click at [101, 298] on div "Fire Potion" at bounding box center [83, 302] width 41 height 9
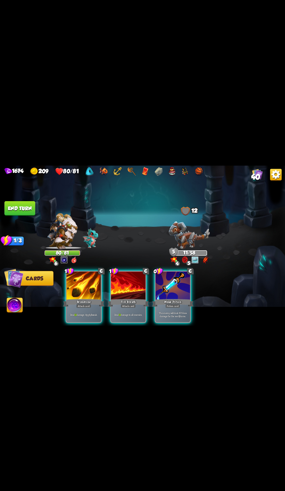
click at [90, 280] on div at bounding box center [84, 285] width 35 height 29
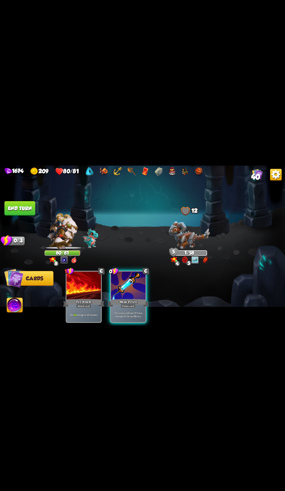
click at [20, 304] on img at bounding box center [15, 306] width 16 height 16
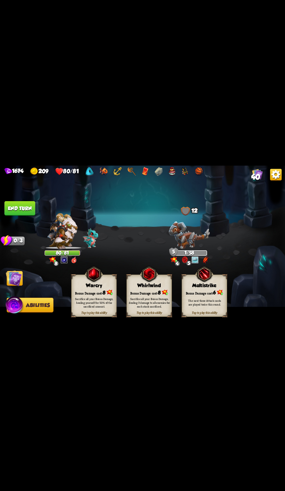
click at [95, 284] on div "Warcry" at bounding box center [93, 285] width 45 height 6
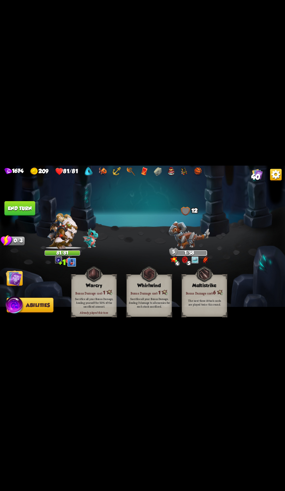
click at [31, 211] on button "End turn" at bounding box center [19, 208] width 31 height 15
click at [22, 279] on span "Cards" at bounding box center [15, 279] width 17 height 6
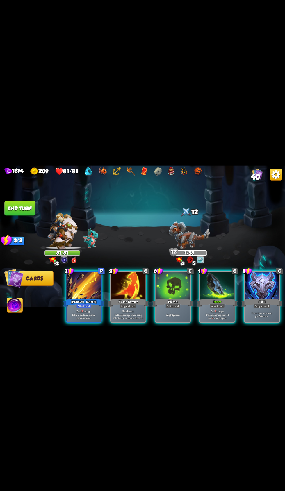
click at [172, 298] on div "Poison" at bounding box center [172, 302] width 41 height 9
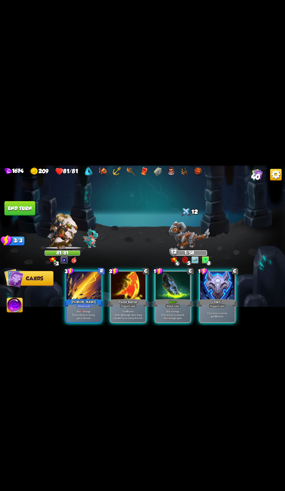
click at [79, 298] on div "[PERSON_NAME]" at bounding box center [83, 302] width 41 height 9
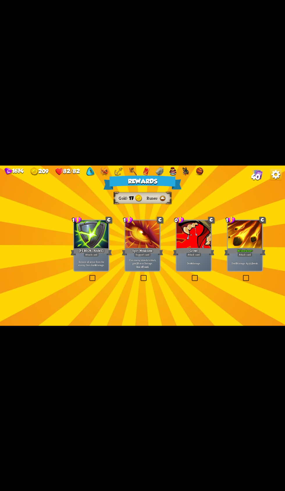
click at [98, 243] on div at bounding box center [91, 234] width 35 height 29
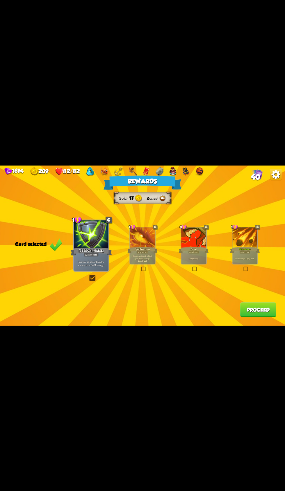
click at [266, 314] on button "Proceed" at bounding box center [258, 309] width 36 height 15
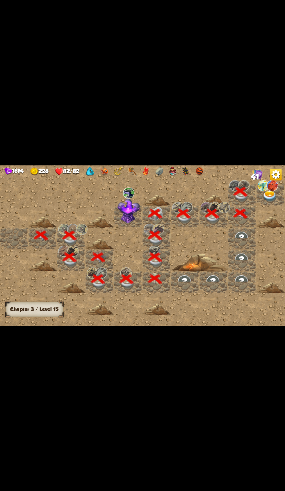
click at [253, 316] on div at bounding box center [185, 245] width 370 height 166
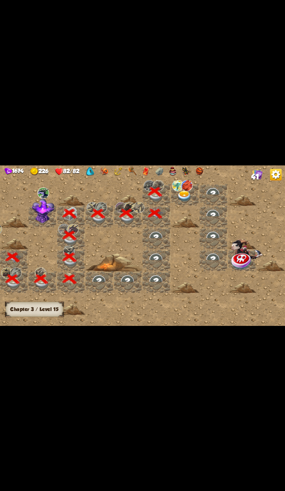
click at [182, 192] on img at bounding box center [184, 196] width 14 height 11
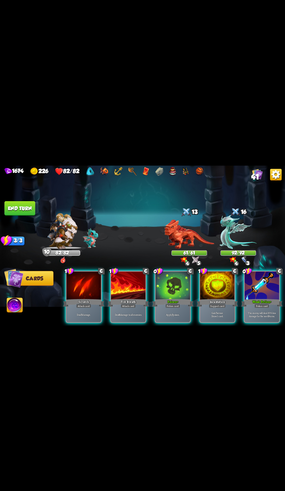
click at [169, 288] on div at bounding box center [172, 285] width 35 height 29
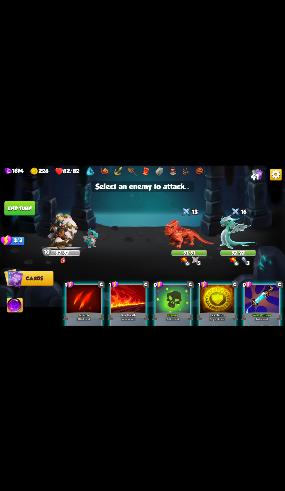
click at [239, 223] on img at bounding box center [238, 231] width 37 height 34
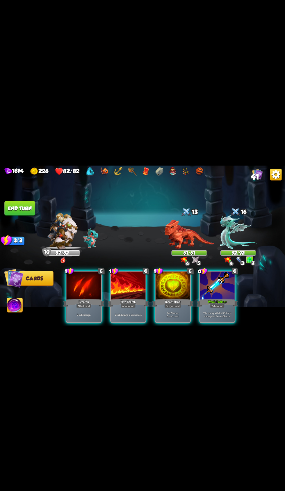
click at [223, 311] on p "The enemy will deal 25% less damage for the next 3 turns." at bounding box center [217, 314] width 33 height 7
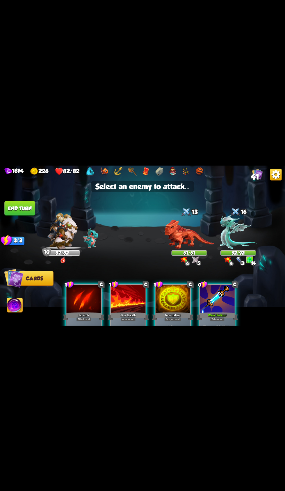
click at [236, 226] on img at bounding box center [238, 231] width 37 height 34
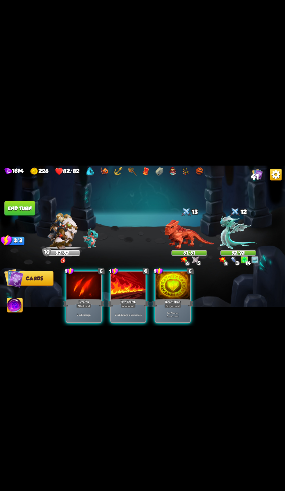
click at [174, 298] on div "Incantation" at bounding box center [172, 302] width 41 height 9
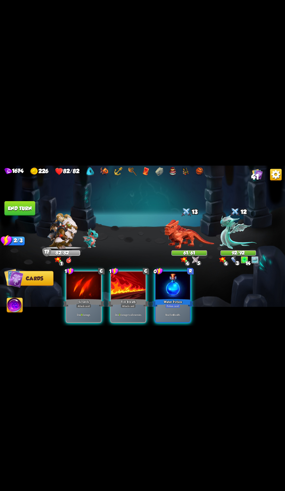
click at [126, 288] on div at bounding box center [128, 285] width 35 height 29
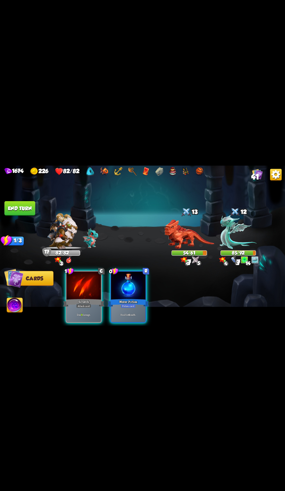
click at [84, 298] on div "Scratch" at bounding box center [83, 302] width 41 height 9
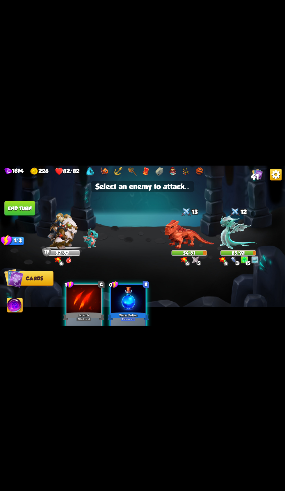
click at [186, 253] on div "54/61" at bounding box center [189, 253] width 35 height 4
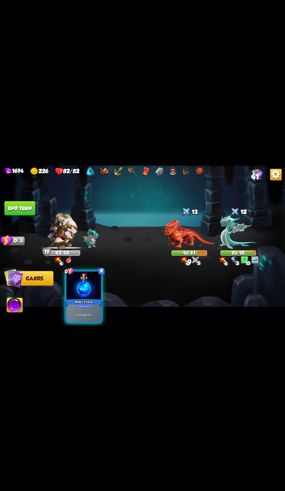
click at [31, 206] on button "End turn" at bounding box center [19, 208] width 31 height 15
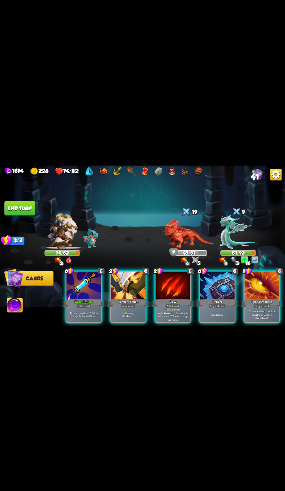
click at [89, 289] on div at bounding box center [84, 285] width 35 height 29
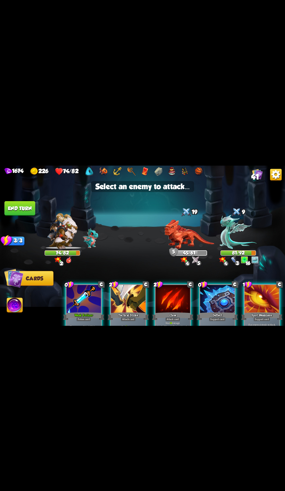
click at [183, 231] on img at bounding box center [189, 233] width 50 height 29
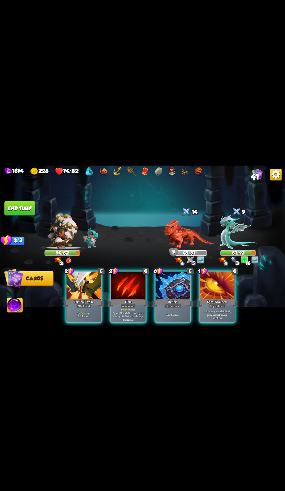
click at [76, 298] on div "Tactical Strike" at bounding box center [83, 302] width 41 height 9
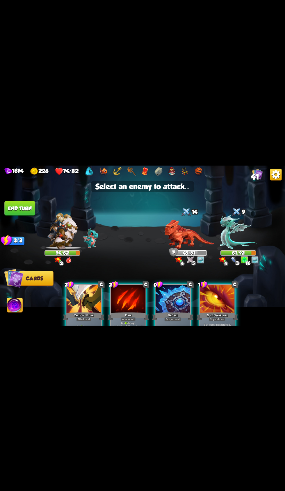
click at [238, 233] on img at bounding box center [238, 231] width 37 height 34
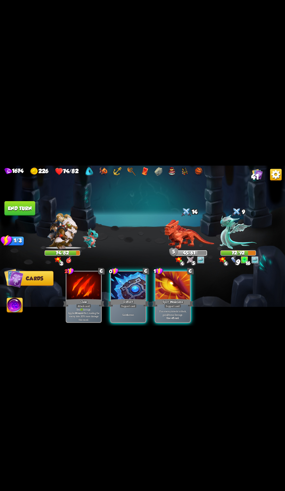
click at [135, 298] on div "Deflect" at bounding box center [128, 302] width 41 height 9
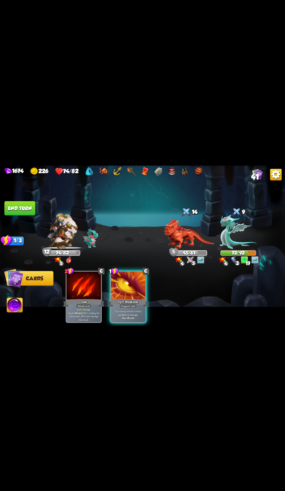
click at [20, 208] on button "End turn" at bounding box center [19, 208] width 31 height 15
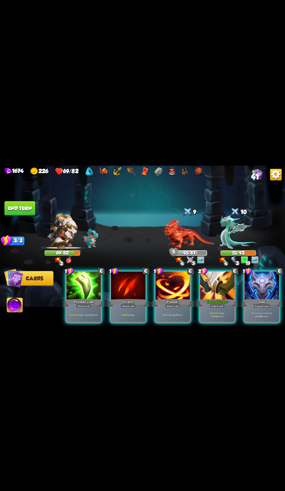
click at [88, 298] on div "Poisoned Claw" at bounding box center [83, 302] width 41 height 9
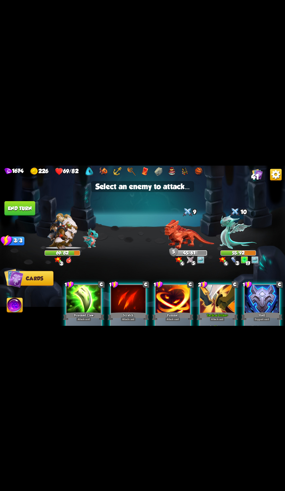
click at [192, 227] on img at bounding box center [189, 233] width 50 height 29
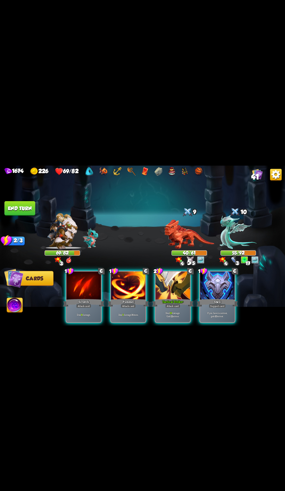
click at [183, 285] on div at bounding box center [172, 285] width 35 height 29
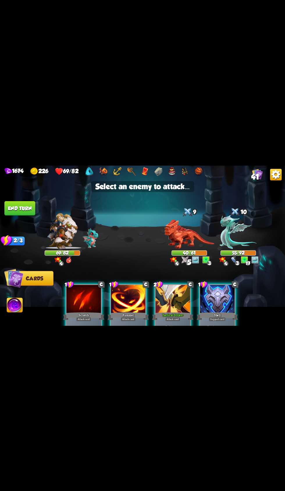
click at [239, 227] on img at bounding box center [238, 231] width 37 height 34
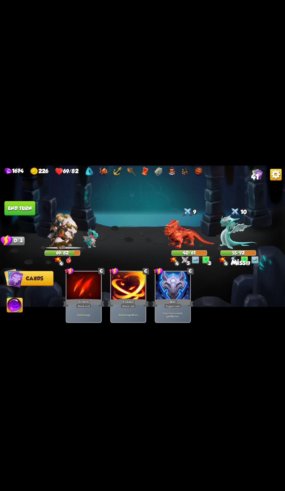
click at [119, 298] on div "Pummel" at bounding box center [128, 302] width 41 height 9
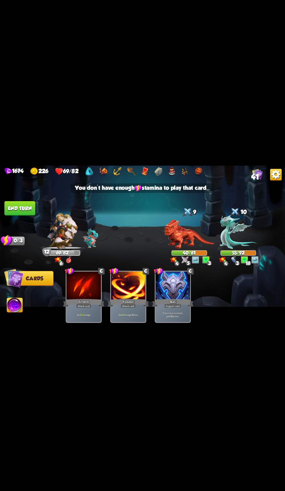
click at [31, 207] on button "End turn" at bounding box center [19, 208] width 31 height 15
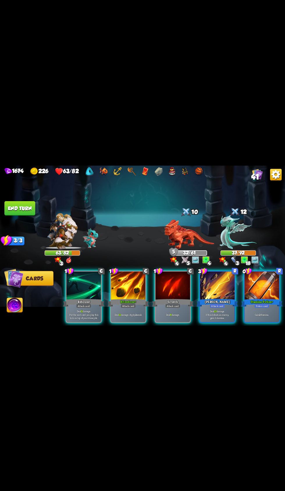
click at [263, 298] on div "Stamina Potion +" at bounding box center [261, 302] width 41 height 9
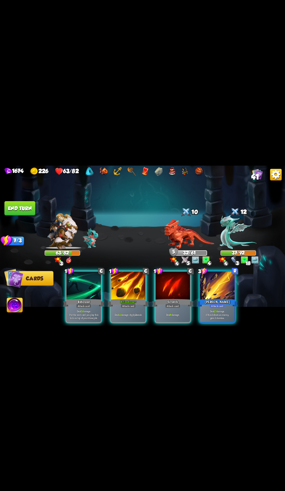
click at [134, 290] on div at bounding box center [128, 285] width 35 height 29
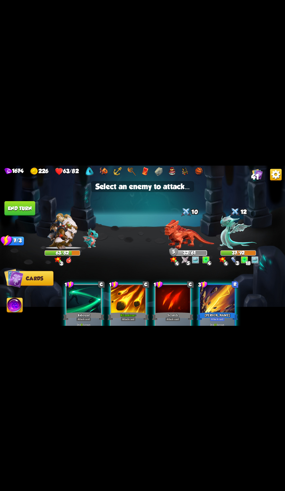
click at [240, 224] on img at bounding box center [238, 231] width 37 height 34
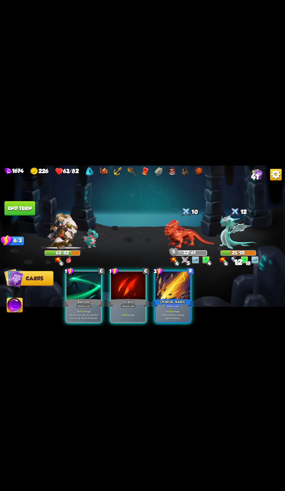
click at [126, 289] on div at bounding box center [128, 285] width 35 height 29
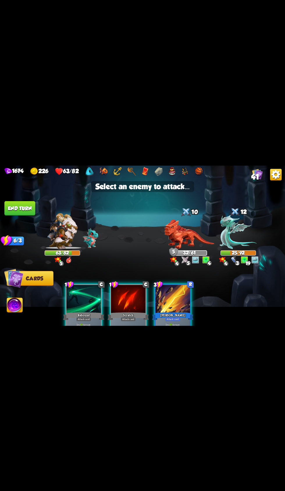
click at [235, 226] on img at bounding box center [238, 231] width 37 height 34
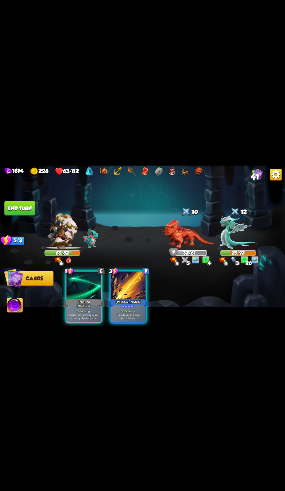
click at [76, 304] on div "Attack card" at bounding box center [83, 306] width 15 height 4
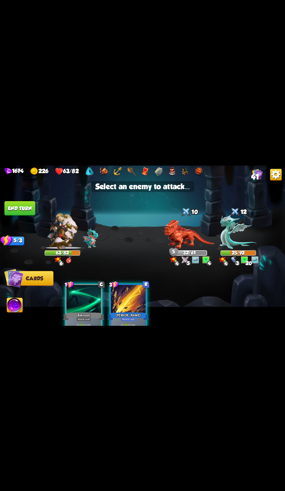
click at [176, 230] on img at bounding box center [189, 233] width 50 height 29
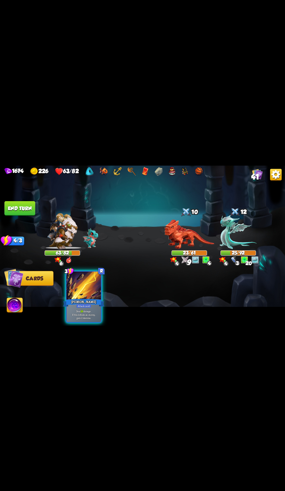
click at [95, 298] on div "[PERSON_NAME]" at bounding box center [83, 302] width 41 height 9
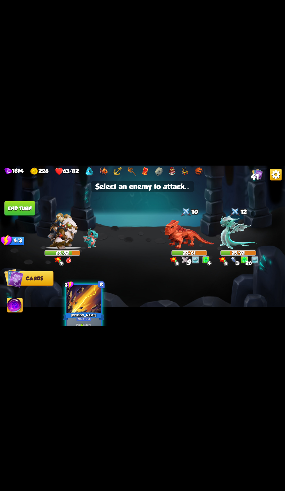
click at [248, 238] on img at bounding box center [238, 231] width 37 height 34
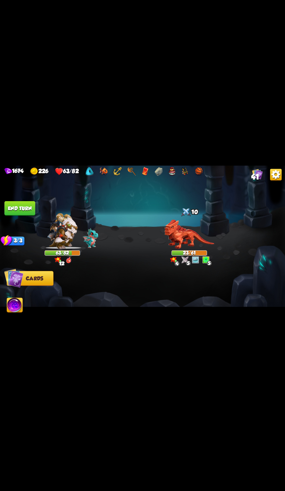
click at [31, 206] on button "End turn" at bounding box center [19, 208] width 31 height 15
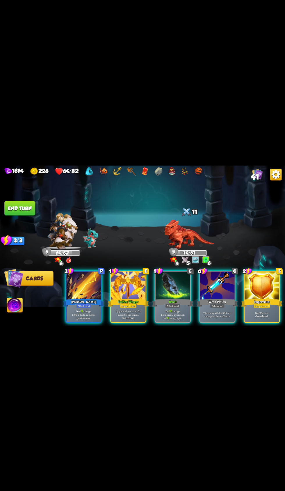
click at [225, 304] on div "Potion card" at bounding box center [217, 306] width 15 height 4
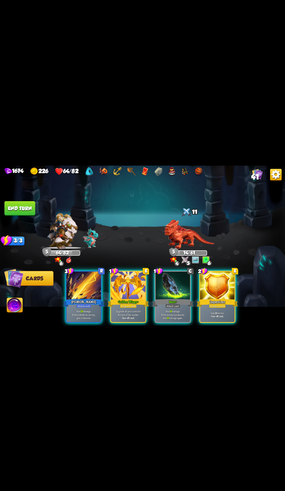
click at [235, 298] on div "Impervious" at bounding box center [216, 302] width 41 height 9
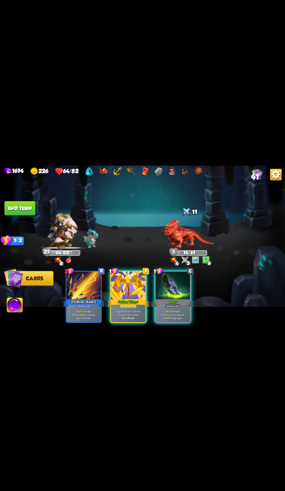
click at [16, 313] on img at bounding box center [15, 306] width 16 height 16
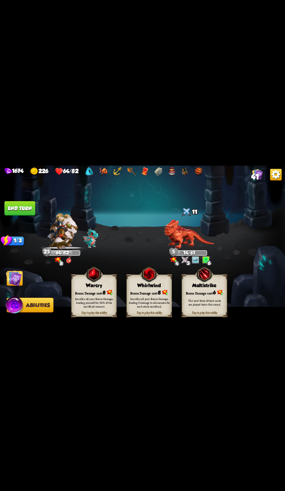
click at [83, 291] on div "Bonus Damage cost: 8" at bounding box center [93, 292] width 45 height 6
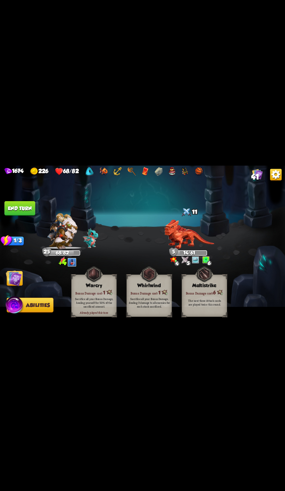
click at [29, 206] on button "End turn" at bounding box center [19, 208] width 31 height 15
click at [14, 279] on img at bounding box center [14, 278] width 16 height 16
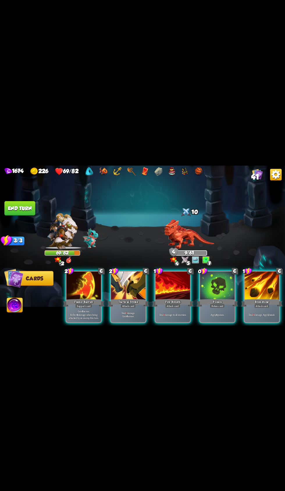
click at [213, 282] on div at bounding box center [217, 285] width 35 height 29
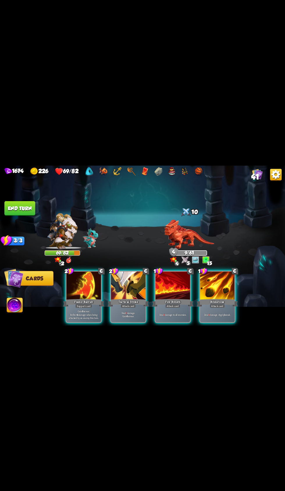
click at [130, 283] on div at bounding box center [128, 285] width 35 height 29
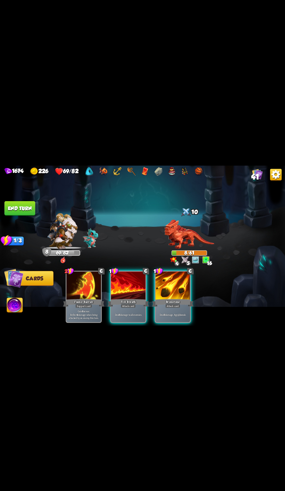
click at [31, 209] on button "End turn" at bounding box center [19, 208] width 31 height 15
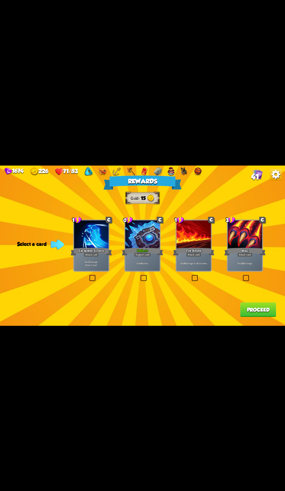
click at [150, 232] on div at bounding box center [142, 234] width 35 height 29
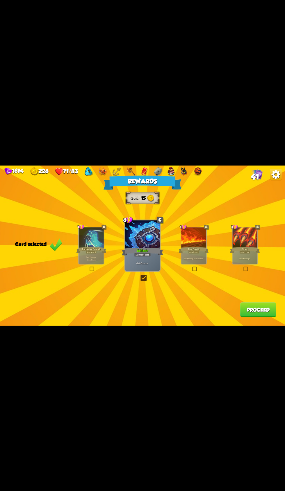
click at [257, 311] on button "Proceed" at bounding box center [258, 309] width 36 height 15
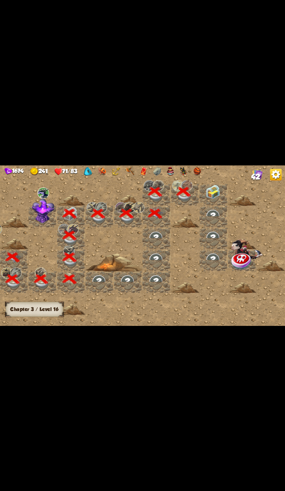
click at [210, 188] on img at bounding box center [212, 192] width 14 height 14
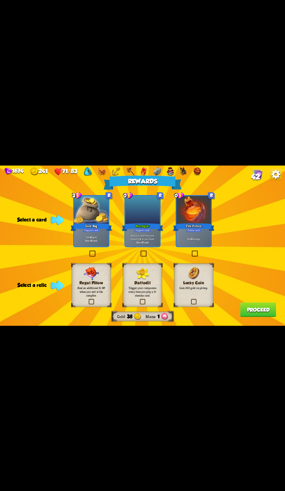
click at [155, 278] on div "Daffodil Trigger your companion every time you play a 3+ stamina card." at bounding box center [142, 285] width 39 height 44
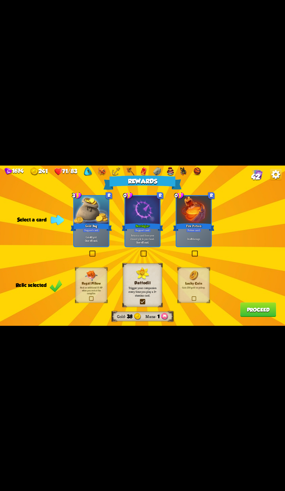
click at [197, 215] on div at bounding box center [193, 210] width 35 height 29
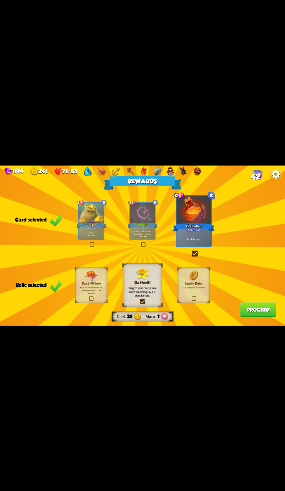
click at [251, 313] on button "Proceed" at bounding box center [258, 309] width 36 height 15
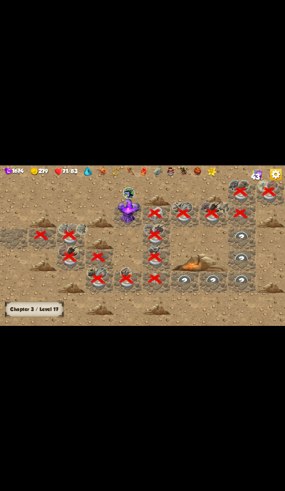
click at [255, 311] on div at bounding box center [185, 245] width 370 height 166
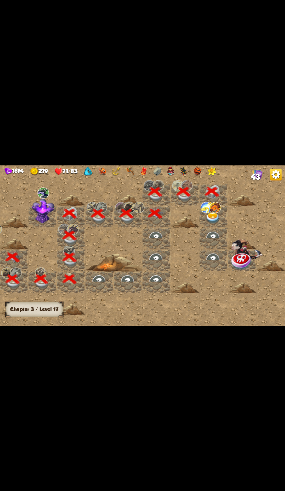
click at [212, 211] on img at bounding box center [215, 207] width 12 height 11
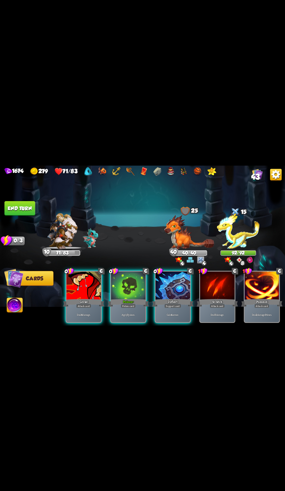
click at [137, 307] on div "Apply 7 poison." at bounding box center [128, 314] width 35 height 15
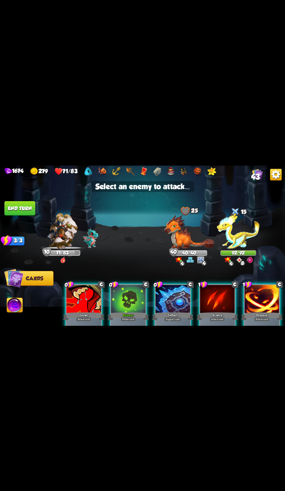
click at [194, 237] on img at bounding box center [189, 232] width 50 height 34
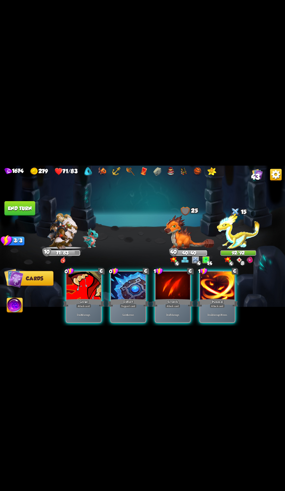
click at [122, 313] on p "Gain 4 armor." at bounding box center [128, 314] width 33 height 3
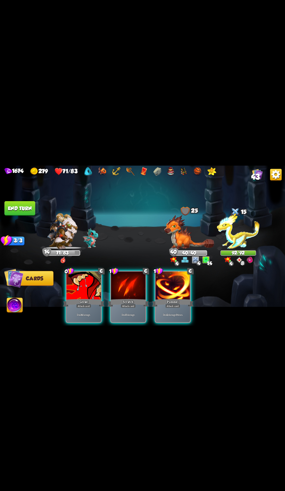
click at [95, 298] on div "Growl" at bounding box center [83, 302] width 41 height 9
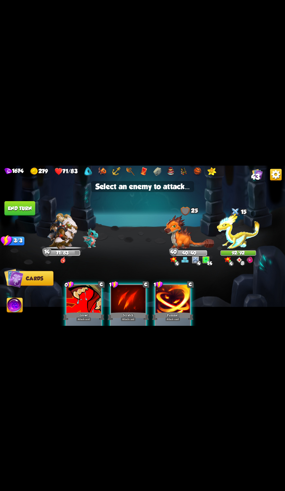
click at [237, 236] on img at bounding box center [238, 231] width 43 height 36
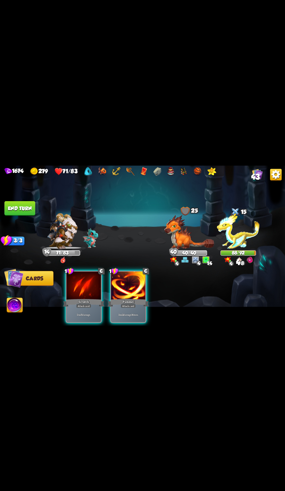
click at [80, 304] on div "Attack card" at bounding box center [83, 306] width 15 height 4
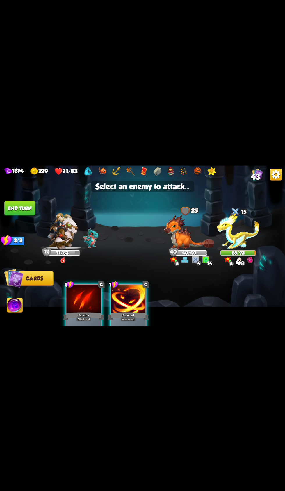
click at [238, 231] on img at bounding box center [238, 231] width 43 height 36
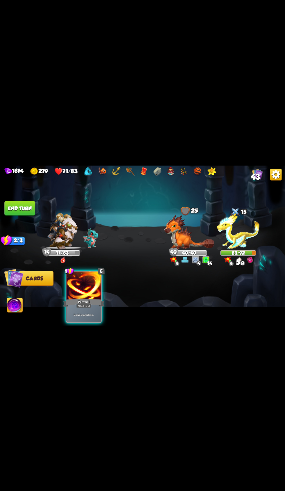
click at [88, 312] on div "Deal 2 damage 3 times." at bounding box center [84, 314] width 35 height 15
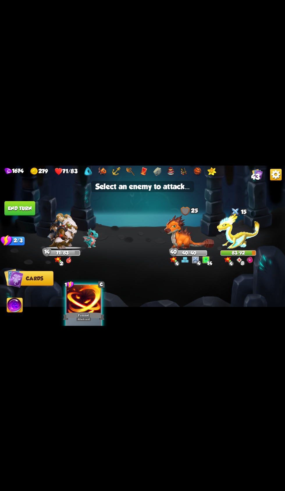
click at [248, 237] on img at bounding box center [238, 231] width 43 height 36
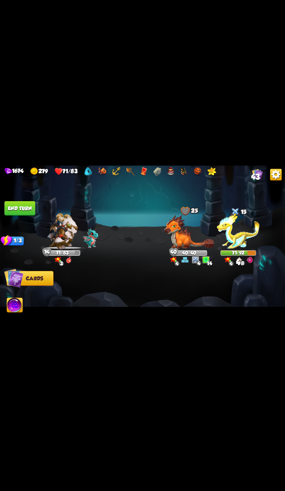
click at [28, 208] on button "End turn" at bounding box center [19, 208] width 31 height 15
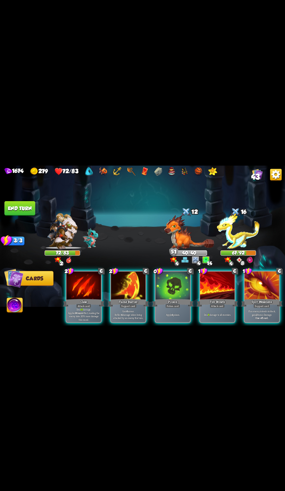
click at [173, 298] on div "Poison" at bounding box center [172, 302] width 41 height 9
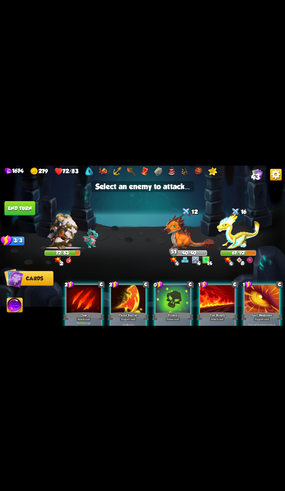
click at [182, 228] on img at bounding box center [189, 232] width 50 height 34
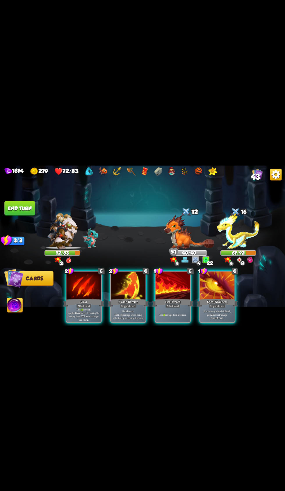
click at [129, 287] on div at bounding box center [128, 285] width 35 height 29
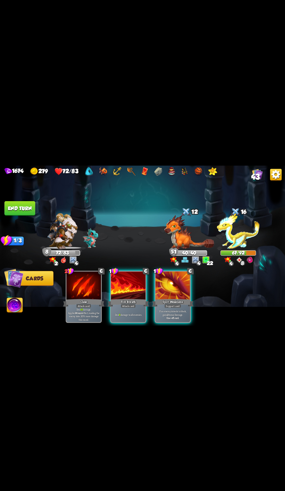
click at [139, 287] on div at bounding box center [128, 285] width 35 height 29
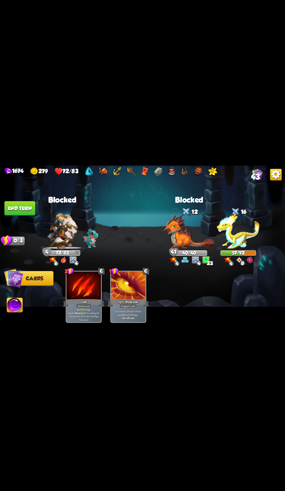
click at [32, 213] on button "End turn" at bounding box center [19, 208] width 31 height 15
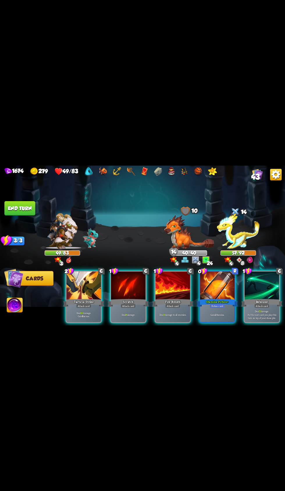
click at [216, 298] on div "Stamina Potion +" at bounding box center [216, 302] width 41 height 9
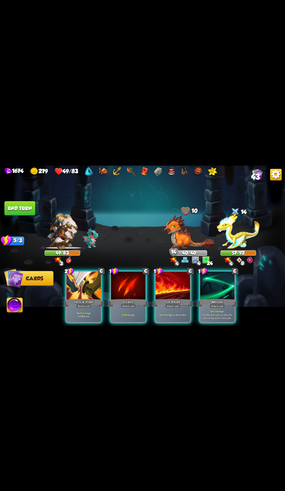
click at [177, 298] on div "Fire Breath" at bounding box center [172, 302] width 41 height 9
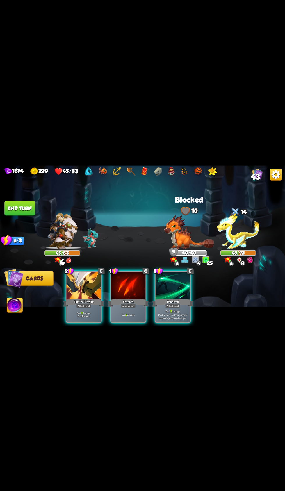
click at [94, 291] on div at bounding box center [84, 285] width 35 height 29
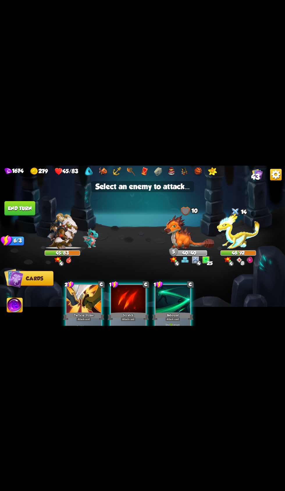
click at [188, 233] on img at bounding box center [189, 232] width 50 height 34
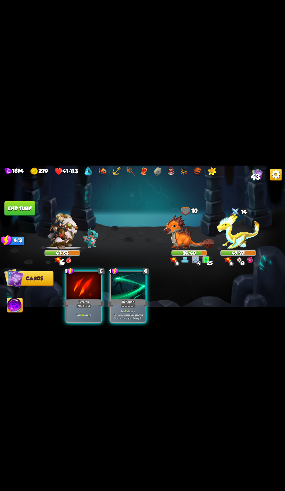
click at [88, 304] on div "Attack card" at bounding box center [83, 306] width 15 height 4
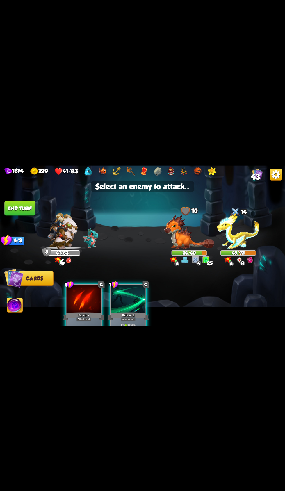
click at [173, 232] on img at bounding box center [189, 232] width 50 height 34
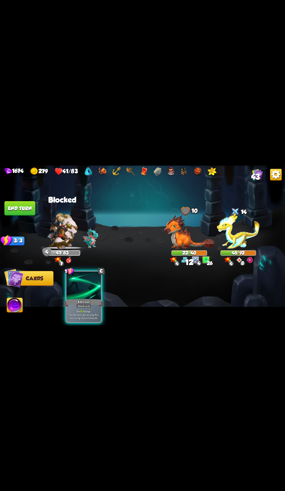
click at [96, 298] on div "Rebound" at bounding box center [83, 302] width 41 height 9
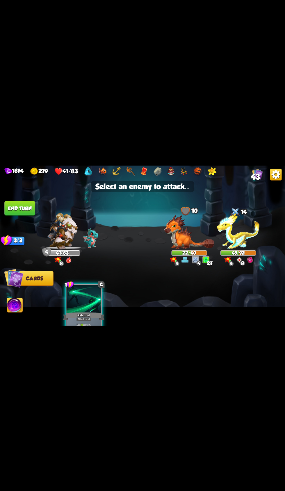
click at [230, 237] on img at bounding box center [238, 231] width 43 height 36
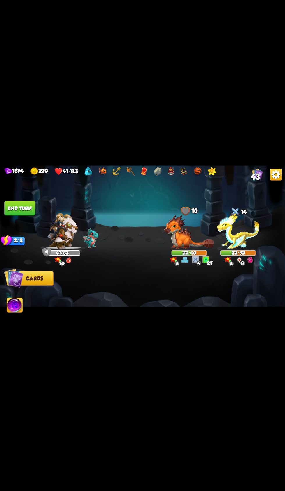
click at [31, 208] on button "End turn" at bounding box center [19, 208] width 31 height 15
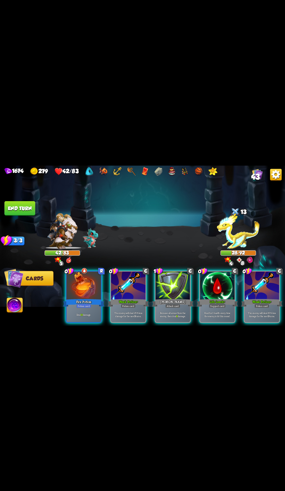
click at [214, 304] on div "Support card" at bounding box center [217, 306] width 17 height 4
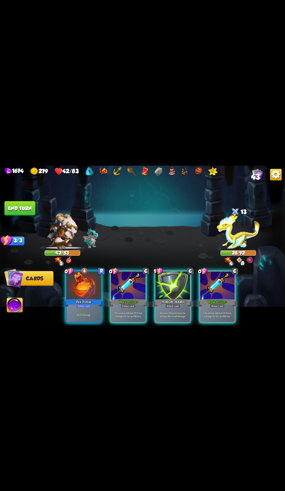
click at [86, 298] on div "Fire Potion" at bounding box center [83, 302] width 41 height 9
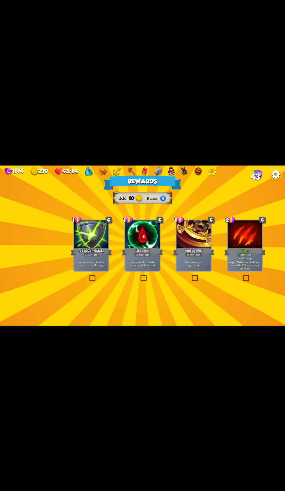
click at [159, 242] on div at bounding box center [142, 234] width 35 height 29
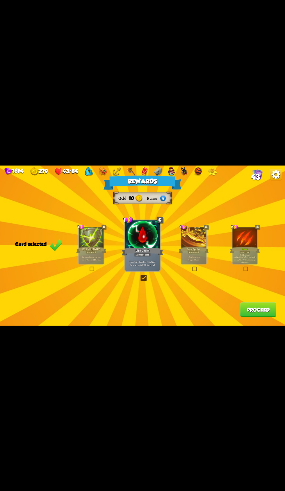
click at [246, 248] on div "Claw +" at bounding box center [245, 249] width 30 height 7
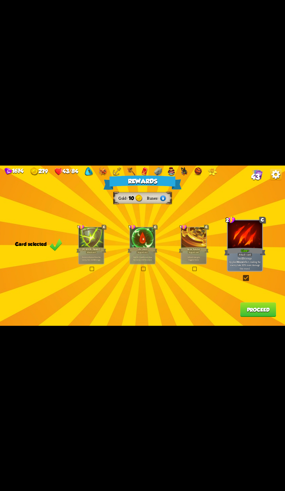
click at [262, 313] on button "Proceed" at bounding box center [258, 309] width 36 height 15
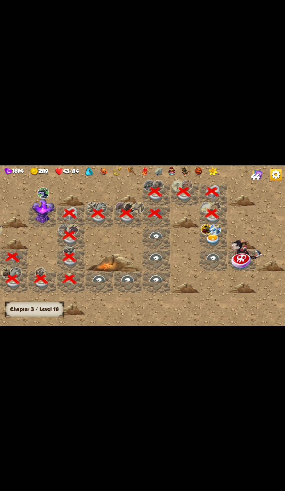
click at [213, 243] on img at bounding box center [212, 239] width 14 height 11
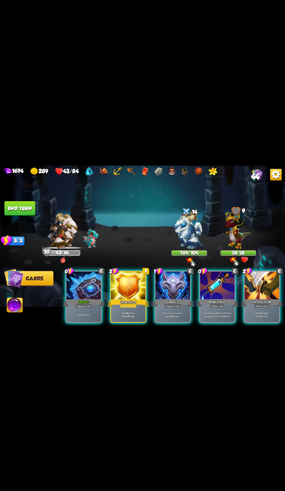
click at [220, 276] on div at bounding box center [217, 285] width 35 height 29
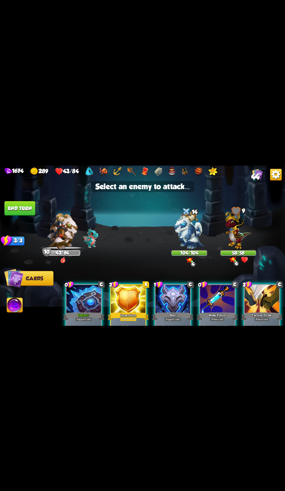
click at [193, 229] on img at bounding box center [189, 229] width 30 height 37
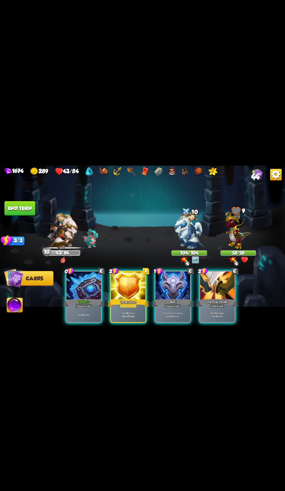
click at [223, 287] on div at bounding box center [217, 285] width 35 height 29
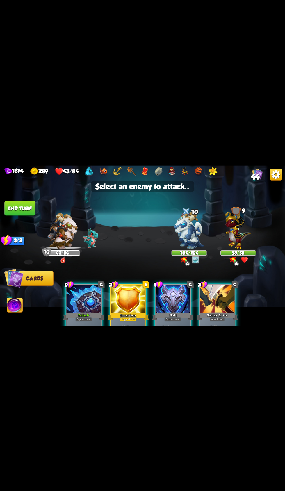
click at [196, 226] on img at bounding box center [189, 229] width 30 height 37
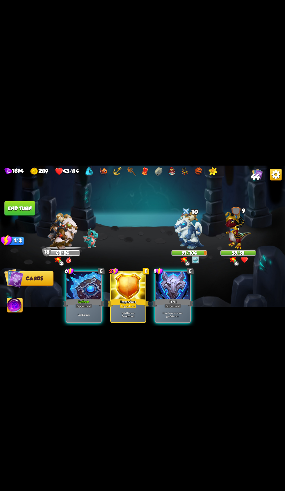
click at [34, 206] on button "End turn" at bounding box center [19, 208] width 31 height 15
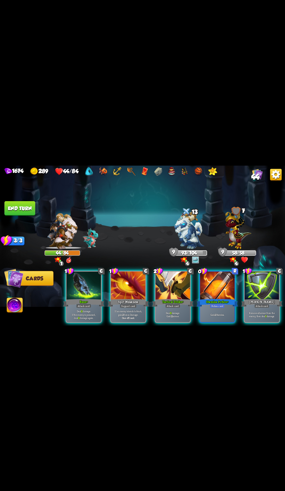
click at [212, 290] on div at bounding box center [217, 285] width 35 height 29
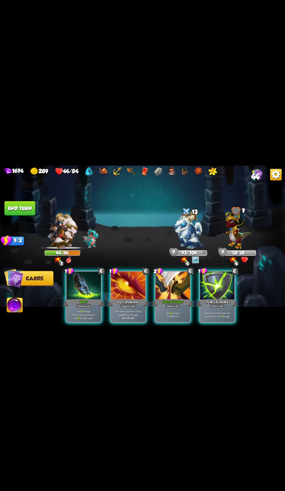
click at [137, 285] on div at bounding box center [128, 285] width 35 height 29
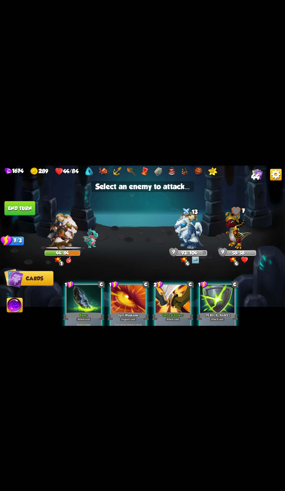
click at [249, 234] on img at bounding box center [238, 228] width 26 height 40
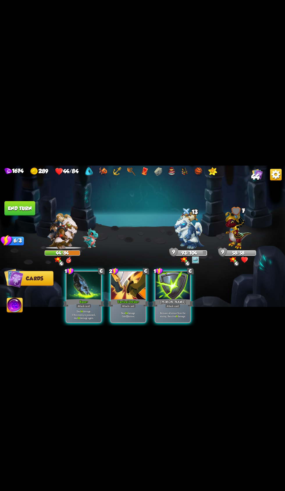
click at [133, 304] on div "Attack card" at bounding box center [128, 306] width 15 height 4
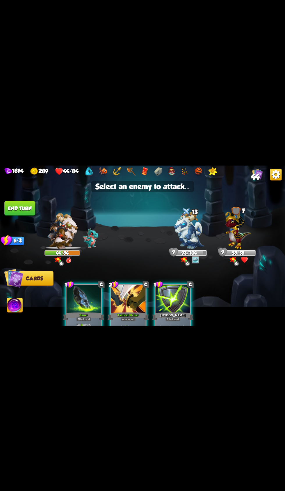
click at [198, 215] on div "13" at bounding box center [189, 213] width 36 height 12
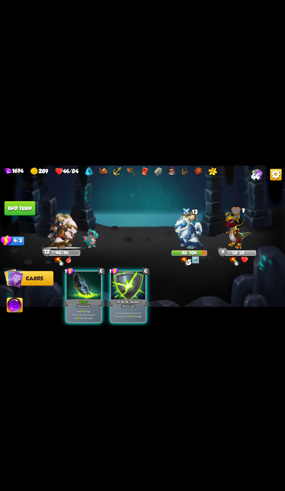
click at [135, 298] on div "[PERSON_NAME]" at bounding box center [128, 302] width 41 height 9
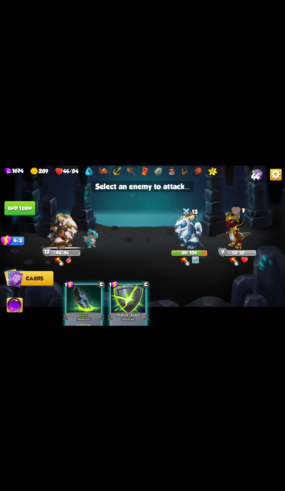
click at [247, 228] on img at bounding box center [238, 228] width 26 height 40
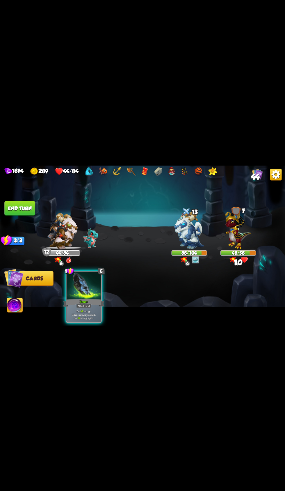
click at [94, 301] on div "Bane +" at bounding box center [83, 302] width 41 height 9
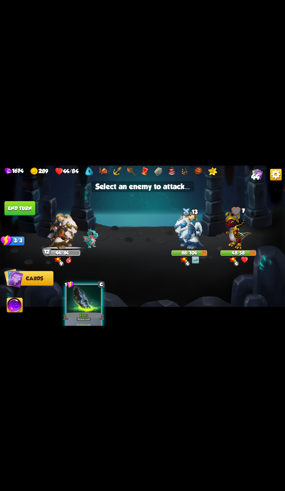
click at [234, 229] on img at bounding box center [238, 228] width 26 height 40
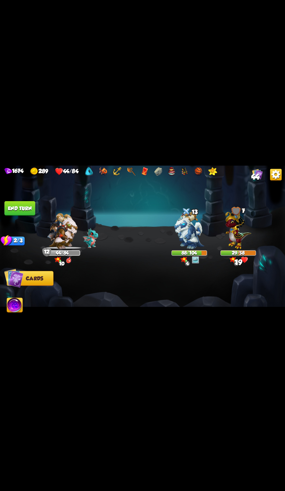
click at [18, 212] on button "End turn" at bounding box center [19, 208] width 31 height 15
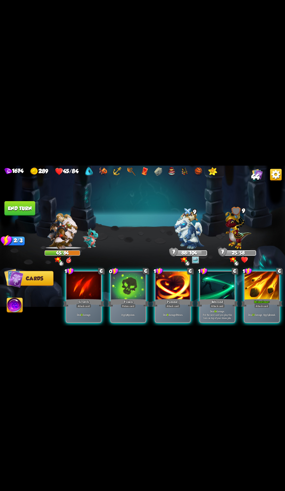
click at [123, 298] on div "Poison" at bounding box center [128, 302] width 41 height 9
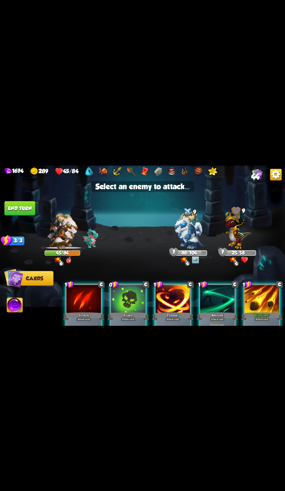
click at [186, 220] on img at bounding box center [189, 229] width 30 height 37
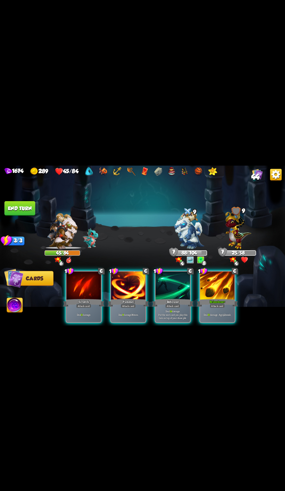
click at [204, 284] on div at bounding box center [217, 285] width 35 height 29
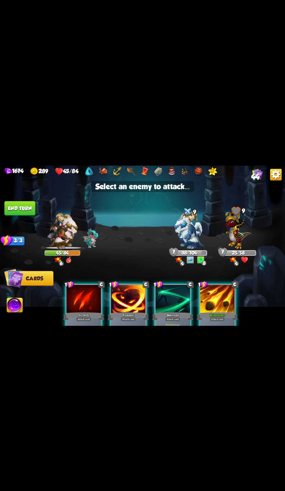
click at [213, 291] on div at bounding box center [217, 299] width 35 height 29
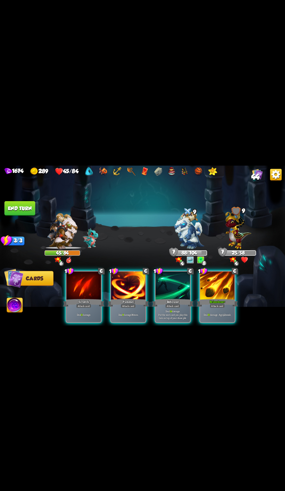
click at [187, 232] on img at bounding box center [189, 229] width 30 height 37
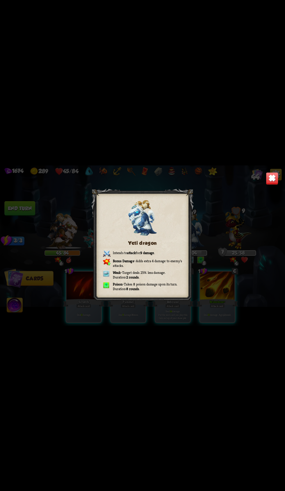
click at [268, 181] on img at bounding box center [272, 178] width 12 height 12
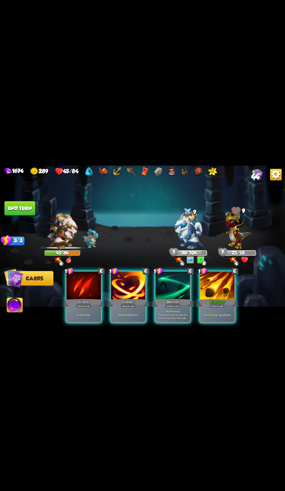
click at [214, 281] on div at bounding box center [217, 285] width 35 height 29
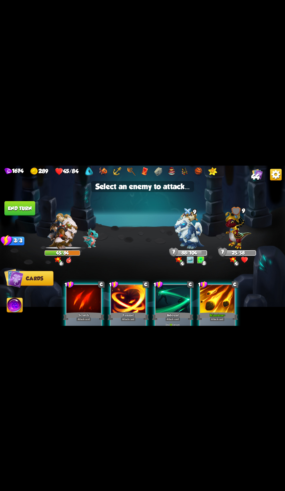
click at [191, 226] on img at bounding box center [189, 229] width 30 height 37
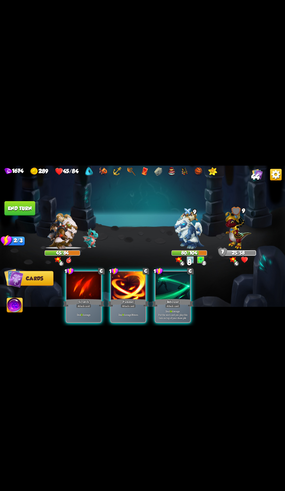
click at [134, 298] on div "Pummel" at bounding box center [128, 302] width 41 height 9
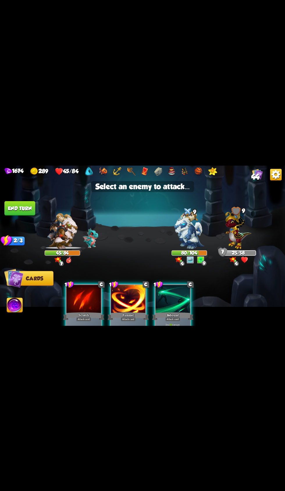
click at [237, 242] on img at bounding box center [238, 228] width 26 height 40
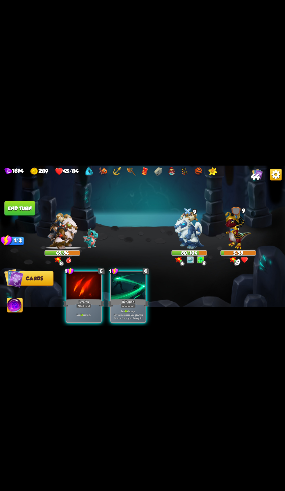
click at [99, 298] on div "Scratch" at bounding box center [83, 302] width 41 height 9
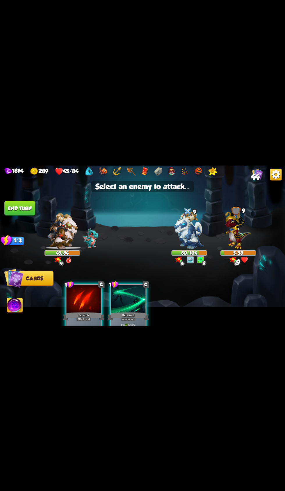
click at [251, 226] on img at bounding box center [238, 228] width 26 height 40
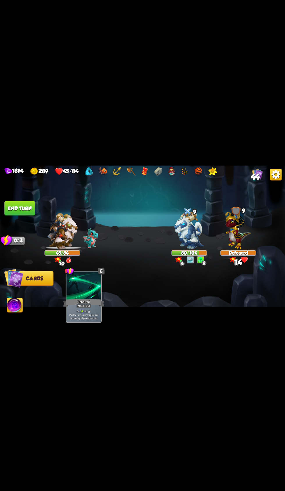
click at [21, 210] on button "End turn" at bounding box center [19, 208] width 31 height 15
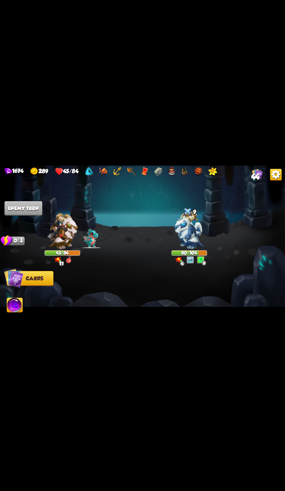
click at [41, 193] on img at bounding box center [142, 245] width 285 height 160
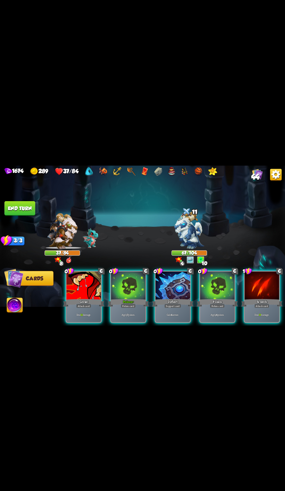
click at [121, 304] on div "Potion card" at bounding box center [128, 306] width 15 height 4
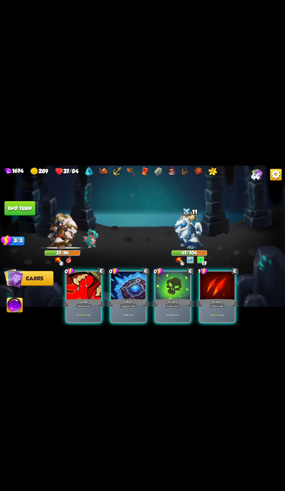
click at [175, 298] on div "Poison" at bounding box center [172, 302] width 41 height 9
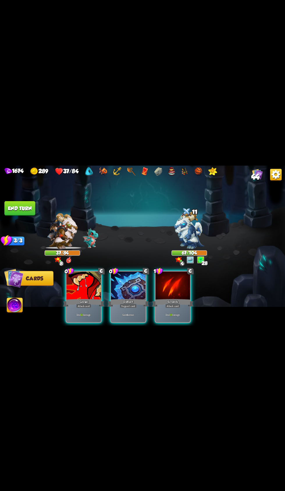
click at [127, 285] on div at bounding box center [128, 285] width 35 height 29
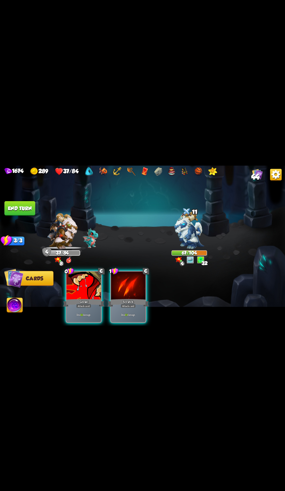
click at [87, 313] on p "Deal 12 damage." at bounding box center [83, 314] width 33 height 3
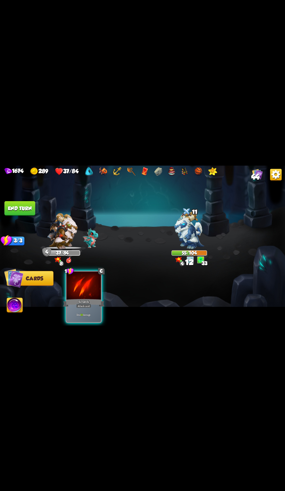
click at [104, 298] on div "Scratch" at bounding box center [83, 302] width 41 height 9
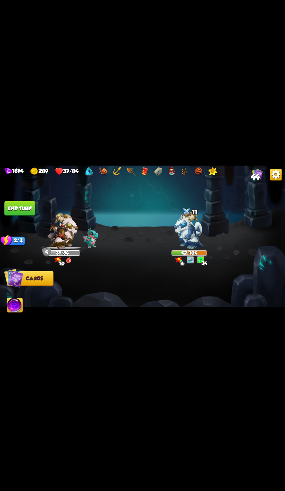
click at [19, 208] on button "End turn" at bounding box center [19, 208] width 31 height 15
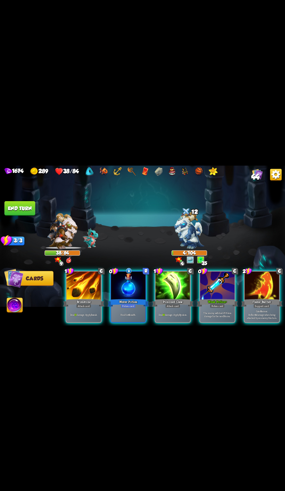
click at [130, 286] on div at bounding box center [128, 285] width 35 height 29
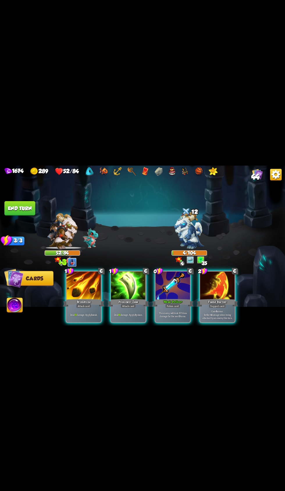
click at [17, 306] on img at bounding box center [15, 306] width 16 height 16
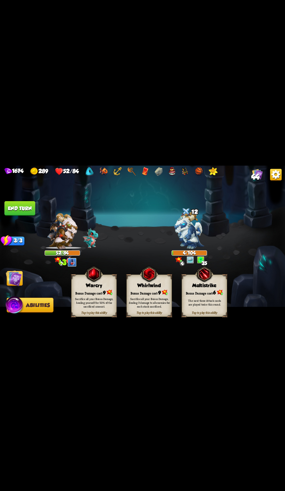
click at [86, 283] on img at bounding box center [94, 273] width 18 height 19
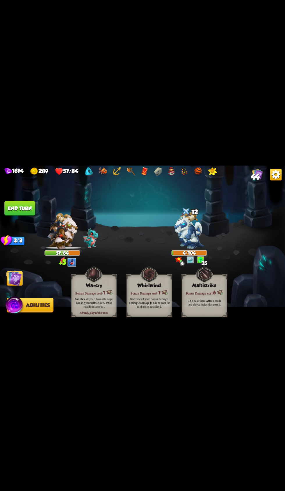
click at [15, 279] on img at bounding box center [14, 278] width 16 height 16
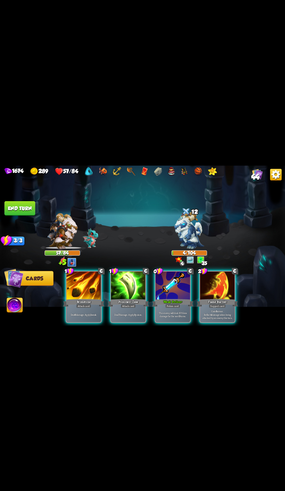
click at [221, 298] on div "Flame Barrier" at bounding box center [216, 302] width 41 height 9
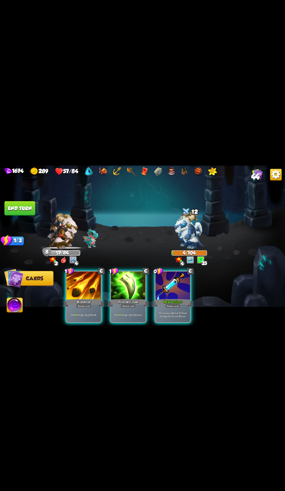
click at [28, 191] on img at bounding box center [142, 245] width 285 height 160
click at [47, 208] on div at bounding box center [62, 213] width 36 height 12
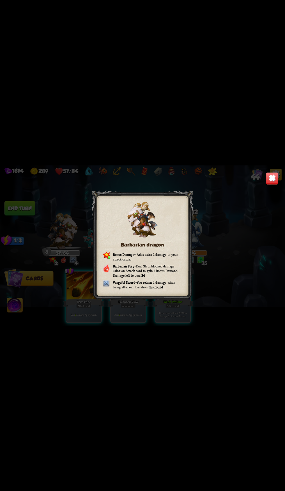
click at [32, 205] on div "Barbarian dragon Bonus Damage – Adds extra 2 damage to your attack cards. Barba…" at bounding box center [142, 245] width 285 height 160
click at [280, 174] on div "Barbarian dragon Bonus Damage – Adds extra 2 damage to your attack cards. Barba…" at bounding box center [142, 245] width 285 height 160
click at [272, 180] on img at bounding box center [272, 178] width 12 height 12
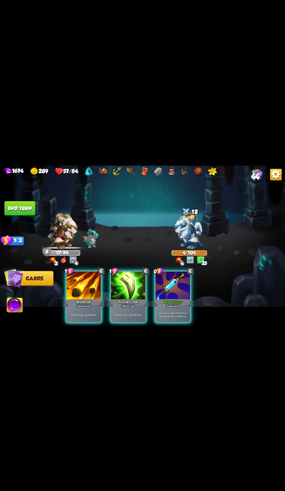
click at [11, 204] on button "End turn" at bounding box center [19, 208] width 31 height 15
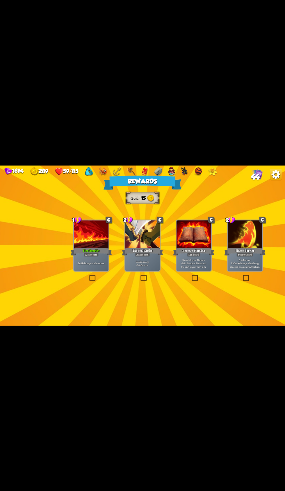
click at [90, 260] on div "Deal 8 damage to all enemies." at bounding box center [91, 263] width 35 height 15
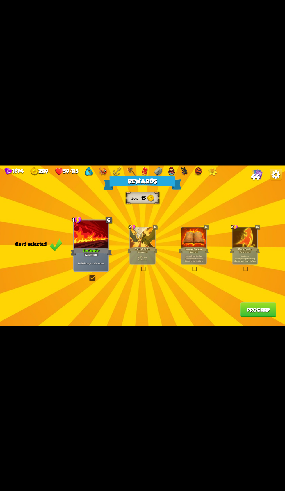
click at [255, 310] on button "Proceed" at bounding box center [258, 309] width 36 height 15
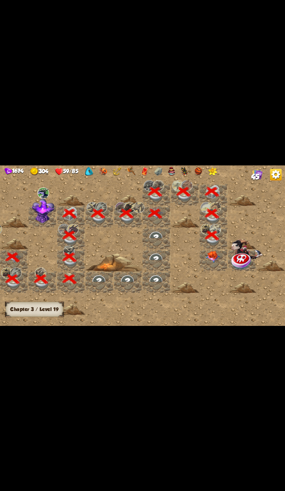
click at [215, 261] on img at bounding box center [212, 257] width 14 height 12
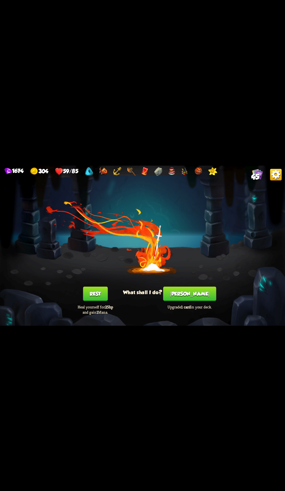
click at [104, 296] on button "Rest" at bounding box center [95, 293] width 25 height 15
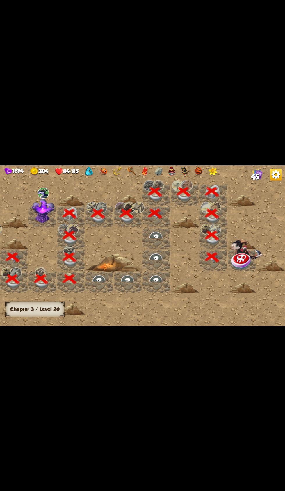
click at [250, 251] on img at bounding box center [246, 249] width 31 height 22
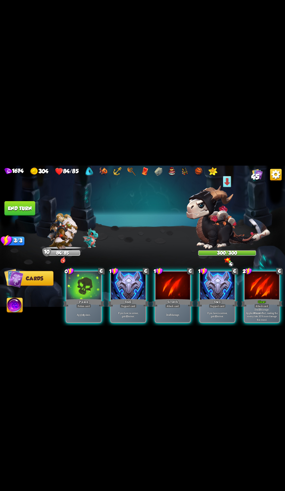
click at [263, 281] on div at bounding box center [261, 285] width 35 height 29
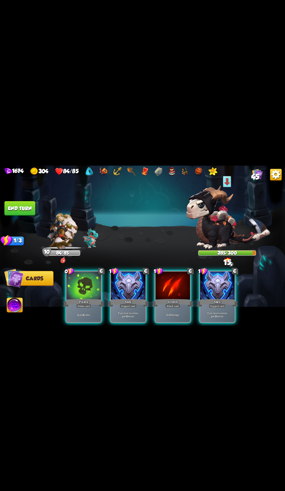
click at [73, 298] on div "Poison" at bounding box center [83, 302] width 41 height 9
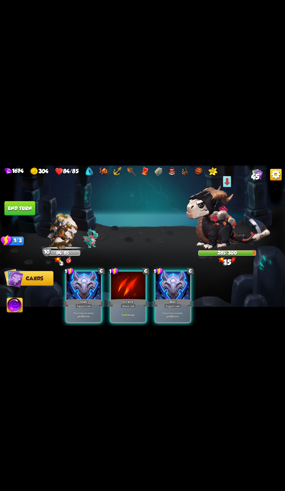
click at [136, 298] on div "Scratch" at bounding box center [128, 302] width 41 height 9
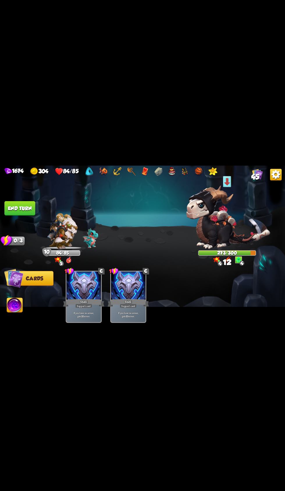
click at [32, 207] on button "End turn" at bounding box center [19, 208] width 31 height 15
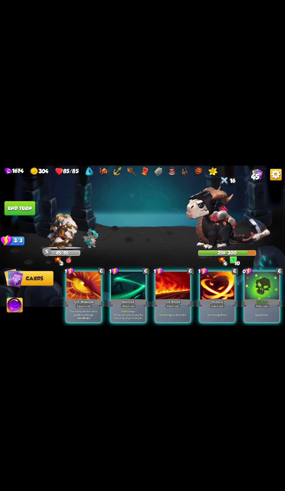
click at [269, 289] on div at bounding box center [261, 285] width 35 height 29
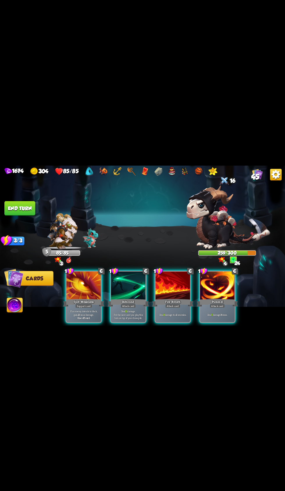
click at [178, 298] on div "Fire Breath" at bounding box center [172, 302] width 41 height 9
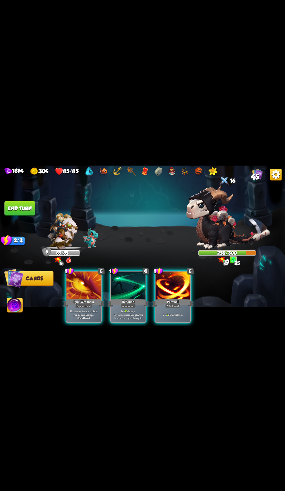
click at [187, 298] on div "Pummel" at bounding box center [172, 302] width 41 height 9
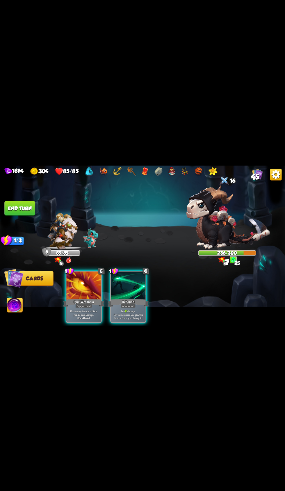
click at [140, 298] on div "Rebound" at bounding box center [128, 302] width 41 height 9
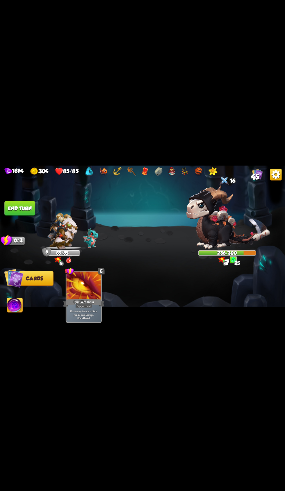
click at [32, 211] on button "End turn" at bounding box center [19, 208] width 31 height 15
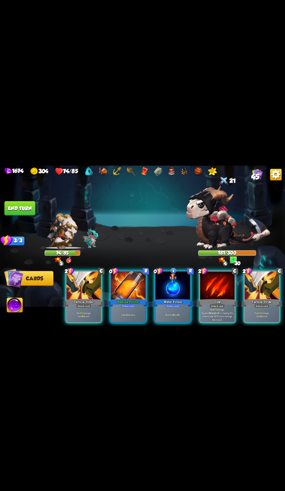
click at [130, 298] on div "Stamina Potion +" at bounding box center [128, 302] width 41 height 9
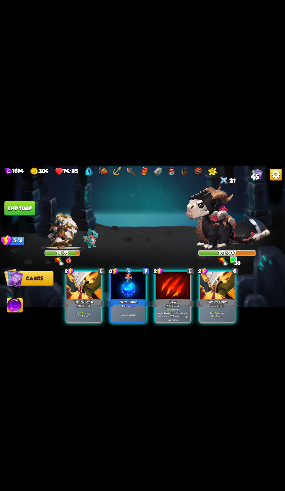
click at [135, 279] on div at bounding box center [128, 285] width 35 height 29
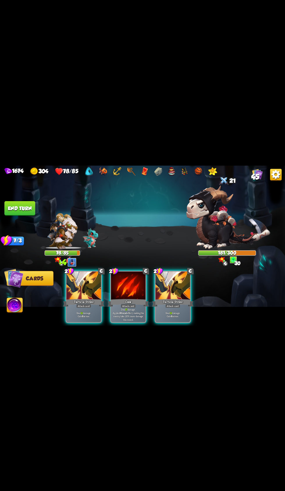
click at [133, 271] on div at bounding box center [128, 285] width 35 height 29
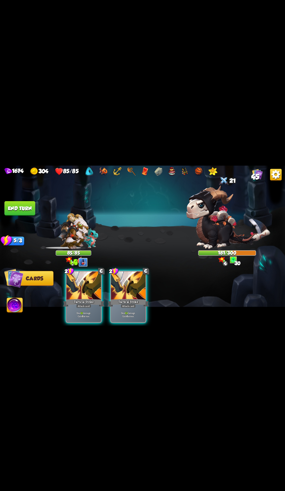
click at [135, 289] on div at bounding box center [128, 285] width 35 height 29
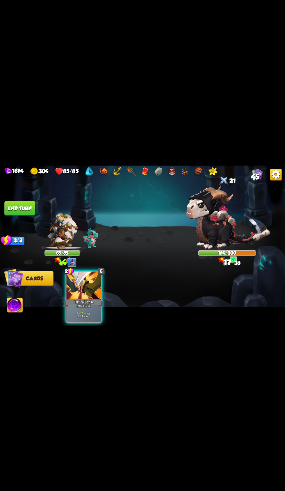
click at [85, 298] on div "Tactical Strike" at bounding box center [83, 302] width 41 height 9
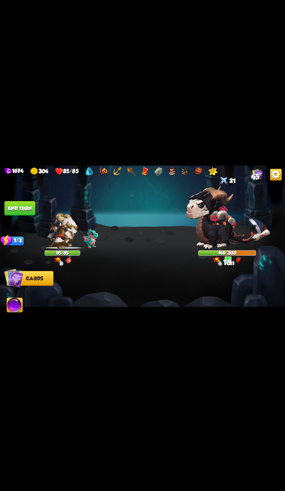
click at [32, 206] on button "End turn" at bounding box center [19, 208] width 31 height 15
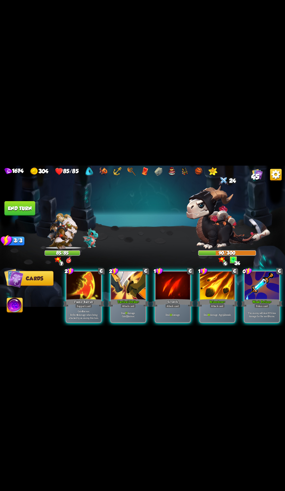
click at [141, 299] on div "Tactical Strike +" at bounding box center [128, 302] width 41 height 9
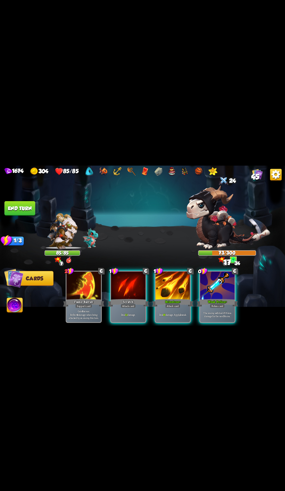
click at [210, 307] on div "The enemy will deal 25% less damage for the next 3 turns." at bounding box center [217, 314] width 35 height 15
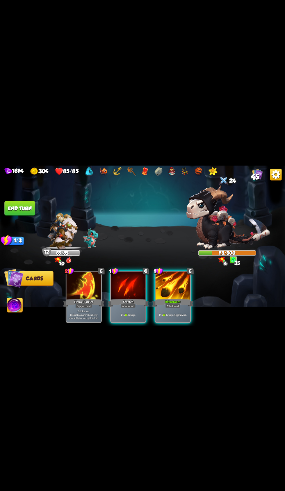
click at [176, 304] on div "Attack card" at bounding box center [172, 306] width 15 height 4
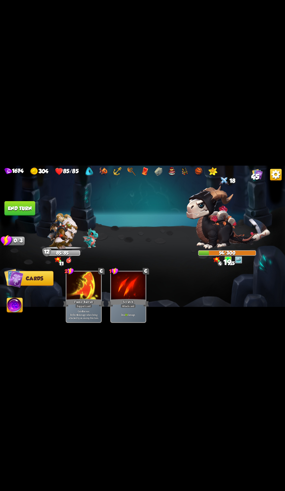
click at [30, 202] on button "End turn" at bounding box center [19, 208] width 31 height 15
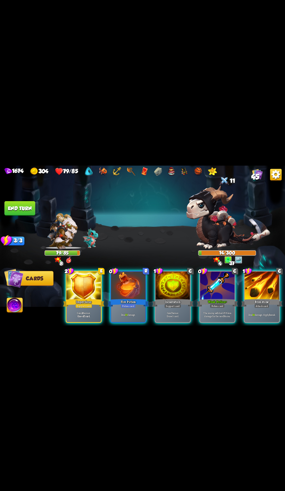
click at [125, 287] on div at bounding box center [128, 285] width 35 height 29
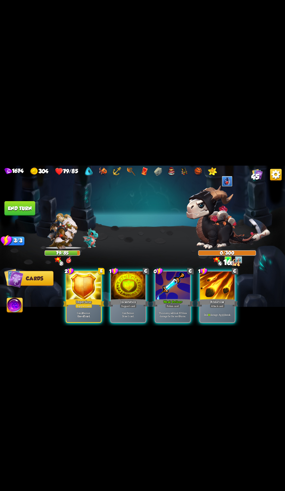
click at [215, 210] on img at bounding box center [228, 216] width 84 height 63
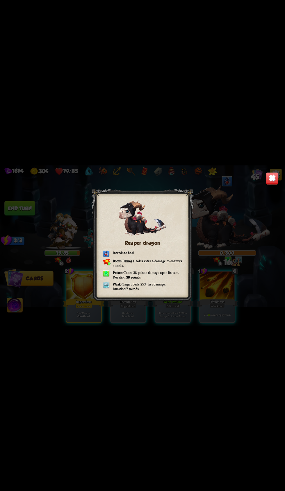
click at [277, 172] on img at bounding box center [272, 178] width 12 height 12
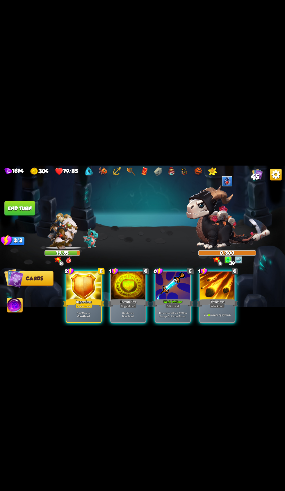
click at [176, 274] on div at bounding box center [172, 285] width 35 height 29
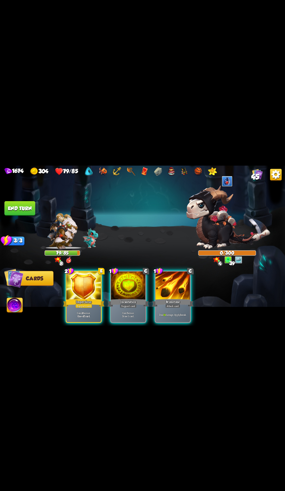
click at [128, 286] on div at bounding box center [128, 285] width 35 height 29
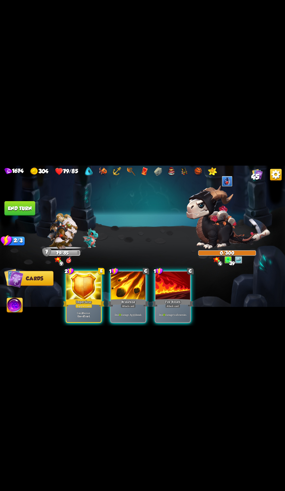
click at [27, 212] on button "End turn" at bounding box center [19, 208] width 31 height 15
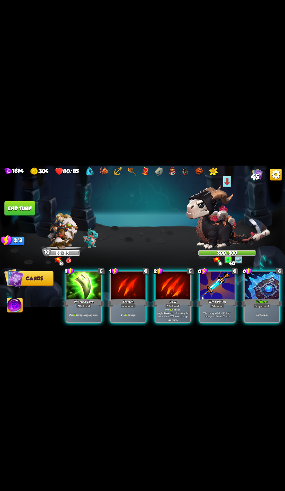
click at [172, 289] on div at bounding box center [172, 285] width 35 height 29
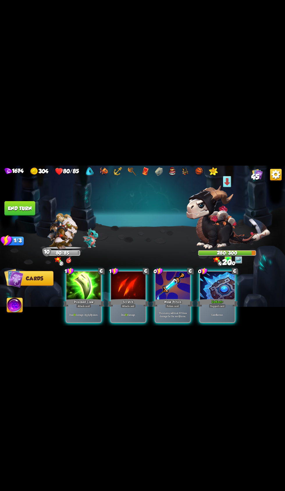
click at [206, 298] on div "Deflect +" at bounding box center [216, 302] width 41 height 9
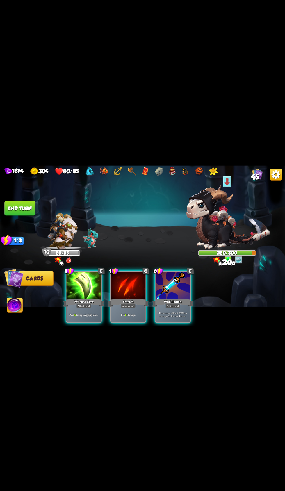
click at [171, 298] on div "Weak Potion" at bounding box center [172, 302] width 41 height 9
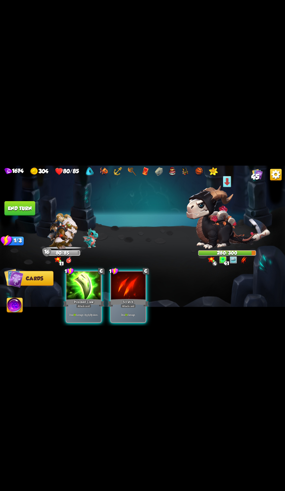
click at [89, 298] on div "Poisoned Claw" at bounding box center [83, 302] width 41 height 9
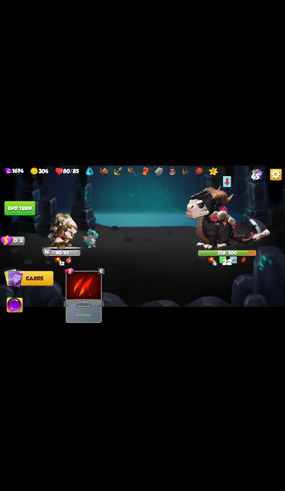
click at [32, 194] on img at bounding box center [142, 245] width 285 height 160
click at [31, 213] on button "End turn" at bounding box center [19, 208] width 31 height 15
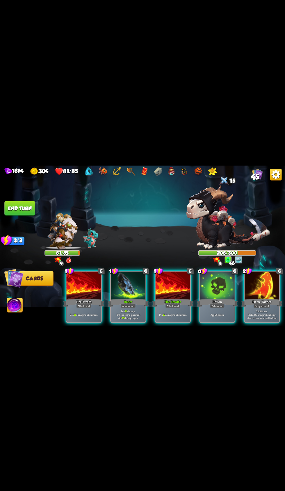
click at [217, 286] on div at bounding box center [217, 285] width 35 height 29
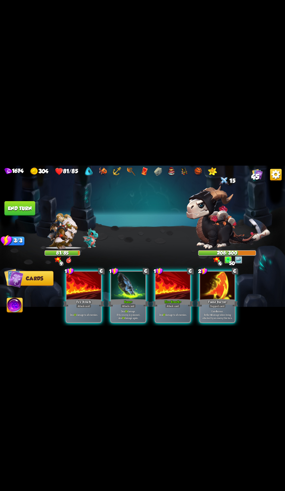
click at [223, 289] on div at bounding box center [217, 285] width 35 height 29
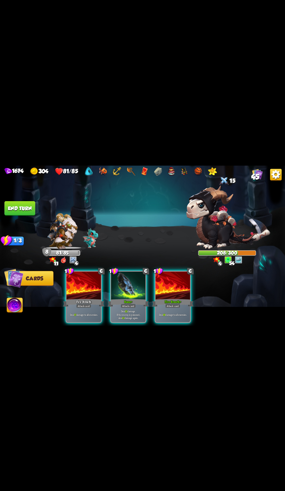
click at [138, 289] on div at bounding box center [128, 285] width 35 height 29
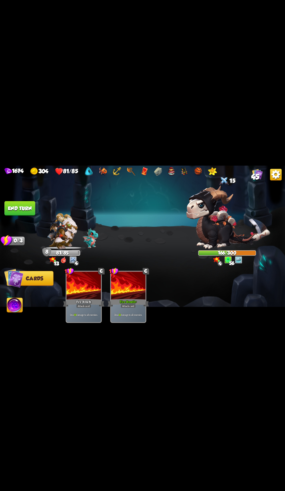
click at [26, 204] on button "End turn" at bounding box center [19, 208] width 31 height 15
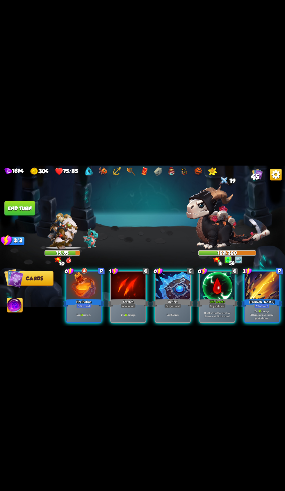
click at [210, 290] on div at bounding box center [217, 285] width 35 height 29
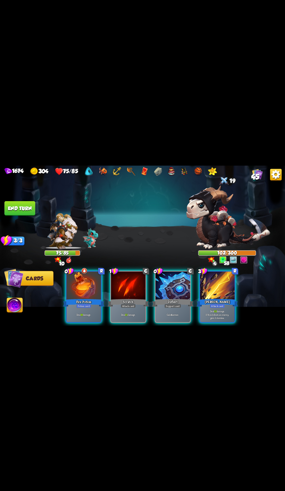
click at [206, 298] on div "[PERSON_NAME]" at bounding box center [216, 302] width 41 height 9
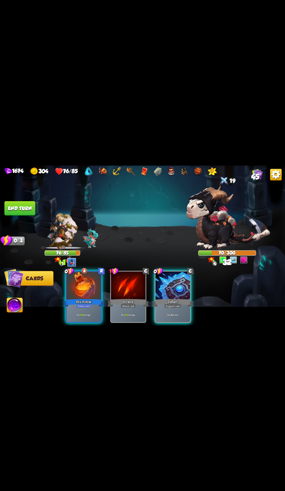
click at [89, 282] on div at bounding box center [84, 285] width 35 height 29
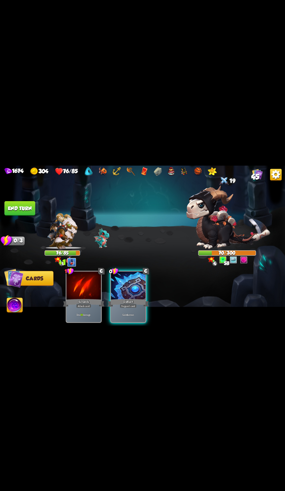
click at [131, 298] on div "Deflect" at bounding box center [128, 302] width 41 height 9
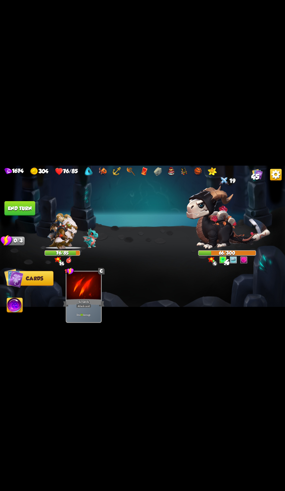
click at [30, 193] on img at bounding box center [142, 245] width 285 height 160
click at [29, 203] on button "End turn" at bounding box center [19, 208] width 31 height 15
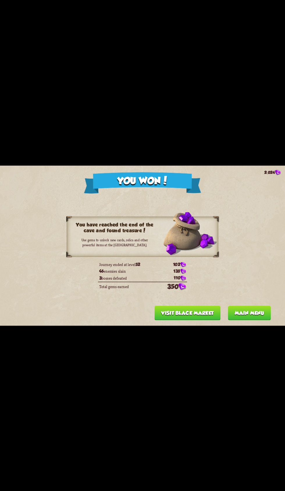
click at [245, 312] on button "Main menu" at bounding box center [249, 312] width 43 height 15
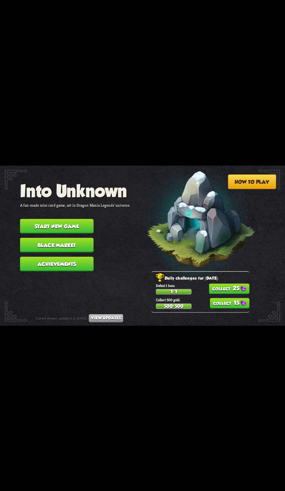
click at [236, 288] on button "25" at bounding box center [229, 288] width 40 height 10
click at [229, 300] on button "15" at bounding box center [230, 303] width 40 height 10
click at [71, 238] on button "Black Market" at bounding box center [57, 245] width 74 height 15
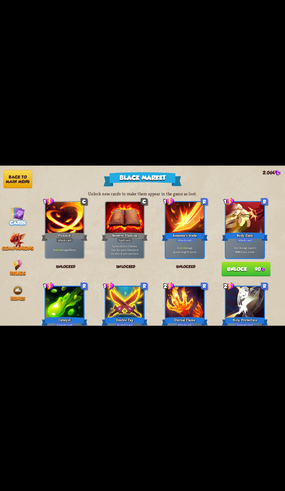
click at [20, 285] on img at bounding box center [17, 290] width 11 height 11
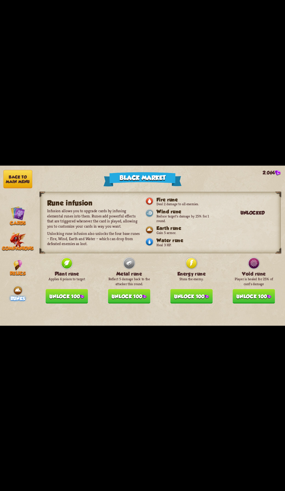
click at [71, 301] on button "Unlock 100" at bounding box center [67, 296] width 42 height 15
click at [144, 298] on img at bounding box center [144, 296] width 4 height 4
click at [140, 297] on div "Unlocked" at bounding box center [129, 293] width 42 height 11
click at [205, 298] on img at bounding box center [207, 296] width 4 height 4
click at [250, 303] on button "Unlock 100" at bounding box center [254, 296] width 42 height 15
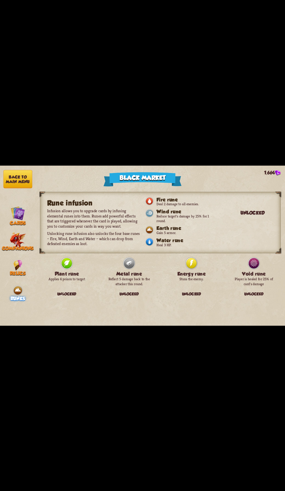
click at [23, 239] on img at bounding box center [18, 240] width 16 height 16
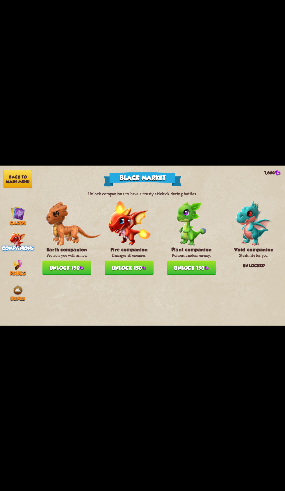
click at [28, 285] on div "Runes" at bounding box center [18, 293] width 36 height 16
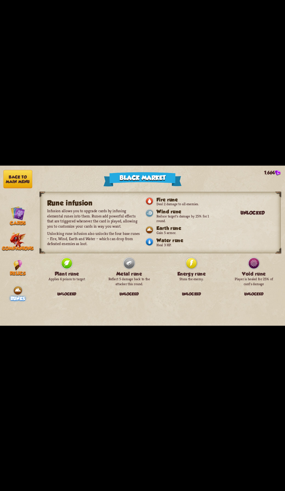
click at [24, 296] on span "Runes" at bounding box center [17, 299] width 15 height 6
click at [18, 264] on img at bounding box center [17, 265] width 8 height 11
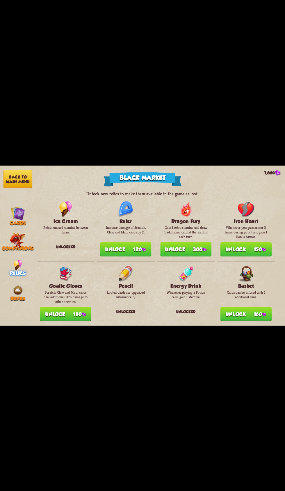
click at [195, 246] on button "Unlock 300" at bounding box center [185, 249] width 51 height 15
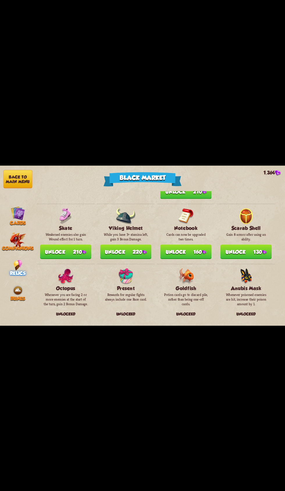
scroll to position [332, 0]
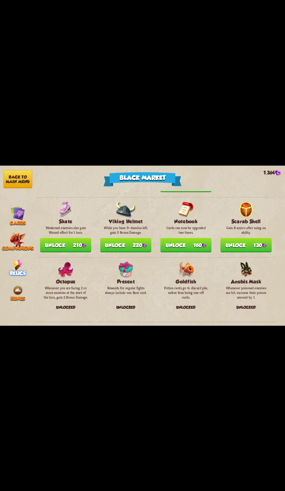
click at [255, 238] on button "Unlock 130" at bounding box center [245, 245] width 51 height 15
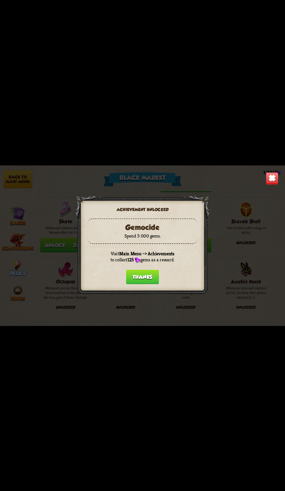
click at [149, 274] on button "Thanks" at bounding box center [142, 276] width 33 height 15
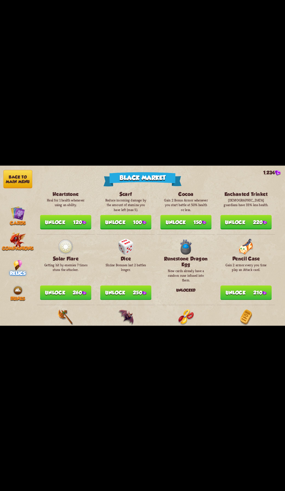
scroll to position [585, 0]
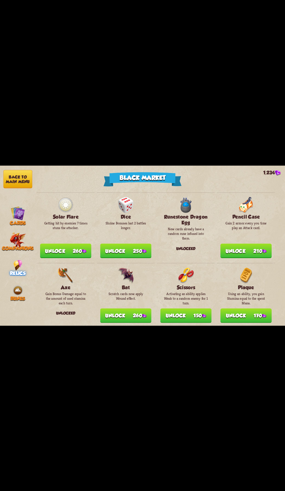
click at [140, 244] on button "Unlock 250" at bounding box center [125, 251] width 51 height 15
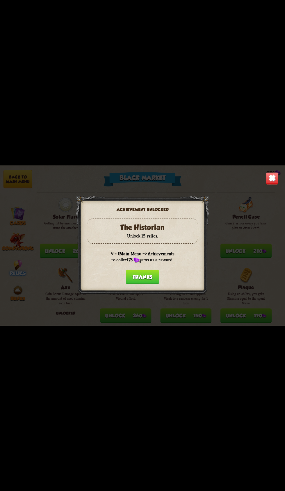
click at [153, 277] on button "Thanks" at bounding box center [142, 276] width 33 height 15
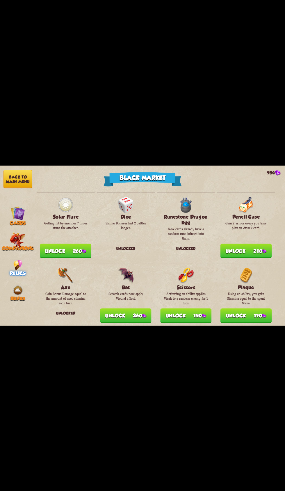
click at [252, 244] on button "Unlock 210" at bounding box center [245, 251] width 51 height 15
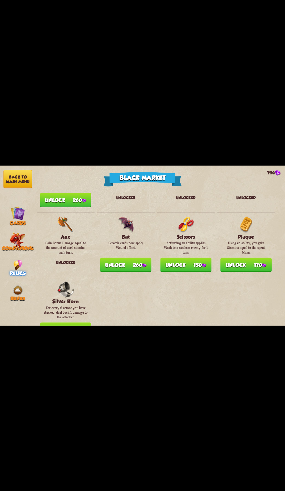
scroll to position [654, 0]
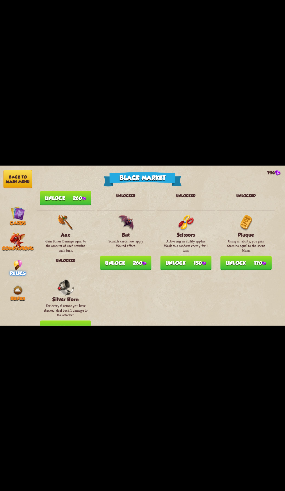
click at [24, 213] on img at bounding box center [18, 213] width 14 height 14
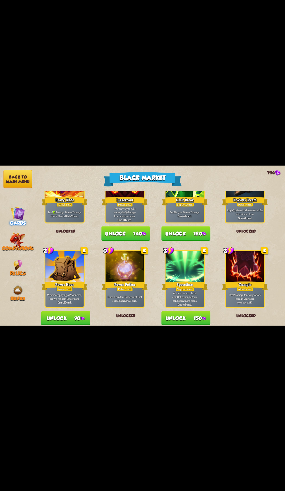
scroll to position [605, 0]
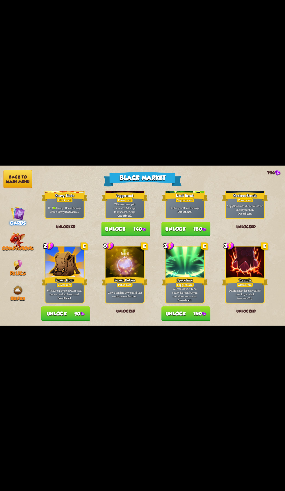
click at [194, 228] on button "Unlock 180" at bounding box center [185, 229] width 49 height 15
click at [68, 313] on button "Unlock 90" at bounding box center [65, 313] width 49 height 15
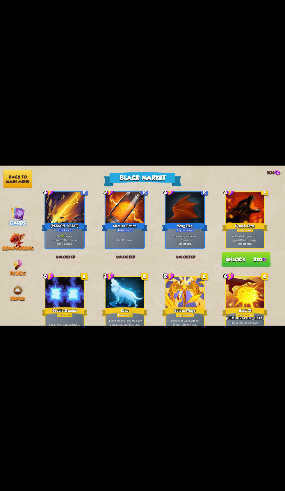
scroll to position [340, 0]
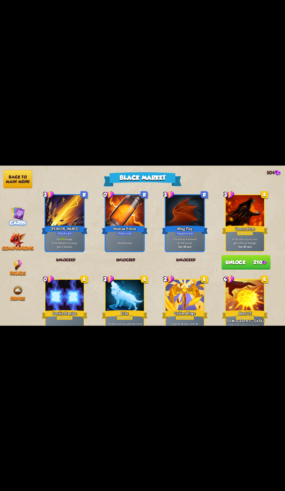
click at [253, 261] on button "Unlock 210" at bounding box center [245, 262] width 49 height 15
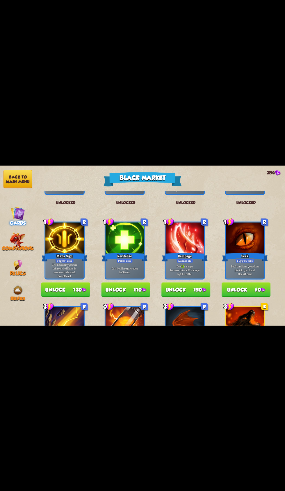
scroll to position [192, 0]
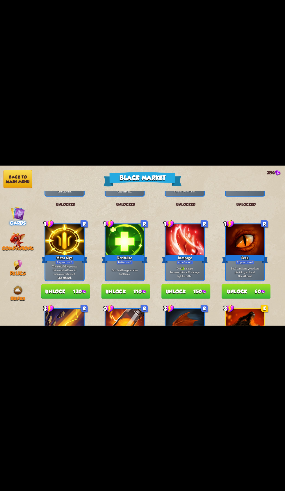
click at [204, 290] on img at bounding box center [204, 292] width 4 height 4
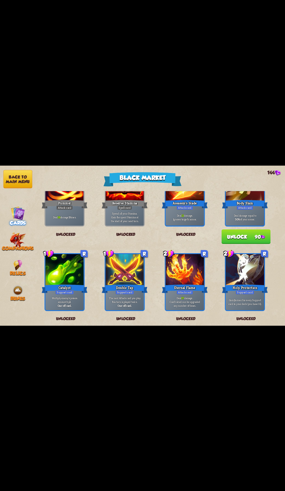
scroll to position [42, 0]
click at [255, 235] on button "Unlock 90" at bounding box center [245, 236] width 49 height 15
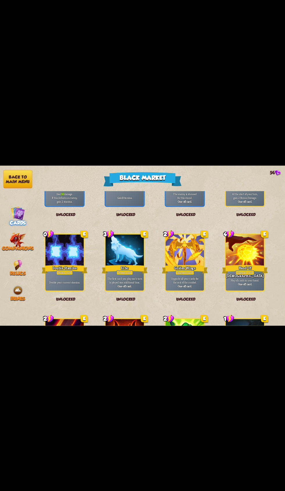
scroll to position [605, 0]
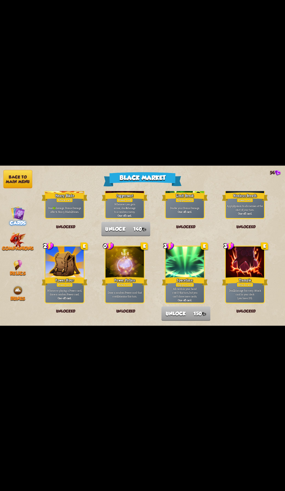
click at [26, 176] on button "Back to main menu" at bounding box center [17, 179] width 29 height 18
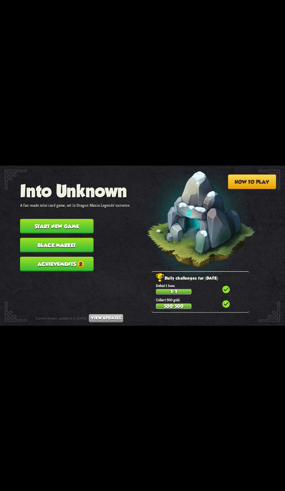
click at [81, 260] on span "2" at bounding box center [80, 263] width 7 height 7
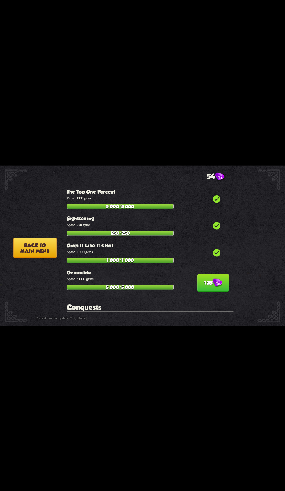
scroll to position [1770, 0]
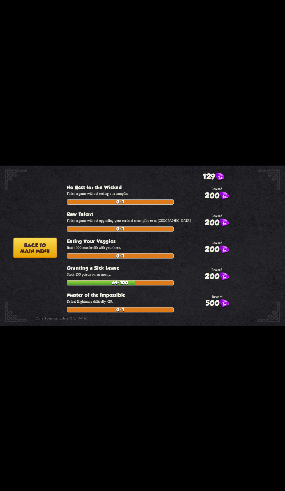
scroll to position [2357, 0]
click at [216, 52] on button "125" at bounding box center [212, 42] width 31 height 17
click at [51, 251] on button "Back to main menu" at bounding box center [34, 247] width 43 height 20
